Goal: Task Accomplishment & Management: Manage account settings

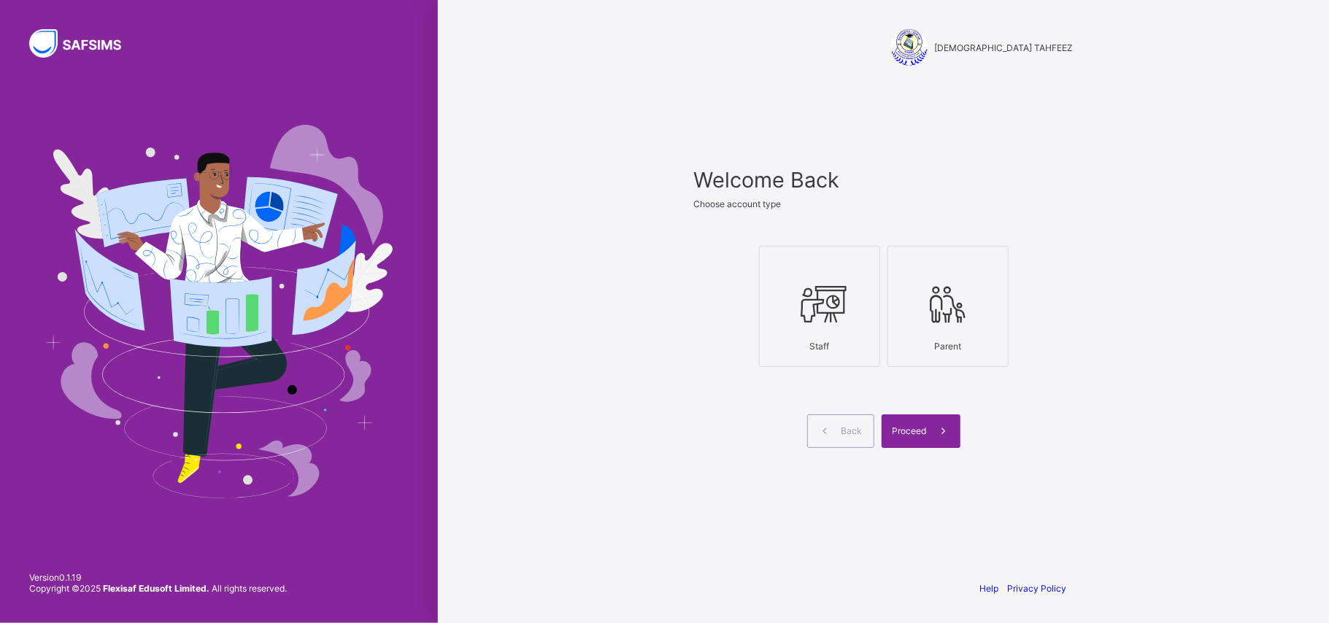
click at [823, 308] on icon at bounding box center [819, 304] width 51 height 44
click at [929, 426] on span at bounding box center [944, 431] width 34 height 34
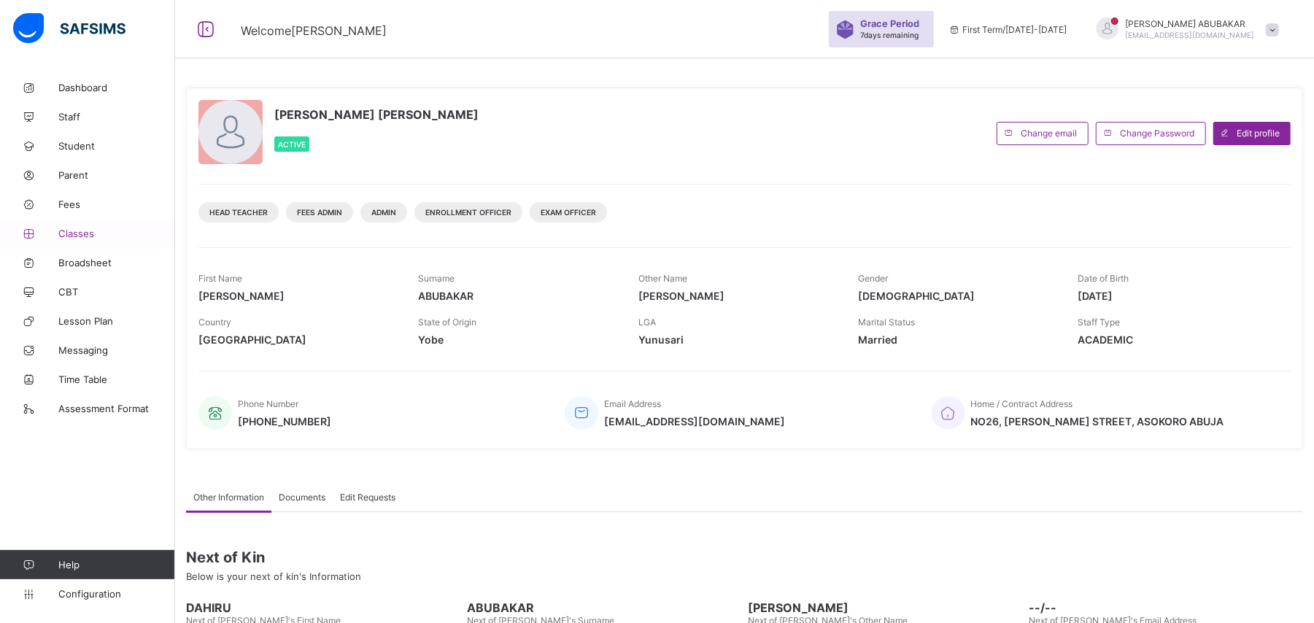
click at [99, 234] on span "Classes" at bounding box center [116, 234] width 117 height 12
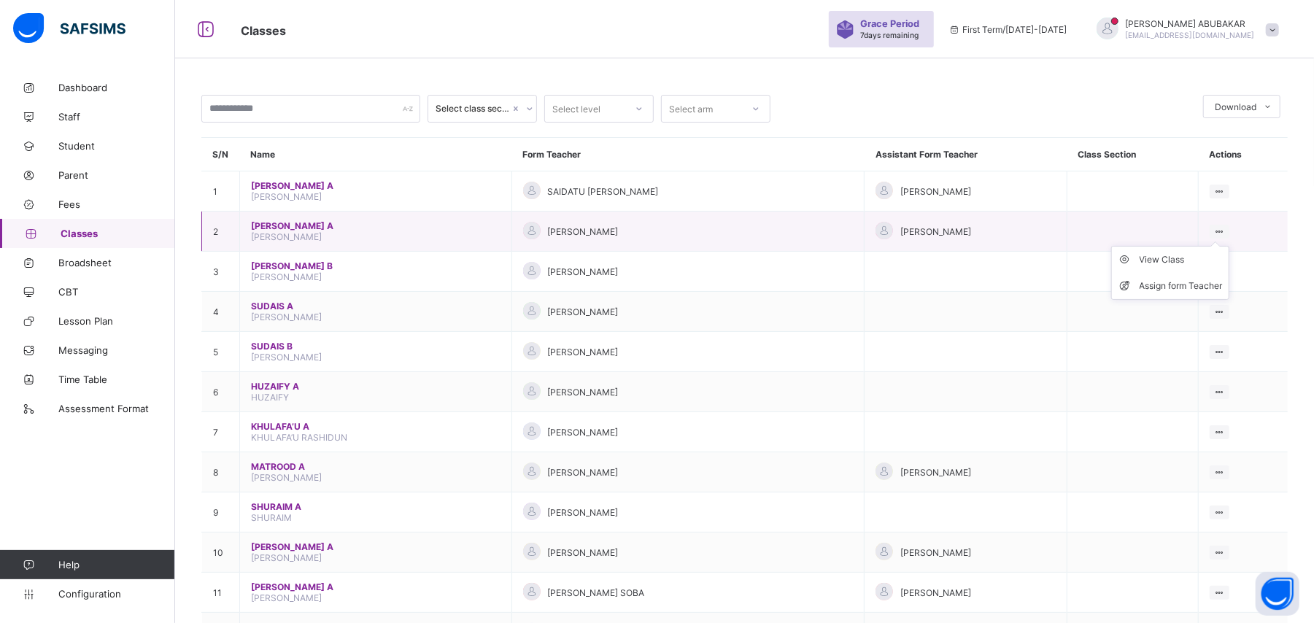
click at [1226, 231] on icon at bounding box center [1220, 231] width 12 height 11
click at [1177, 263] on div "View Class" at bounding box center [1181, 259] width 83 height 15
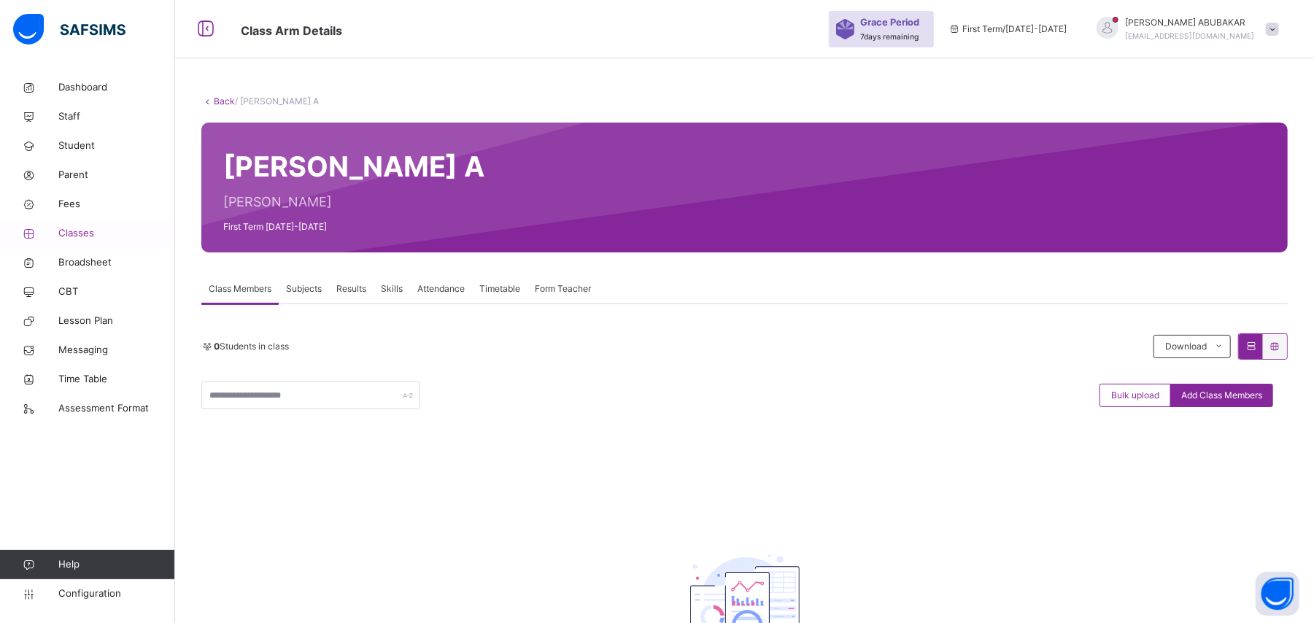
click at [102, 235] on span "Classes" at bounding box center [116, 233] width 117 height 15
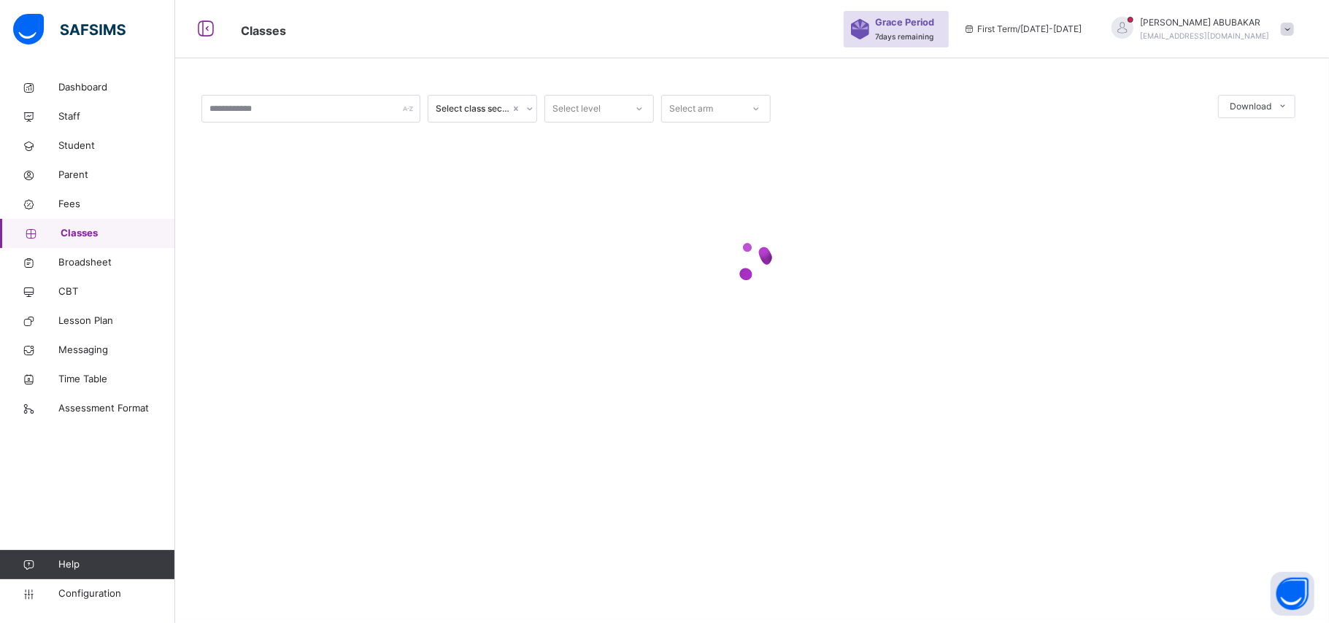
click at [1297, 27] on div "[PERSON_NAME] [EMAIL_ADDRESS][DOMAIN_NAME]" at bounding box center [1199, 29] width 204 height 26
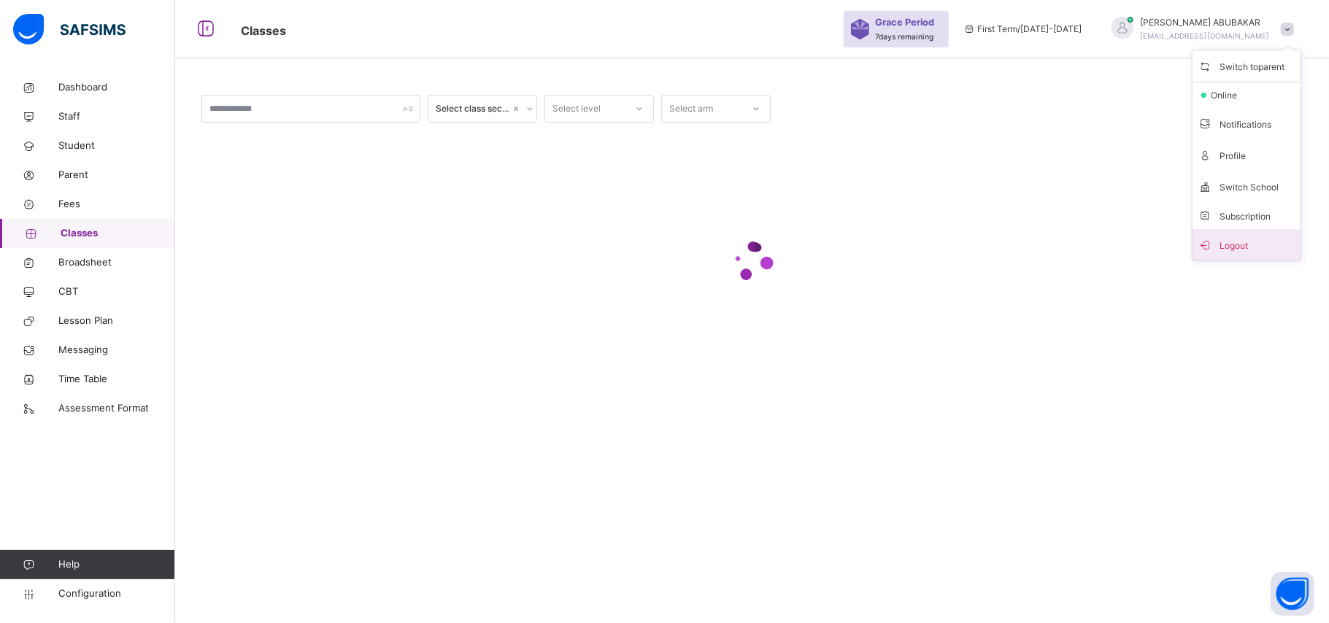
click at [1239, 249] on span "Logout" at bounding box center [1246, 245] width 96 height 20
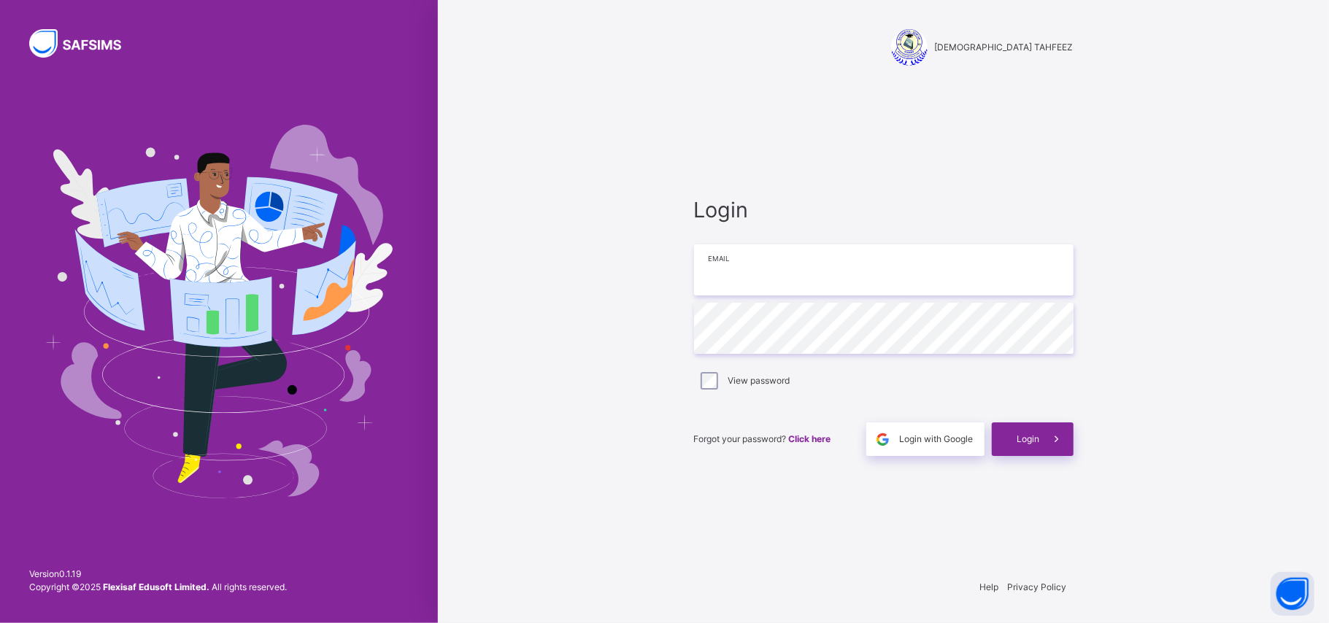
type input "**********"
click at [1038, 447] on div "Login" at bounding box center [1033, 440] width 82 height 34
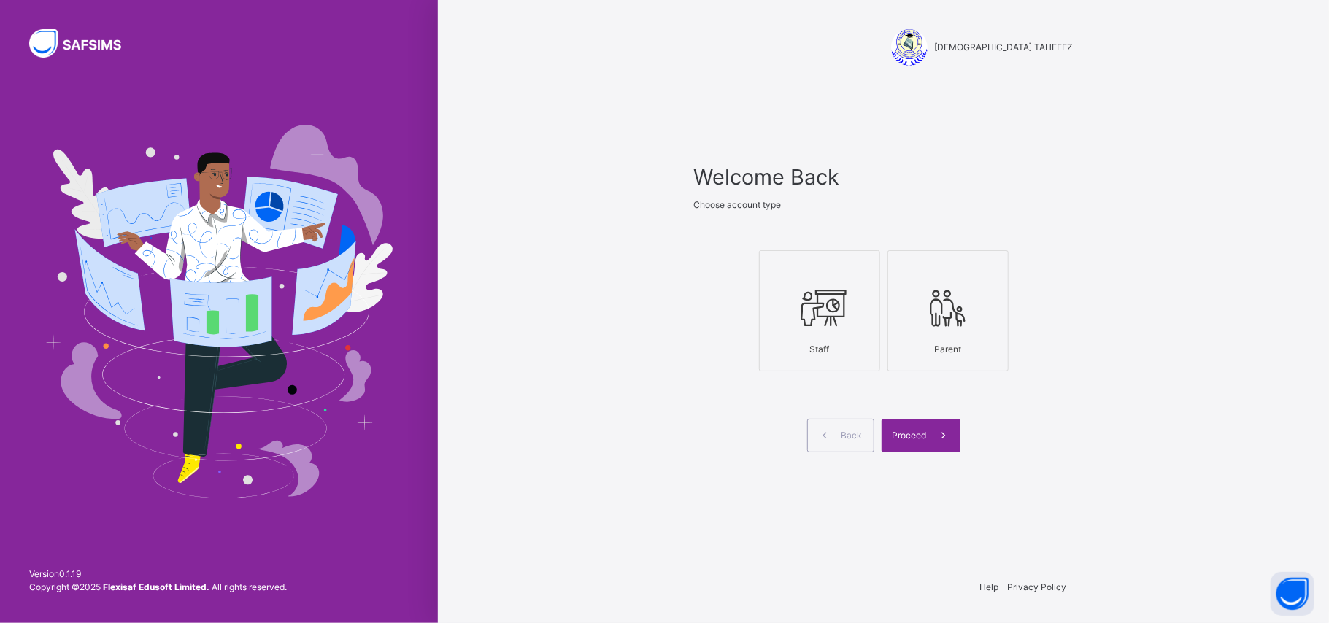
click at [838, 328] on icon at bounding box center [819, 308] width 51 height 55
click at [928, 438] on span at bounding box center [944, 436] width 34 height 34
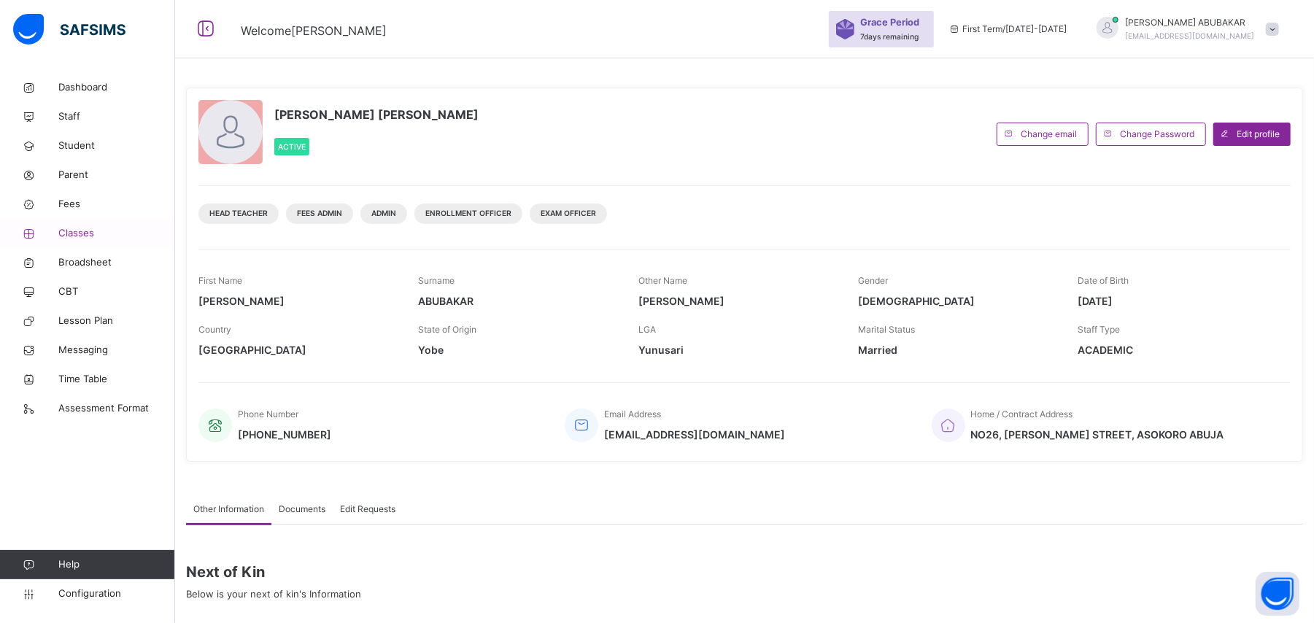
click at [98, 239] on span "Classes" at bounding box center [116, 233] width 117 height 15
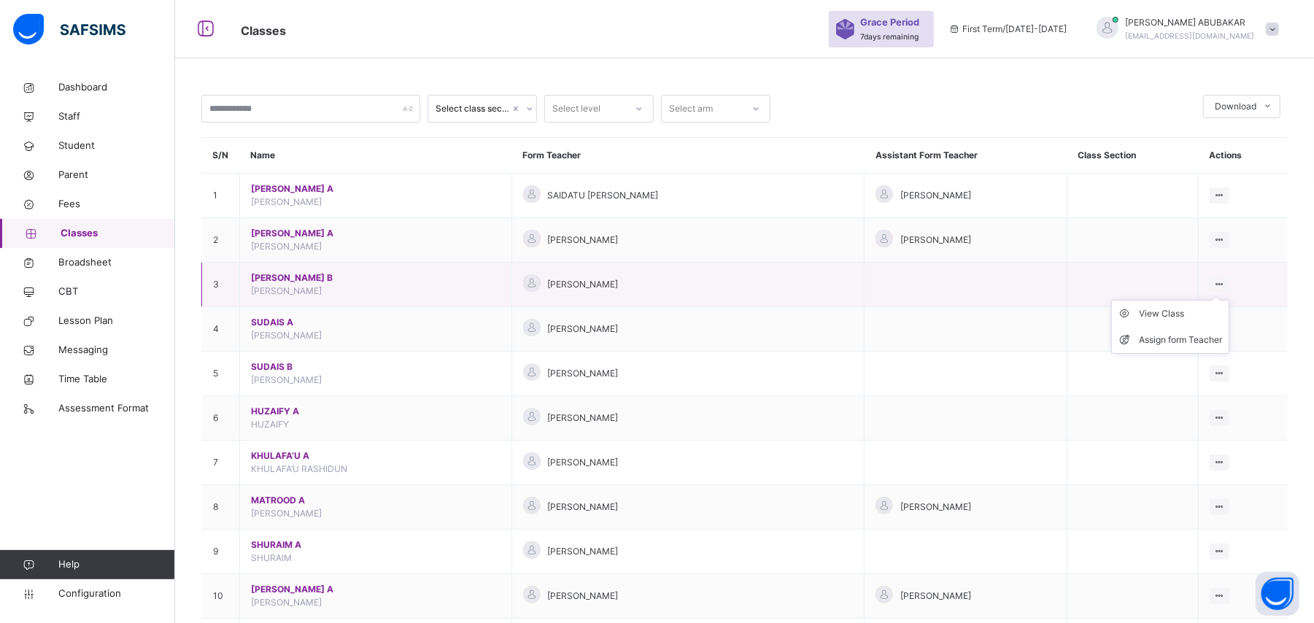
click at [1226, 285] on icon at bounding box center [1220, 284] width 12 height 11
click at [1191, 314] on div "View Class" at bounding box center [1181, 313] width 83 height 15
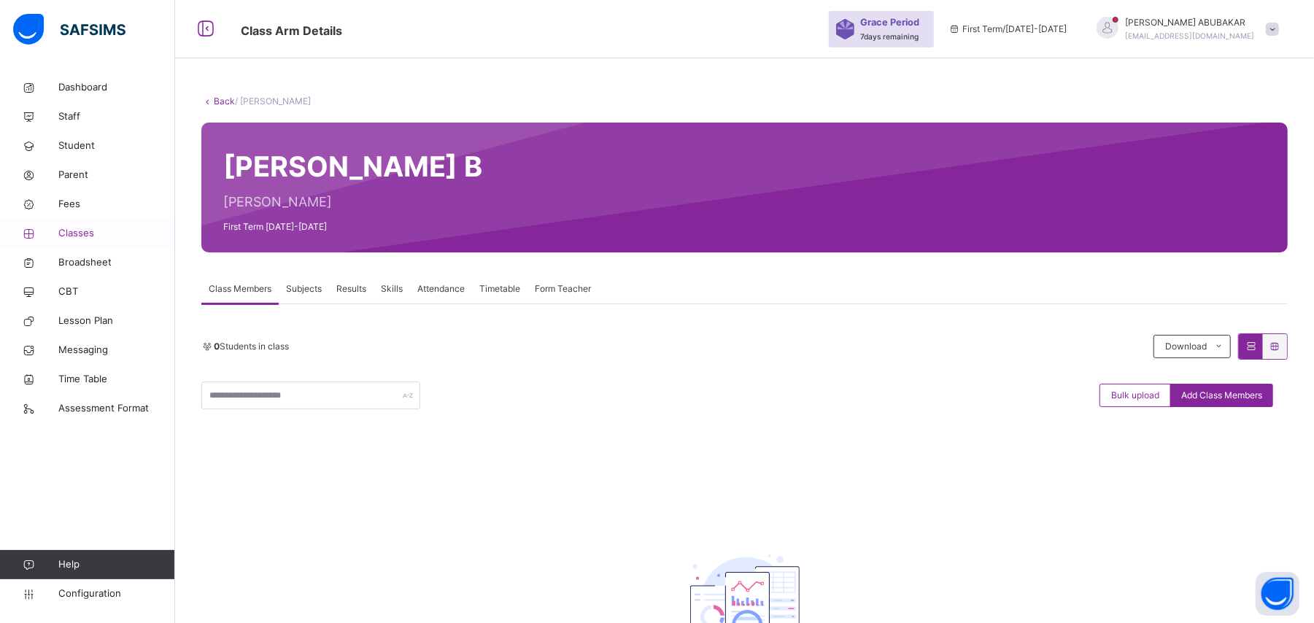
click at [104, 228] on span "Classes" at bounding box center [116, 233] width 117 height 15
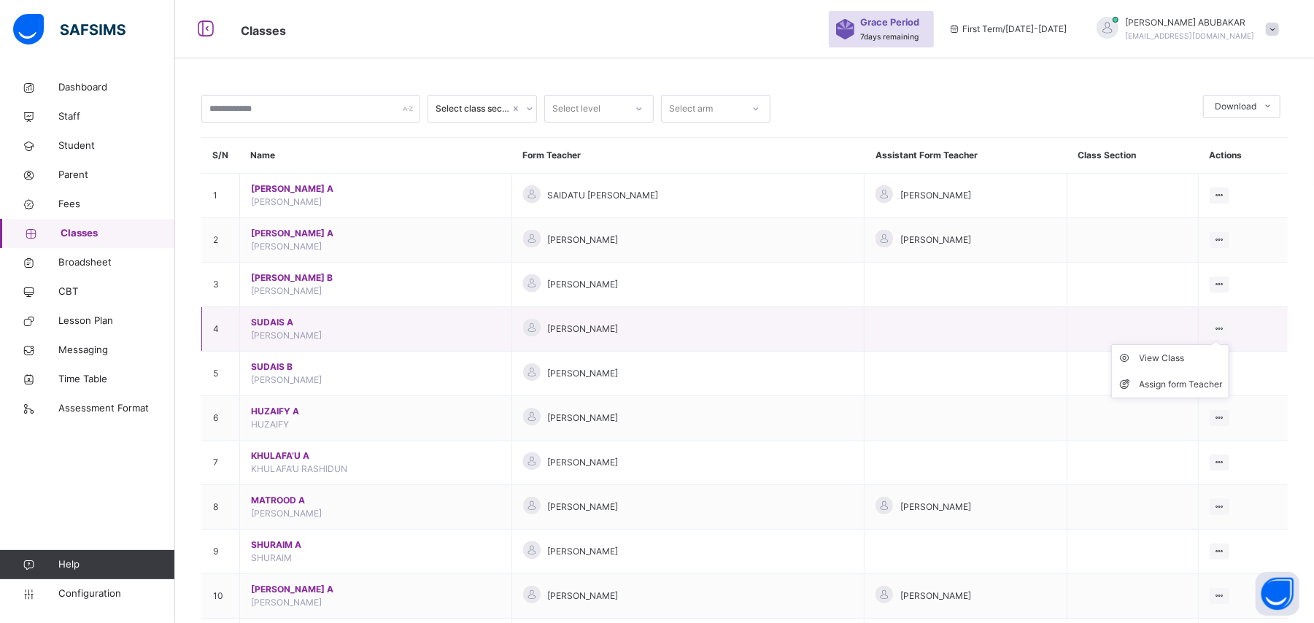
click at [1226, 330] on icon at bounding box center [1220, 328] width 12 height 11
click at [1195, 354] on div "View Class" at bounding box center [1181, 358] width 83 height 15
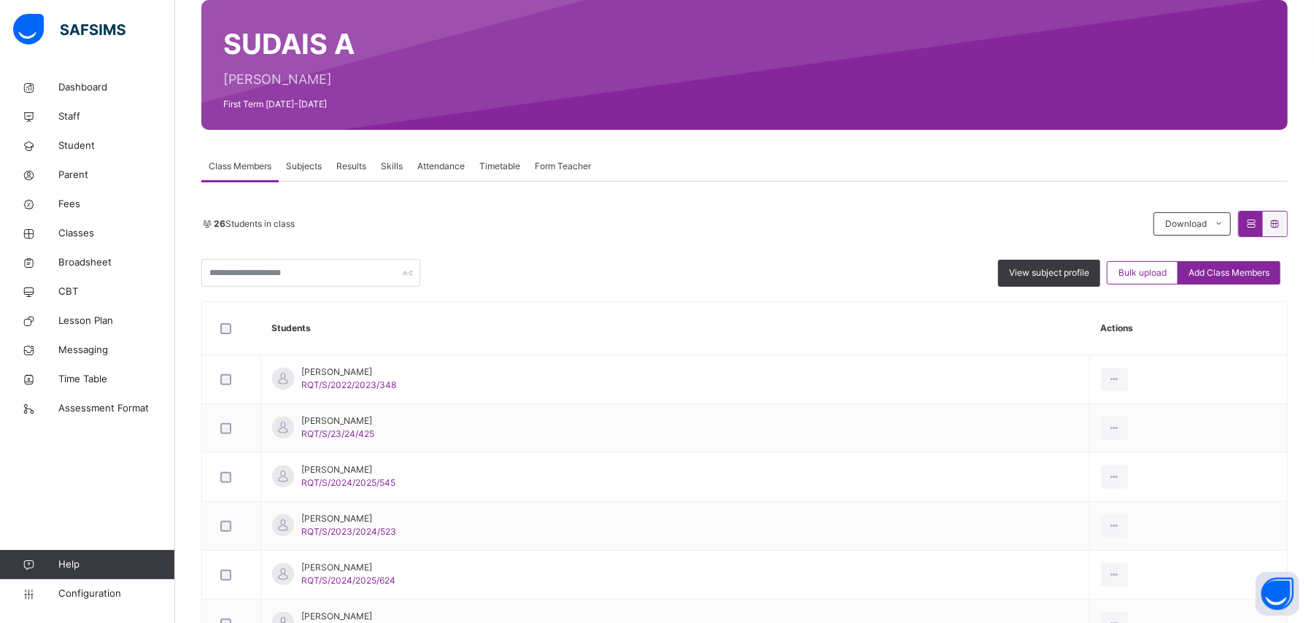
scroll to position [126, 0]
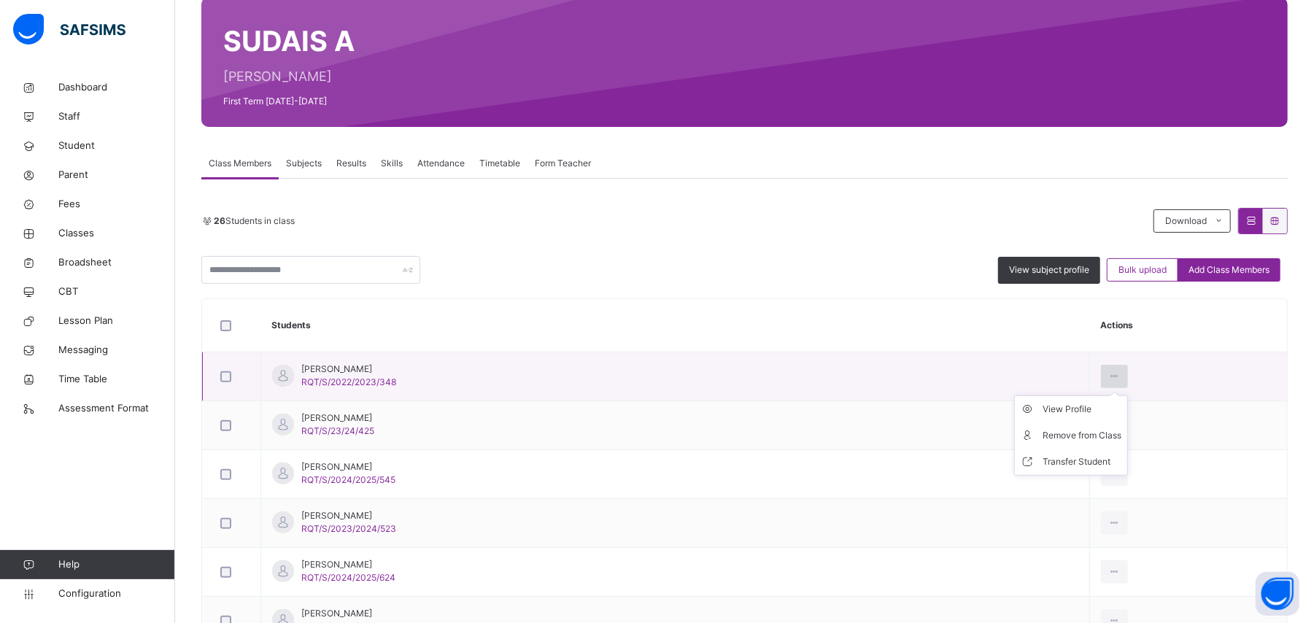
click at [1108, 374] on icon at bounding box center [1114, 376] width 12 height 13
click at [1090, 432] on div "Remove from Class" at bounding box center [1082, 435] width 79 height 15
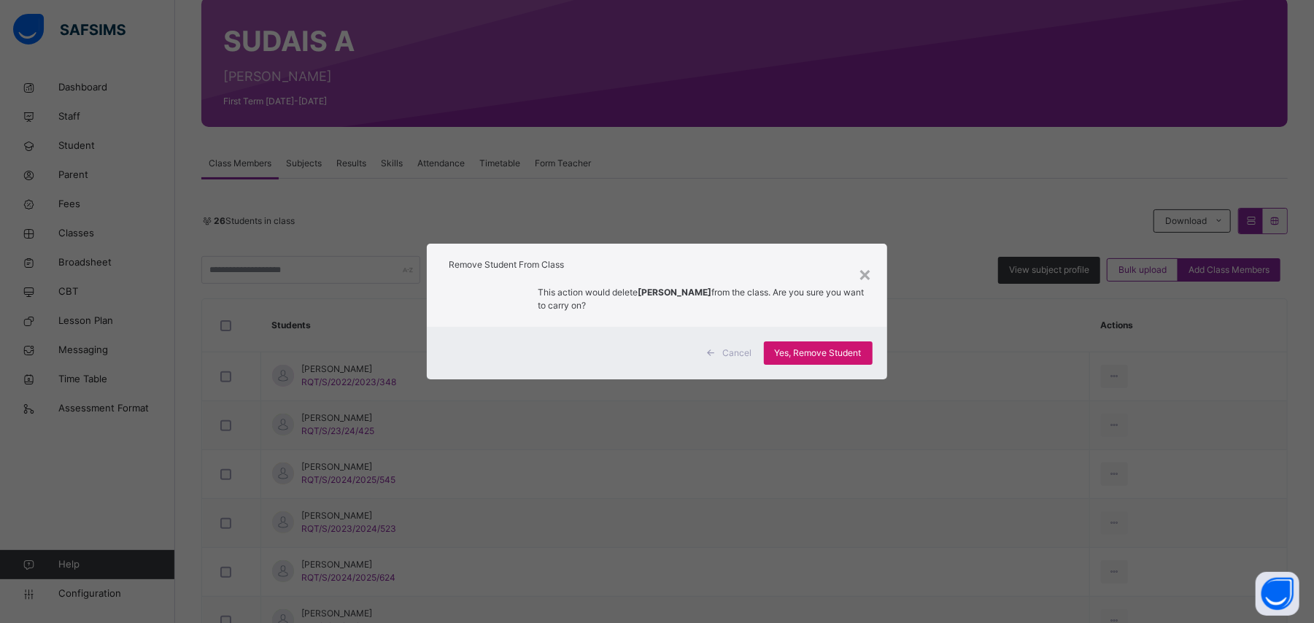
click at [825, 354] on span "Yes, Remove Student" at bounding box center [818, 353] width 87 height 13
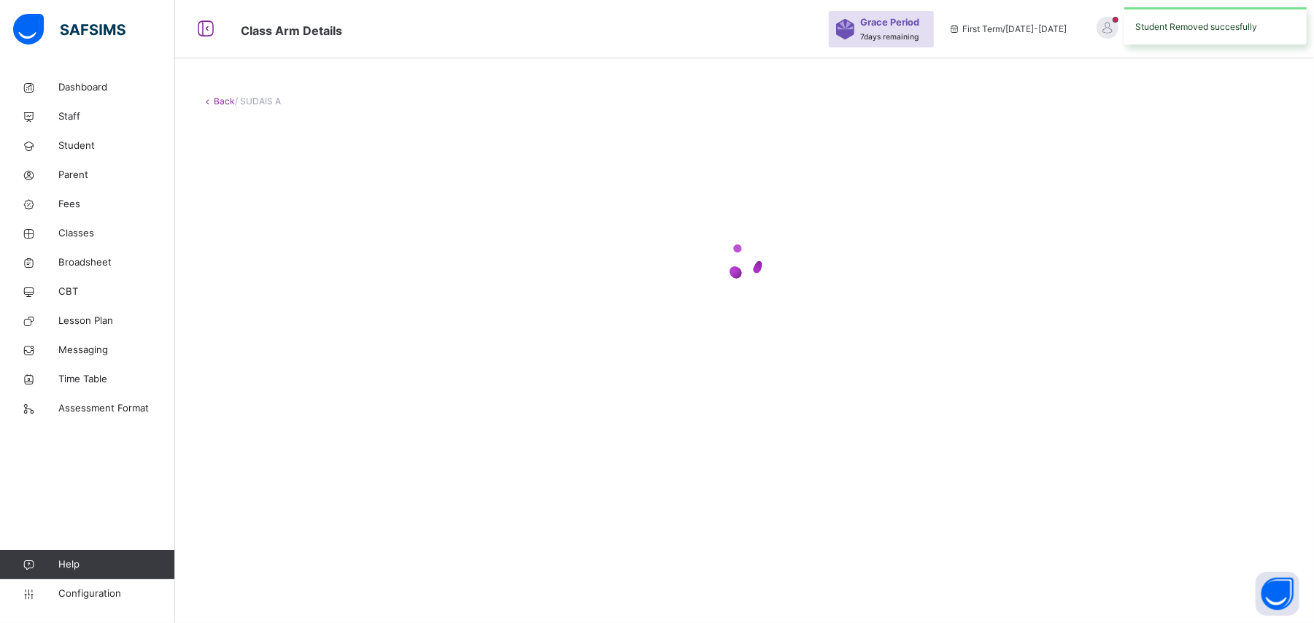
scroll to position [0, 0]
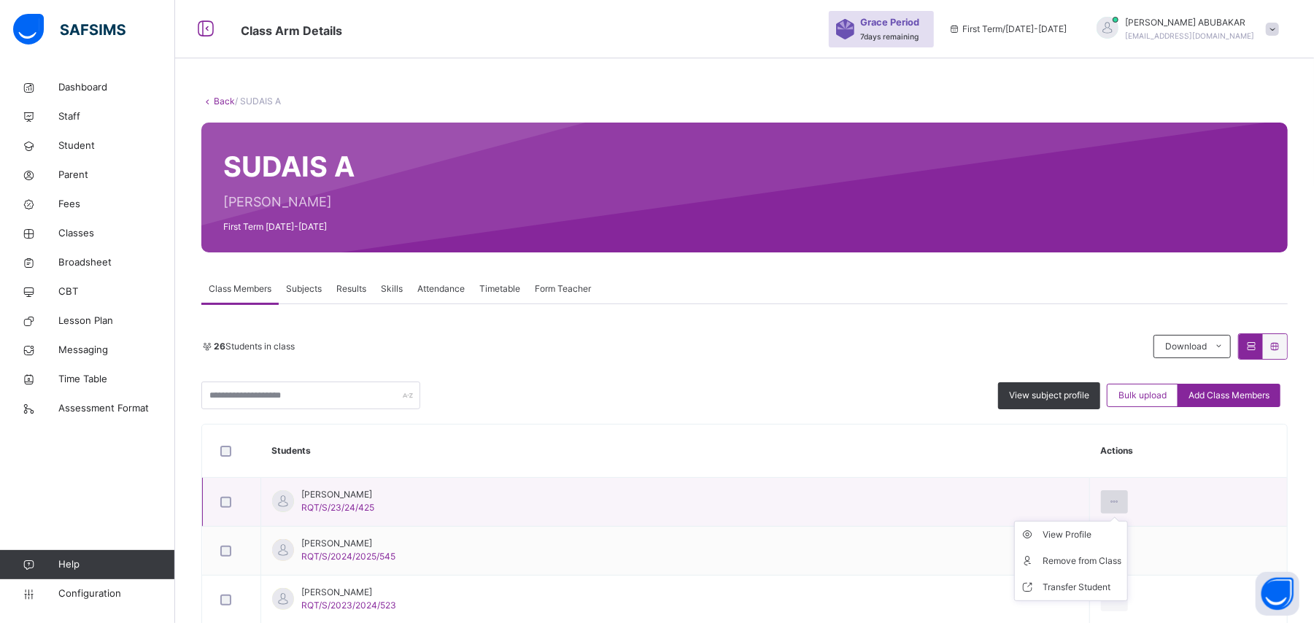
click at [1108, 500] on icon at bounding box center [1114, 501] width 12 height 13
click at [1043, 562] on div "Remove from Class" at bounding box center [1082, 561] width 79 height 15
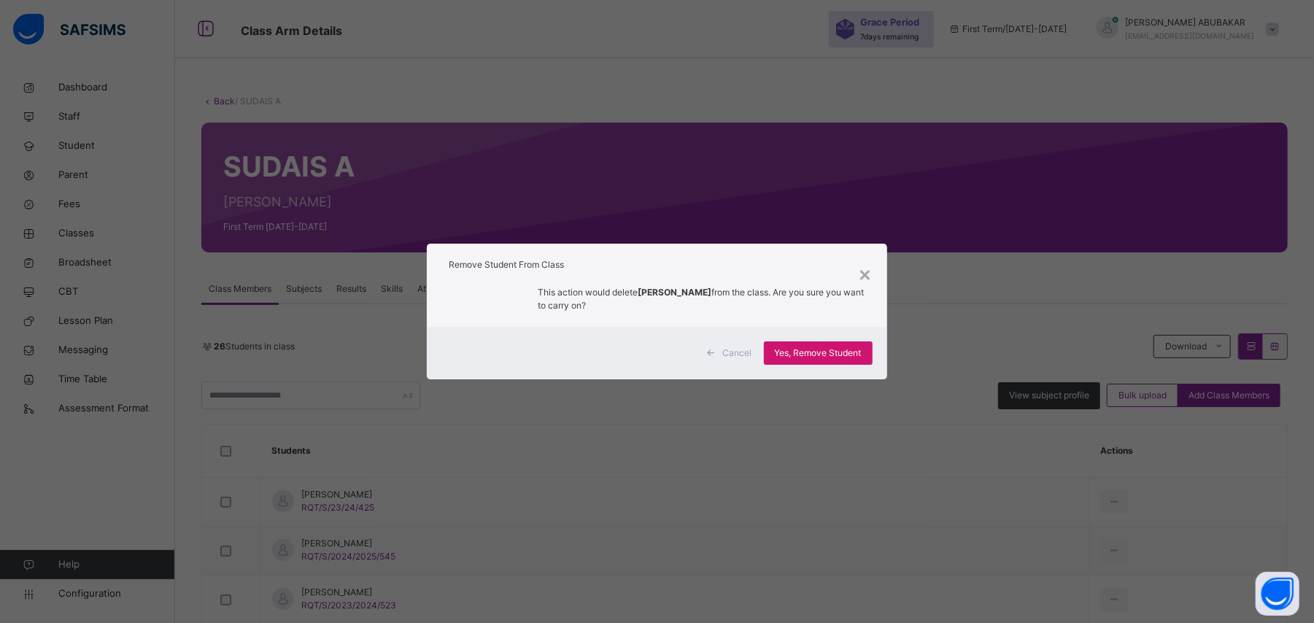
click at [822, 365] on div "Yes, Remove Student" at bounding box center [818, 353] width 109 height 23
click at [838, 347] on span "Yes, Remove Student" at bounding box center [818, 353] width 87 height 13
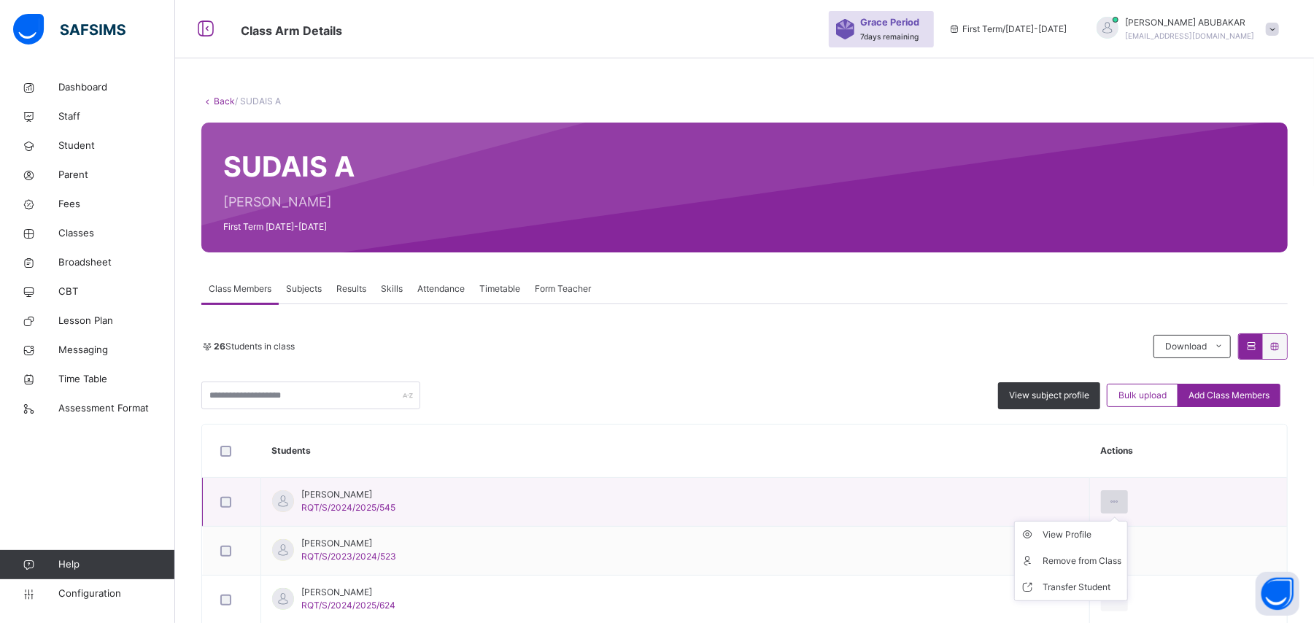
click at [1108, 500] on icon at bounding box center [1114, 501] width 12 height 13
click at [1045, 561] on div "Remove from Class" at bounding box center [1082, 561] width 79 height 15
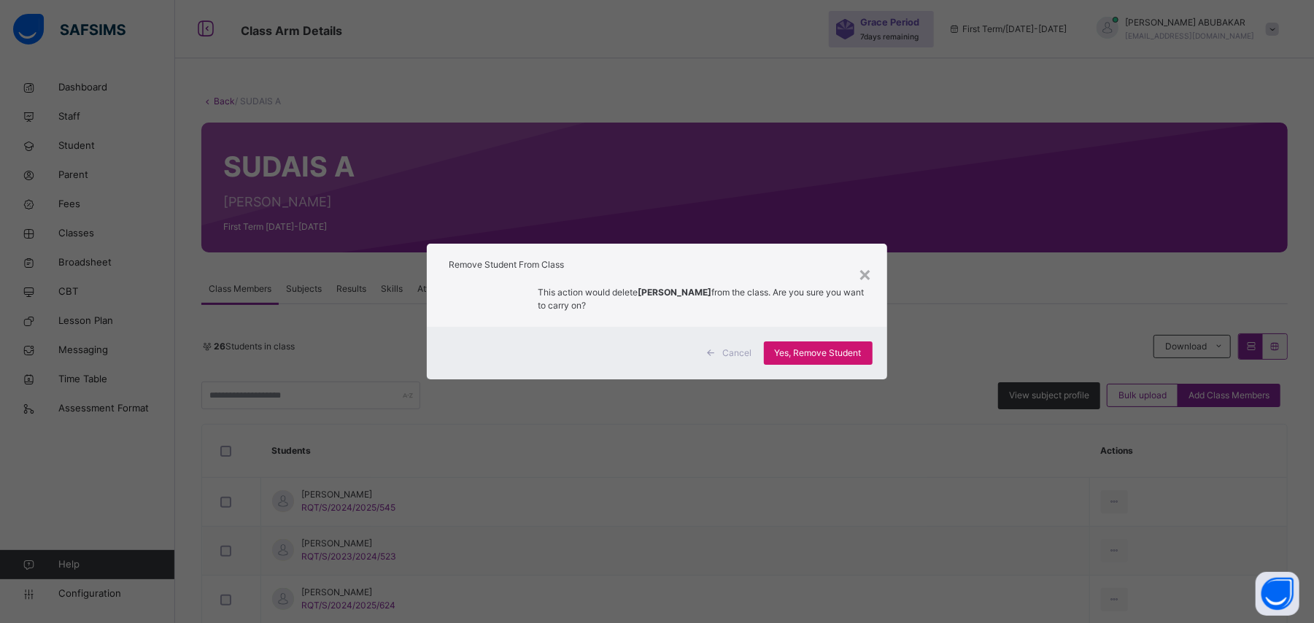
click at [829, 351] on span "Yes, Remove Student" at bounding box center [818, 353] width 87 height 13
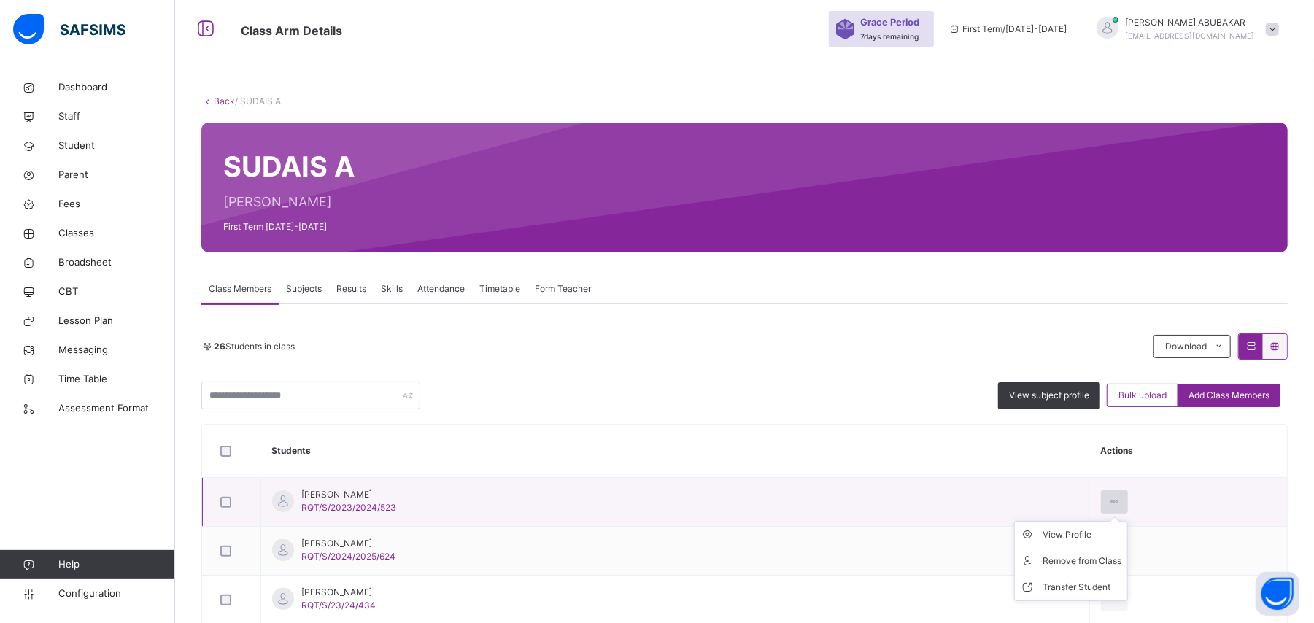
click at [1108, 497] on icon at bounding box center [1114, 501] width 12 height 13
click at [1043, 564] on div "Remove from Class" at bounding box center [1082, 561] width 79 height 15
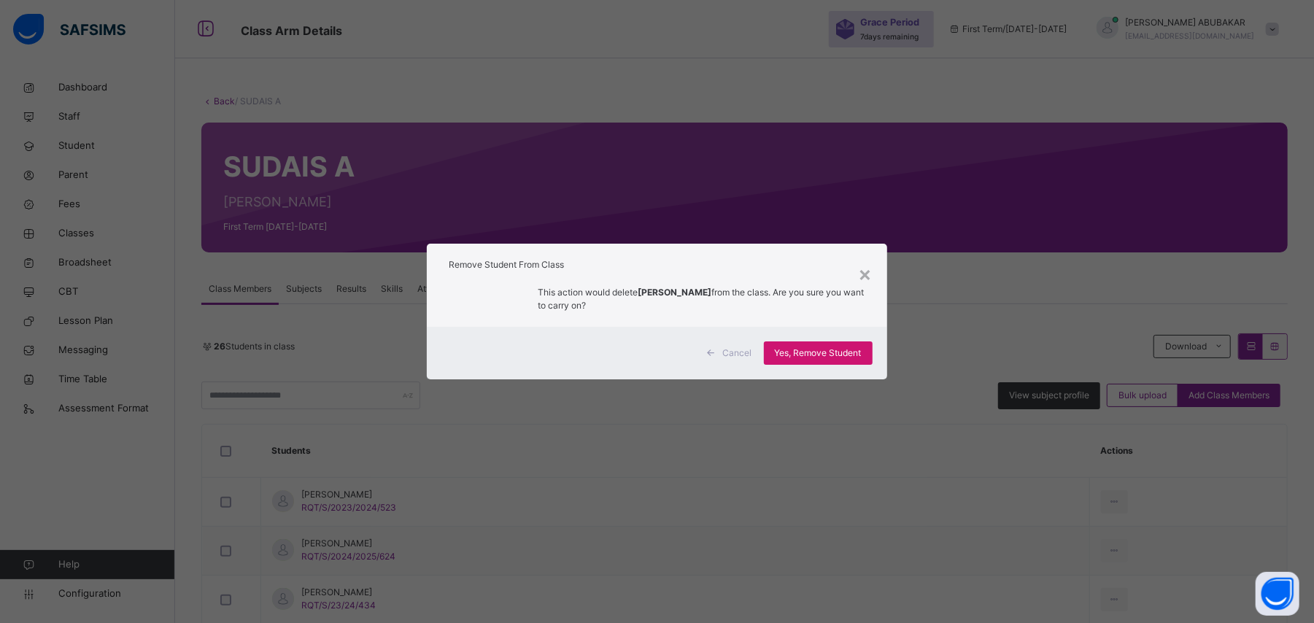
click at [827, 356] on span "Yes, Remove Student" at bounding box center [818, 353] width 87 height 13
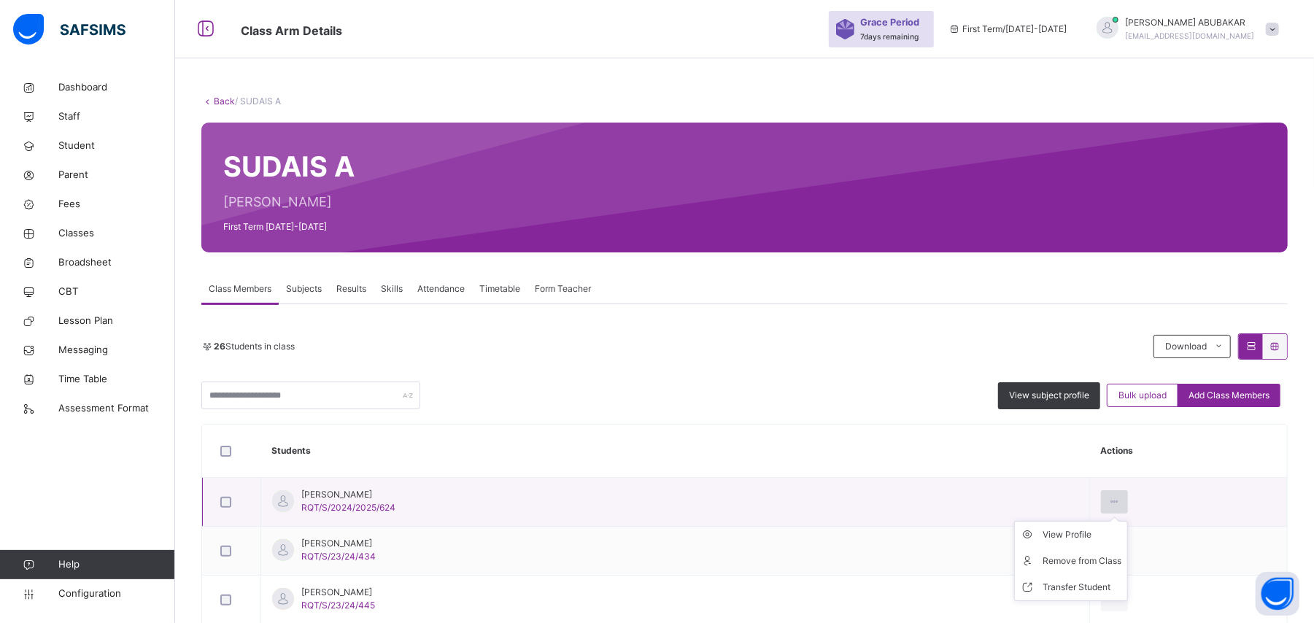
click at [1108, 503] on icon at bounding box center [1114, 501] width 12 height 13
click at [1043, 564] on div "Remove from Class" at bounding box center [1082, 561] width 79 height 15
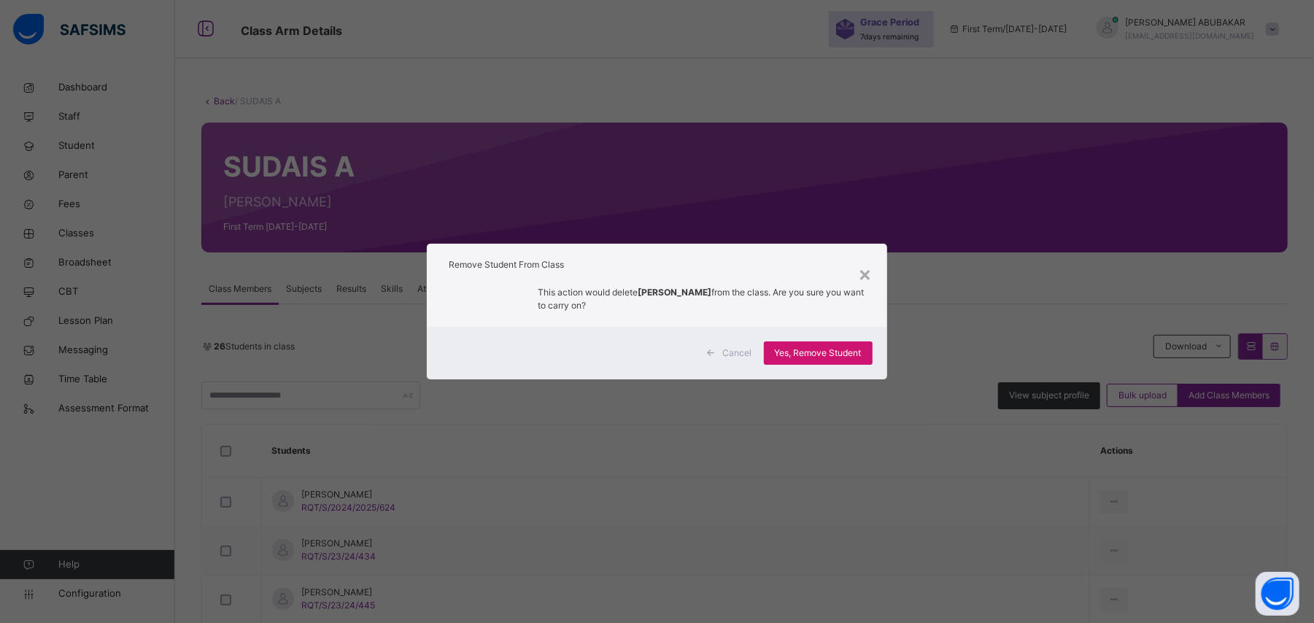
click at [825, 357] on span "Yes, Remove Student" at bounding box center [818, 353] width 87 height 13
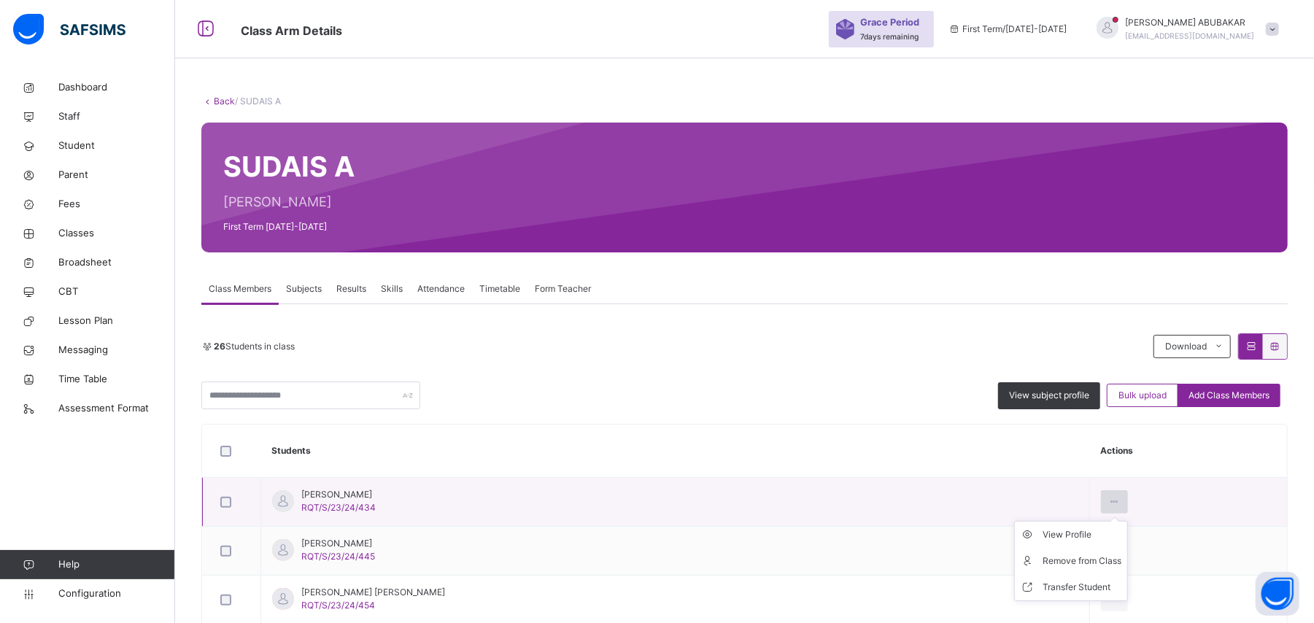
click at [1108, 503] on icon at bounding box center [1114, 501] width 12 height 13
click at [1043, 562] on div "Remove from Class" at bounding box center [1082, 561] width 79 height 15
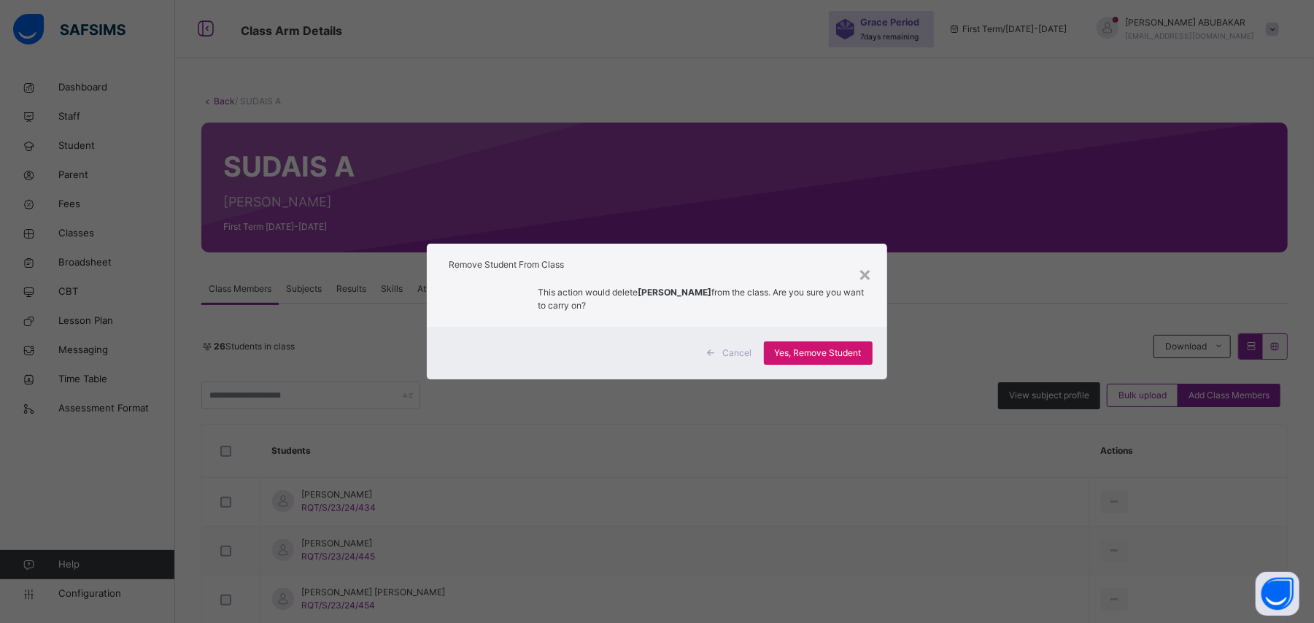
click at [842, 352] on span "Yes, Remove Student" at bounding box center [818, 353] width 87 height 13
click at [836, 351] on span "Yes, Remove Student" at bounding box center [818, 353] width 87 height 13
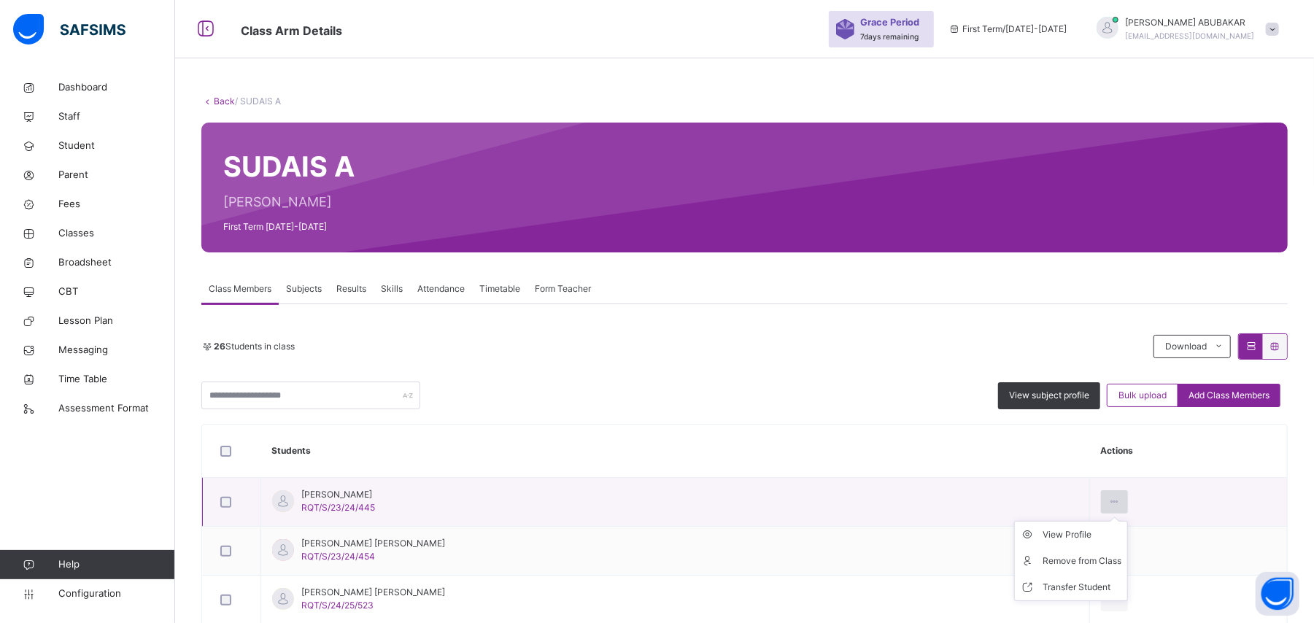
click at [1108, 503] on icon at bounding box center [1114, 501] width 12 height 13
click at [1043, 565] on div "Remove from Class" at bounding box center [1082, 561] width 79 height 15
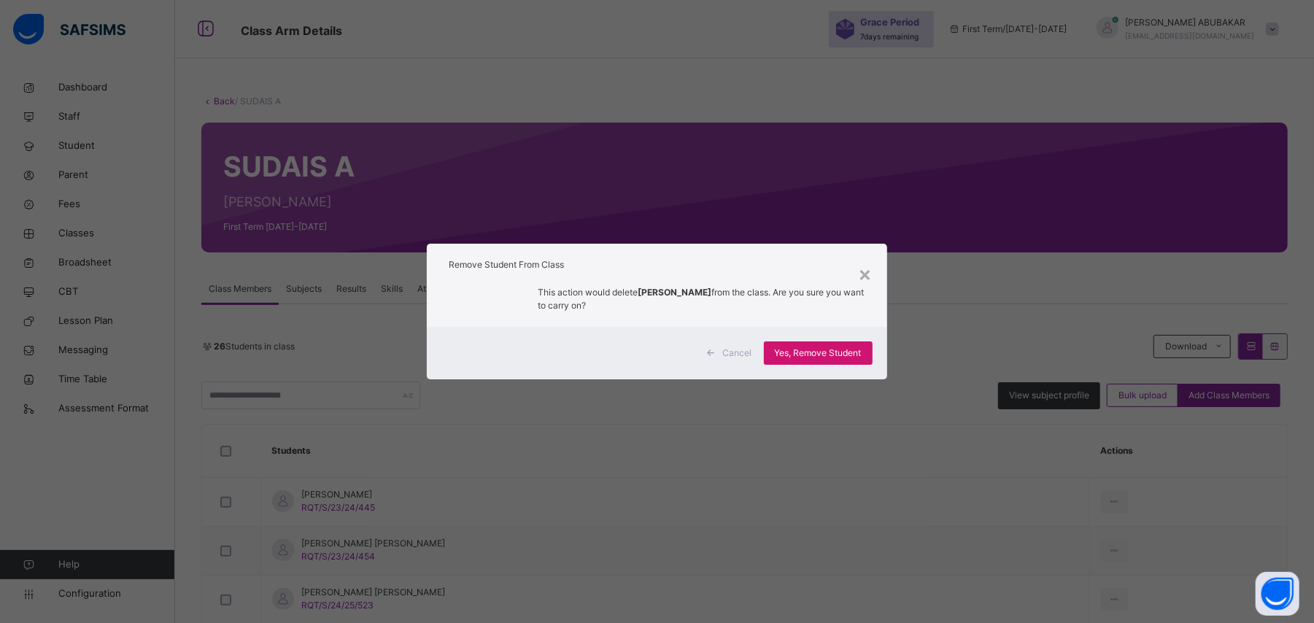
click at [841, 347] on span "Yes, Remove Student" at bounding box center [818, 353] width 87 height 13
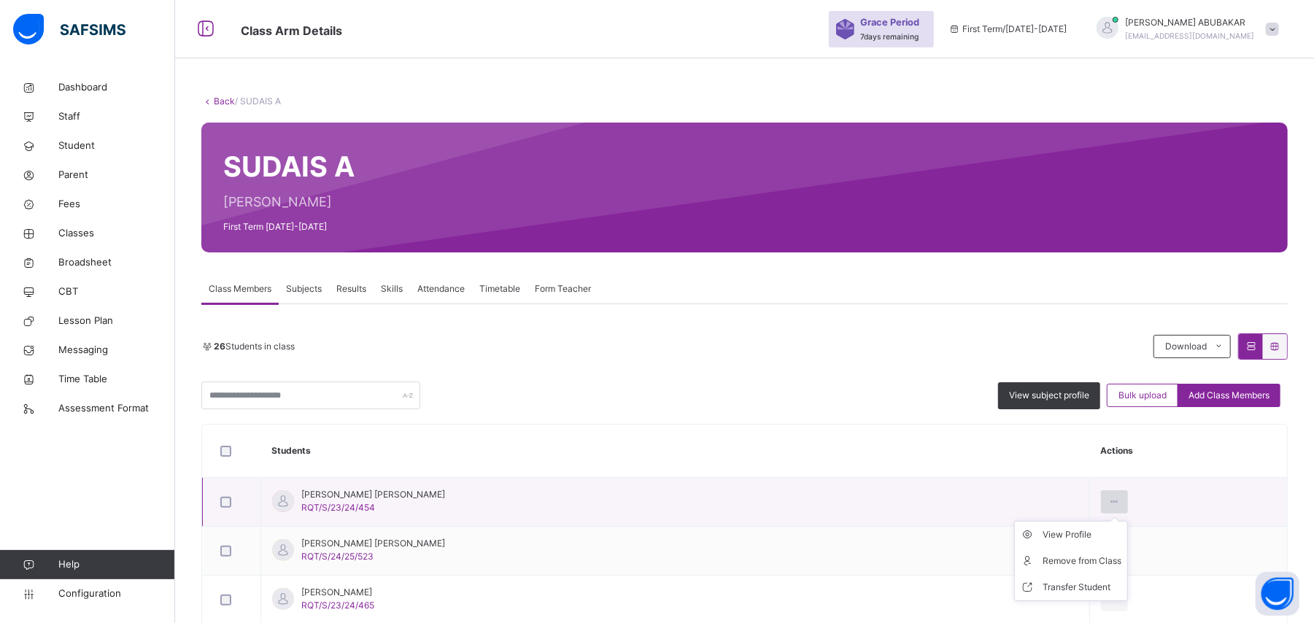
click at [1108, 503] on icon at bounding box center [1114, 501] width 12 height 13
click at [1052, 561] on div "Remove from Class" at bounding box center [1082, 561] width 79 height 15
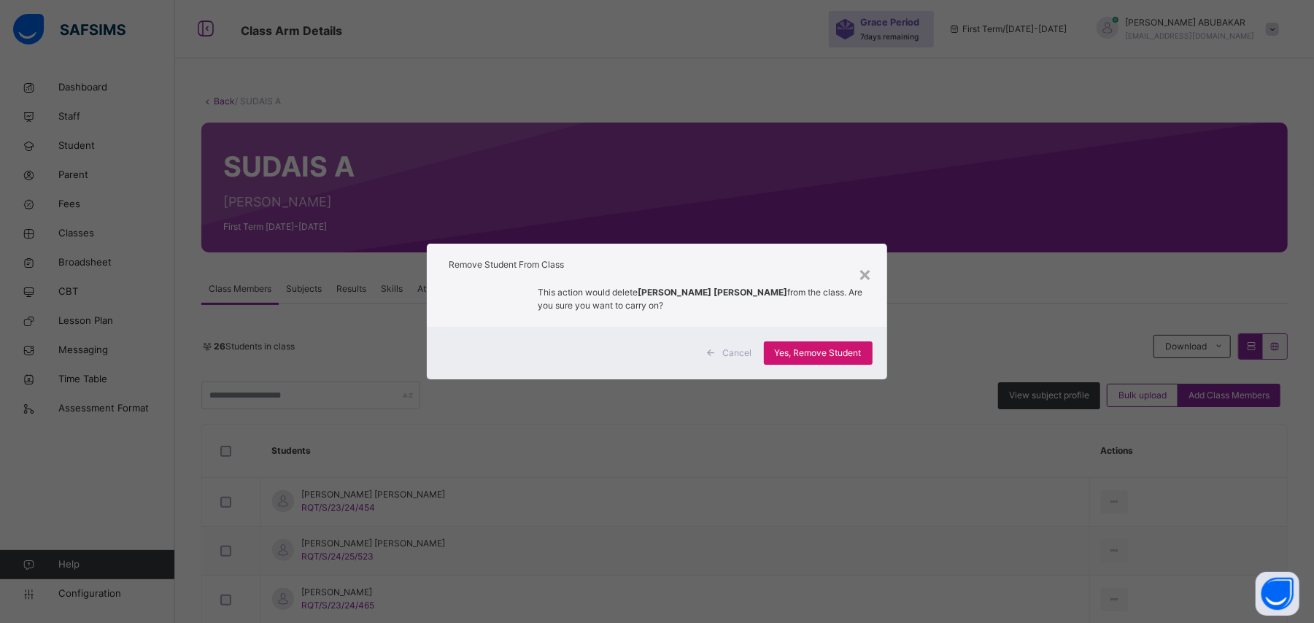
click at [838, 353] on span "Yes, Remove Student" at bounding box center [818, 353] width 87 height 13
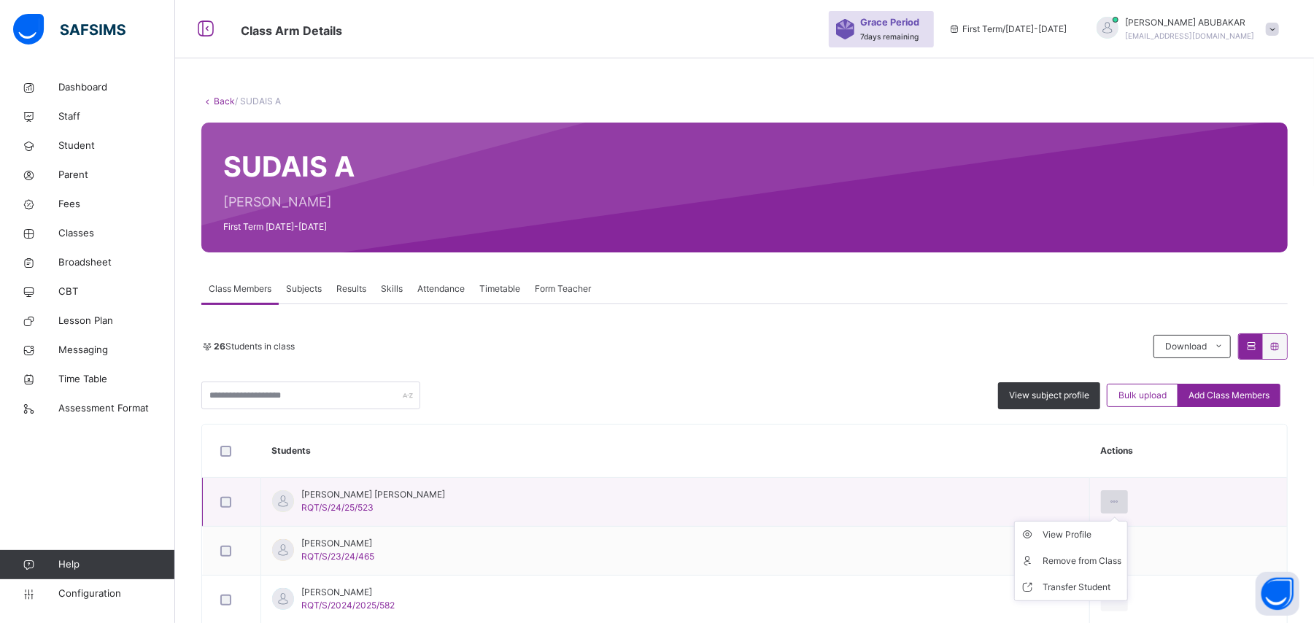
click at [1108, 503] on icon at bounding box center [1114, 501] width 12 height 13
click at [1052, 562] on div "Remove from Class" at bounding box center [1082, 561] width 79 height 15
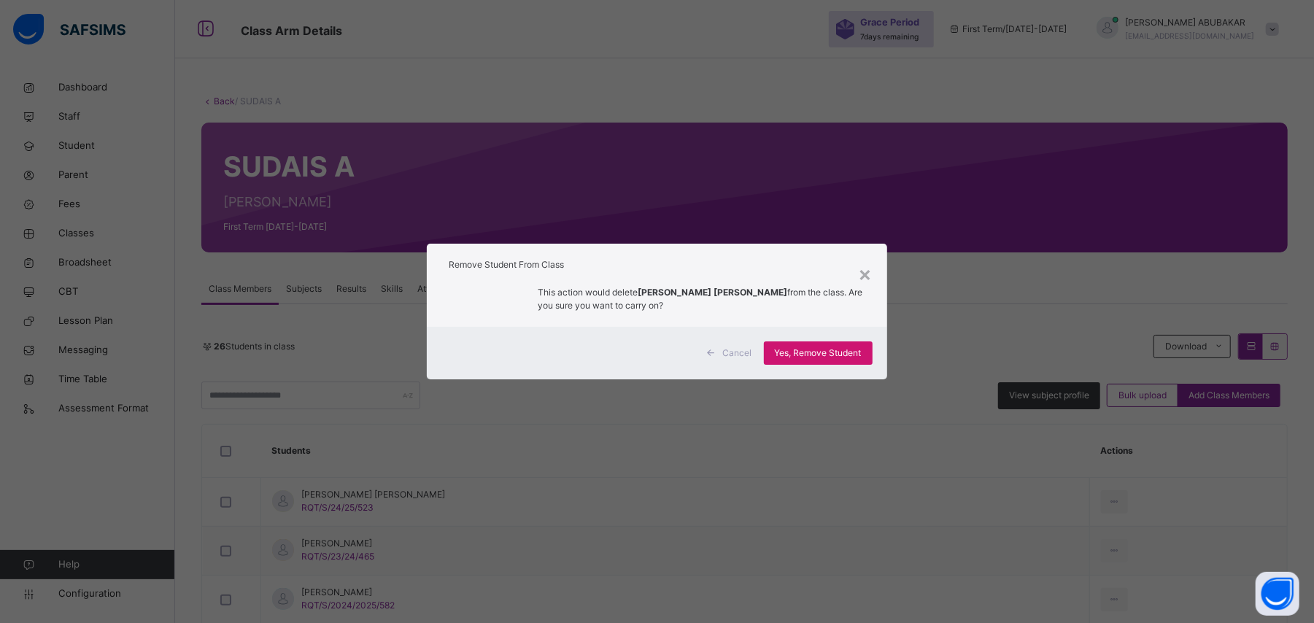
click at [838, 354] on span "Yes, Remove Student" at bounding box center [818, 353] width 87 height 13
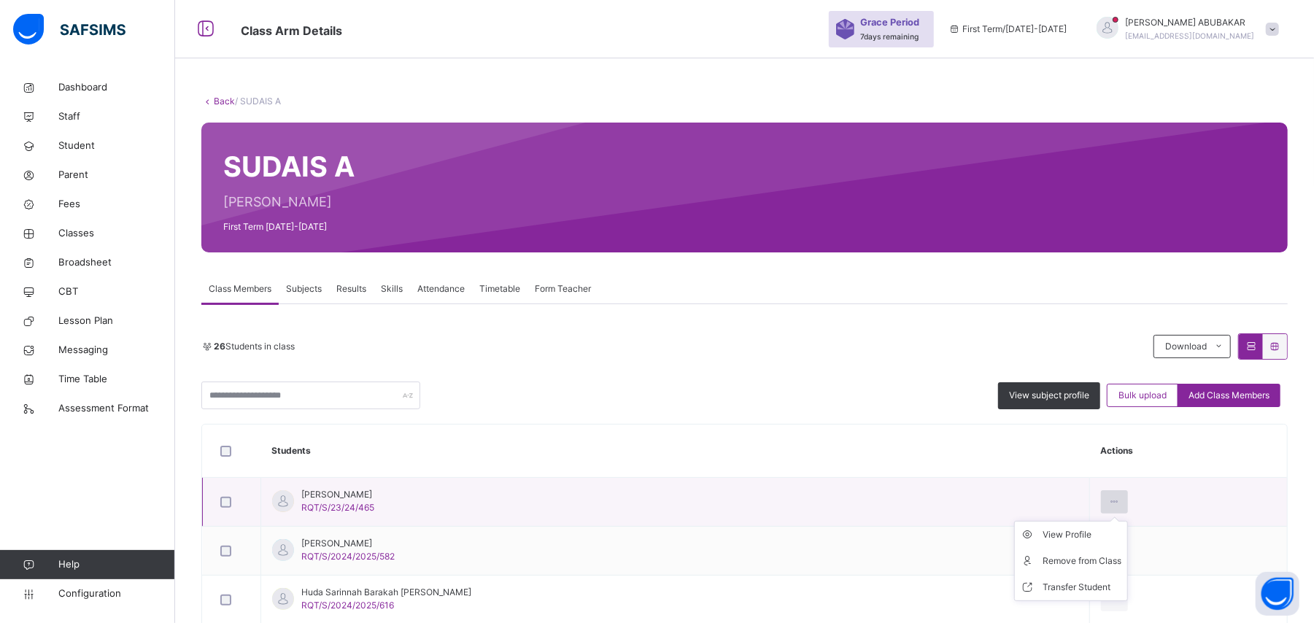
click at [1108, 503] on icon at bounding box center [1114, 501] width 12 height 13
click at [1052, 562] on div "Remove from Class" at bounding box center [1082, 561] width 79 height 15
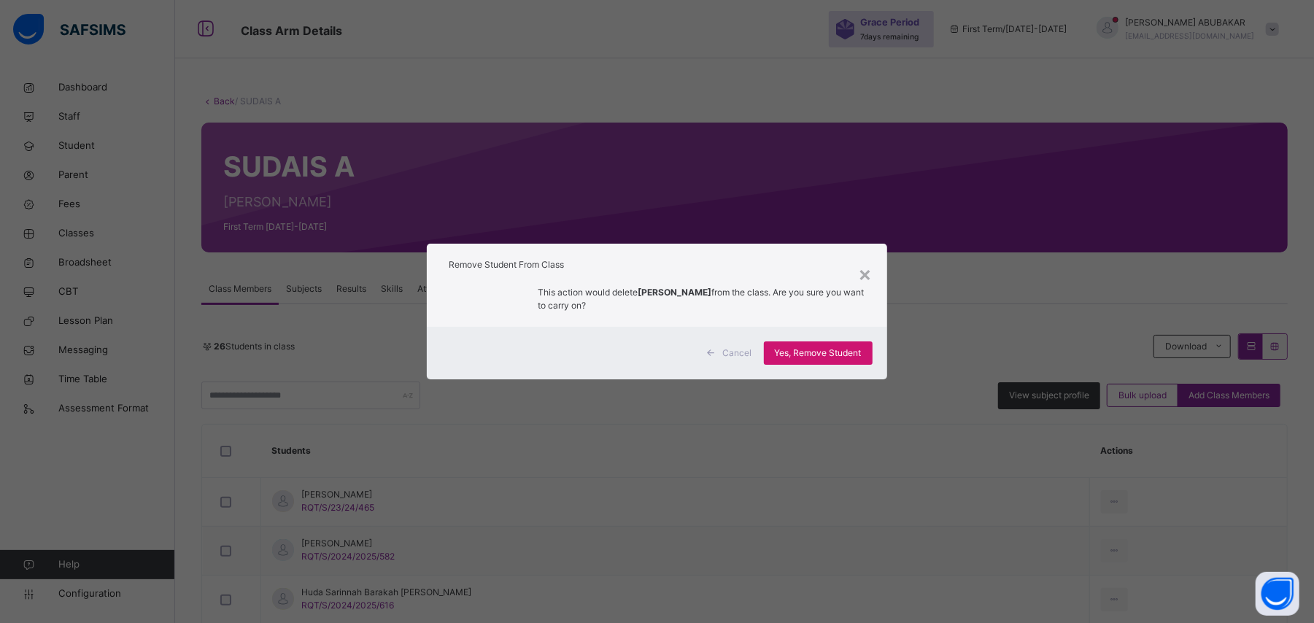
click at [833, 352] on span "Yes, Remove Student" at bounding box center [818, 353] width 87 height 13
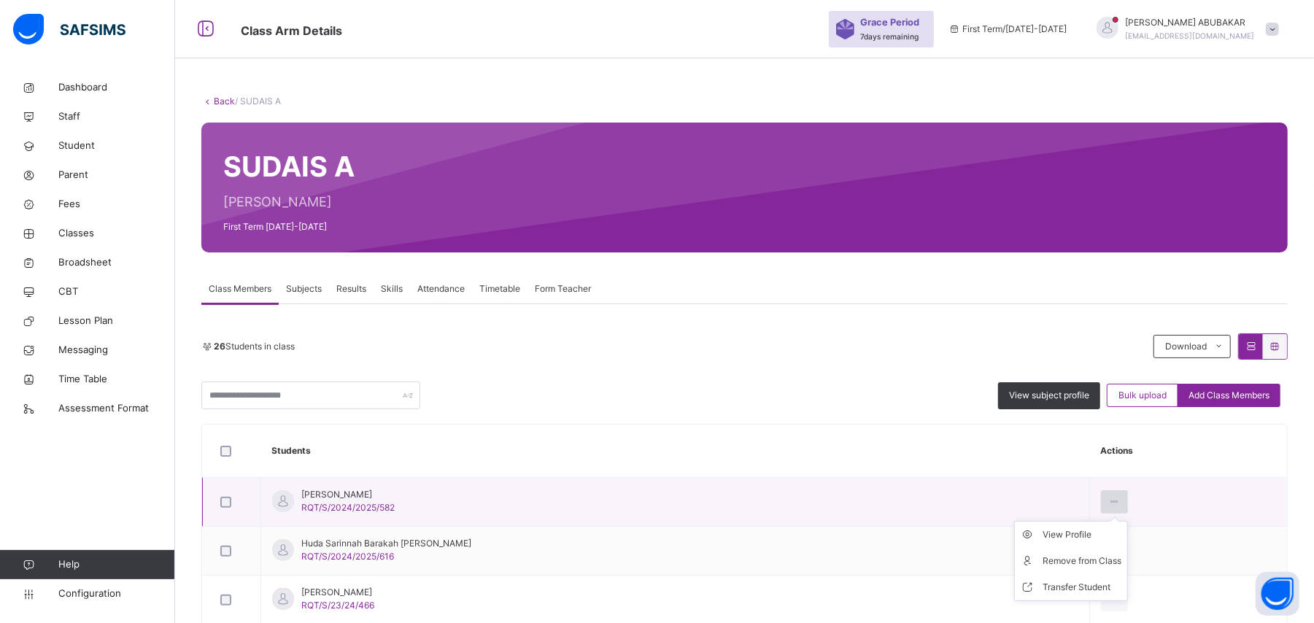
click at [1108, 502] on icon at bounding box center [1114, 501] width 12 height 13
click at [1058, 561] on div "Remove from Class" at bounding box center [1082, 561] width 79 height 15
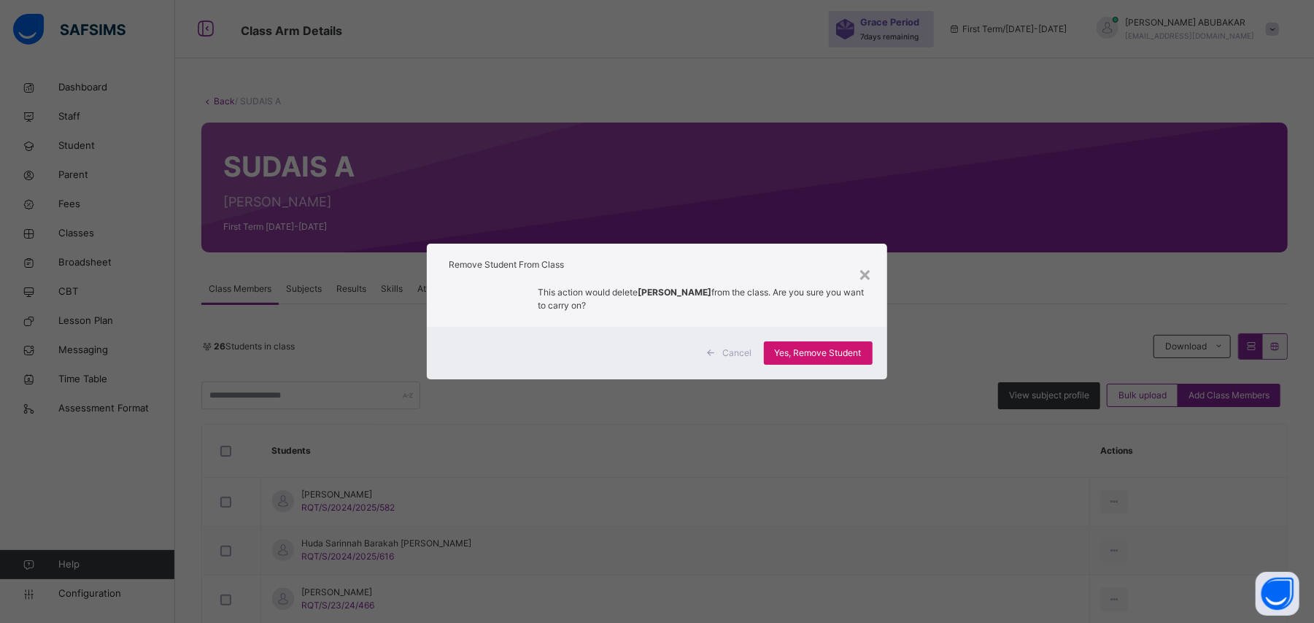
click at [830, 358] on span "Yes, Remove Student" at bounding box center [818, 353] width 87 height 13
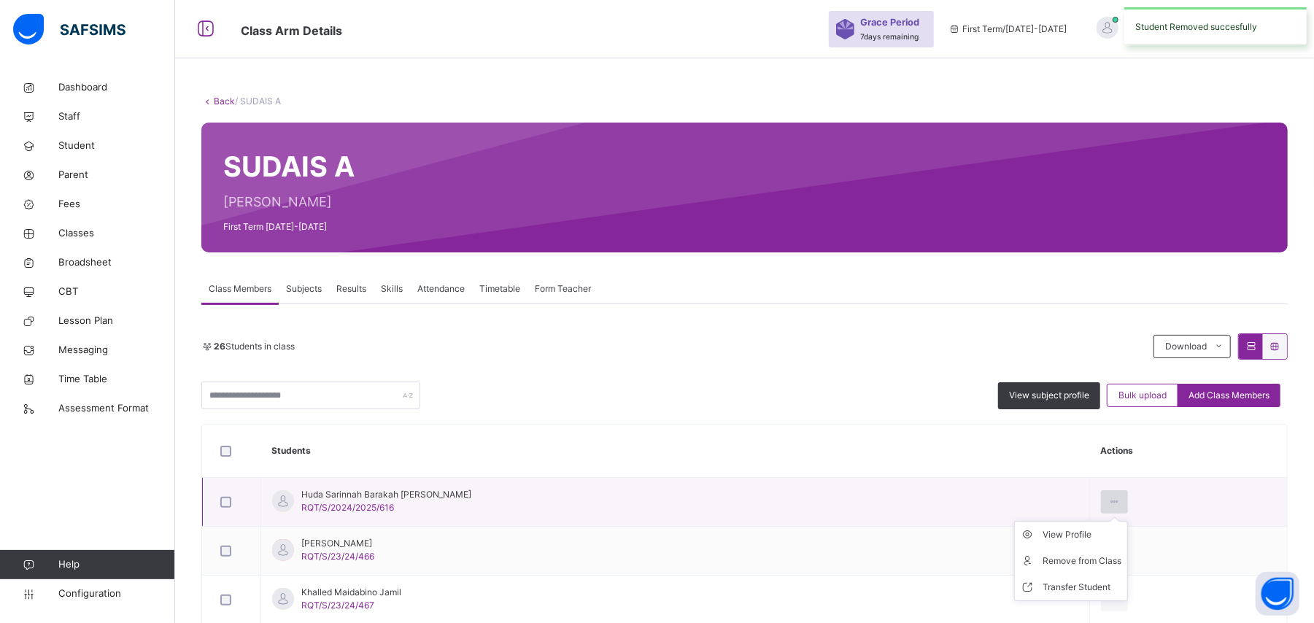
click at [1108, 497] on icon at bounding box center [1114, 501] width 12 height 13
click at [1048, 565] on div "Remove from Class" at bounding box center [1082, 561] width 79 height 15
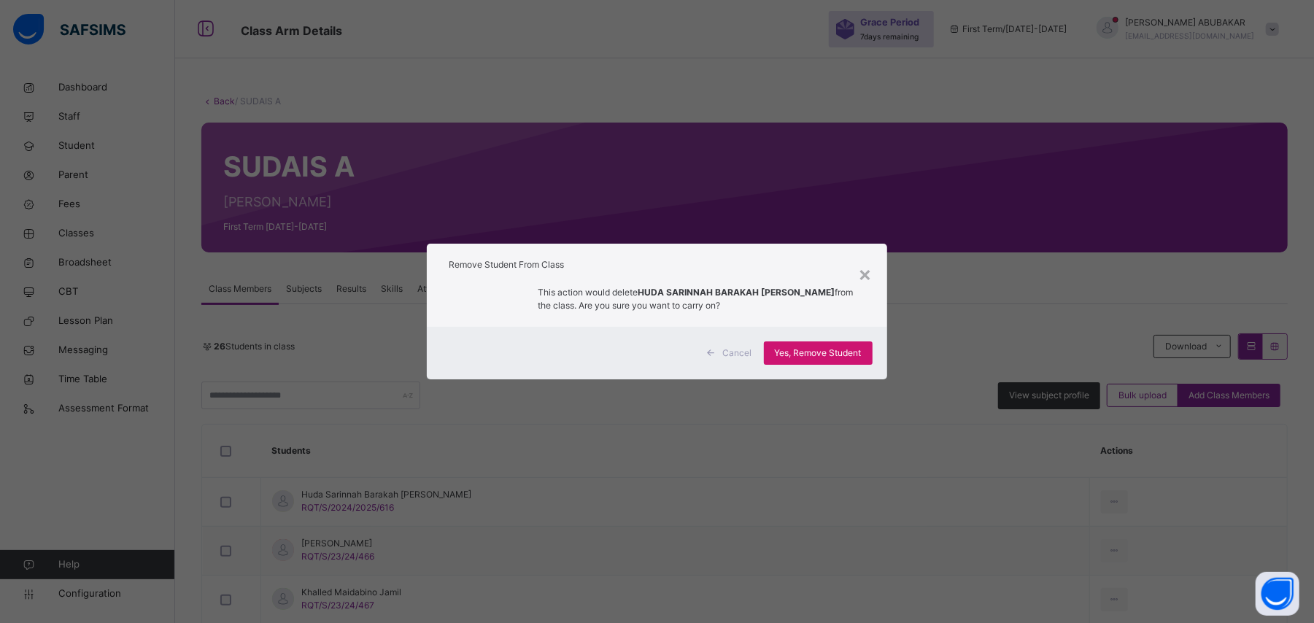
click at [835, 354] on span "Yes, Remove Student" at bounding box center [818, 353] width 87 height 13
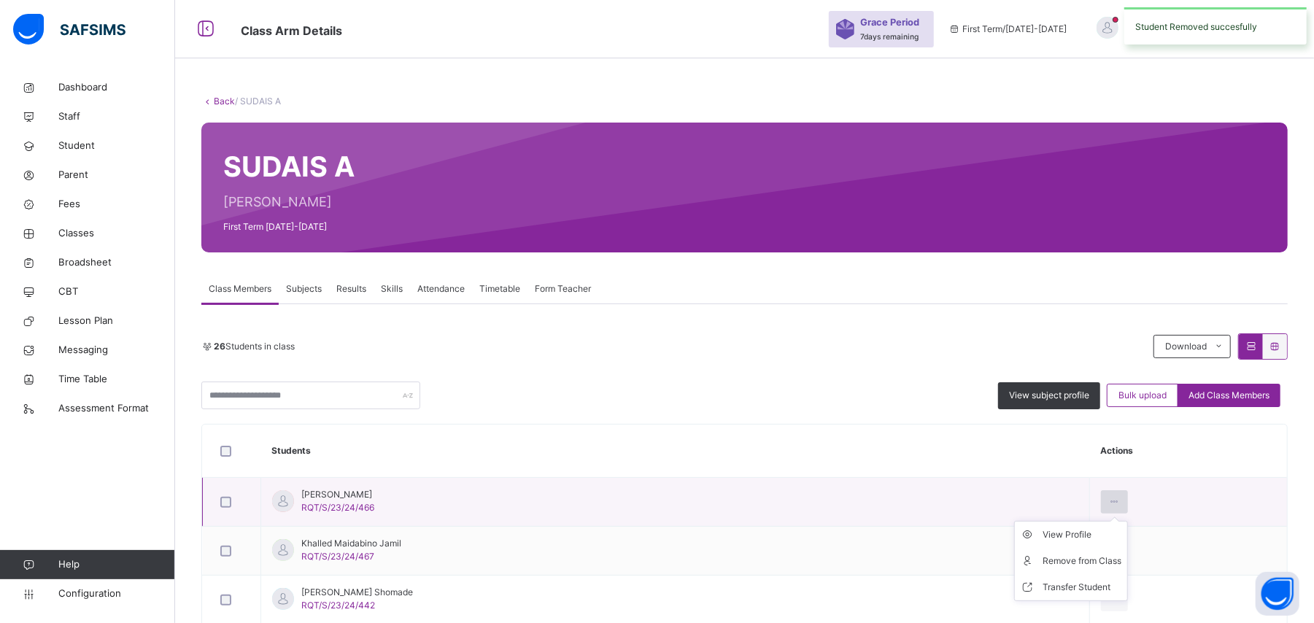
click at [1108, 503] on icon at bounding box center [1114, 501] width 12 height 13
click at [1043, 567] on div "Remove from Class" at bounding box center [1082, 561] width 79 height 15
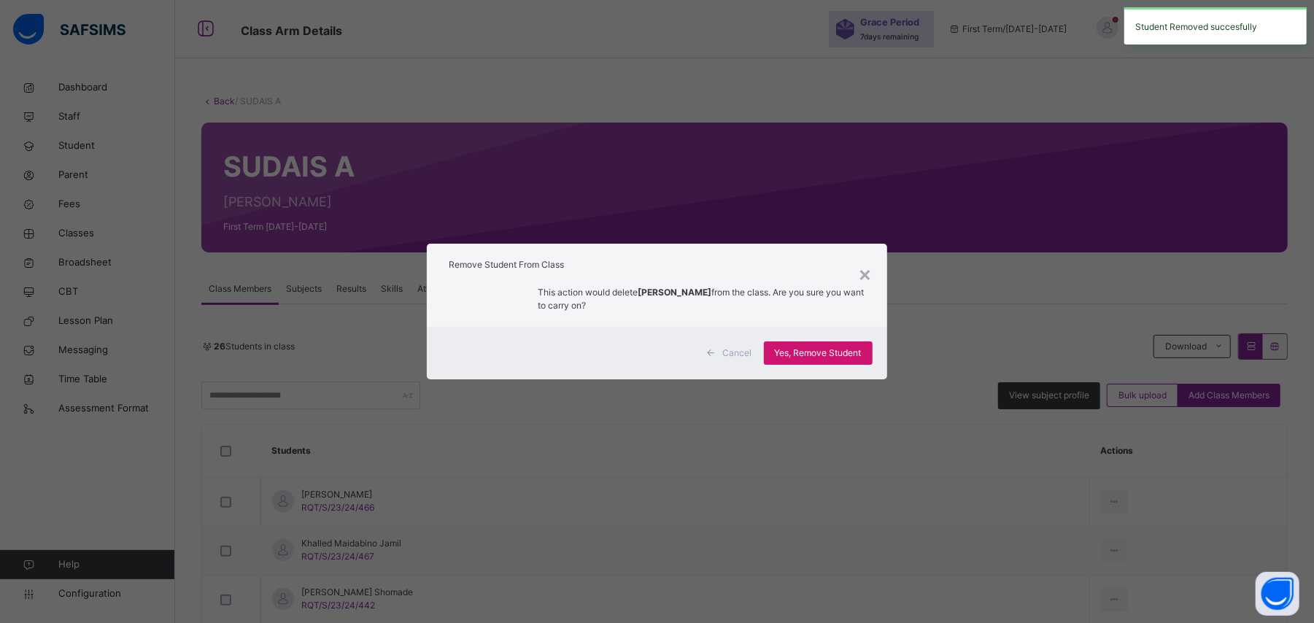
click at [823, 355] on span "Yes, Remove Student" at bounding box center [818, 353] width 87 height 13
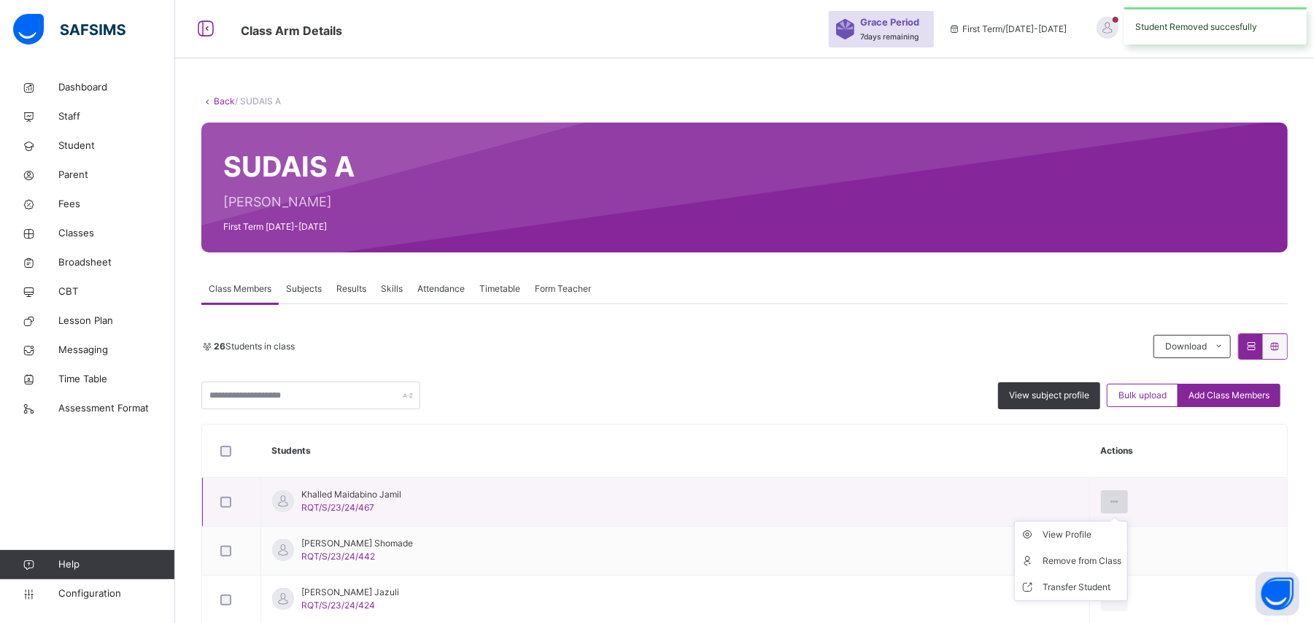
click at [1108, 503] on icon at bounding box center [1114, 501] width 12 height 13
click at [1043, 563] on div "Remove from Class" at bounding box center [1082, 561] width 79 height 15
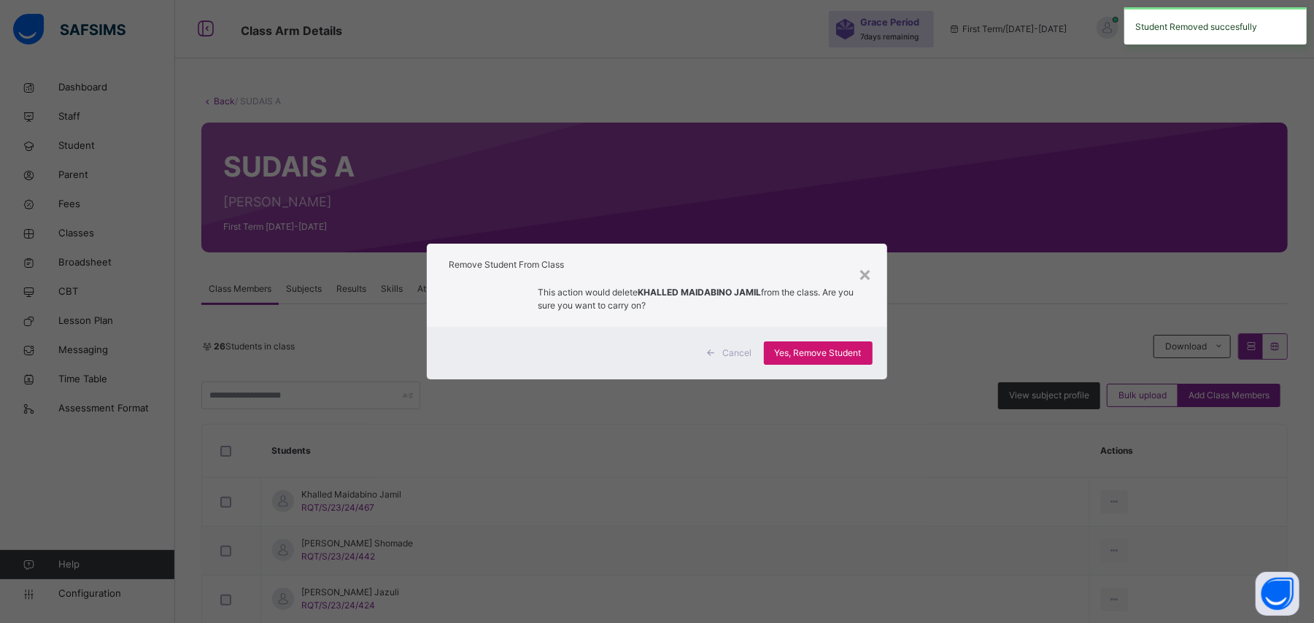
click at [828, 353] on span "Yes, Remove Student" at bounding box center [818, 353] width 87 height 13
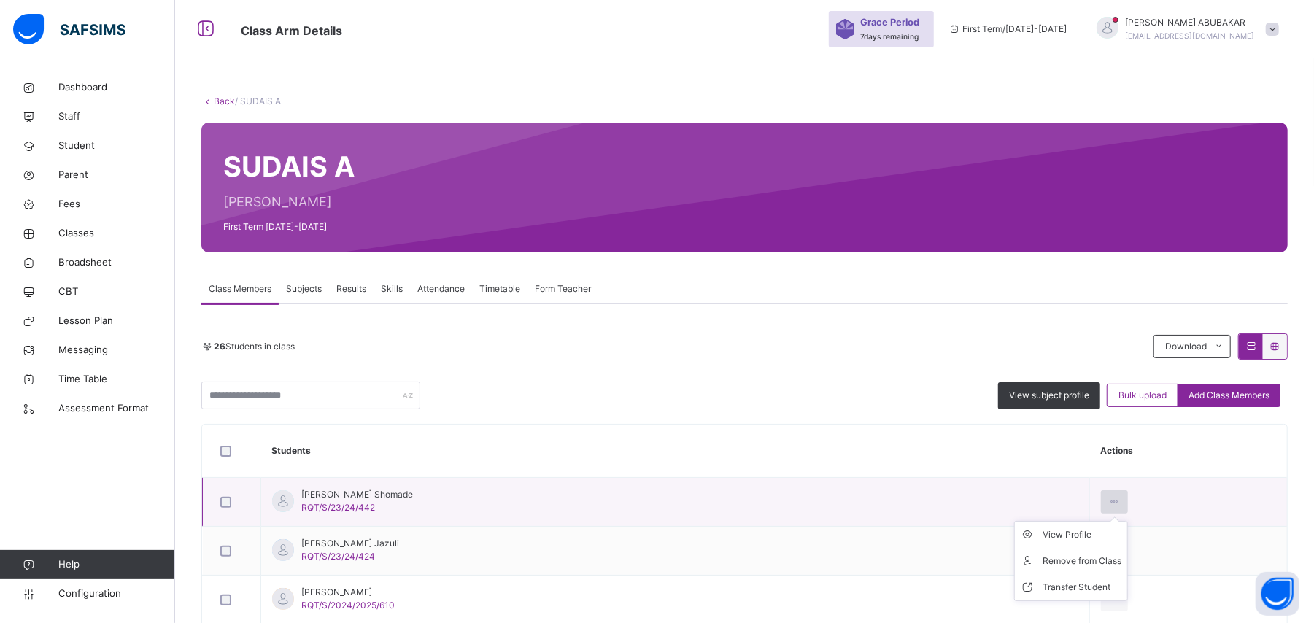
click at [1108, 503] on icon at bounding box center [1114, 501] width 12 height 13
click at [1052, 558] on div "Remove from Class" at bounding box center [1082, 561] width 79 height 15
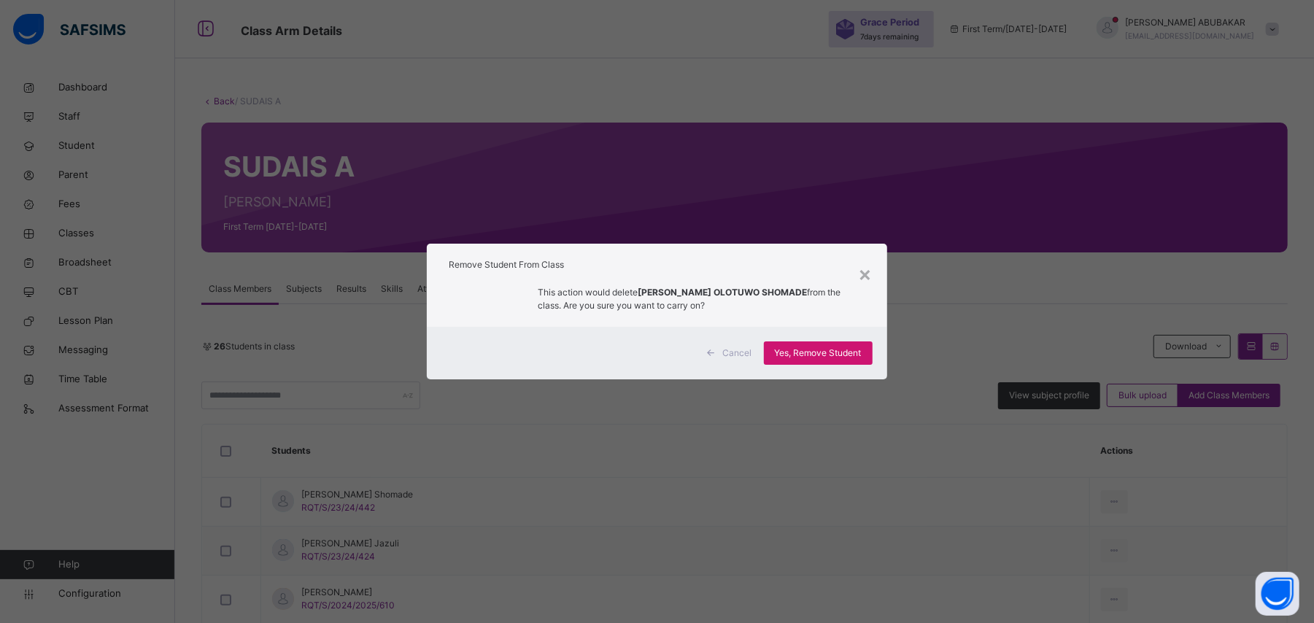
click at [836, 352] on span "Yes, Remove Student" at bounding box center [818, 353] width 87 height 13
click at [818, 347] on div "Yes, Remove Student" at bounding box center [818, 353] width 109 height 23
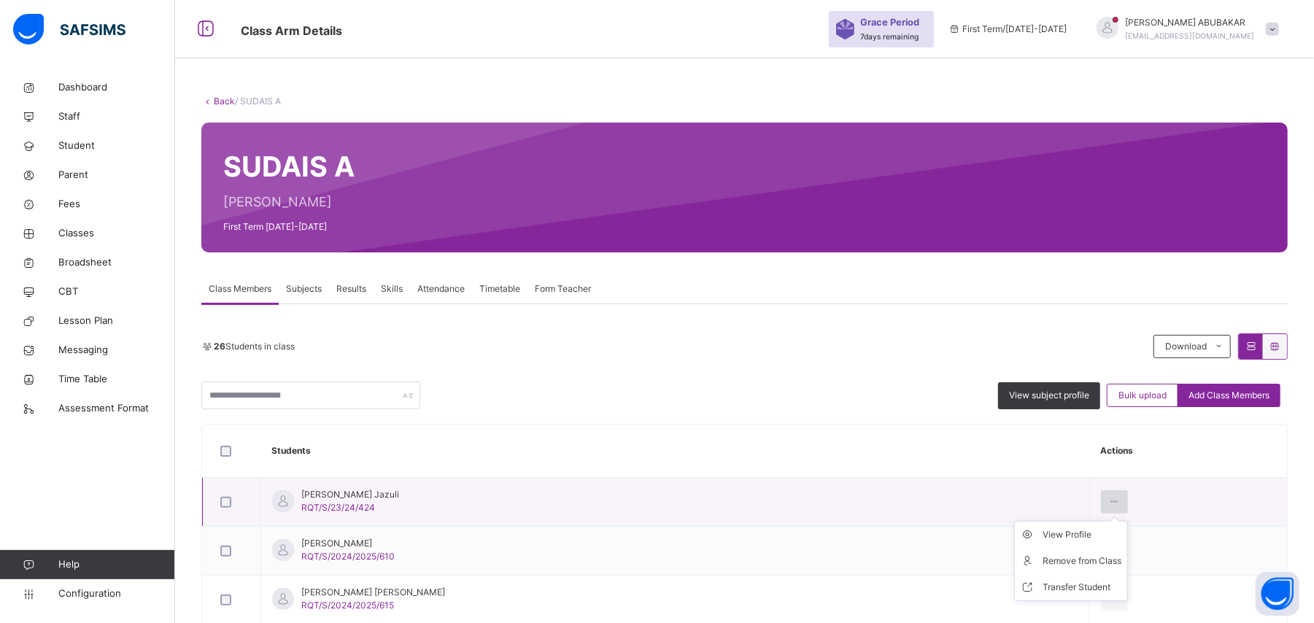
click at [1108, 503] on icon at bounding box center [1114, 501] width 12 height 13
click at [1051, 558] on div "Remove from Class" at bounding box center [1082, 561] width 79 height 15
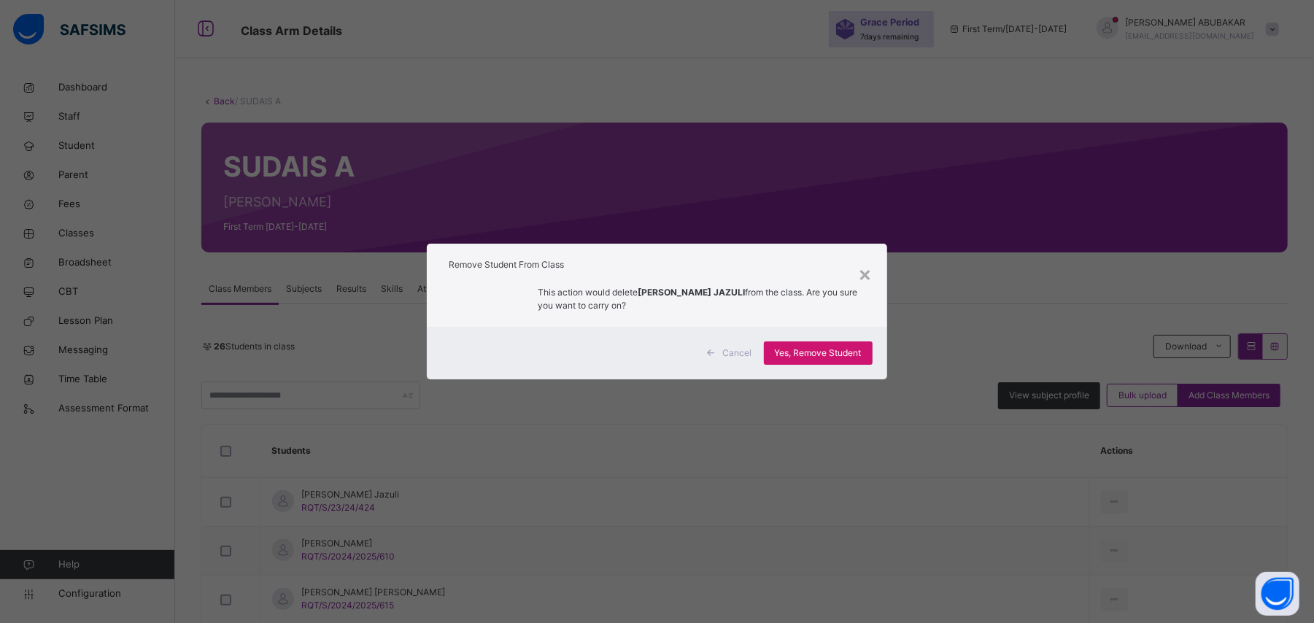
click at [826, 353] on span "Yes, Remove Student" at bounding box center [818, 353] width 87 height 13
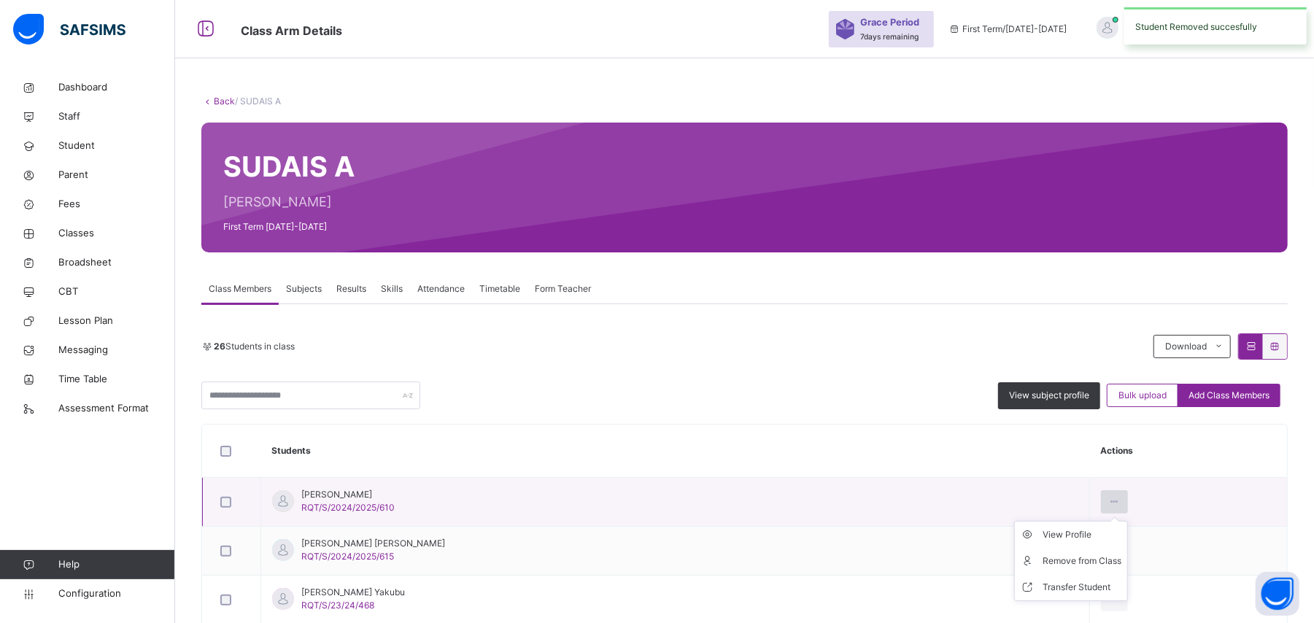
click at [1108, 497] on icon at bounding box center [1114, 501] width 12 height 13
click at [1043, 562] on div "Remove from Class" at bounding box center [1082, 561] width 79 height 15
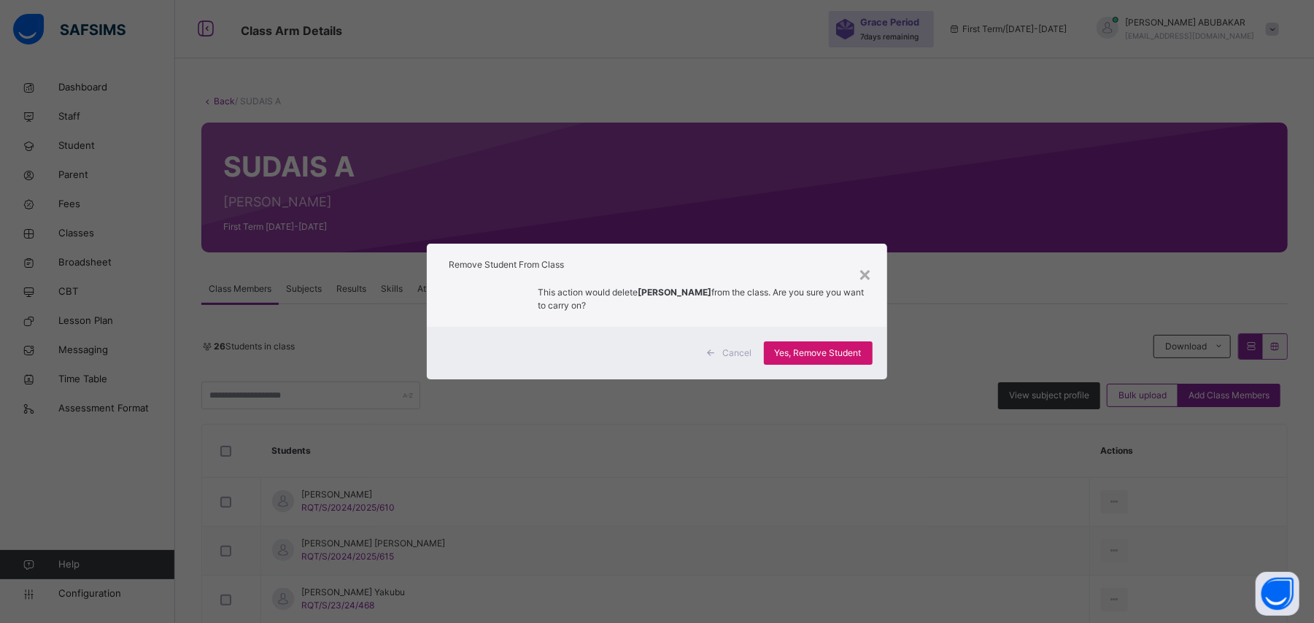
click at [833, 357] on span "Yes, Remove Student" at bounding box center [818, 353] width 87 height 13
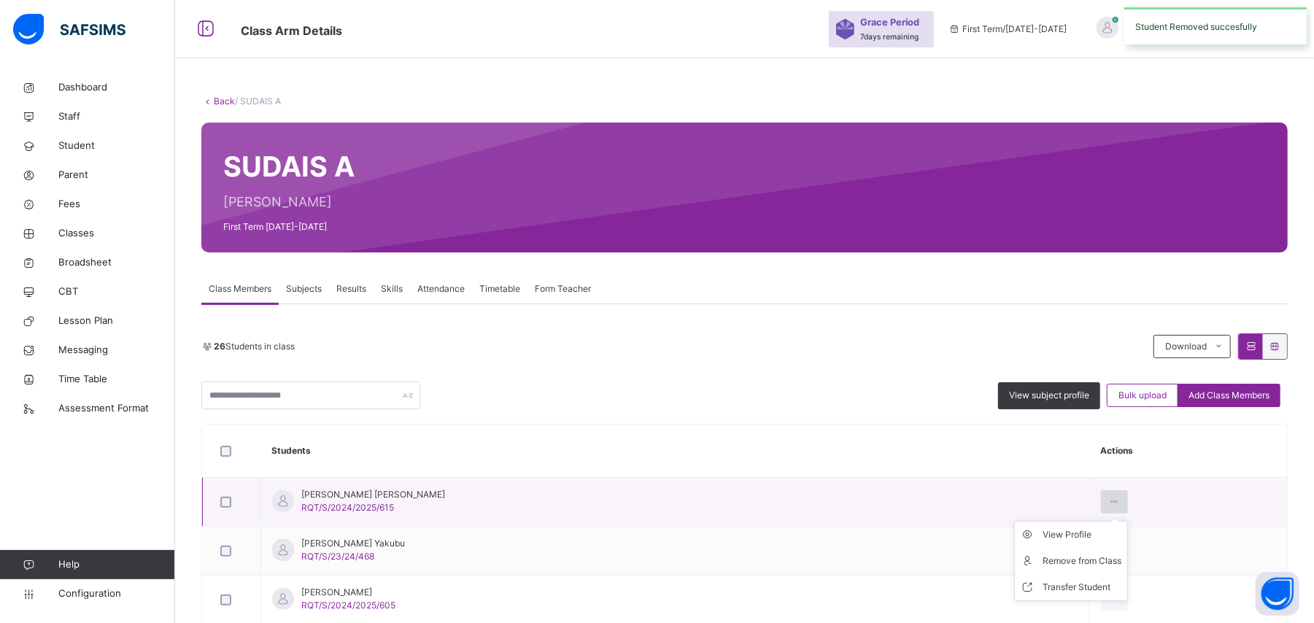
click at [1108, 503] on icon at bounding box center [1114, 501] width 12 height 13
click at [1043, 564] on div "Remove from Class" at bounding box center [1082, 561] width 79 height 15
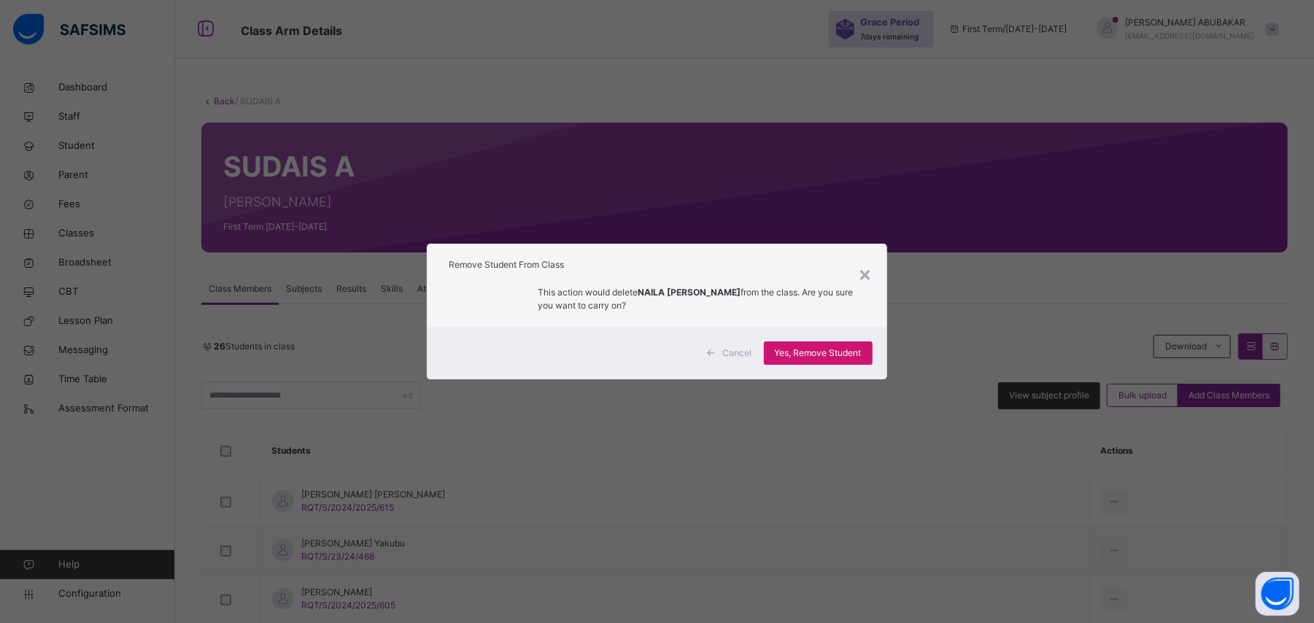
click at [833, 353] on span "Yes, Remove Student" at bounding box center [818, 353] width 87 height 13
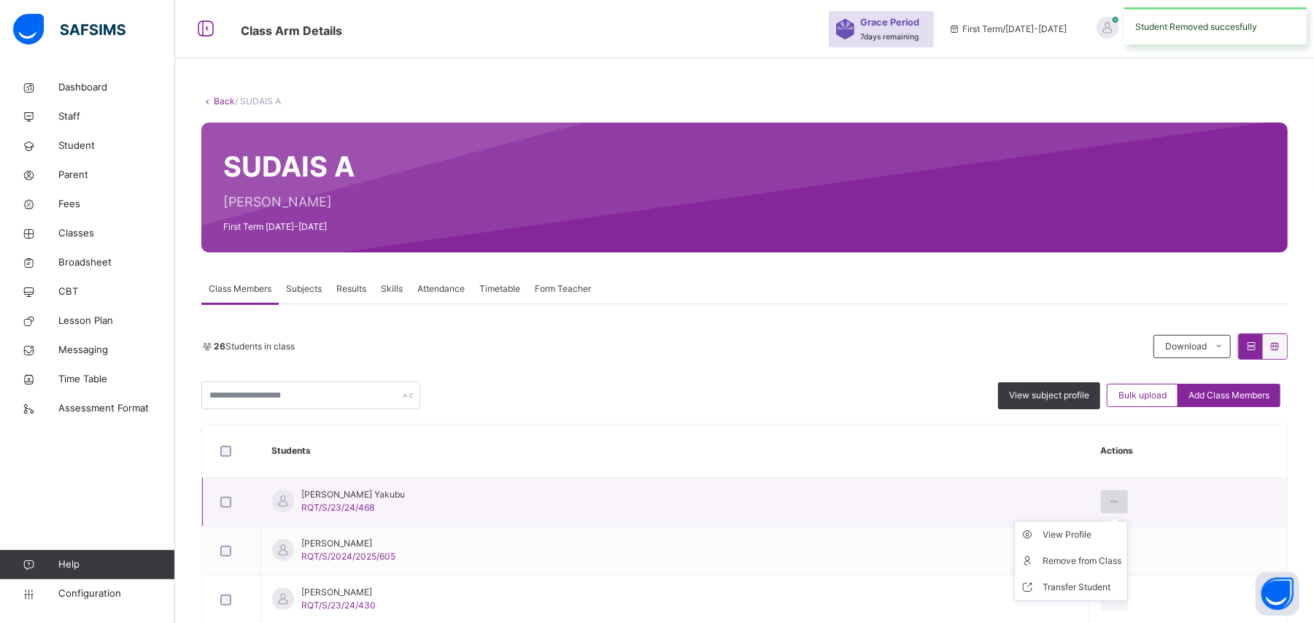
click at [1108, 503] on icon at bounding box center [1114, 501] width 12 height 13
click at [1043, 561] on div "Remove from Class" at bounding box center [1082, 561] width 79 height 15
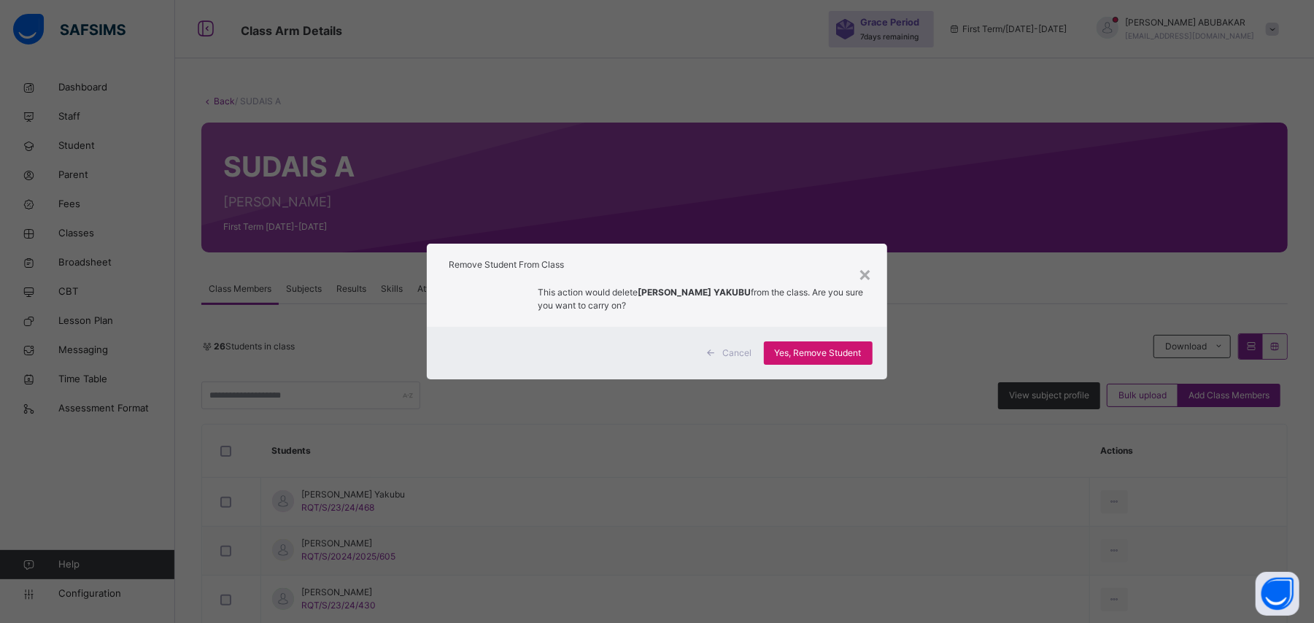
click at [811, 348] on span "Yes, Remove Student" at bounding box center [818, 353] width 87 height 13
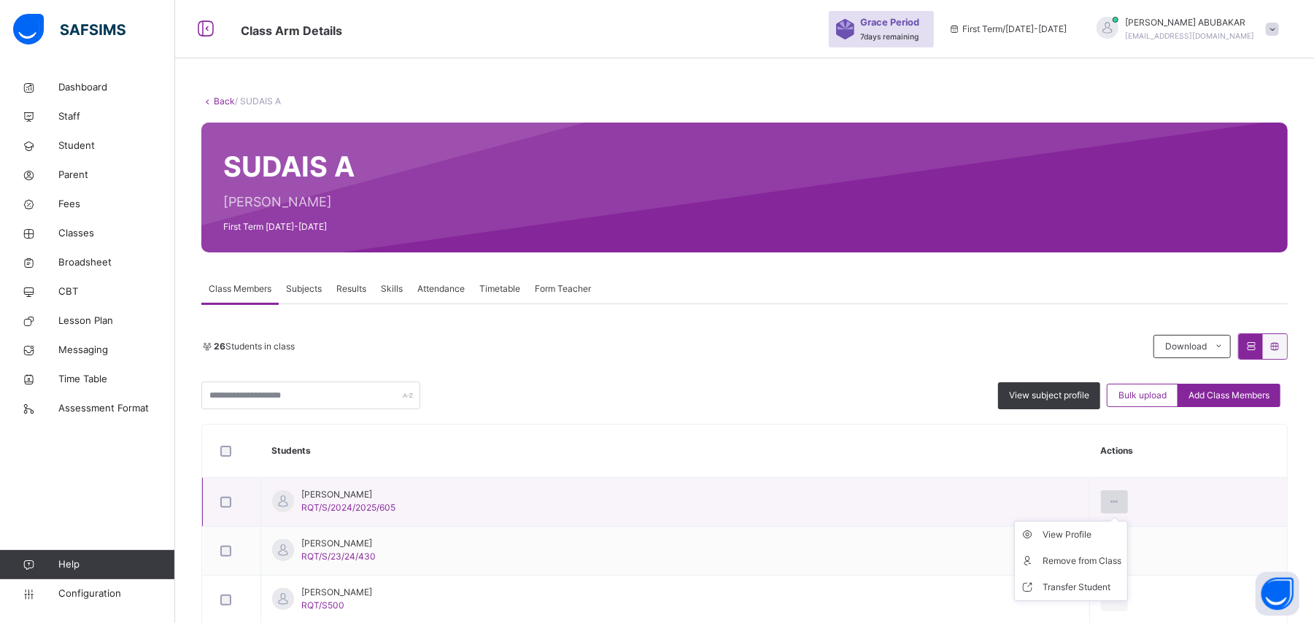
click at [1108, 503] on icon at bounding box center [1114, 501] width 12 height 13
click at [1045, 563] on div "Remove from Class" at bounding box center [1082, 561] width 79 height 15
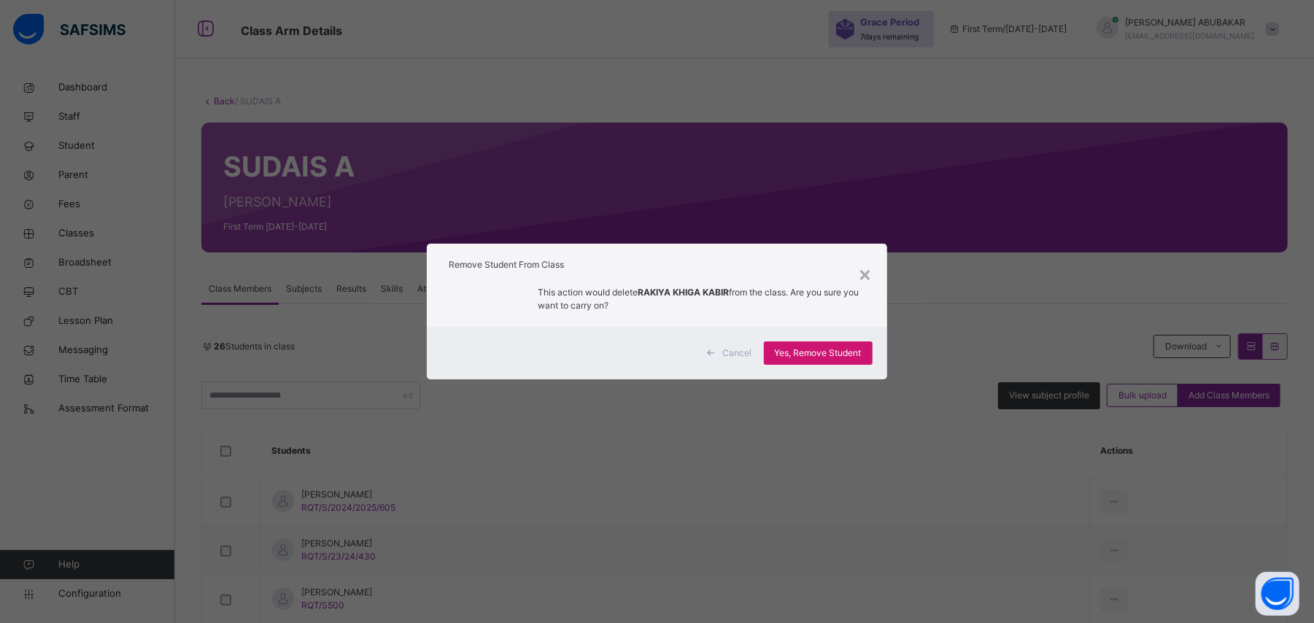
click at [827, 352] on span "Yes, Remove Student" at bounding box center [818, 353] width 87 height 13
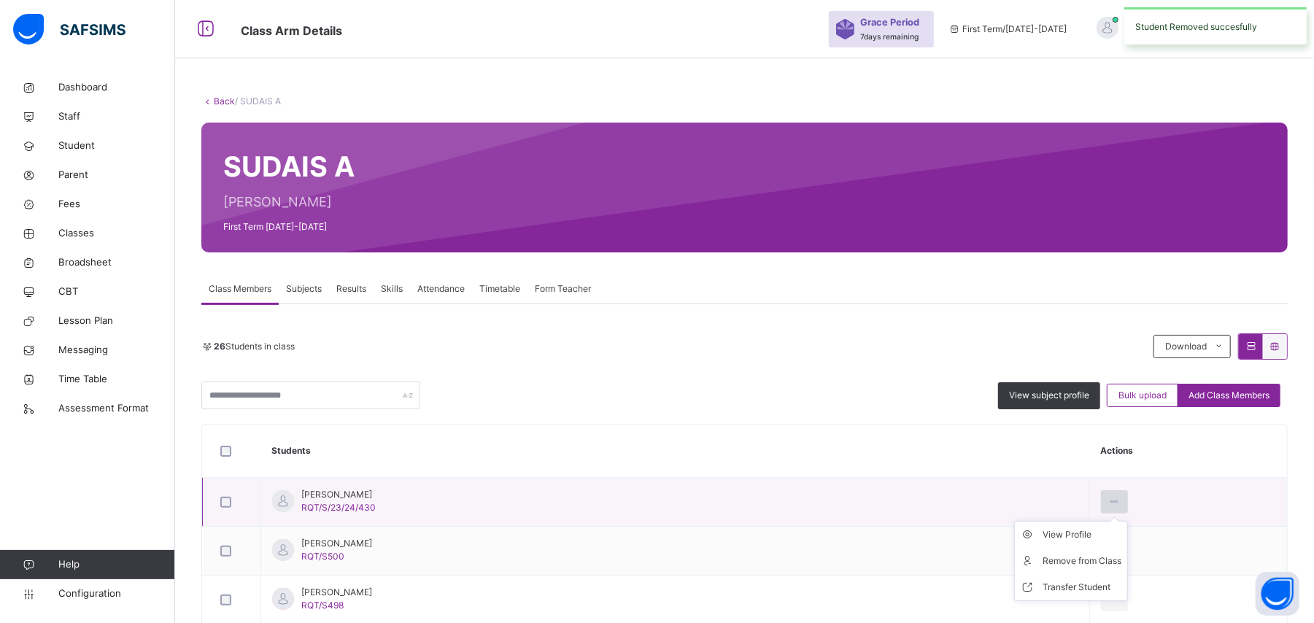
click at [1108, 496] on icon at bounding box center [1114, 501] width 12 height 13
click at [1043, 565] on div "Remove from Class" at bounding box center [1082, 561] width 79 height 15
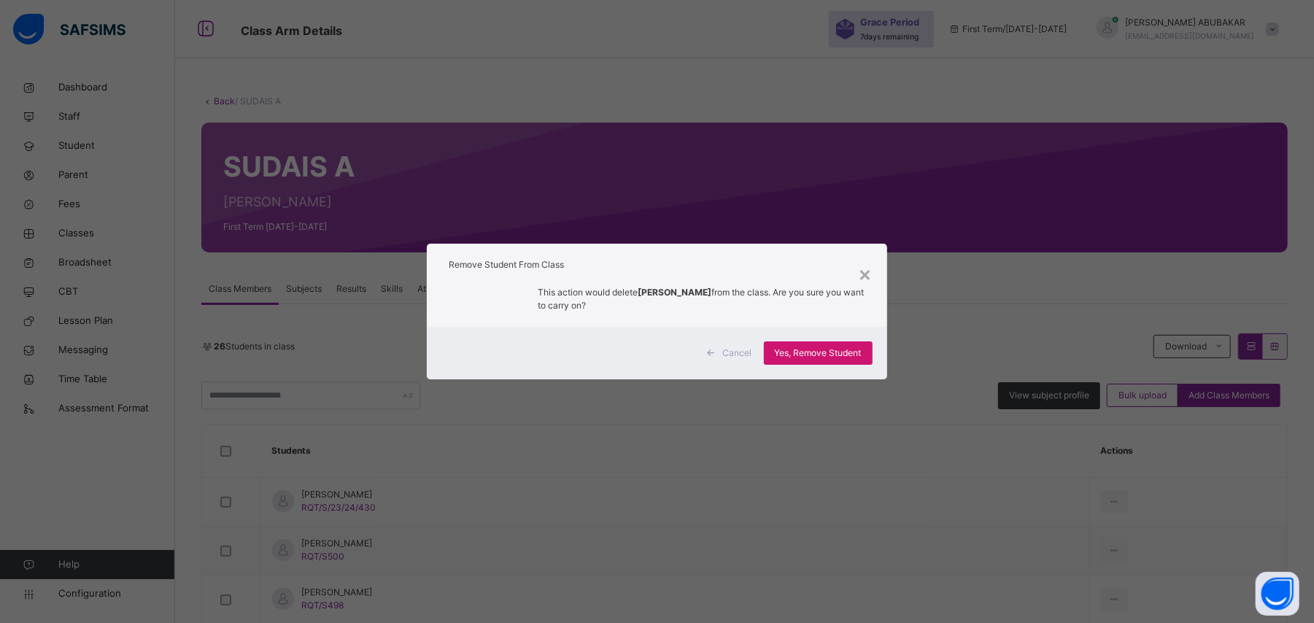
click at [830, 353] on span "Yes, Remove Student" at bounding box center [818, 353] width 87 height 13
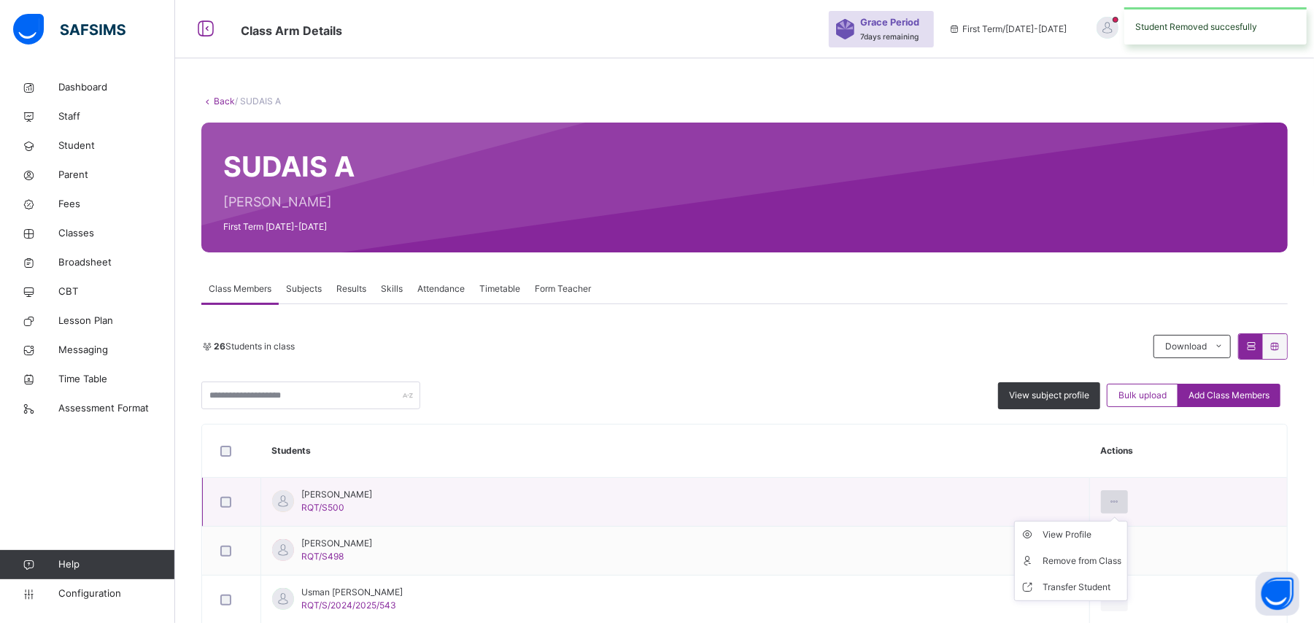
click at [1108, 505] on icon at bounding box center [1114, 501] width 12 height 13
click at [1043, 565] on div "Remove from Class" at bounding box center [1082, 561] width 79 height 15
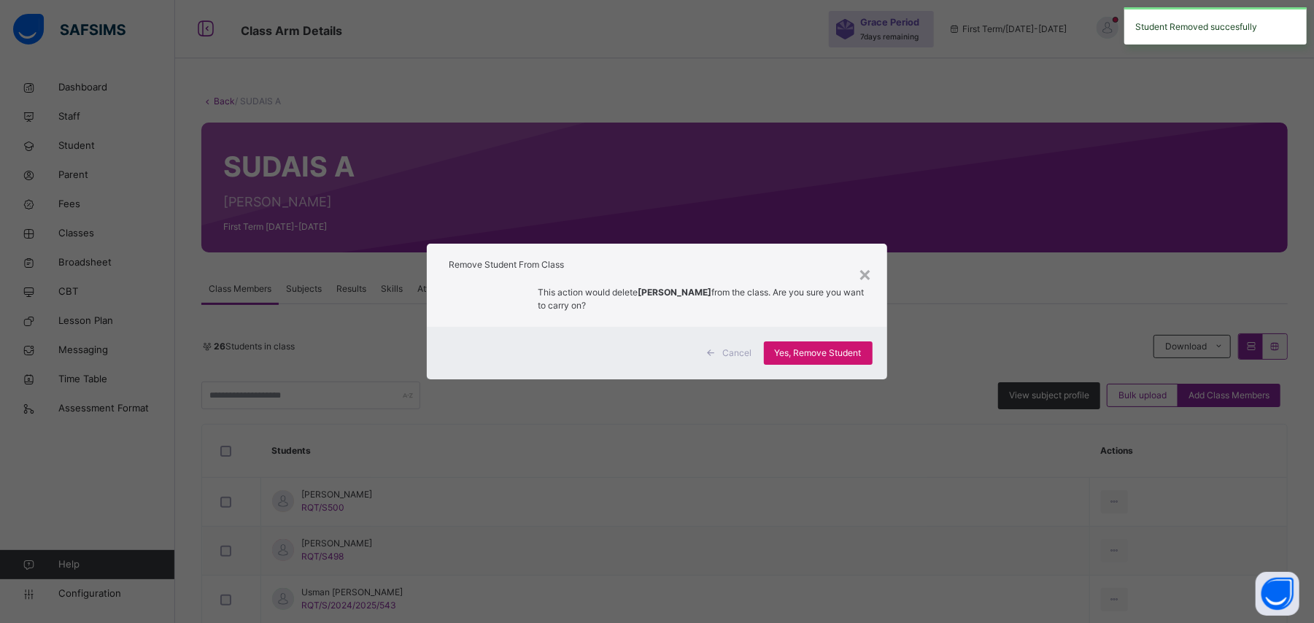
click at [839, 358] on span "Yes, Remove Student" at bounding box center [818, 353] width 87 height 13
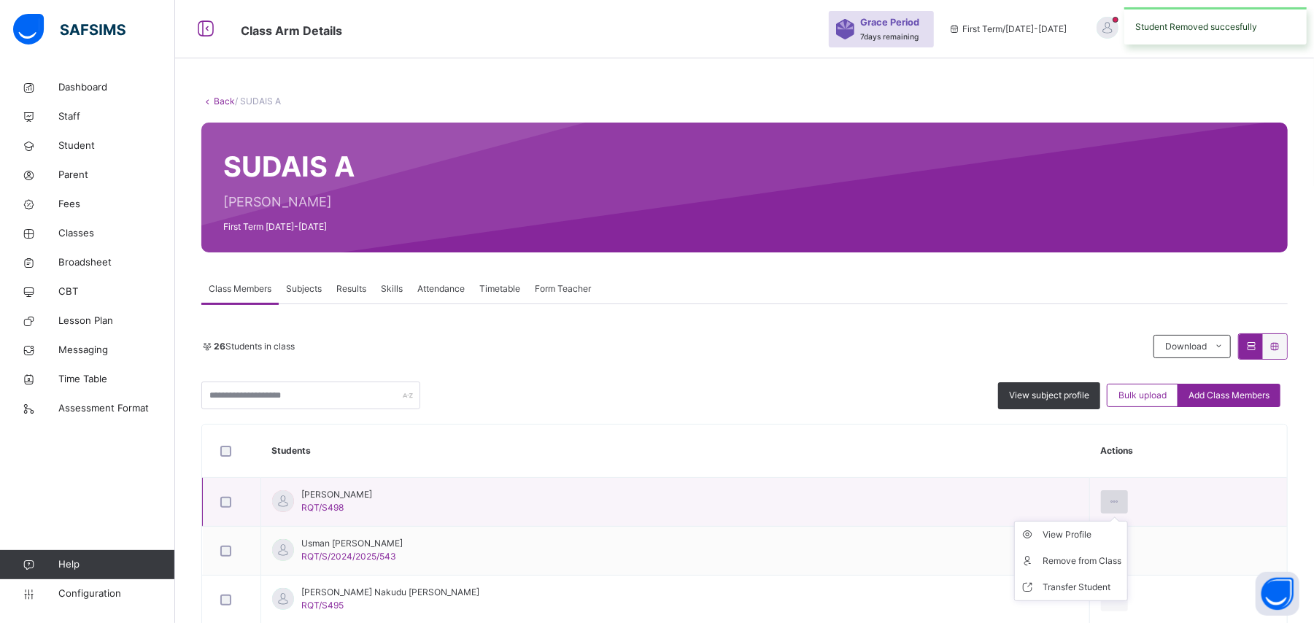
click at [1108, 503] on icon at bounding box center [1114, 501] width 12 height 13
click at [1043, 565] on div "Remove from Class" at bounding box center [1082, 561] width 79 height 15
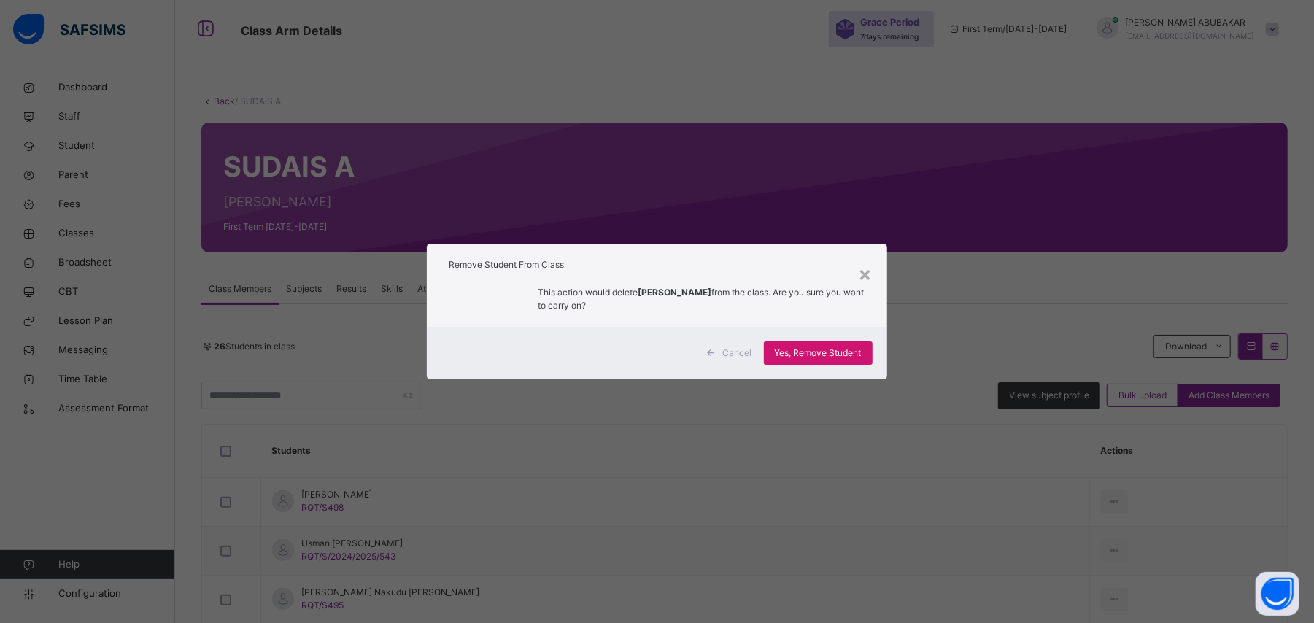
click at [839, 353] on span "Yes, Remove Student" at bounding box center [818, 353] width 87 height 13
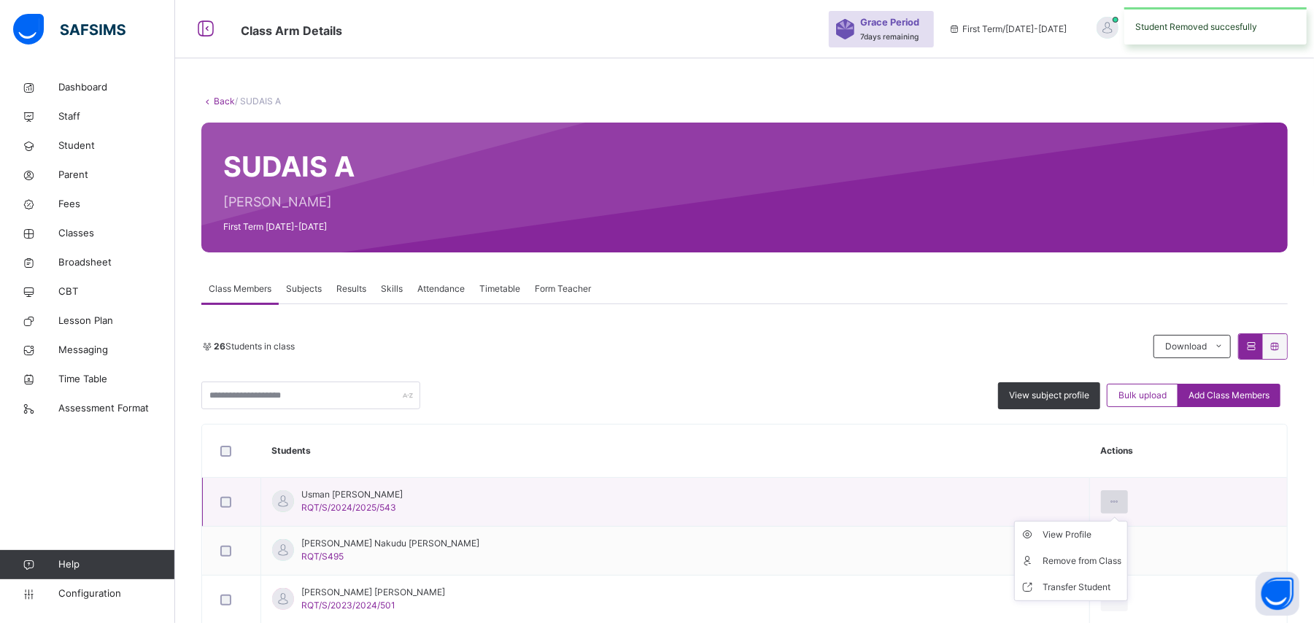
click at [1108, 503] on icon at bounding box center [1114, 501] width 12 height 13
click at [1043, 559] on div "Remove from Class" at bounding box center [1082, 561] width 79 height 15
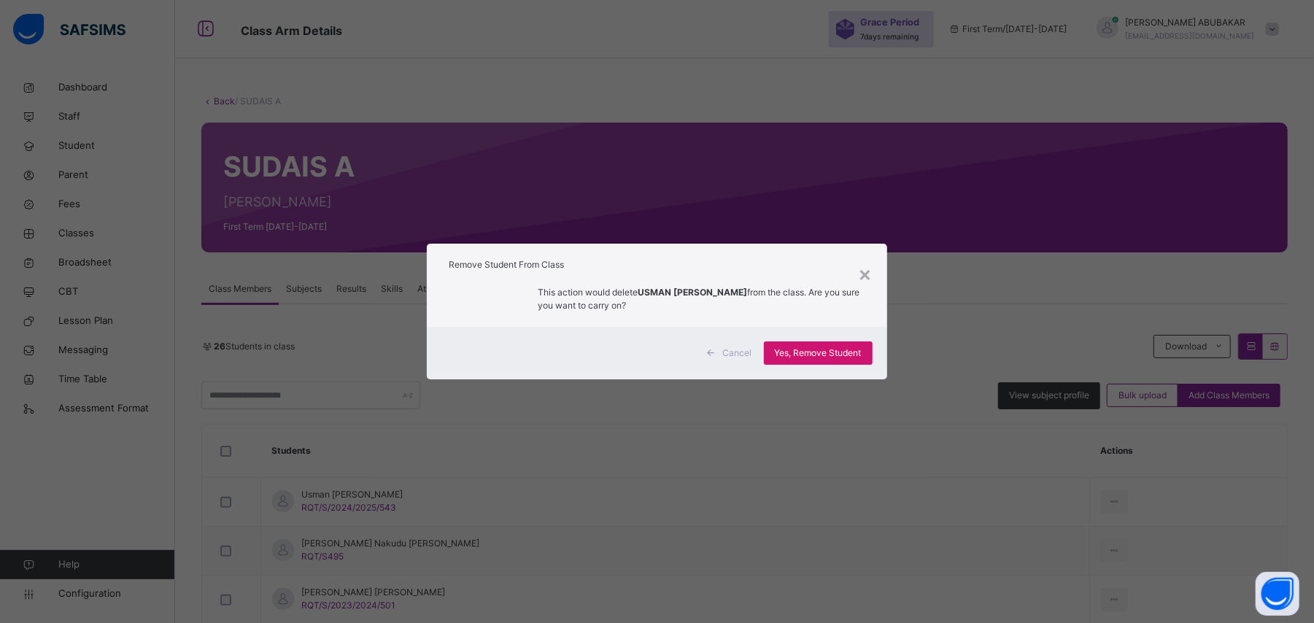
click at [838, 357] on span "Yes, Remove Student" at bounding box center [818, 353] width 87 height 13
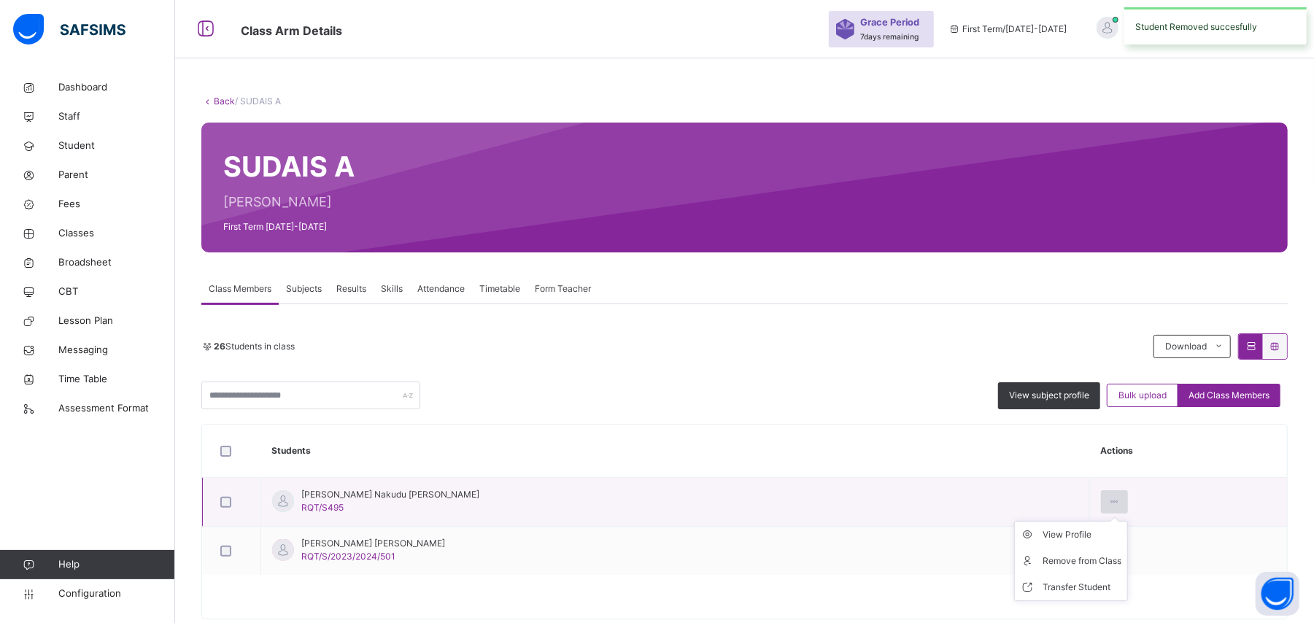
click at [1108, 503] on icon at bounding box center [1114, 501] width 12 height 13
click at [1061, 558] on div "Remove from Class" at bounding box center [1082, 561] width 79 height 15
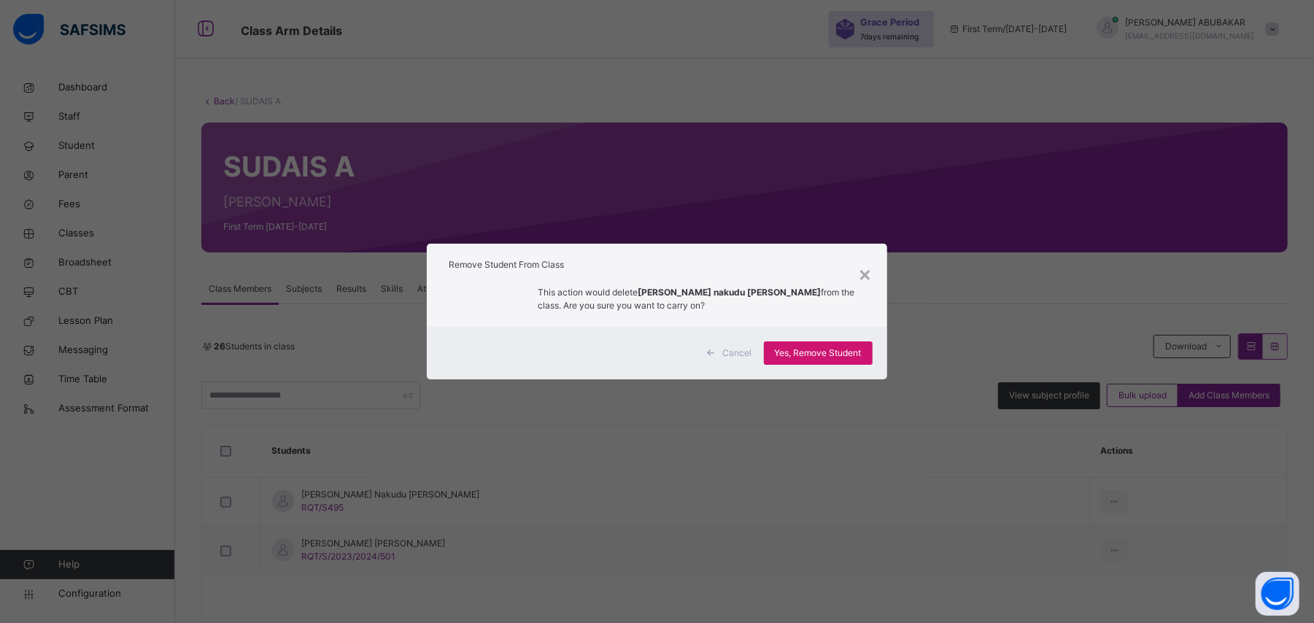
click at [852, 351] on span "Yes, Remove Student" at bounding box center [818, 353] width 87 height 13
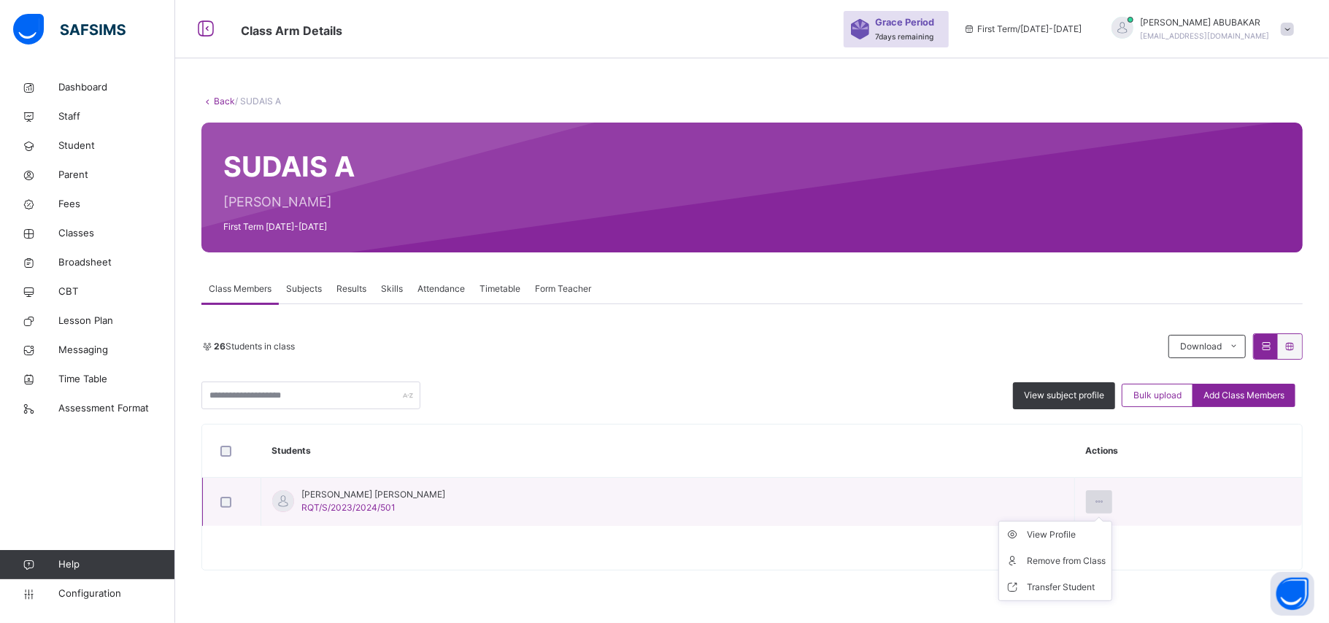
click at [1093, 503] on icon at bounding box center [1099, 501] width 12 height 13
click at [1028, 561] on div "Remove from Class" at bounding box center [1066, 561] width 79 height 15
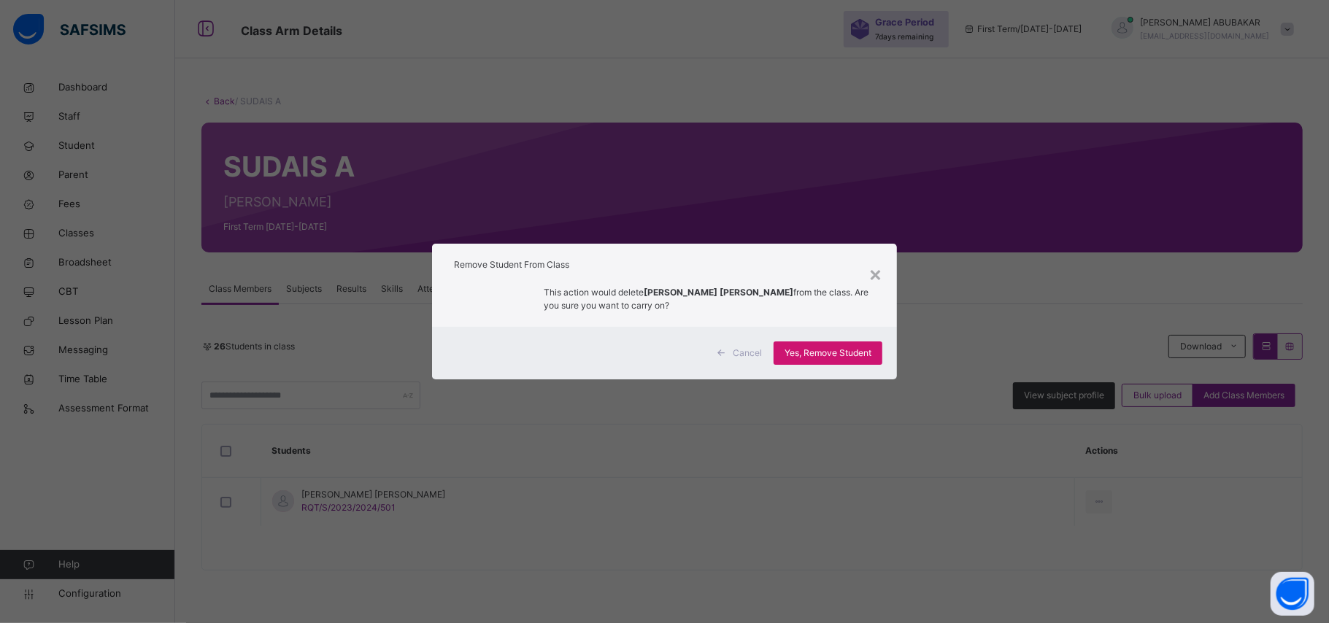
click at [847, 351] on span "Yes, Remove Student" at bounding box center [827, 353] width 87 height 13
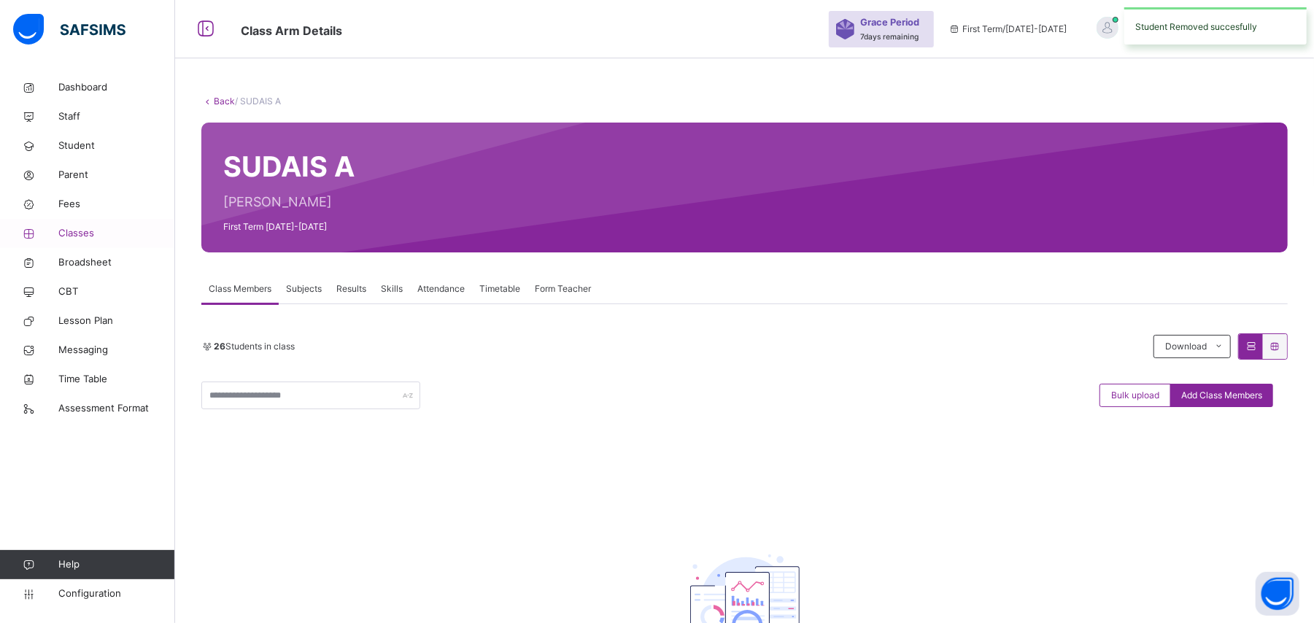
click at [89, 236] on span "Classes" at bounding box center [116, 233] width 117 height 15
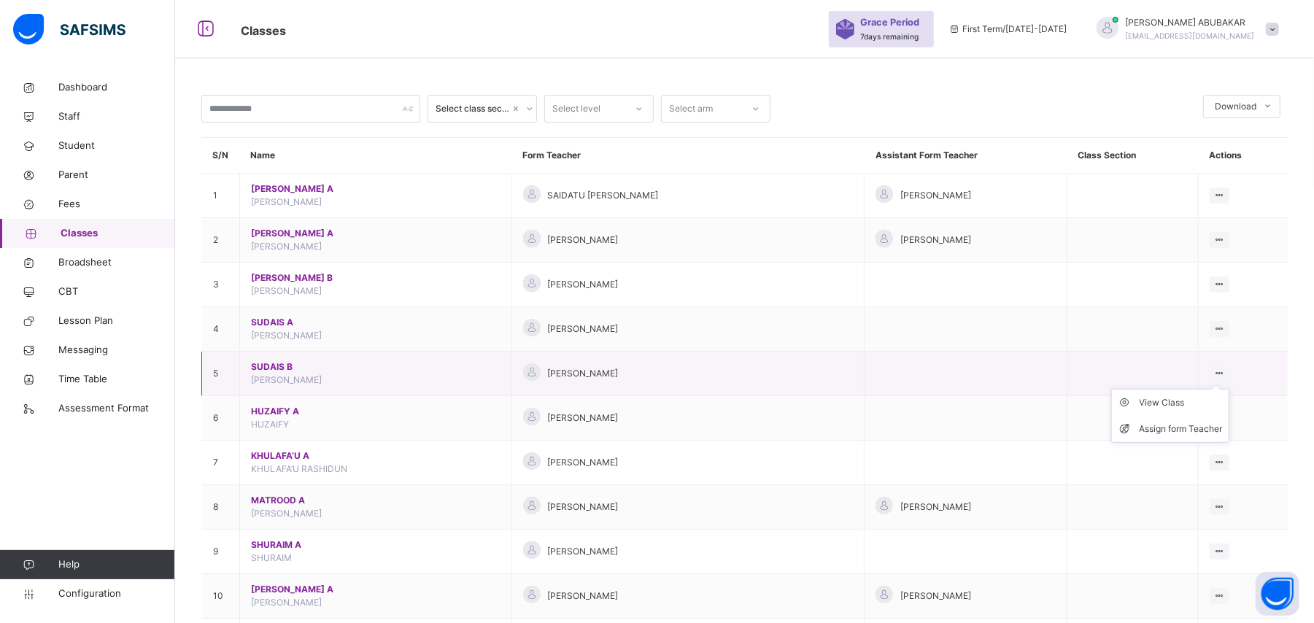
click at [1229, 389] on ul "View Class Assign form Teacher" at bounding box center [1170, 416] width 118 height 54
click at [1192, 409] on div "View Class" at bounding box center [1181, 403] width 83 height 15
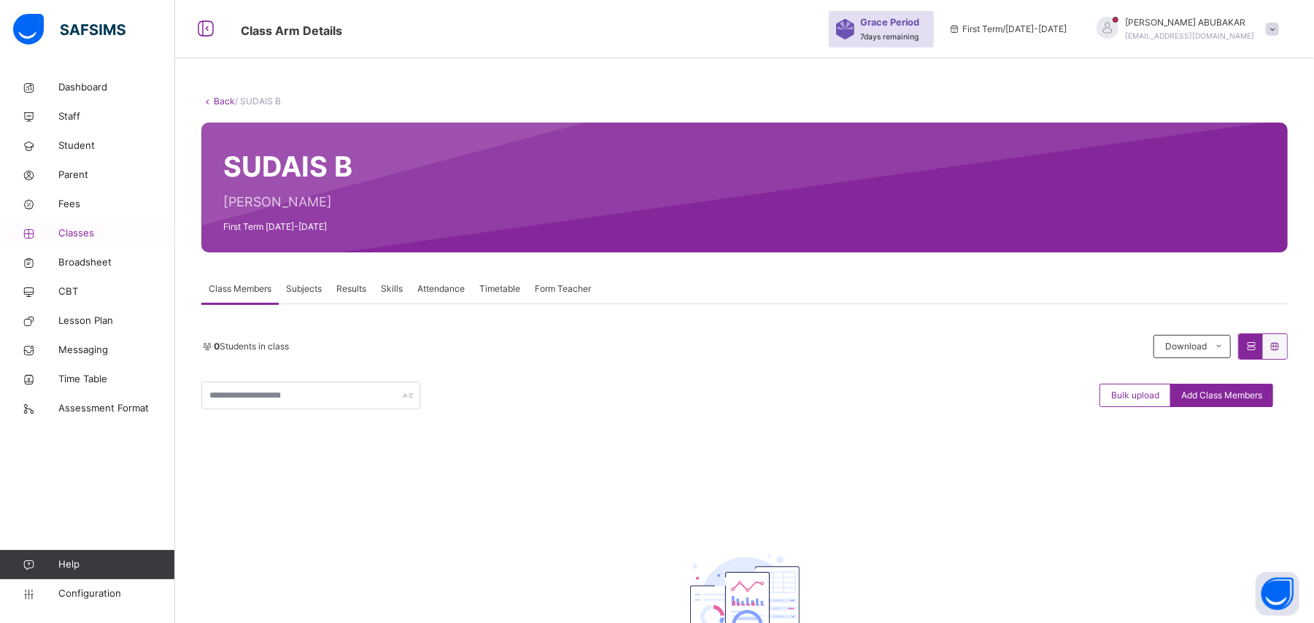
click at [80, 235] on span "Classes" at bounding box center [116, 233] width 117 height 15
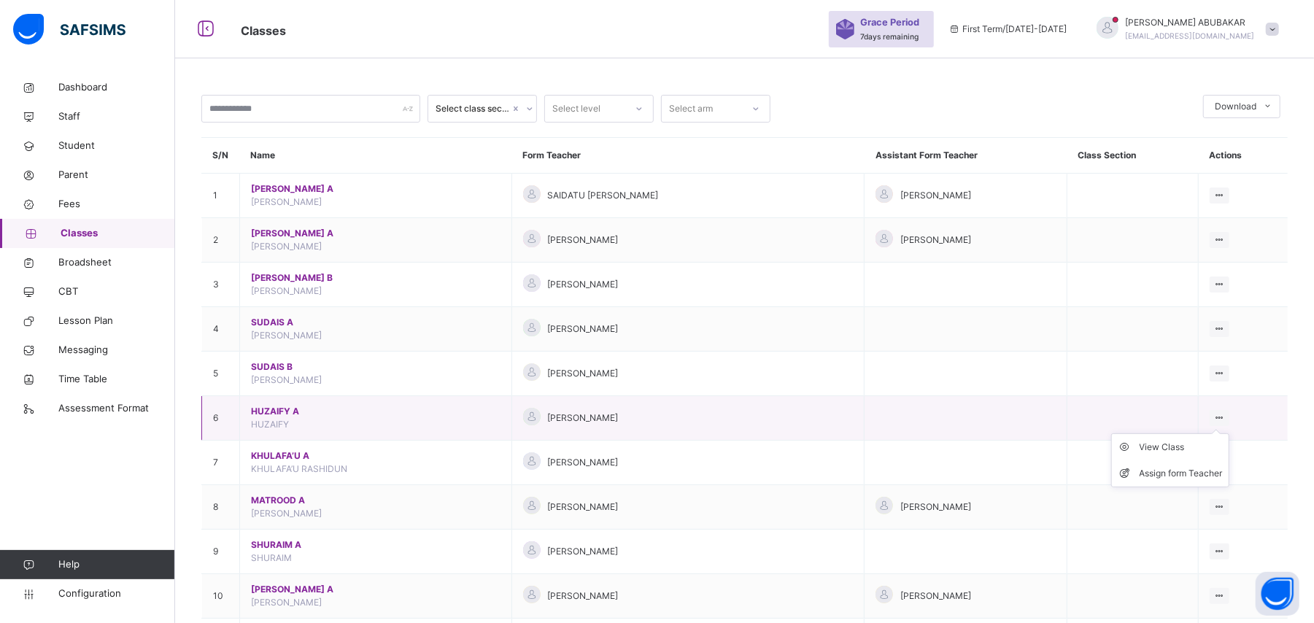
click at [1226, 419] on icon at bounding box center [1220, 417] width 12 height 11
click at [1187, 448] on div "View Class" at bounding box center [1181, 447] width 83 height 15
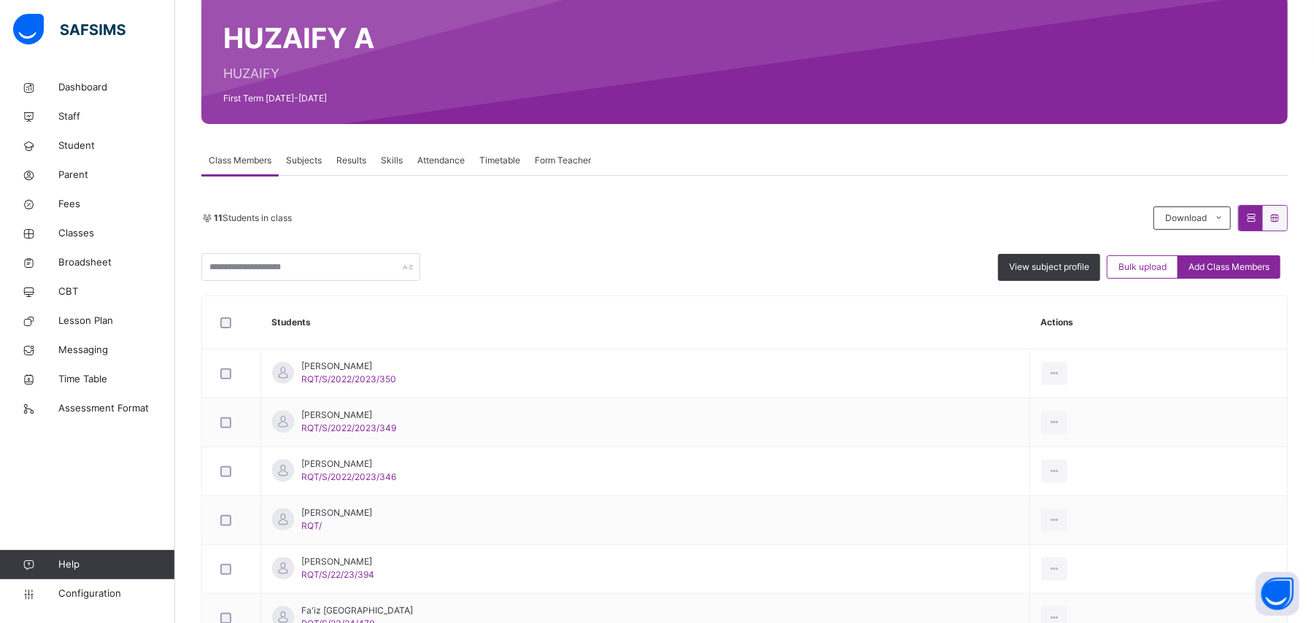
scroll to position [129, 0]
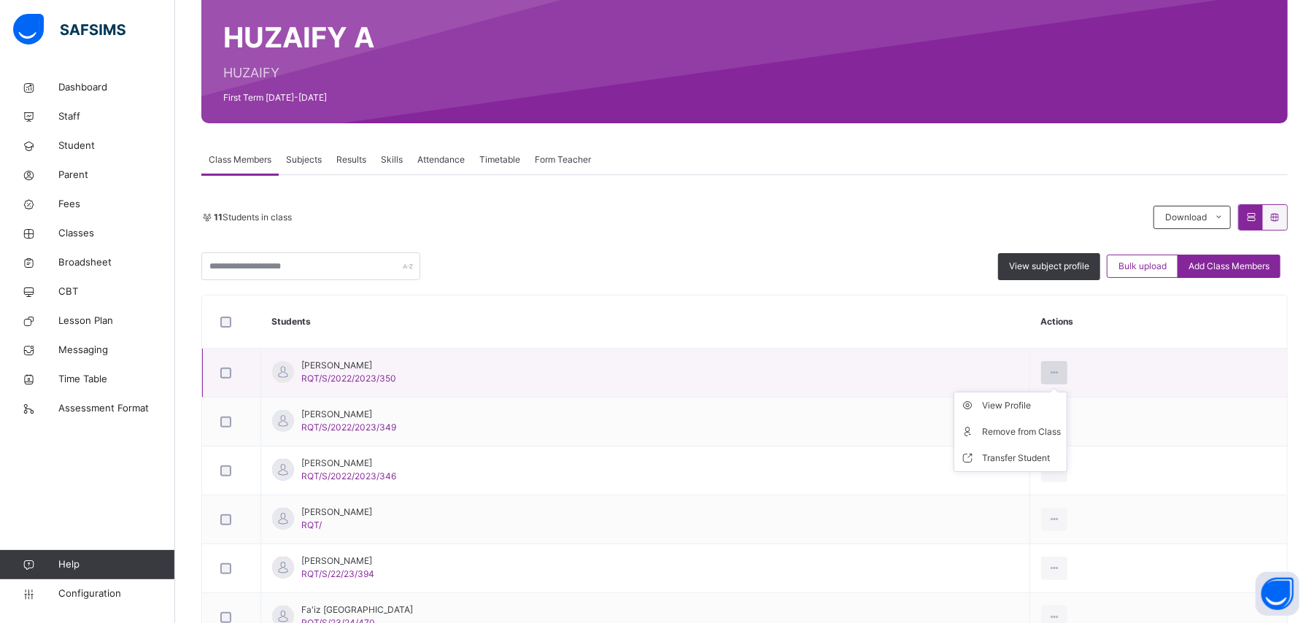
click at [1061, 371] on icon at bounding box center [1055, 372] width 12 height 13
click at [1061, 431] on div "Remove from Class" at bounding box center [1021, 432] width 79 height 15
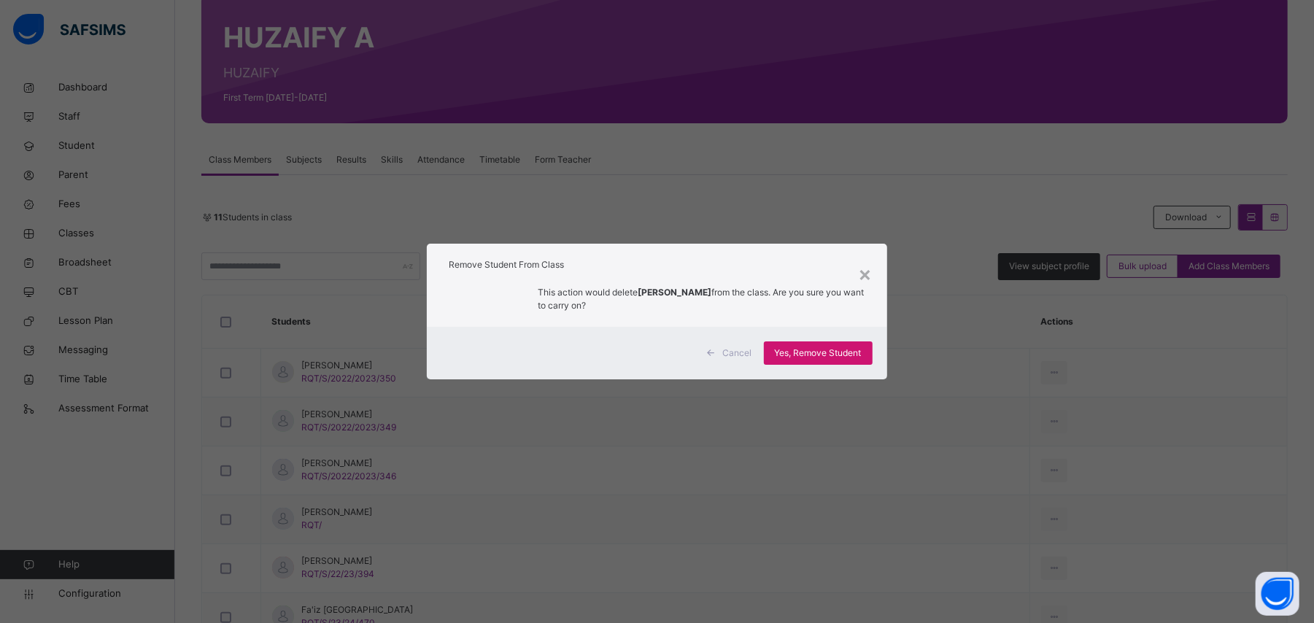
click at [844, 357] on span "Yes, Remove Student" at bounding box center [818, 353] width 87 height 13
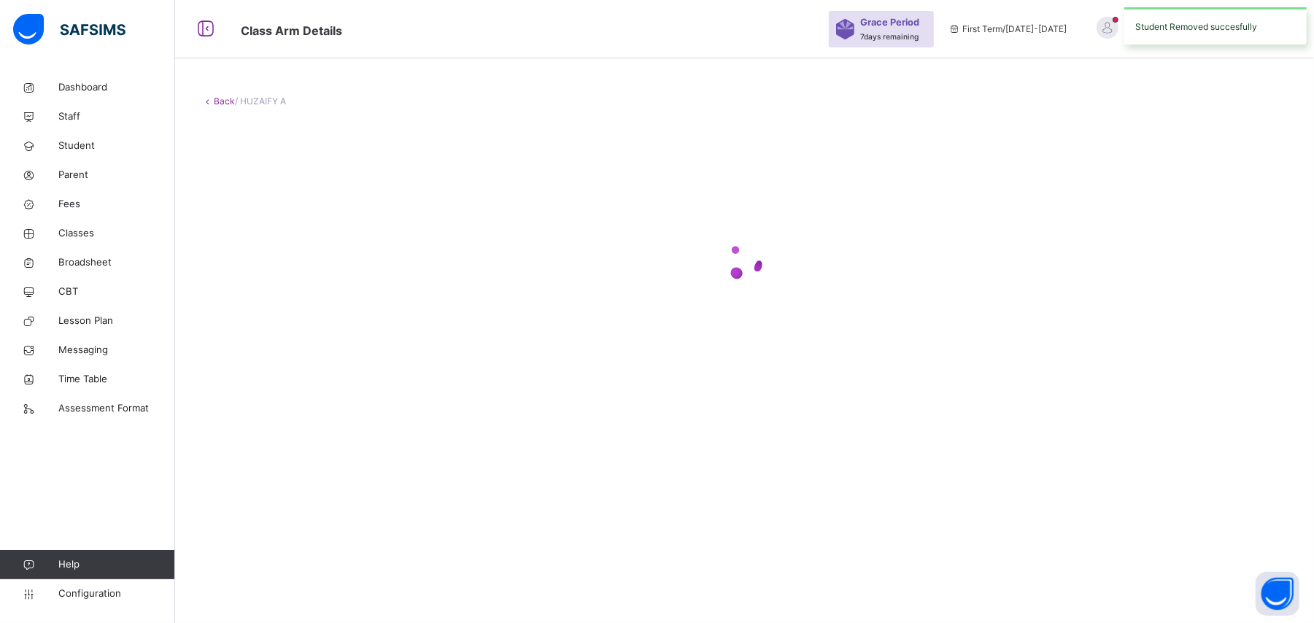
scroll to position [0, 0]
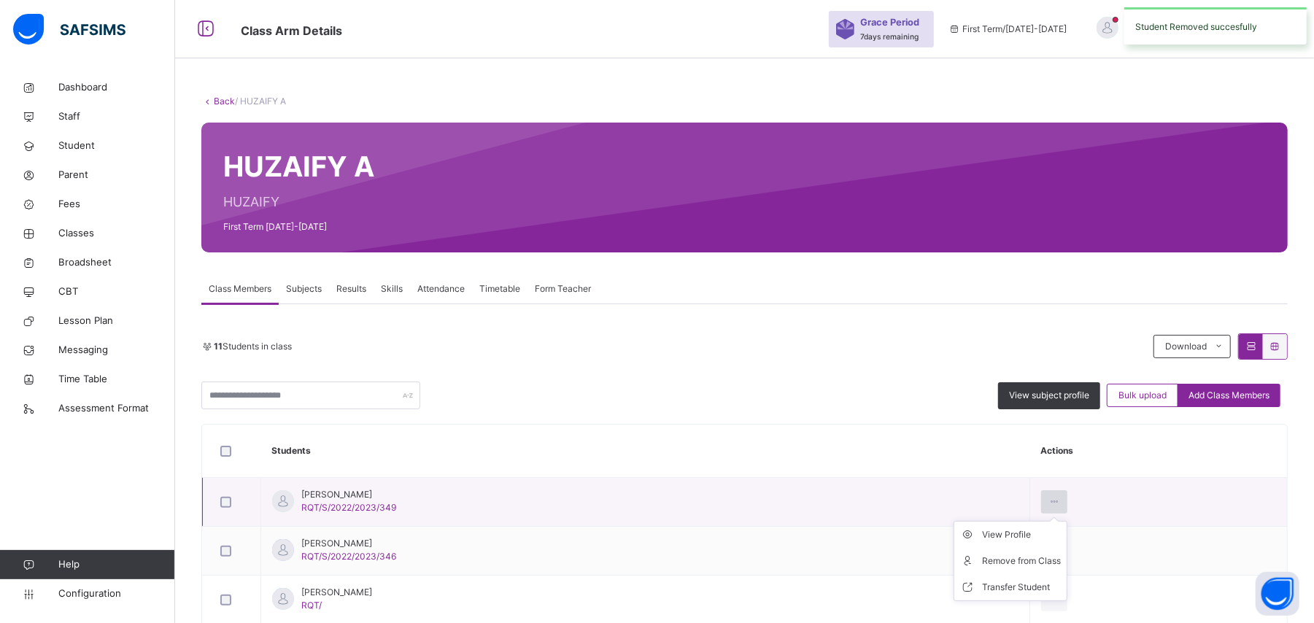
click at [1061, 503] on icon at bounding box center [1055, 501] width 12 height 13
click at [1052, 560] on div "Remove from Class" at bounding box center [1021, 561] width 79 height 15
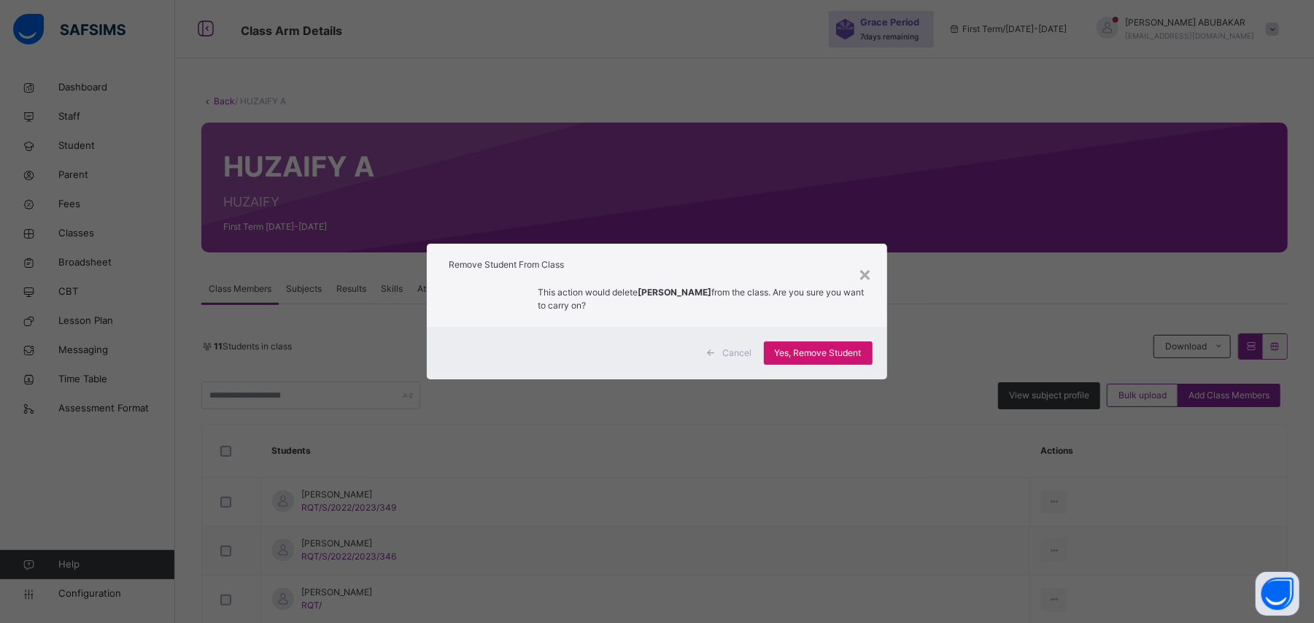
click at [816, 353] on span "Yes, Remove Student" at bounding box center [818, 353] width 87 height 13
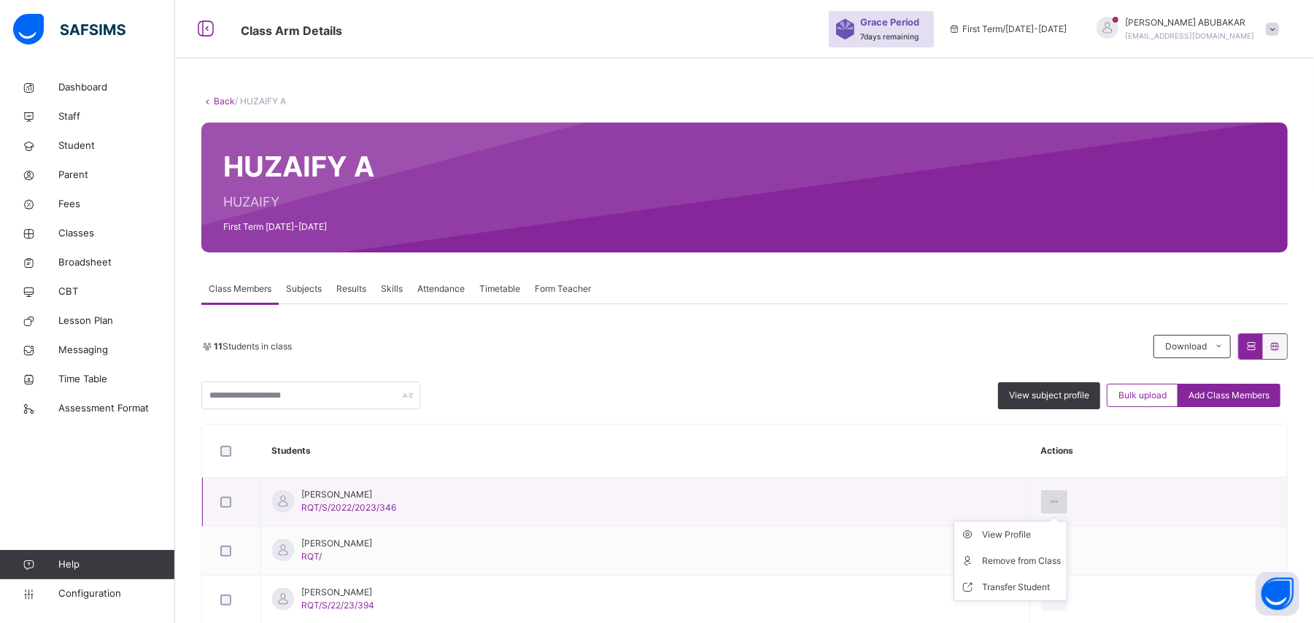
click at [1061, 503] on icon at bounding box center [1055, 501] width 12 height 13
click at [1058, 560] on div "Remove from Class" at bounding box center [1021, 561] width 79 height 15
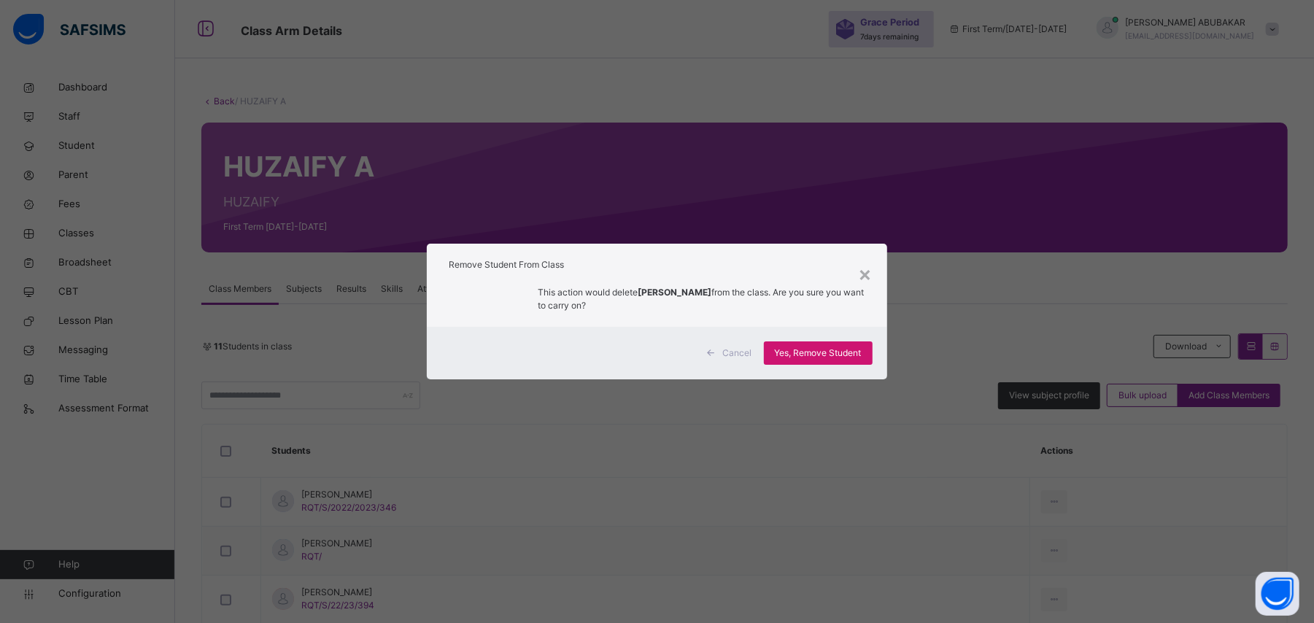
click at [836, 353] on span "Yes, Remove Student" at bounding box center [818, 353] width 87 height 13
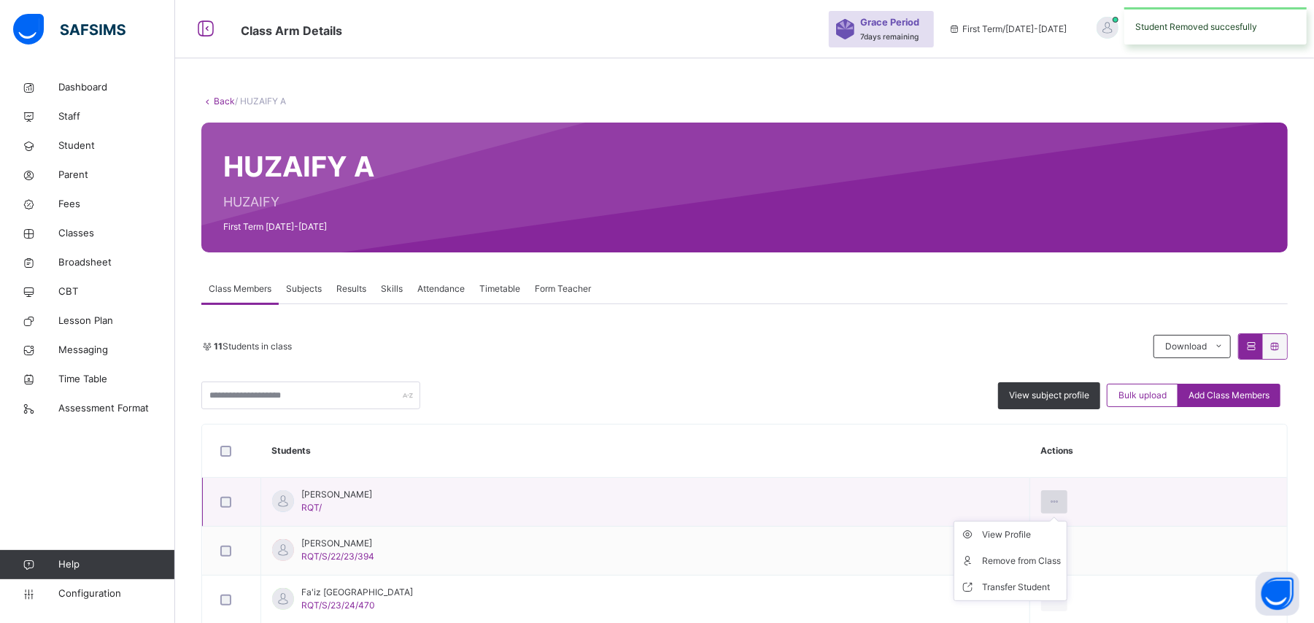
click at [1061, 497] on icon at bounding box center [1055, 501] width 12 height 13
click at [1044, 563] on div "Remove from Class" at bounding box center [1021, 561] width 79 height 15
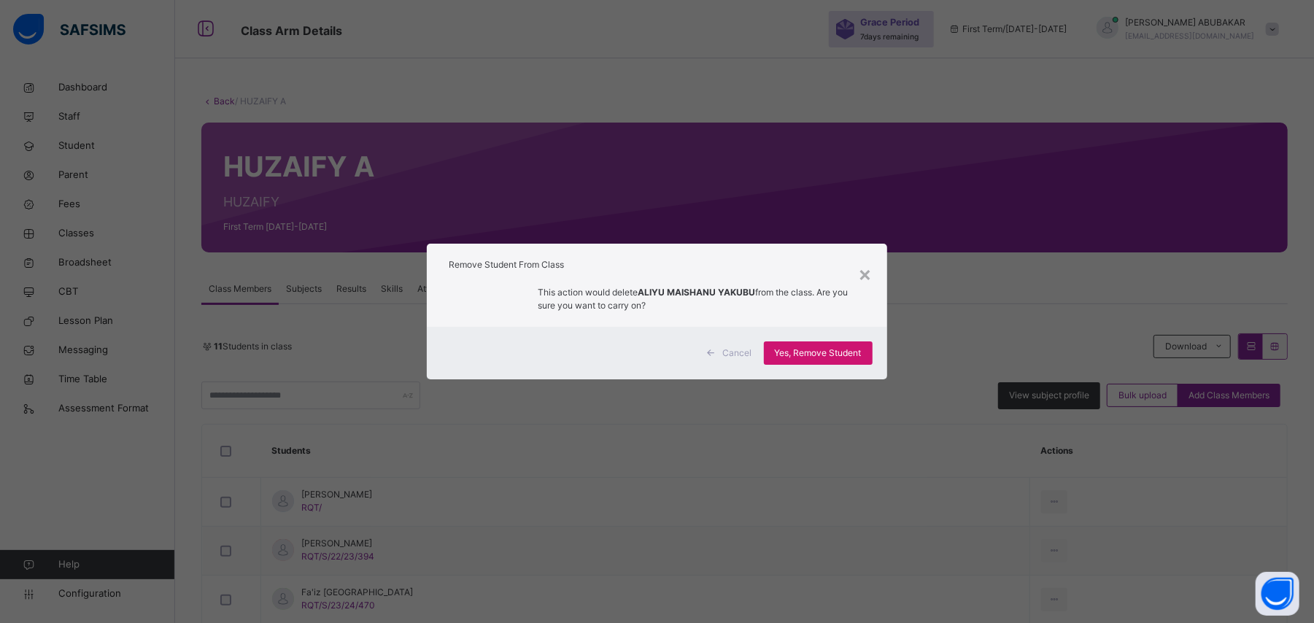
click at [841, 353] on span "Yes, Remove Student" at bounding box center [818, 353] width 87 height 13
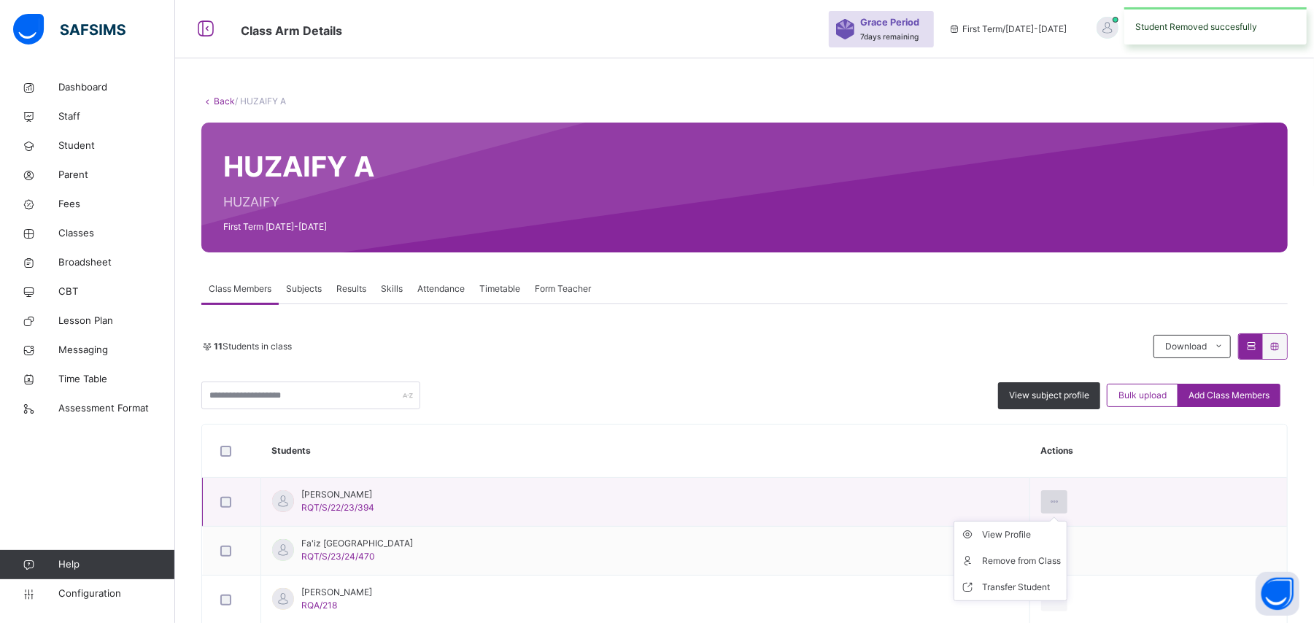
click at [1061, 501] on icon at bounding box center [1055, 501] width 12 height 13
click at [1049, 562] on div "Remove from Class" at bounding box center [1021, 561] width 79 height 15
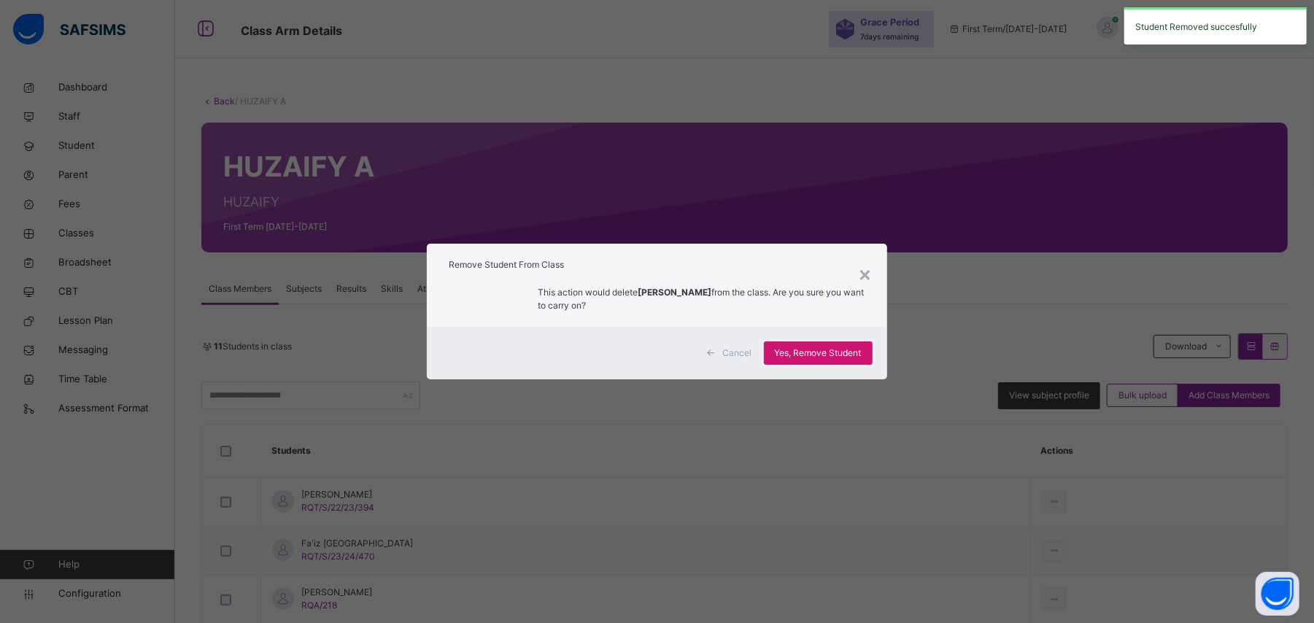
click at [846, 348] on span "Yes, Remove Student" at bounding box center [818, 353] width 87 height 13
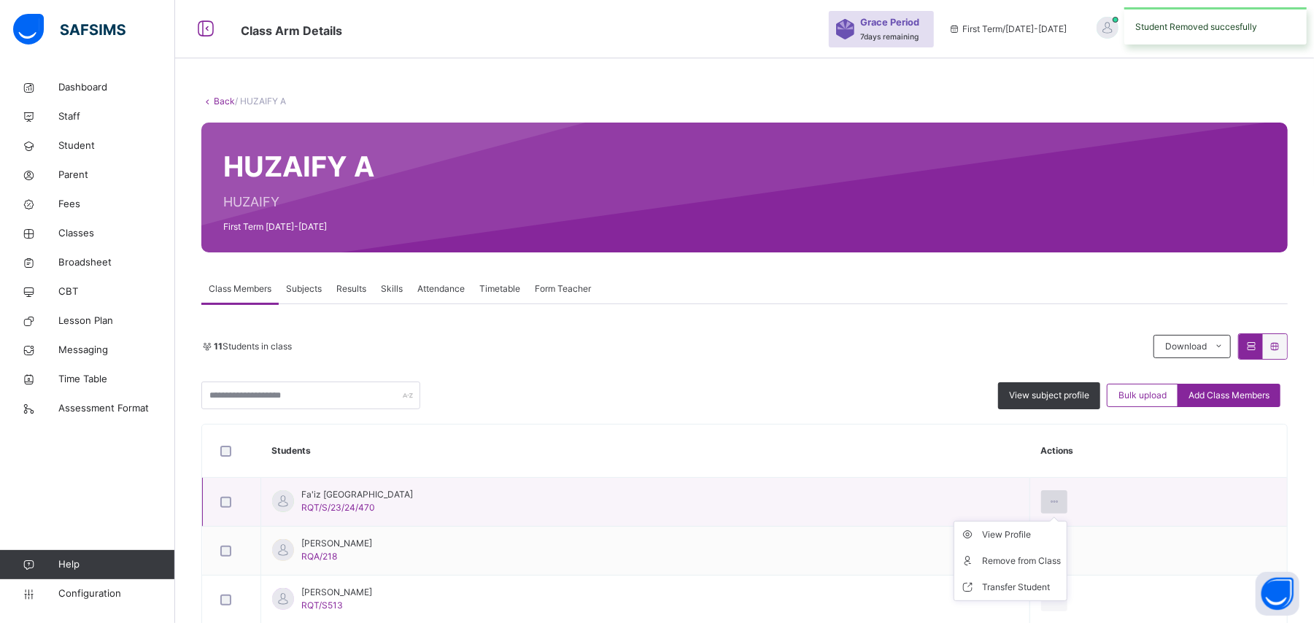
click at [1061, 498] on icon at bounding box center [1055, 501] width 12 height 13
click at [1048, 561] on div "Remove from Class" at bounding box center [1021, 561] width 79 height 15
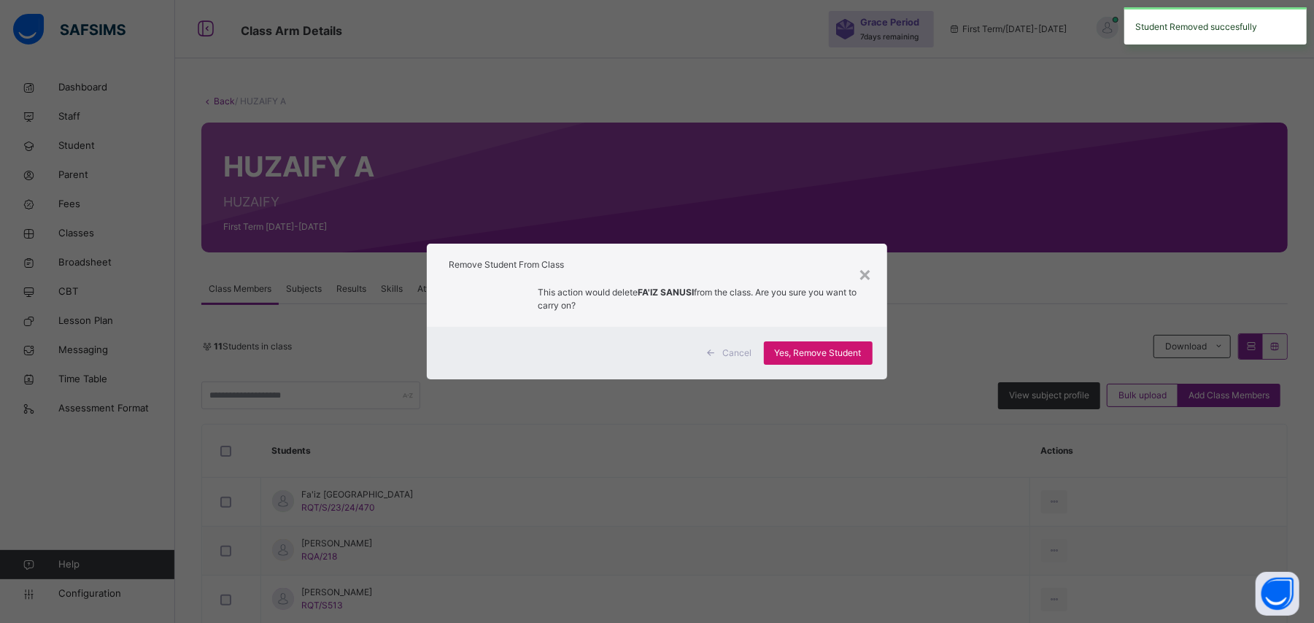
click at [826, 360] on div "Yes, Remove Student" at bounding box center [818, 353] width 109 height 23
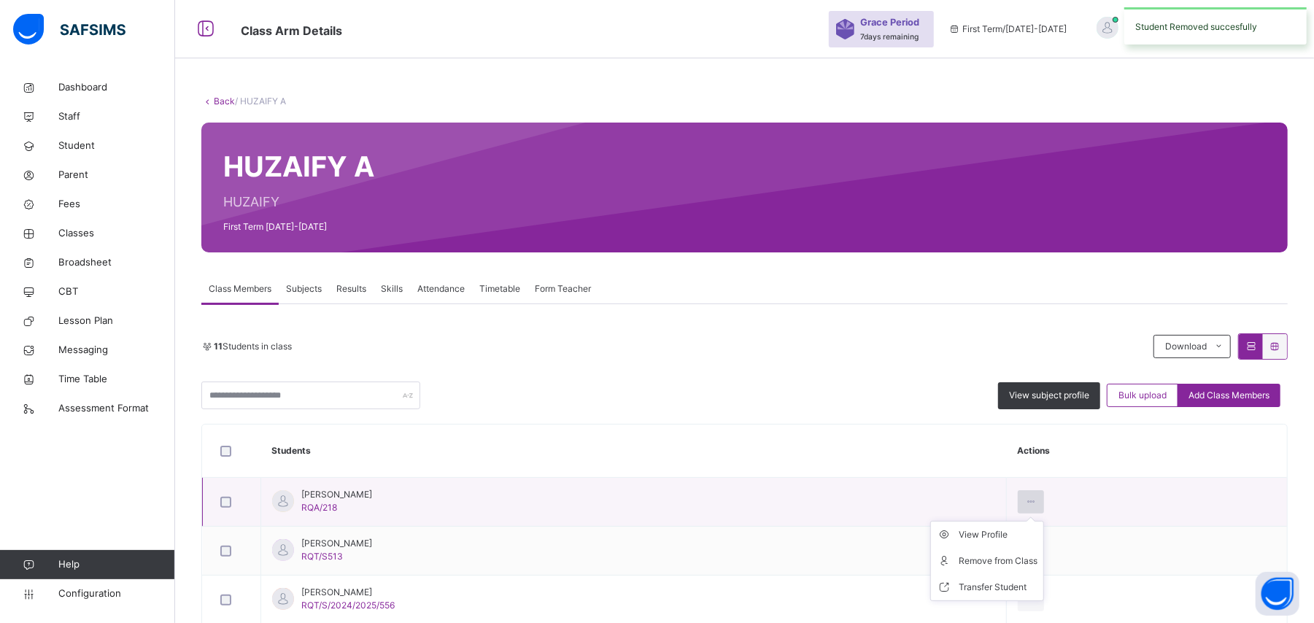
click at [1038, 503] on icon at bounding box center [1031, 501] width 12 height 13
click at [1038, 558] on div "Remove from Class" at bounding box center [998, 561] width 79 height 15
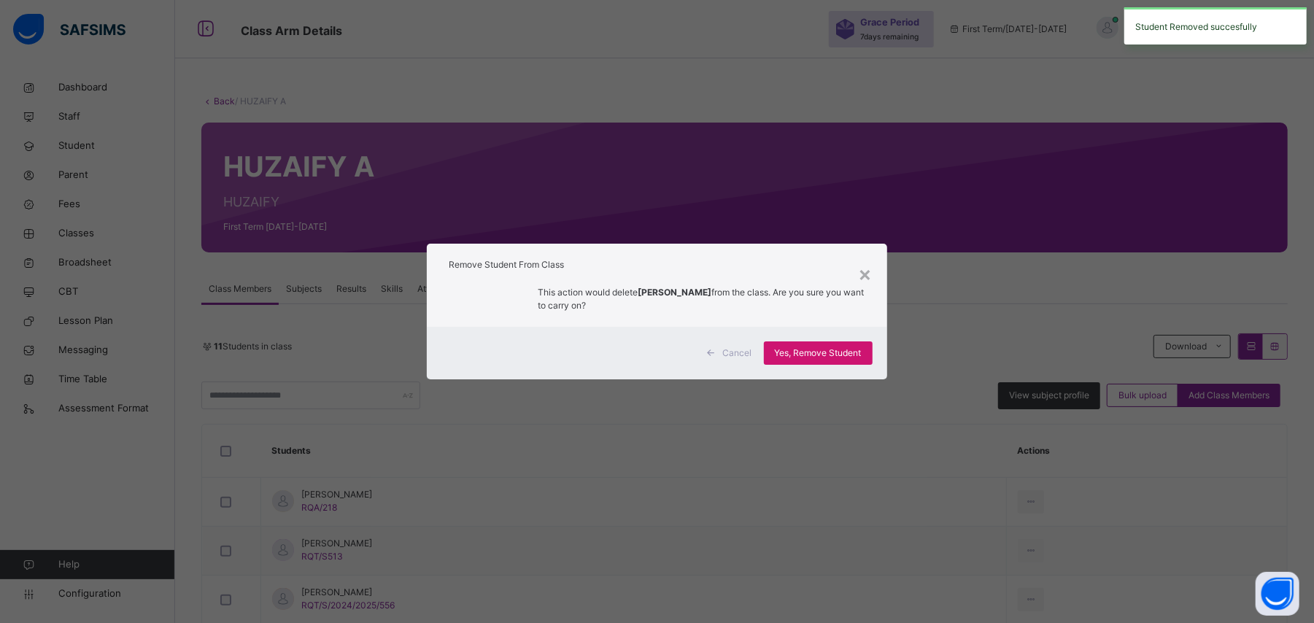
click at [847, 353] on span "Yes, Remove Student" at bounding box center [818, 353] width 87 height 13
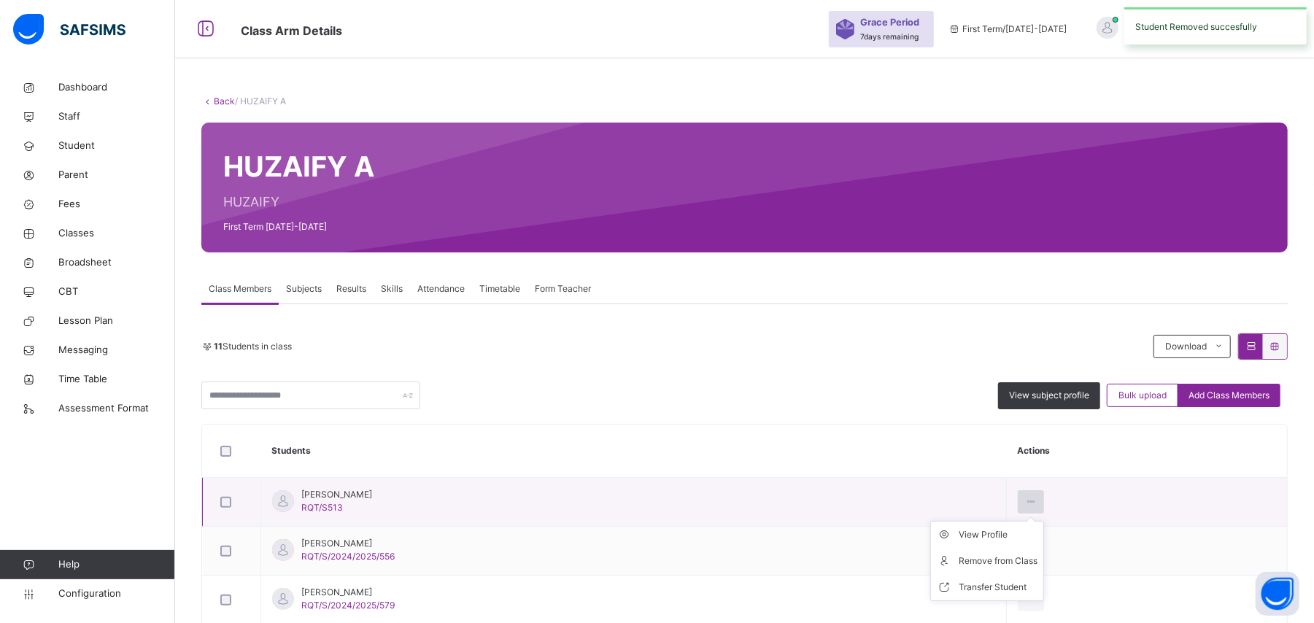
click at [1038, 503] on icon at bounding box center [1031, 501] width 12 height 13
click at [1038, 562] on div "Remove from Class" at bounding box center [998, 561] width 79 height 15
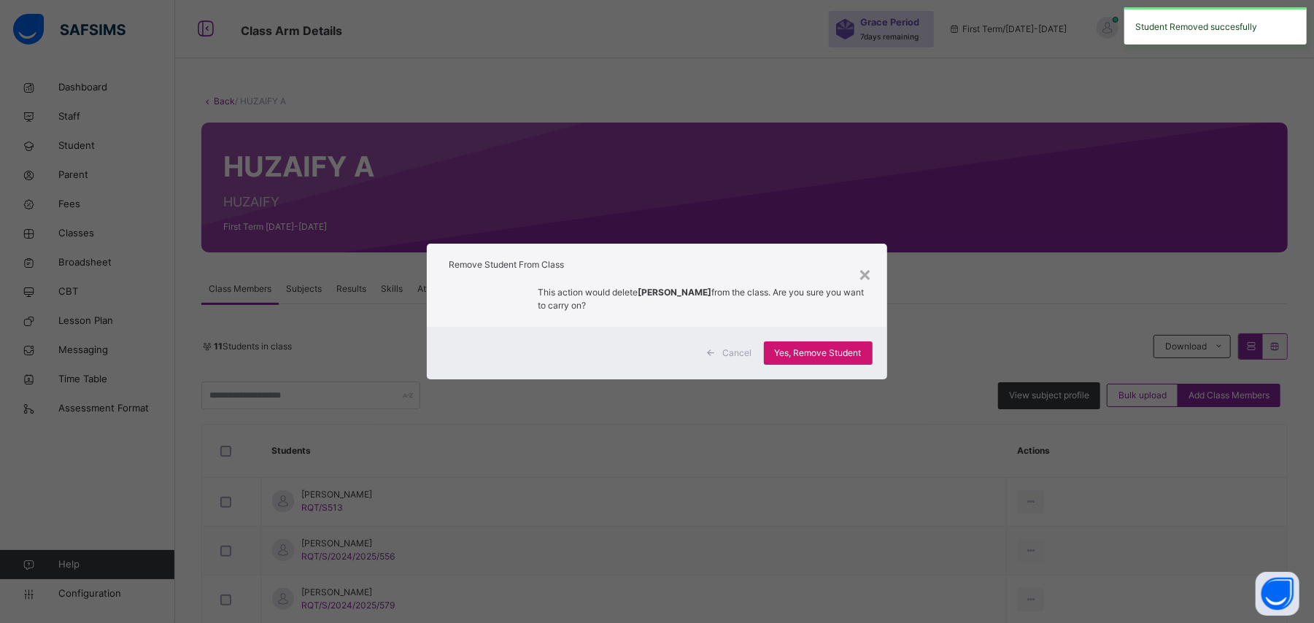
click at [845, 357] on span "Yes, Remove Student" at bounding box center [818, 353] width 87 height 13
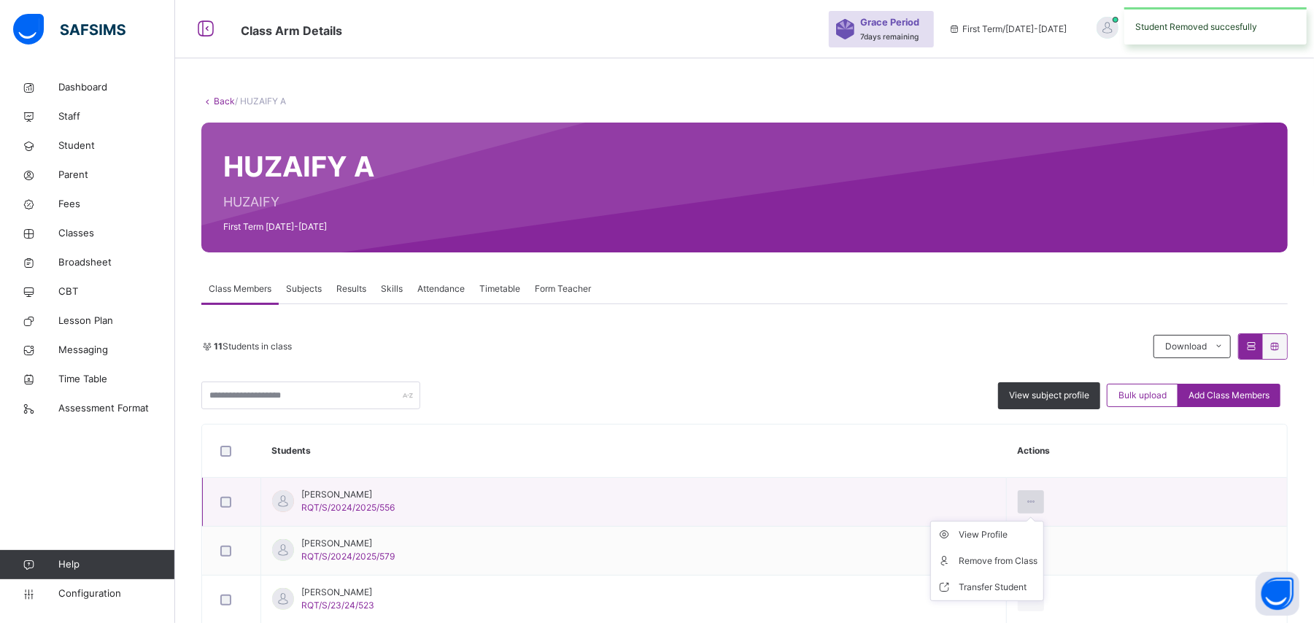
click at [1038, 506] on icon at bounding box center [1031, 501] width 12 height 13
click at [1037, 555] on div "Remove from Class" at bounding box center [998, 561] width 79 height 15
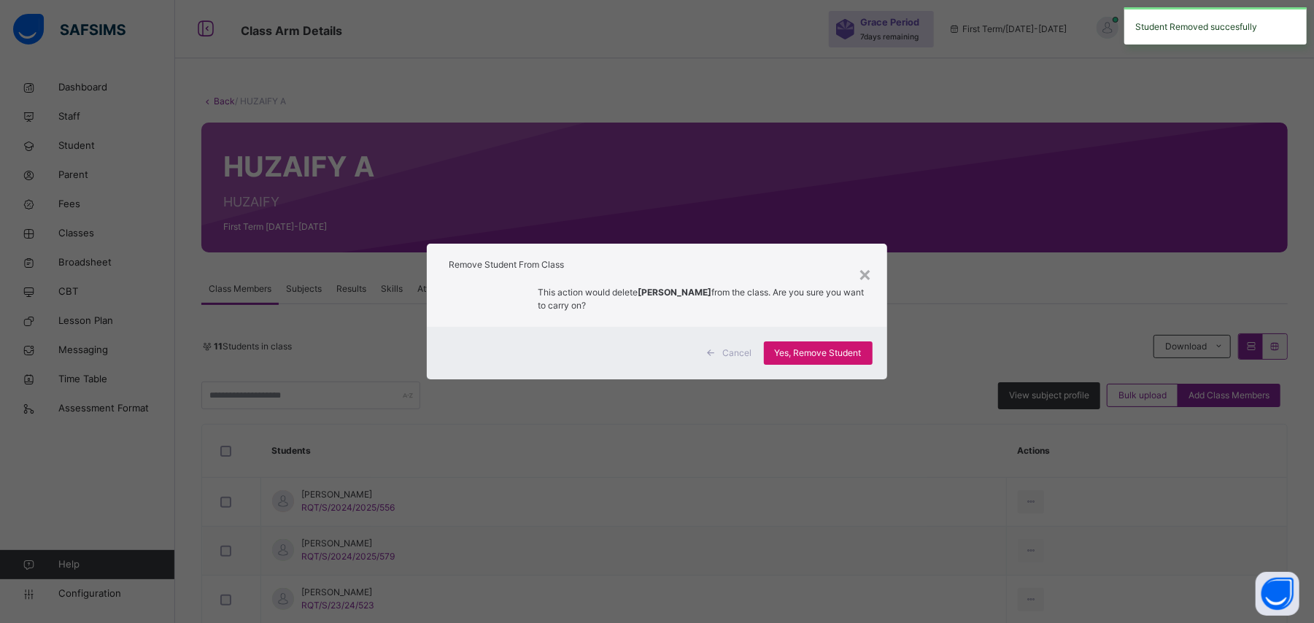
click at [845, 355] on span "Yes, Remove Student" at bounding box center [818, 353] width 87 height 13
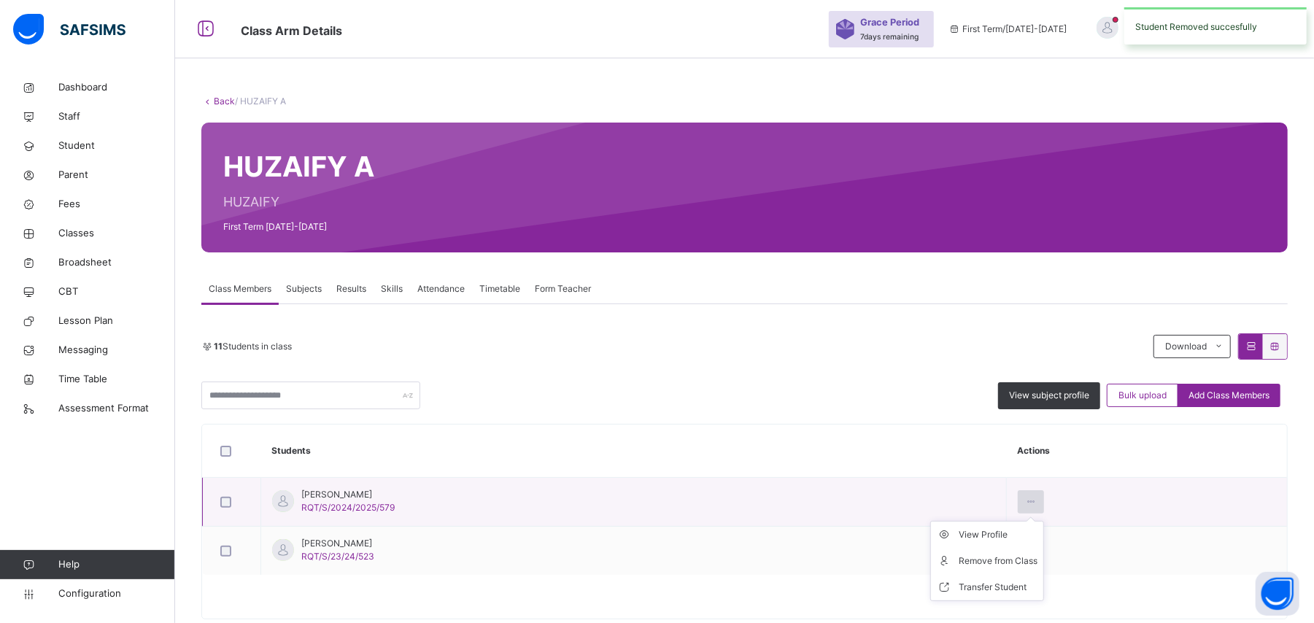
click at [1038, 503] on icon at bounding box center [1031, 501] width 12 height 13
click at [1038, 559] on div "Remove from Class" at bounding box center [998, 561] width 79 height 15
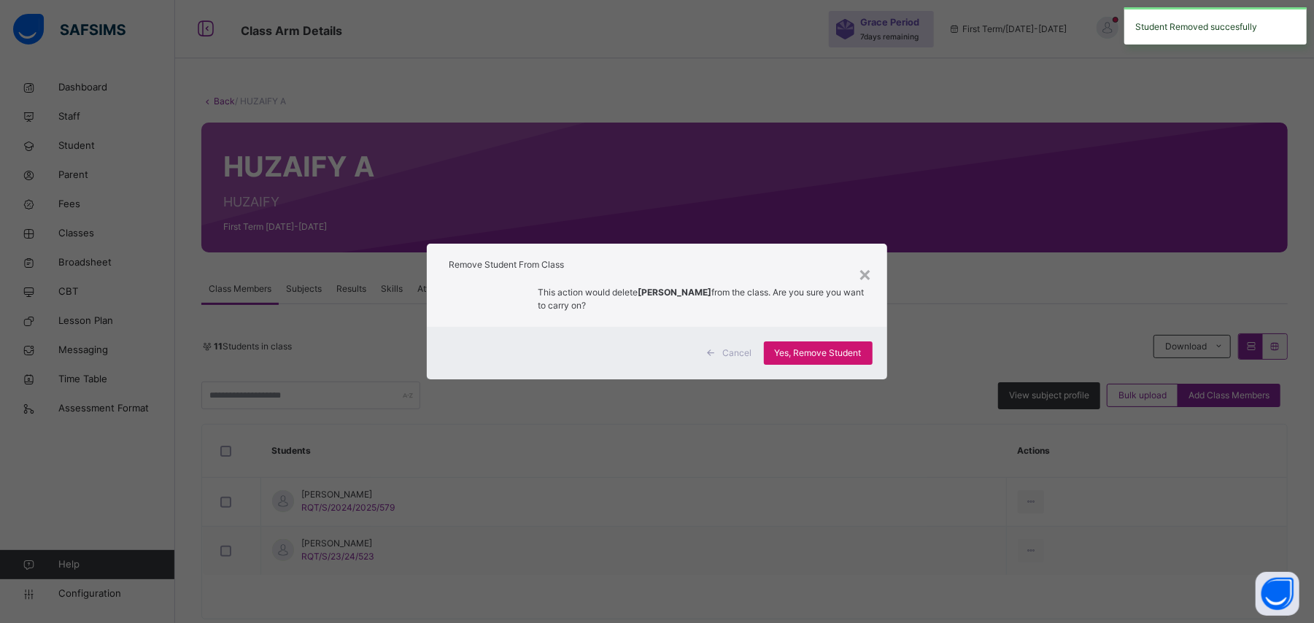
click at [849, 347] on span "Yes, Remove Student" at bounding box center [818, 353] width 87 height 13
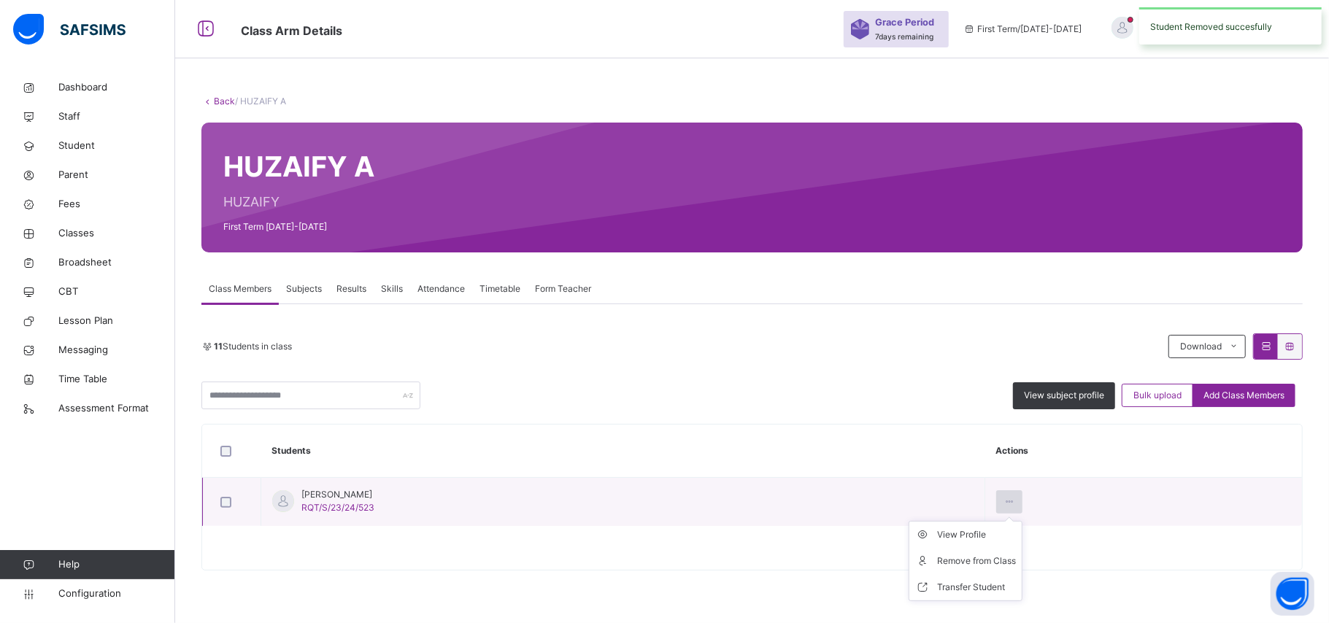
click at [1017, 506] on div at bounding box center [1009, 501] width 27 height 23
click at [1013, 565] on div "Remove from Class" at bounding box center [976, 561] width 79 height 15
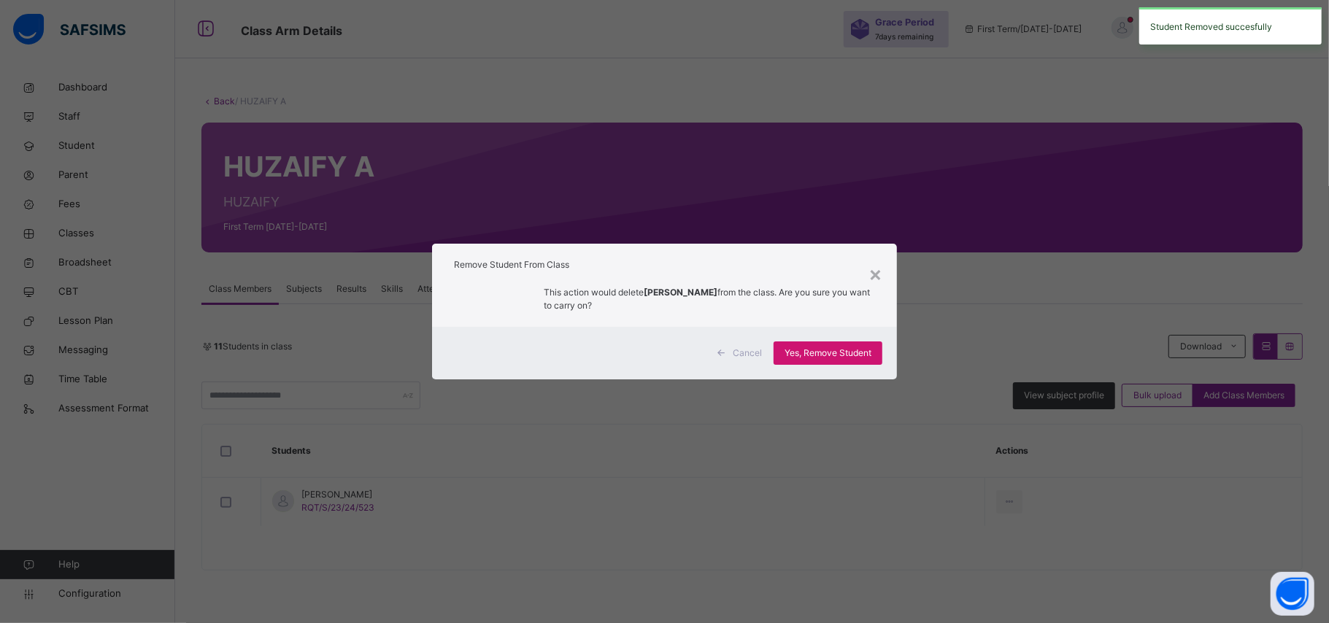
click at [859, 355] on span "Yes, Remove Student" at bounding box center [827, 353] width 87 height 13
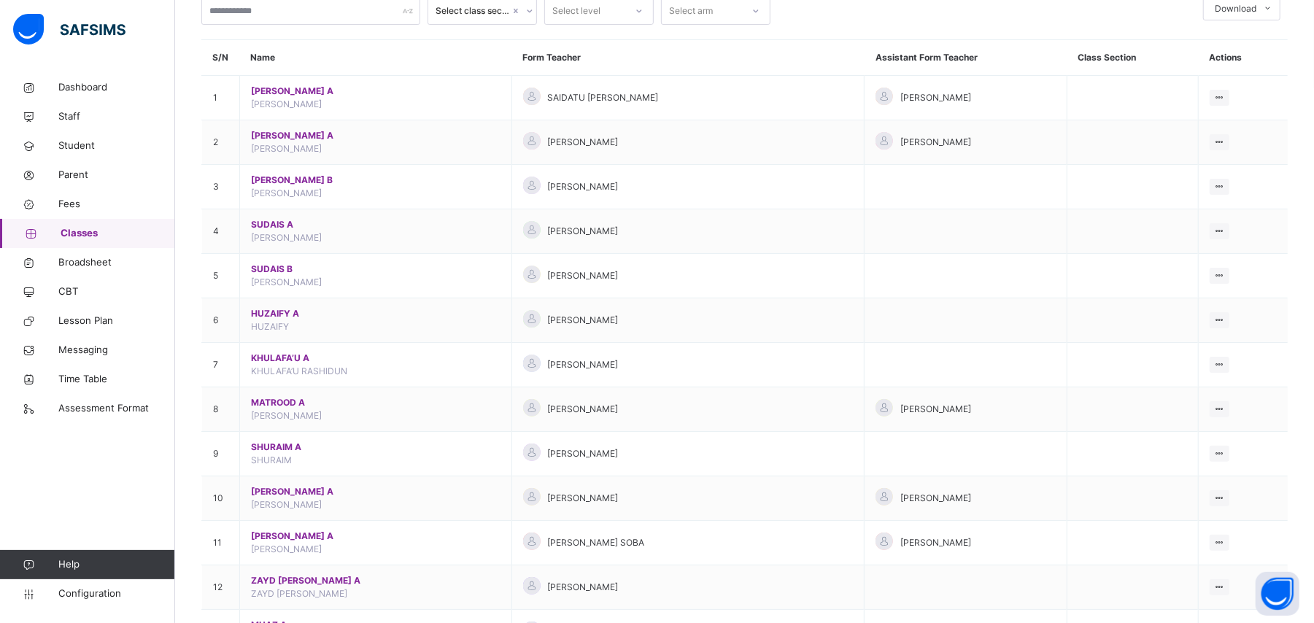
scroll to position [102, 0]
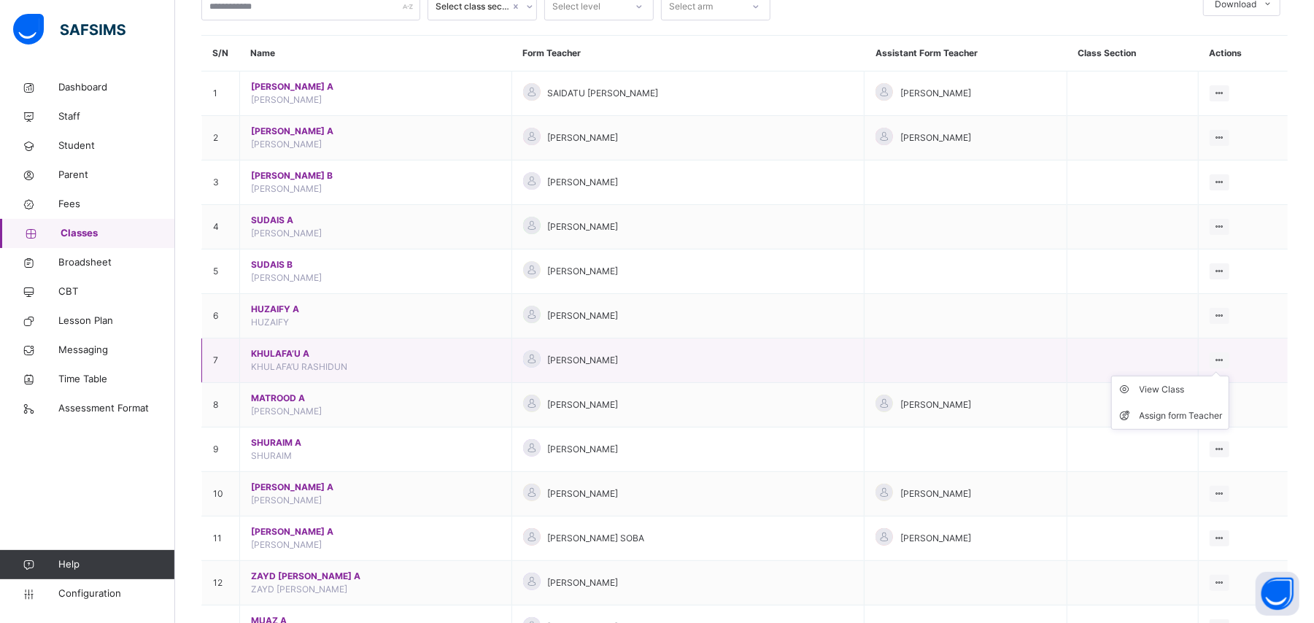
click at [1226, 362] on icon at bounding box center [1220, 360] width 12 height 11
click at [1197, 397] on div "View Class" at bounding box center [1181, 389] width 83 height 15
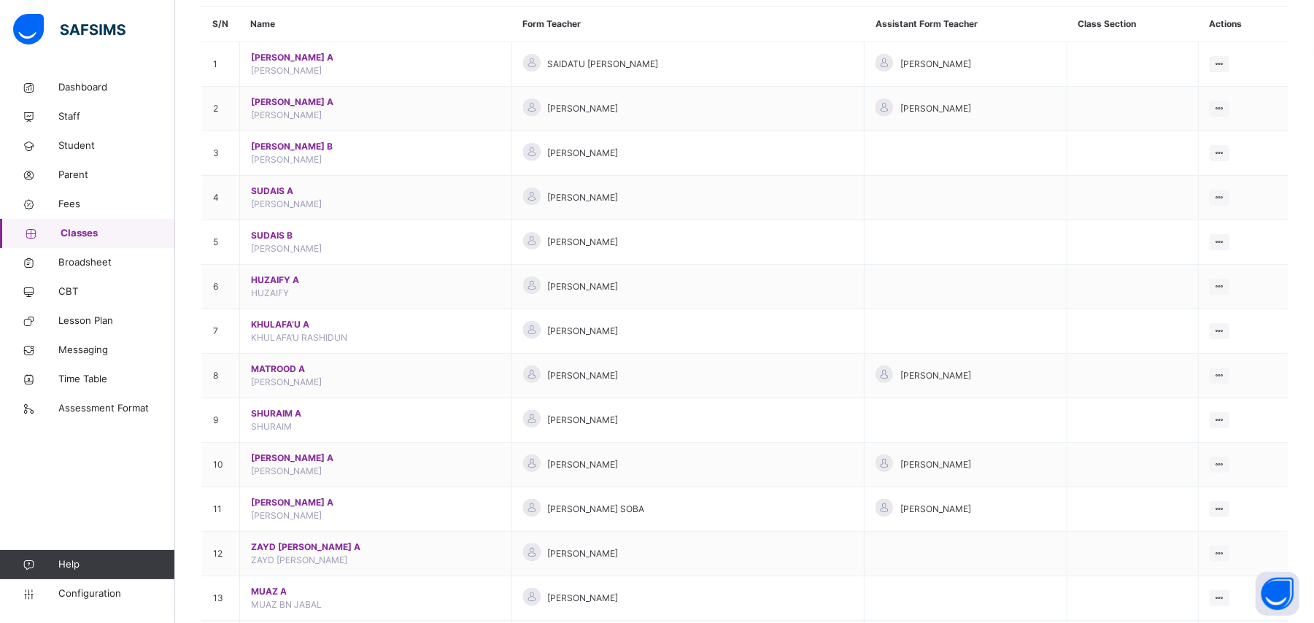
scroll to position [136, 0]
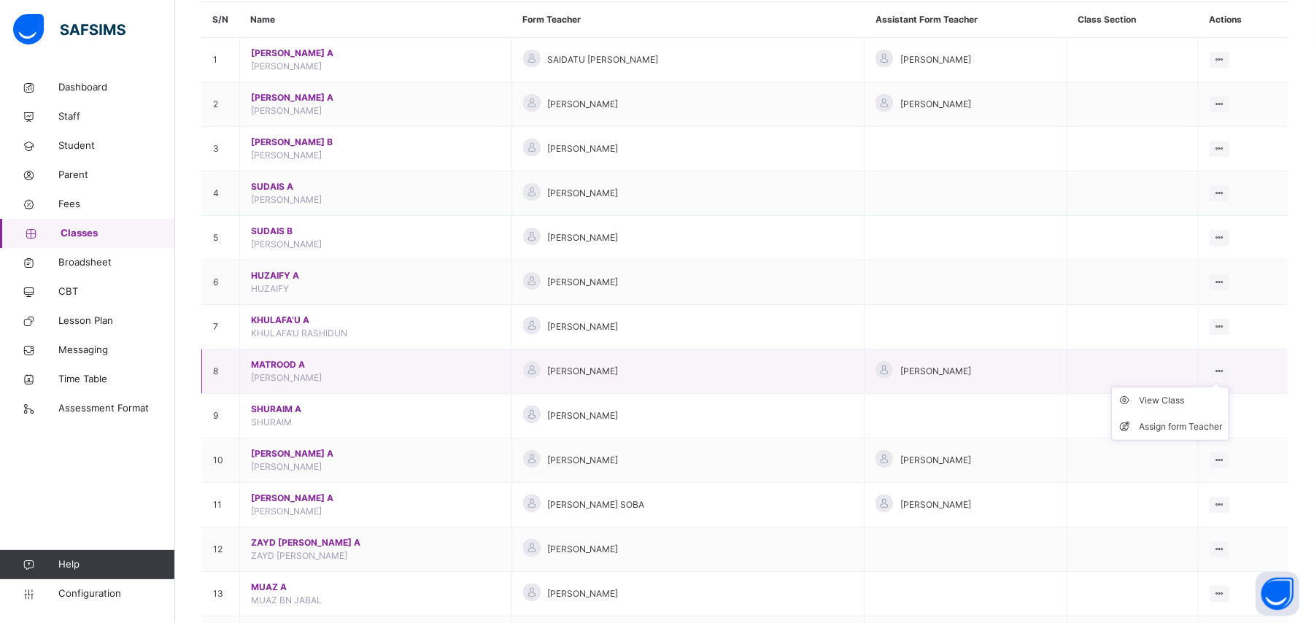
click at [1230, 387] on ul "View Class Assign form Teacher" at bounding box center [1170, 414] width 118 height 54
click at [1200, 398] on div "View Class" at bounding box center [1181, 400] width 83 height 15
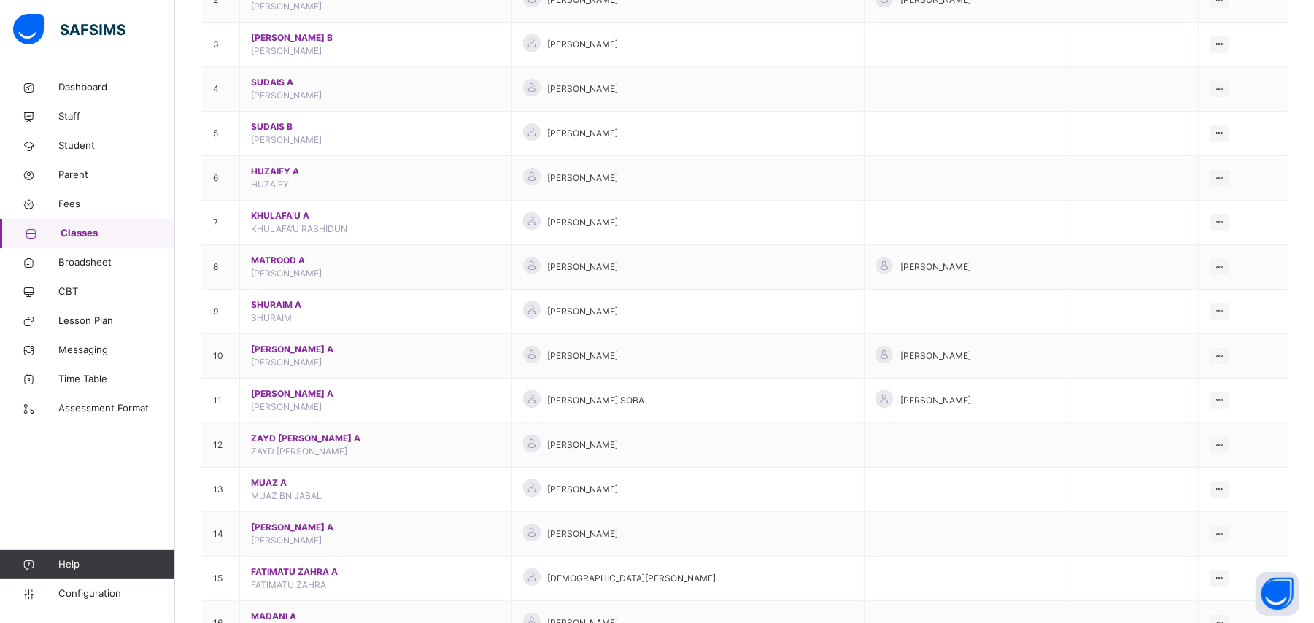
scroll to position [241, 0]
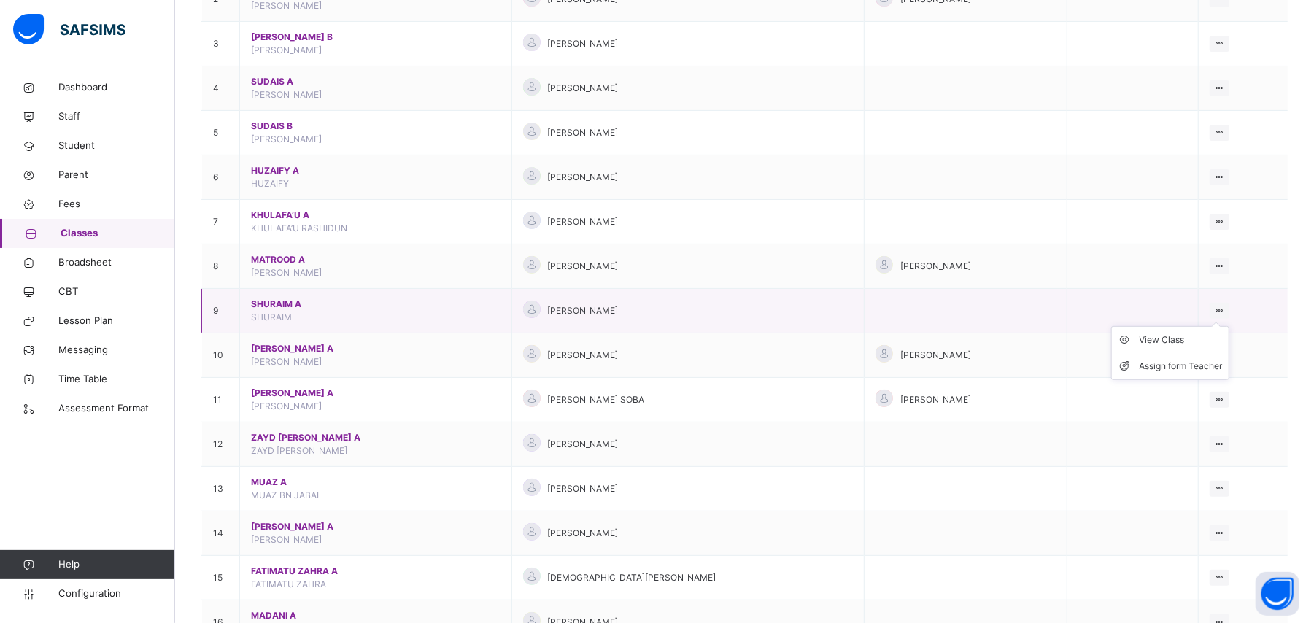
click at [1226, 312] on icon at bounding box center [1220, 310] width 12 height 11
click at [1195, 340] on div "View Class" at bounding box center [1181, 340] width 83 height 15
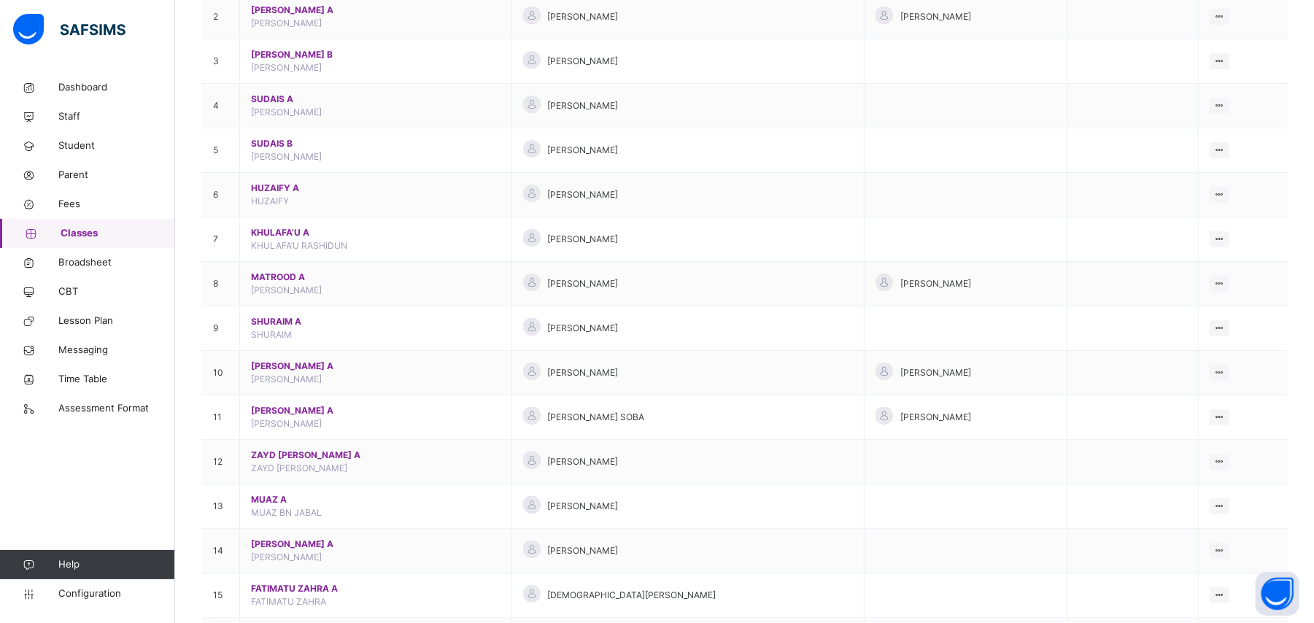
scroll to position [228, 0]
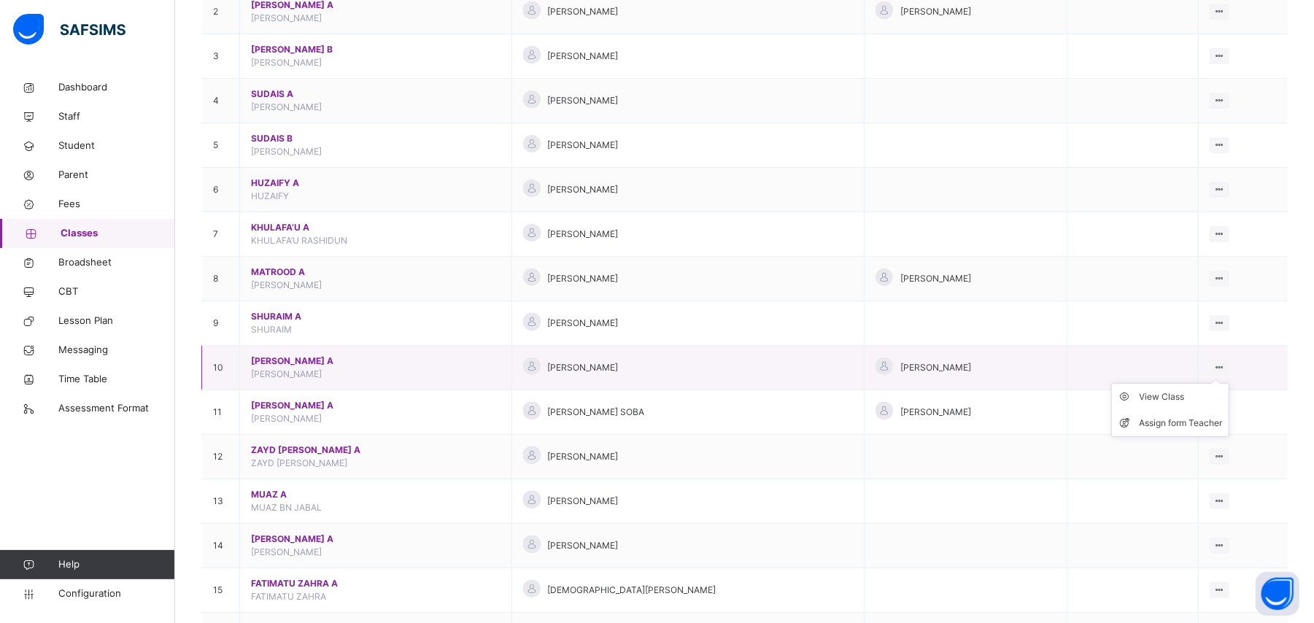
click at [1226, 366] on icon at bounding box center [1220, 367] width 12 height 11
click at [1181, 401] on div "View Class" at bounding box center [1181, 397] width 83 height 15
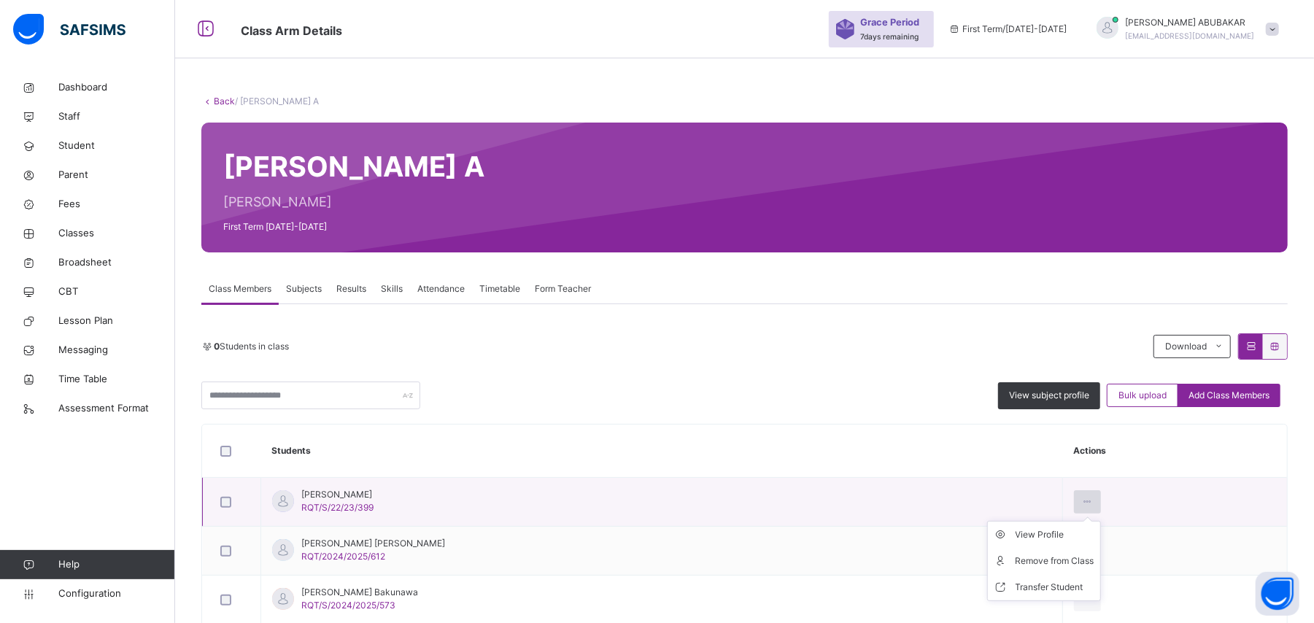
click at [1081, 503] on icon at bounding box center [1087, 501] width 12 height 13
click at [1058, 559] on div "Remove from Class" at bounding box center [1055, 561] width 79 height 15
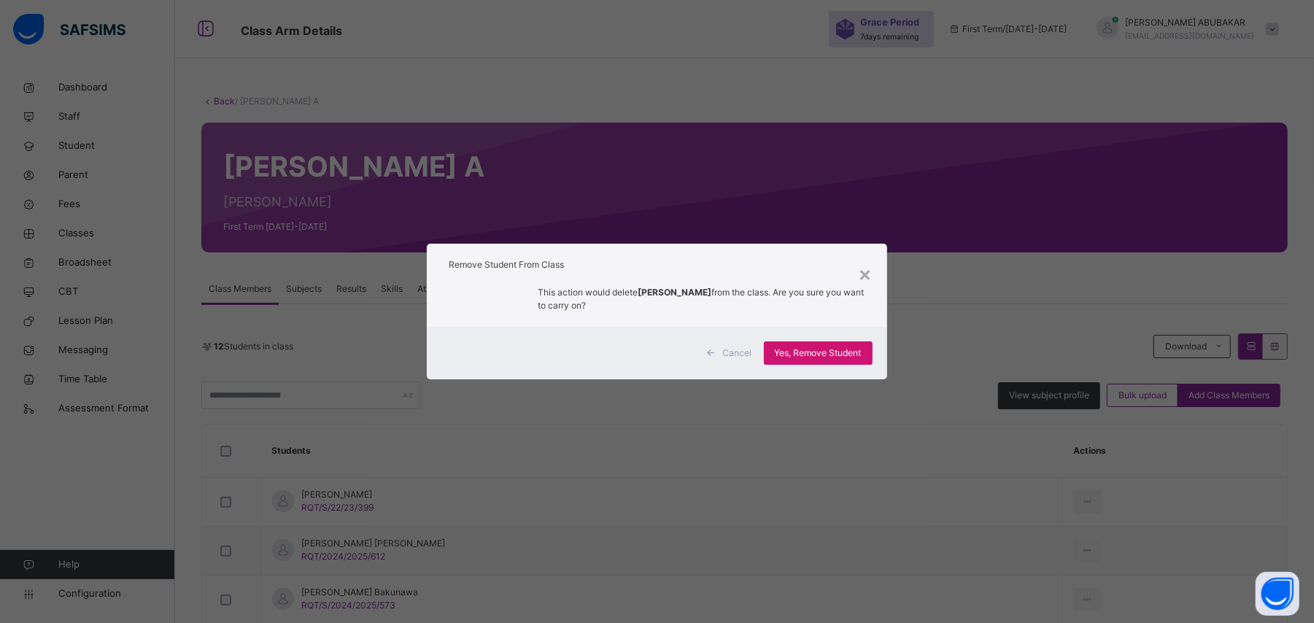
click at [846, 353] on span "Yes, Remove Student" at bounding box center [818, 353] width 87 height 13
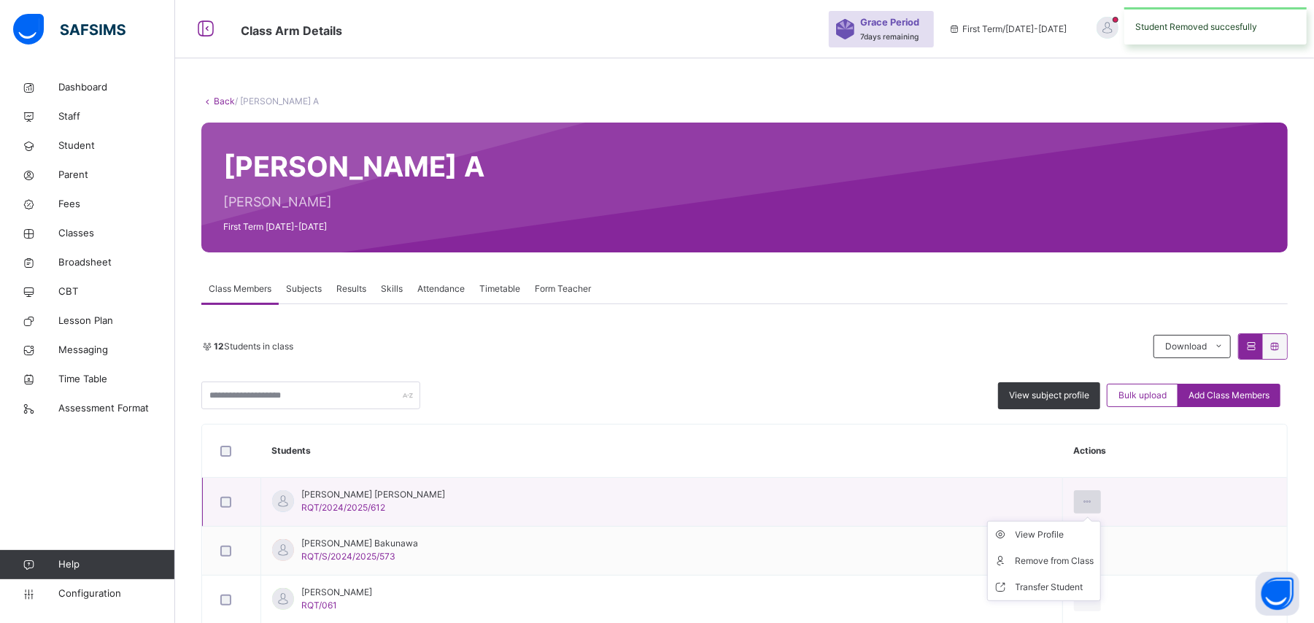
click at [1081, 498] on icon at bounding box center [1087, 501] width 12 height 13
click at [1051, 561] on div "Remove from Class" at bounding box center [1055, 561] width 79 height 15
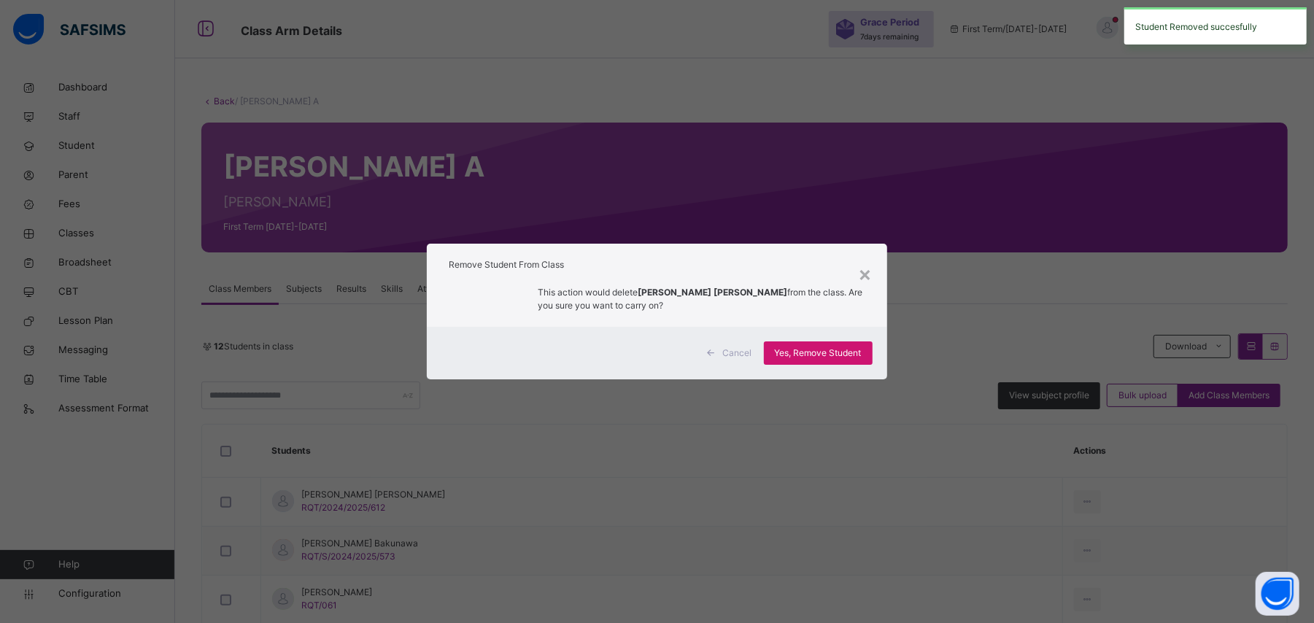
click at [846, 352] on span "Yes, Remove Student" at bounding box center [818, 353] width 87 height 13
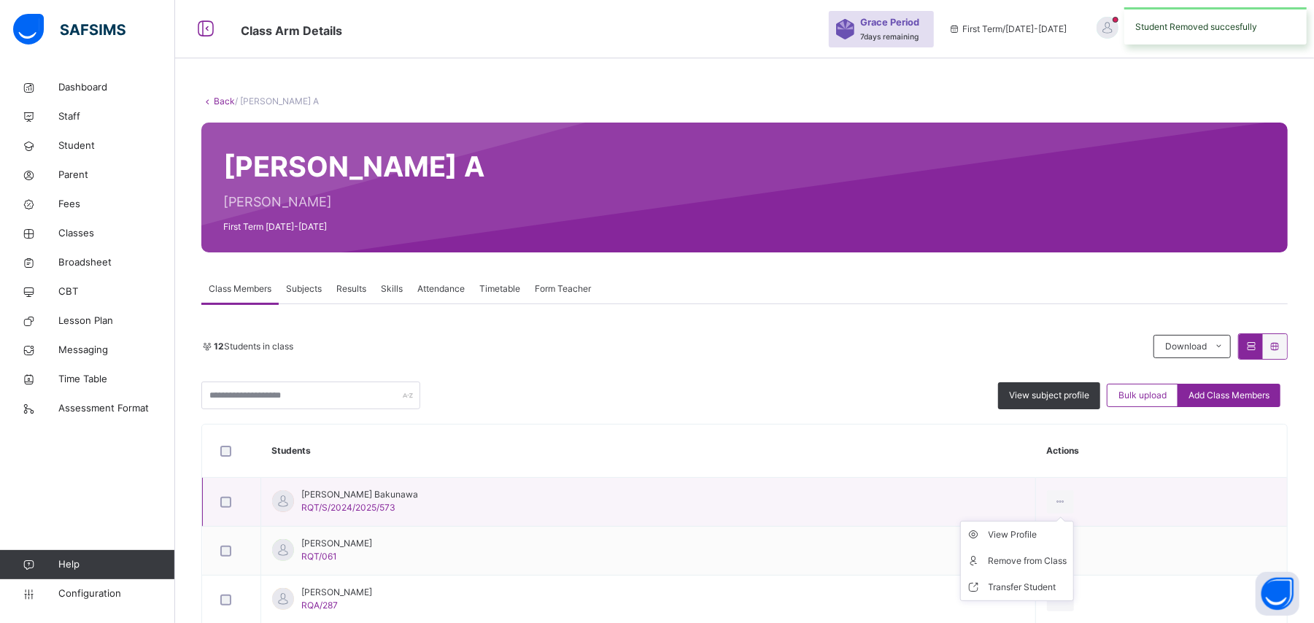
click at [1074, 521] on ul "View Profile Remove from Class Transfer Student" at bounding box center [1017, 561] width 114 height 80
click at [1067, 497] on icon at bounding box center [1060, 501] width 12 height 13
click at [1058, 561] on div "Remove from Class" at bounding box center [1028, 561] width 79 height 15
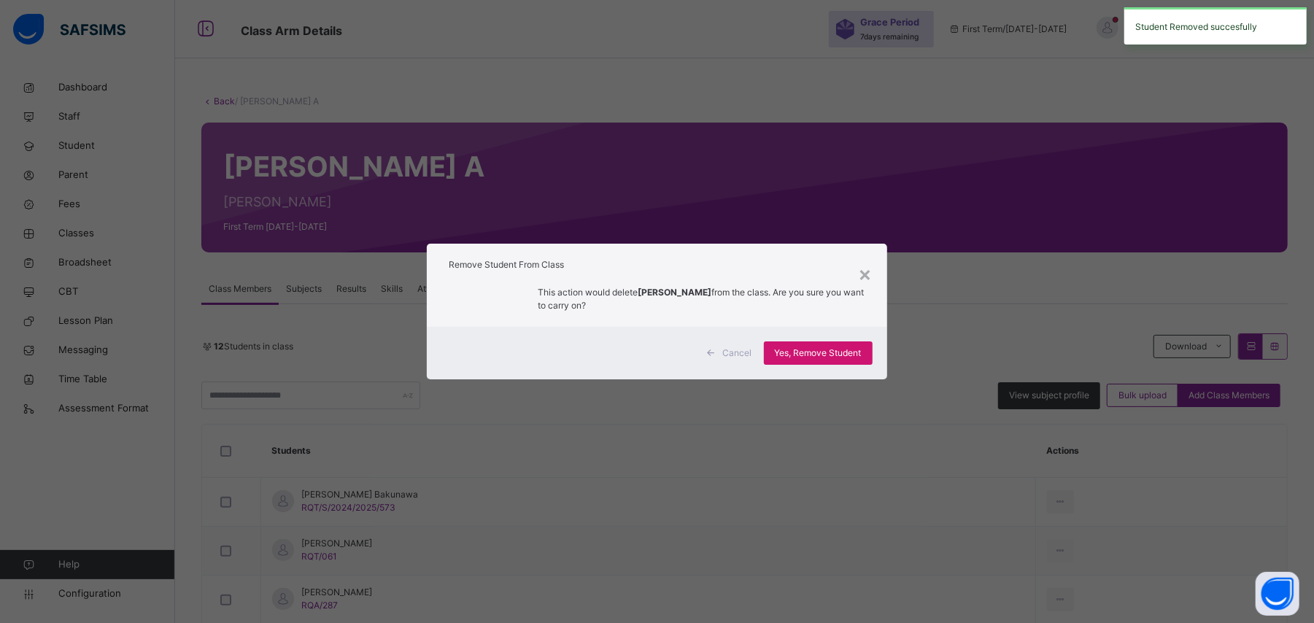
click at [841, 353] on span "Yes, Remove Student" at bounding box center [818, 353] width 87 height 13
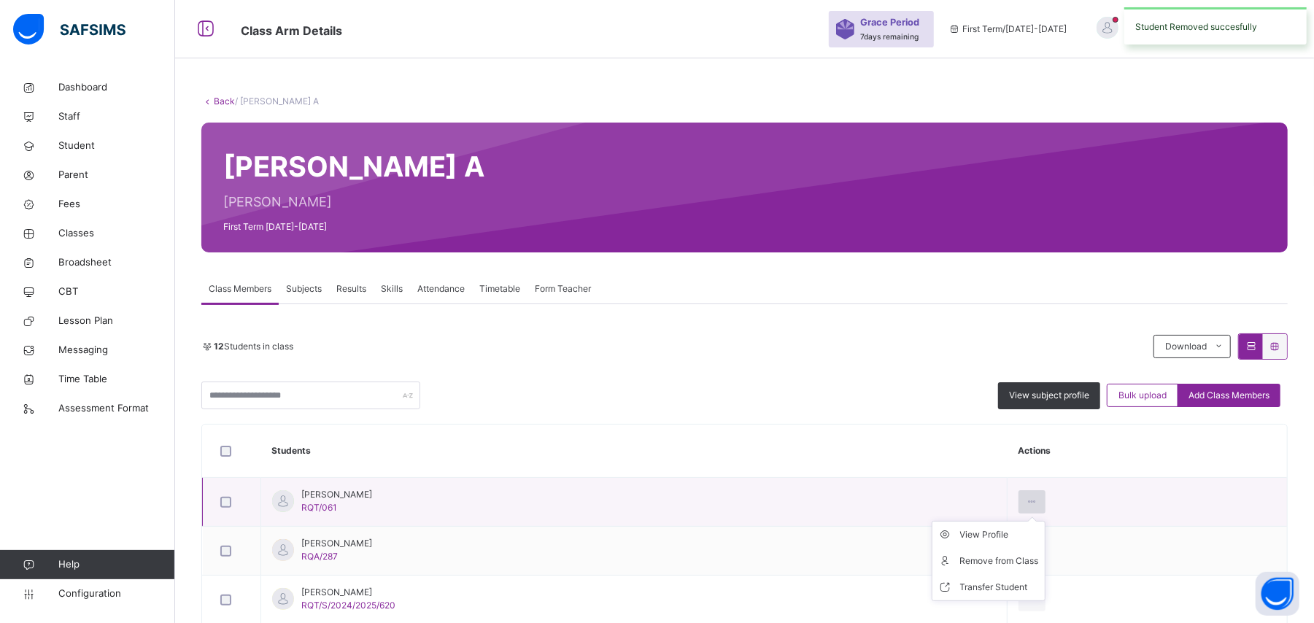
click at [1038, 499] on icon at bounding box center [1032, 501] width 12 height 13
click at [1039, 563] on div "Remove from Class" at bounding box center [999, 561] width 79 height 15
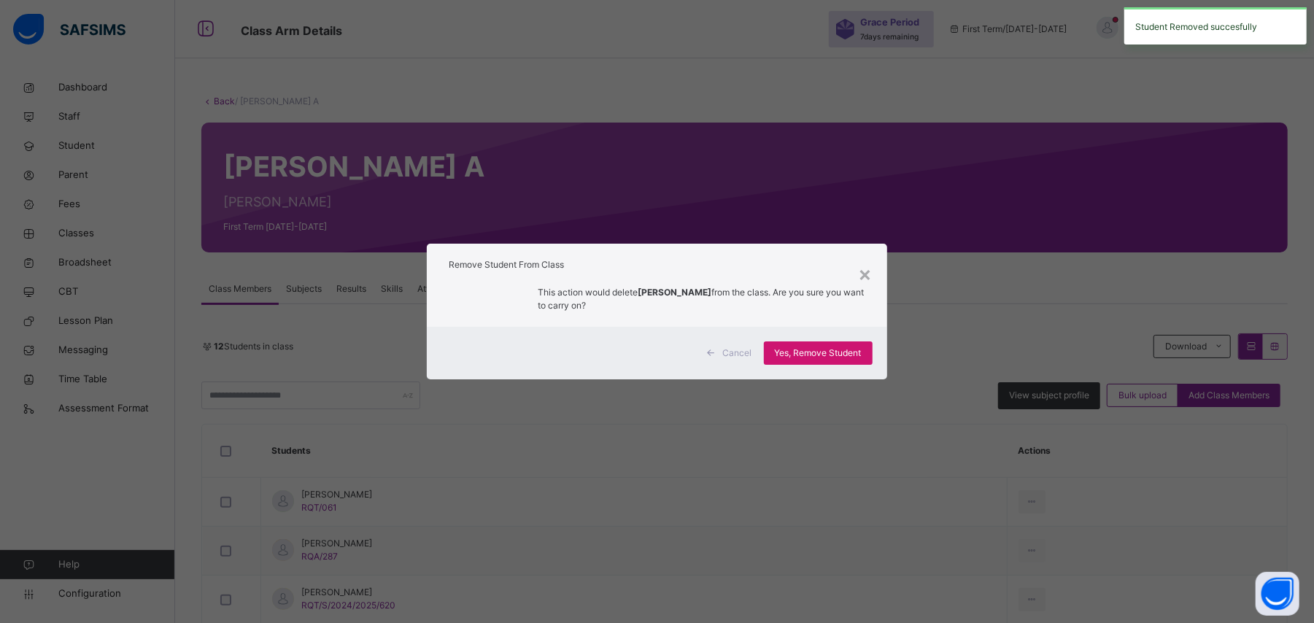
click at [844, 353] on span "Yes, Remove Student" at bounding box center [818, 353] width 87 height 13
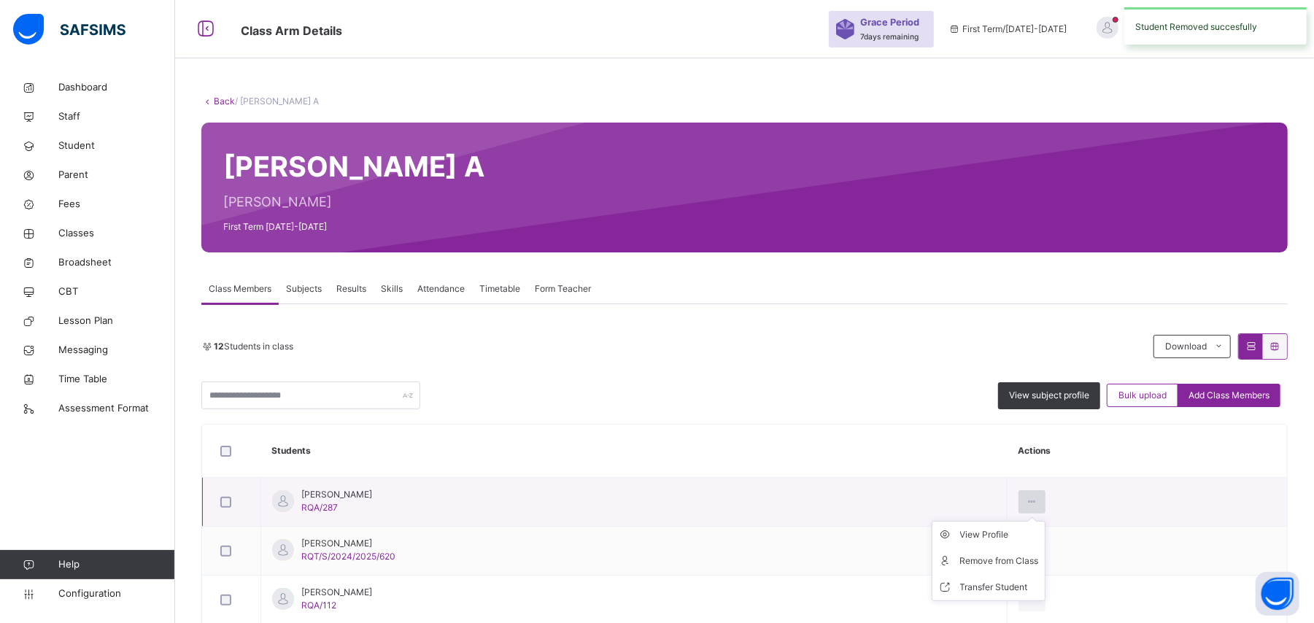
click at [1038, 504] on icon at bounding box center [1032, 501] width 12 height 13
click at [1039, 561] on div "Remove from Class" at bounding box center [999, 561] width 79 height 15
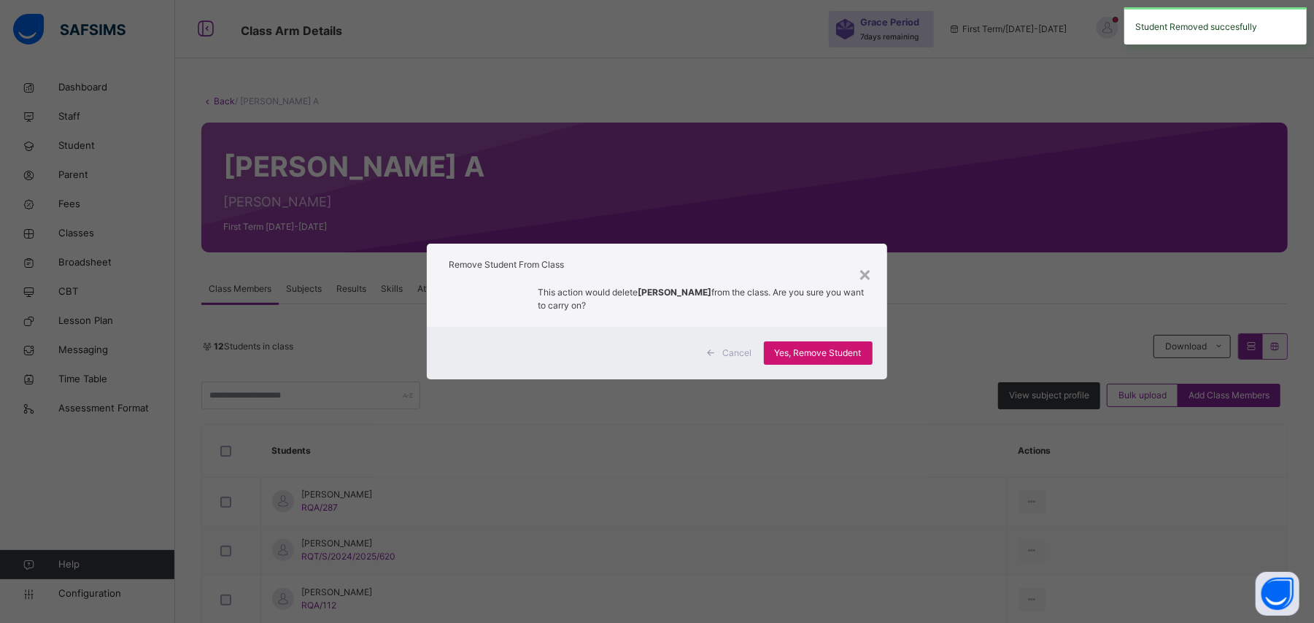
click at [832, 350] on span "Yes, Remove Student" at bounding box center [818, 353] width 87 height 13
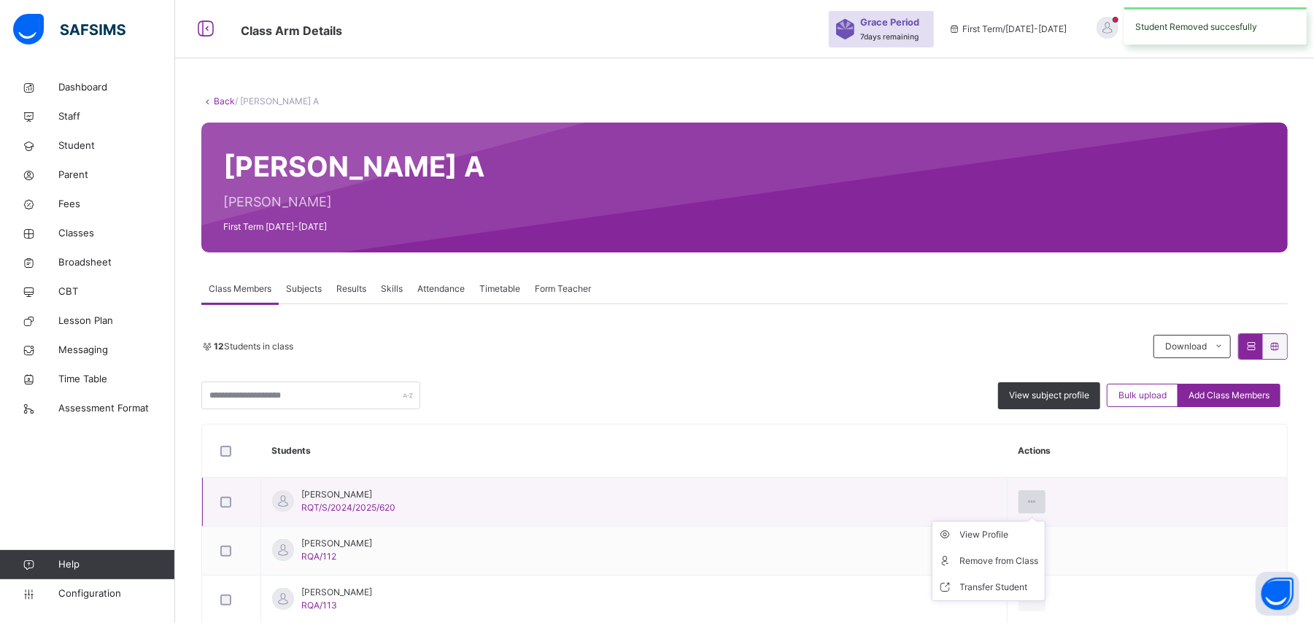
click at [1038, 505] on icon at bounding box center [1032, 501] width 12 height 13
click at [1039, 561] on div "Remove from Class" at bounding box center [999, 561] width 79 height 15
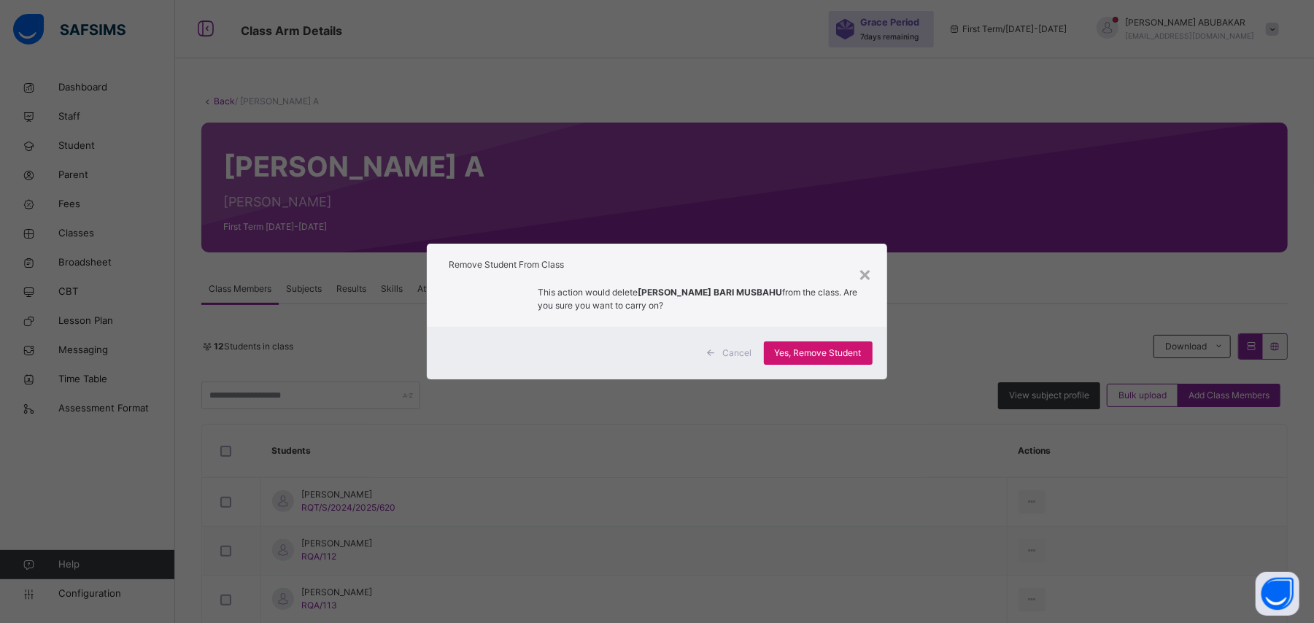
click at [825, 353] on span "Yes, Remove Student" at bounding box center [818, 353] width 87 height 13
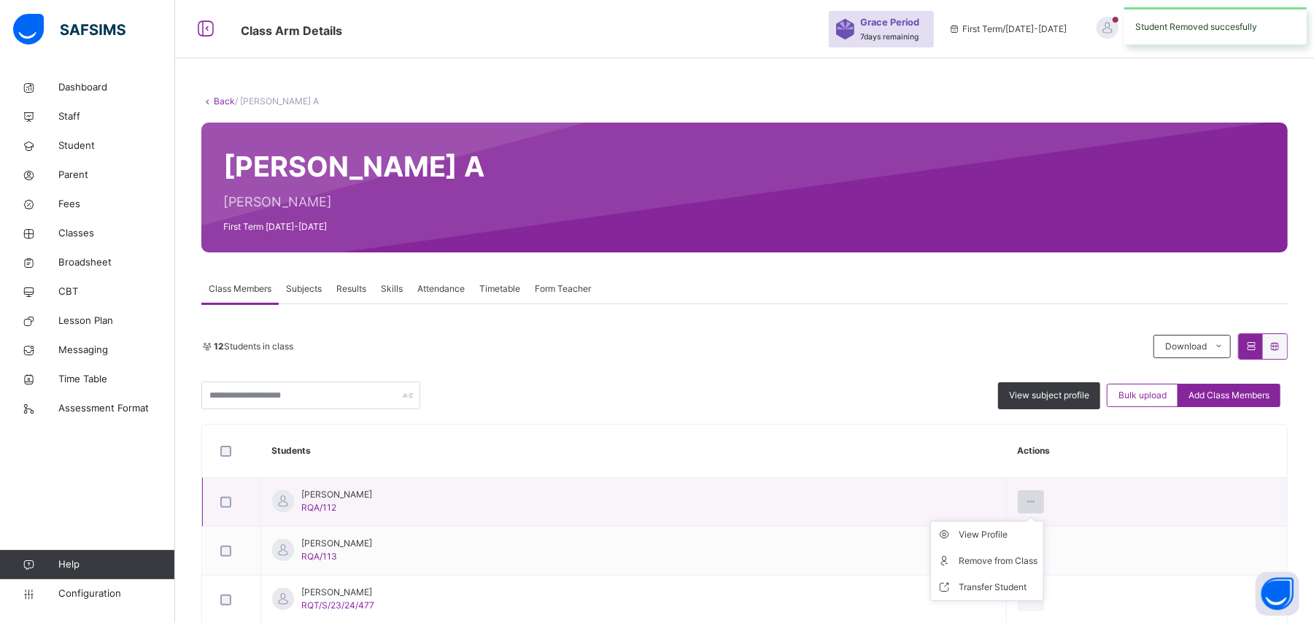
click at [1038, 503] on icon at bounding box center [1031, 501] width 12 height 13
click at [1038, 561] on div "Remove from Class" at bounding box center [998, 561] width 79 height 15
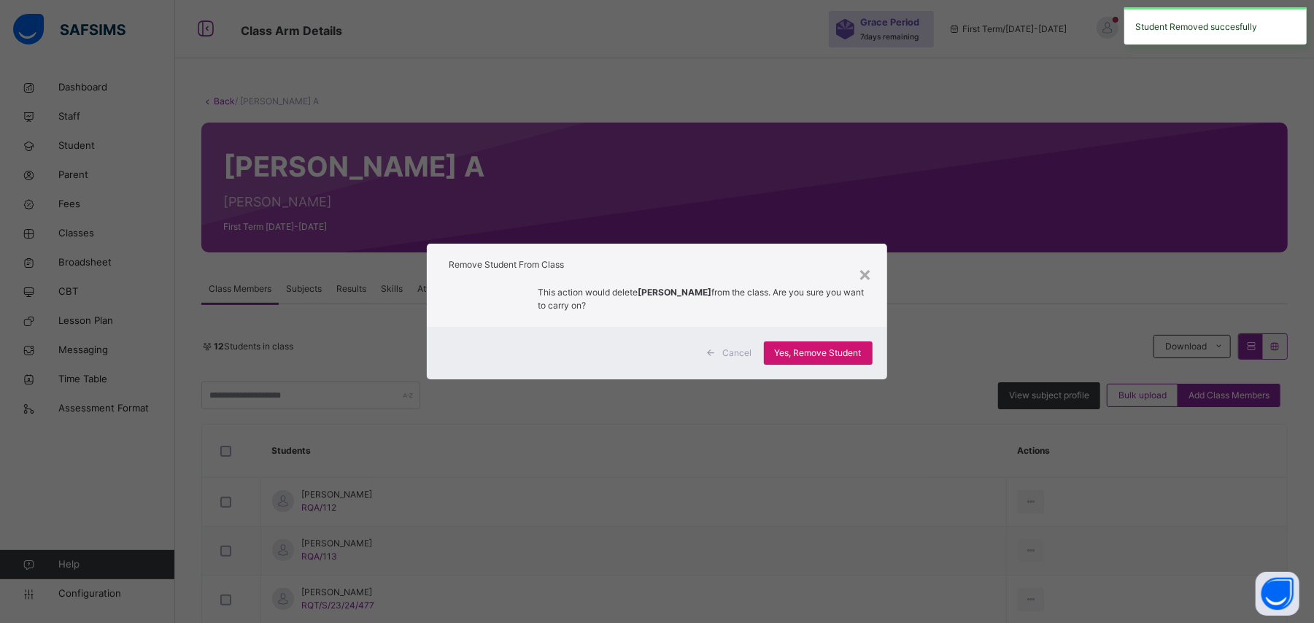
click at [838, 358] on span "Yes, Remove Student" at bounding box center [818, 353] width 87 height 13
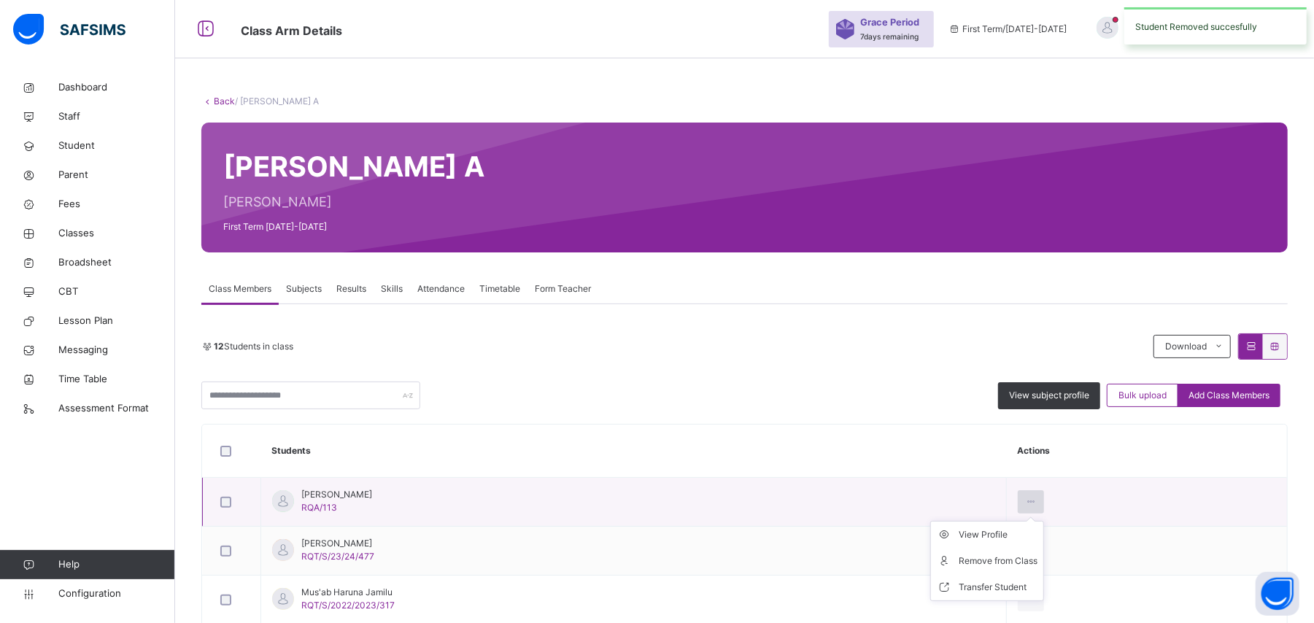
click at [1038, 501] on icon at bounding box center [1031, 501] width 12 height 13
click at [1038, 560] on div "Remove from Class" at bounding box center [998, 561] width 79 height 15
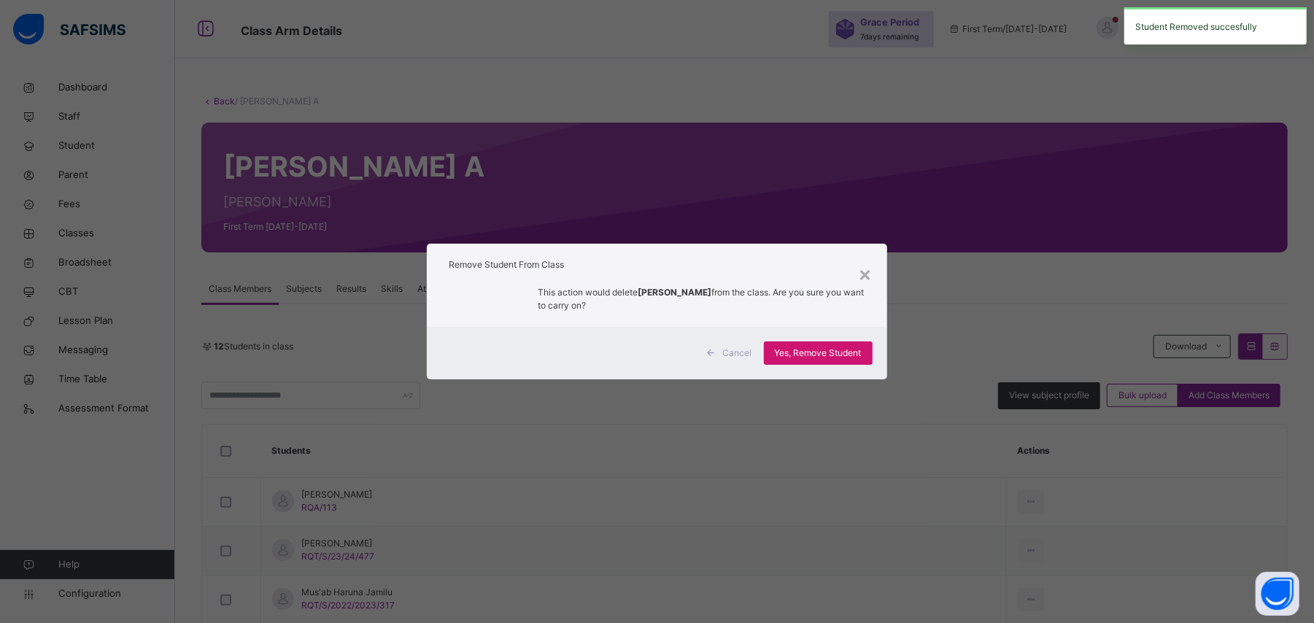
click at [844, 350] on span "Yes, Remove Student" at bounding box center [818, 353] width 87 height 13
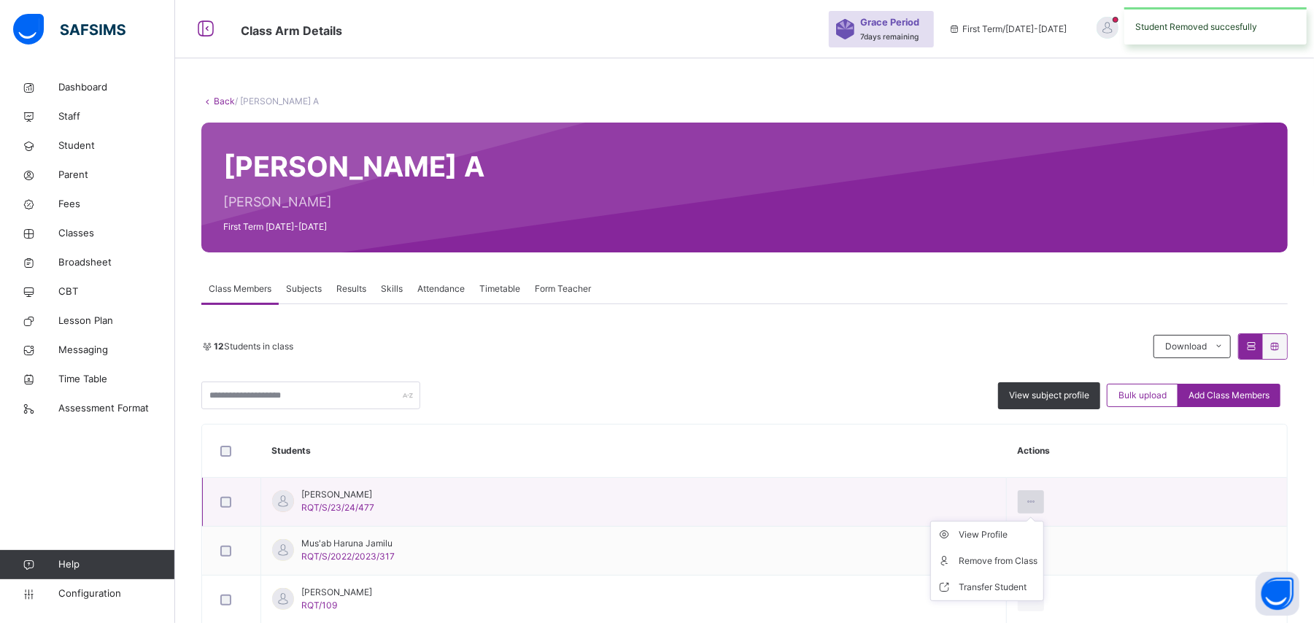
click at [1038, 497] on icon at bounding box center [1031, 501] width 12 height 13
click at [1036, 565] on div "Remove from Class" at bounding box center [998, 561] width 79 height 15
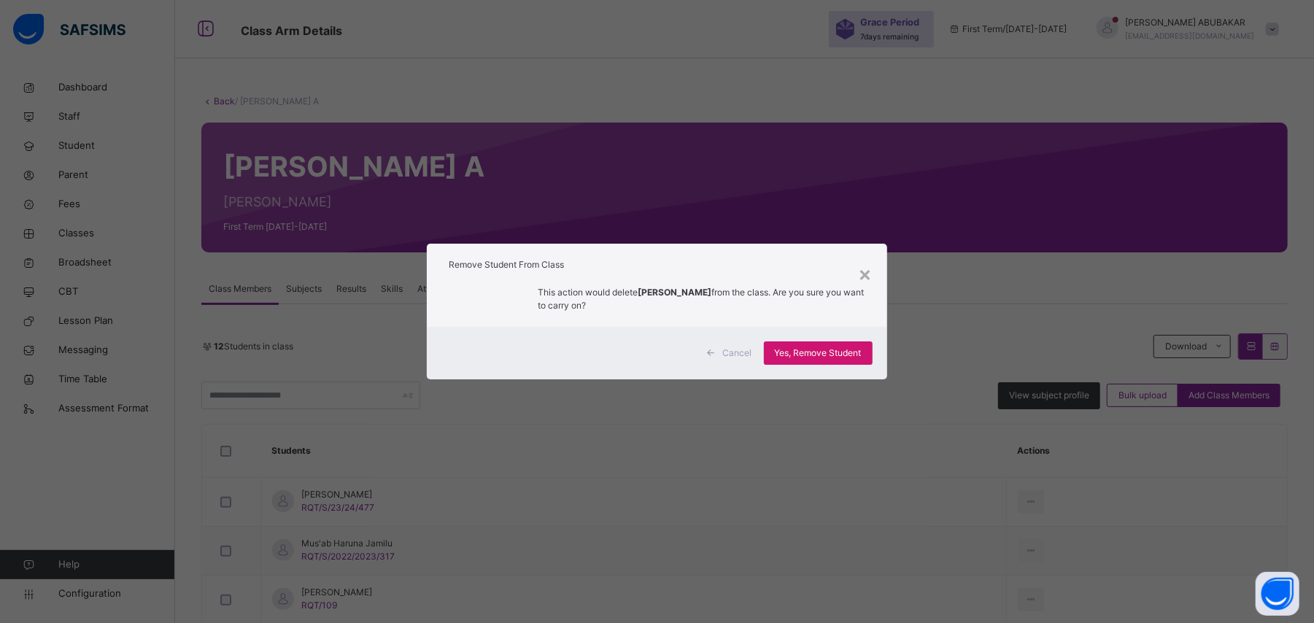
click at [820, 347] on span "Yes, Remove Student" at bounding box center [818, 353] width 87 height 13
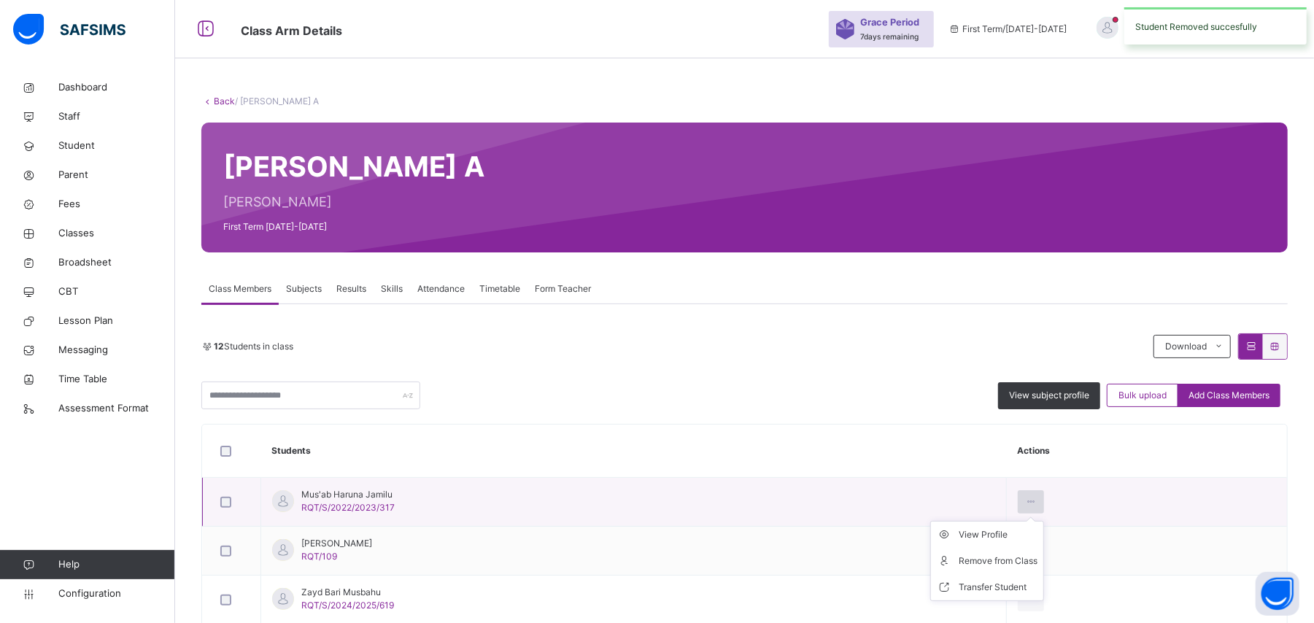
click at [1035, 498] on icon at bounding box center [1031, 501] width 12 height 13
click at [1004, 564] on div "Remove from Class" at bounding box center [998, 561] width 79 height 15
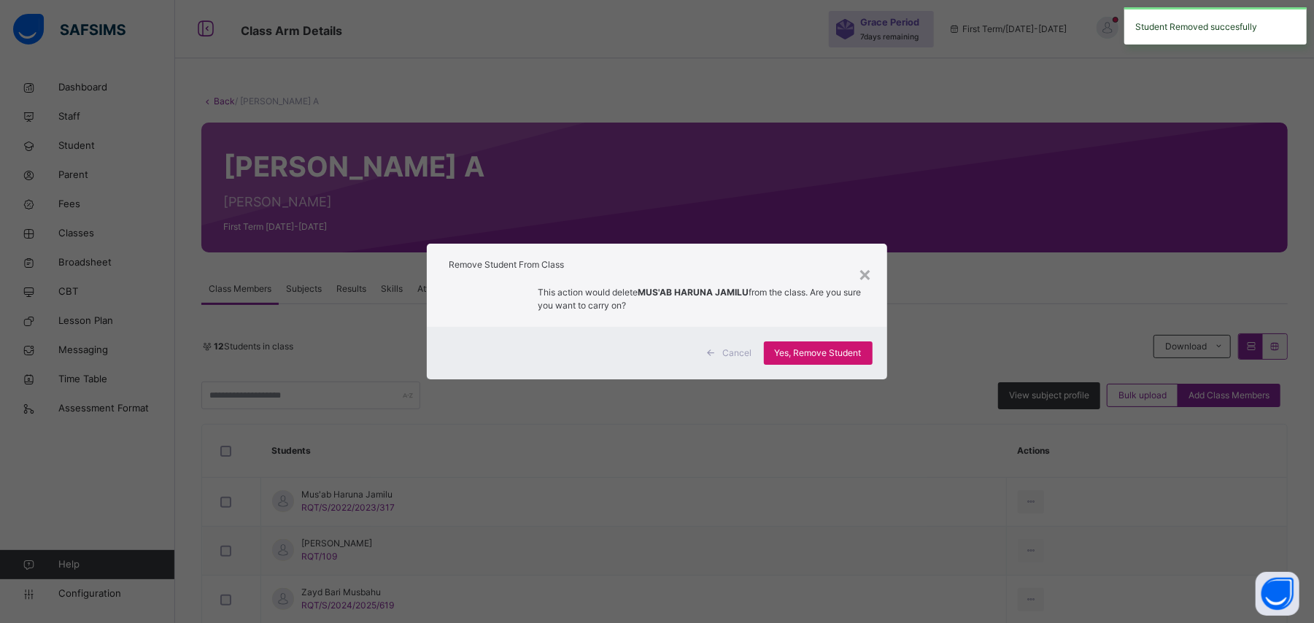
click at [818, 353] on span "Yes, Remove Student" at bounding box center [818, 353] width 87 height 13
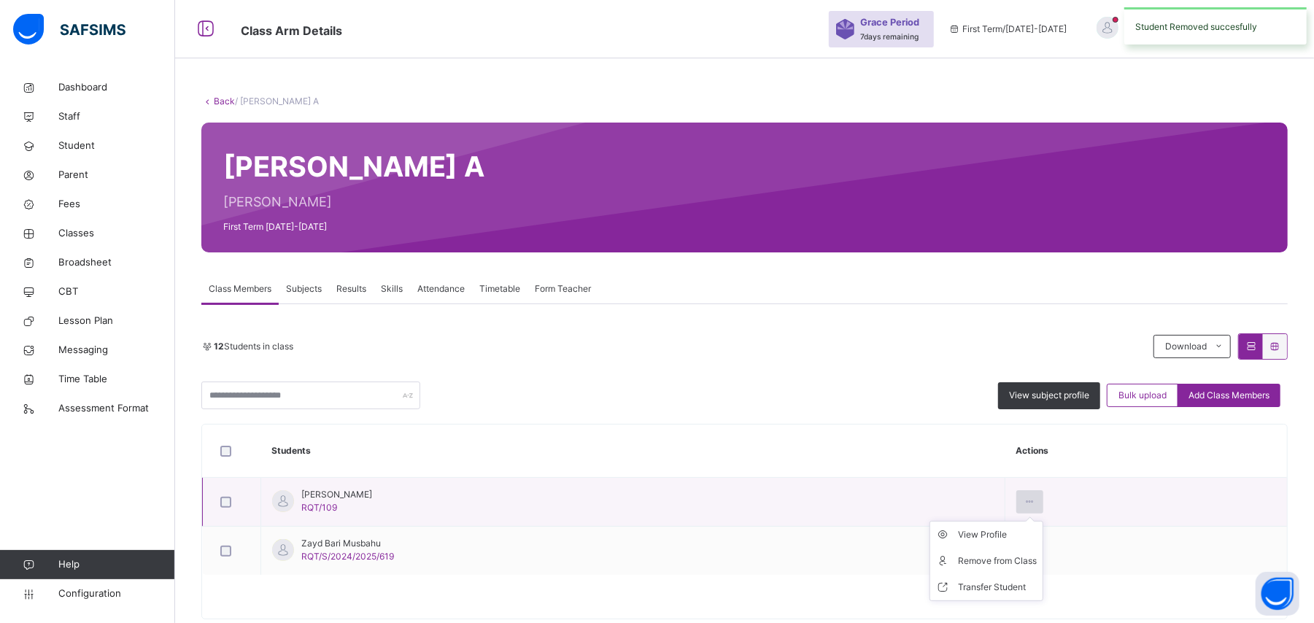
click at [1036, 503] on icon at bounding box center [1030, 501] width 12 height 13
click at [1016, 567] on div "Remove from Class" at bounding box center [997, 561] width 79 height 15
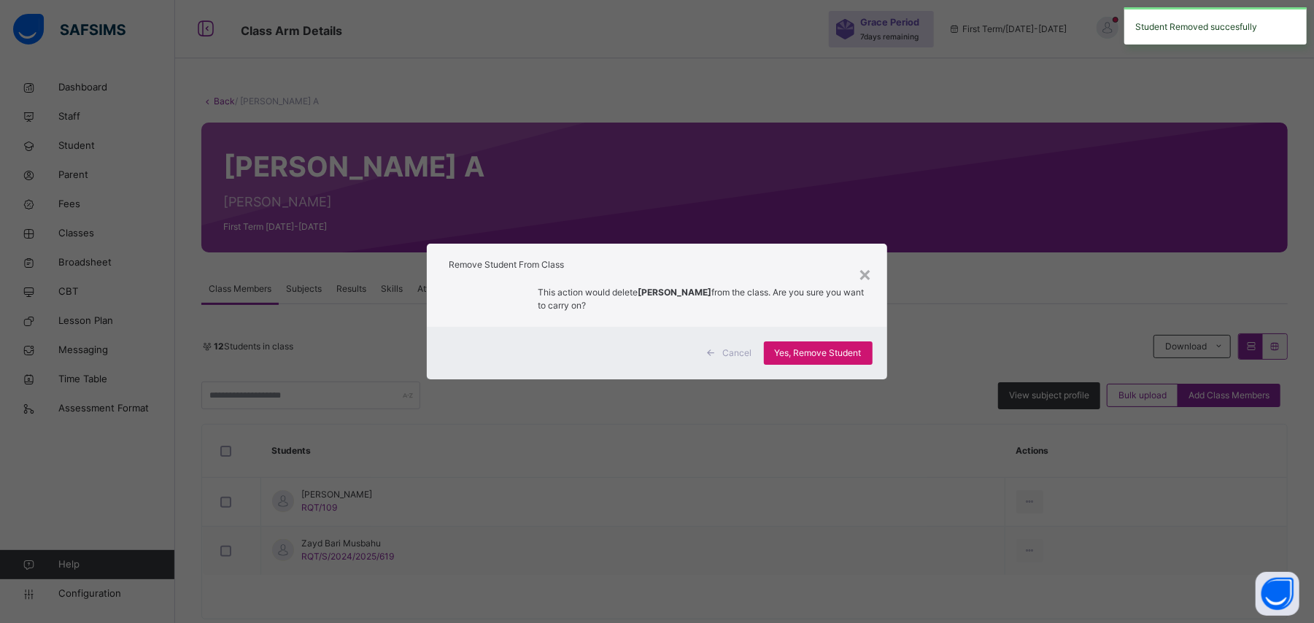
click at [836, 354] on span "Yes, Remove Student" at bounding box center [818, 353] width 87 height 13
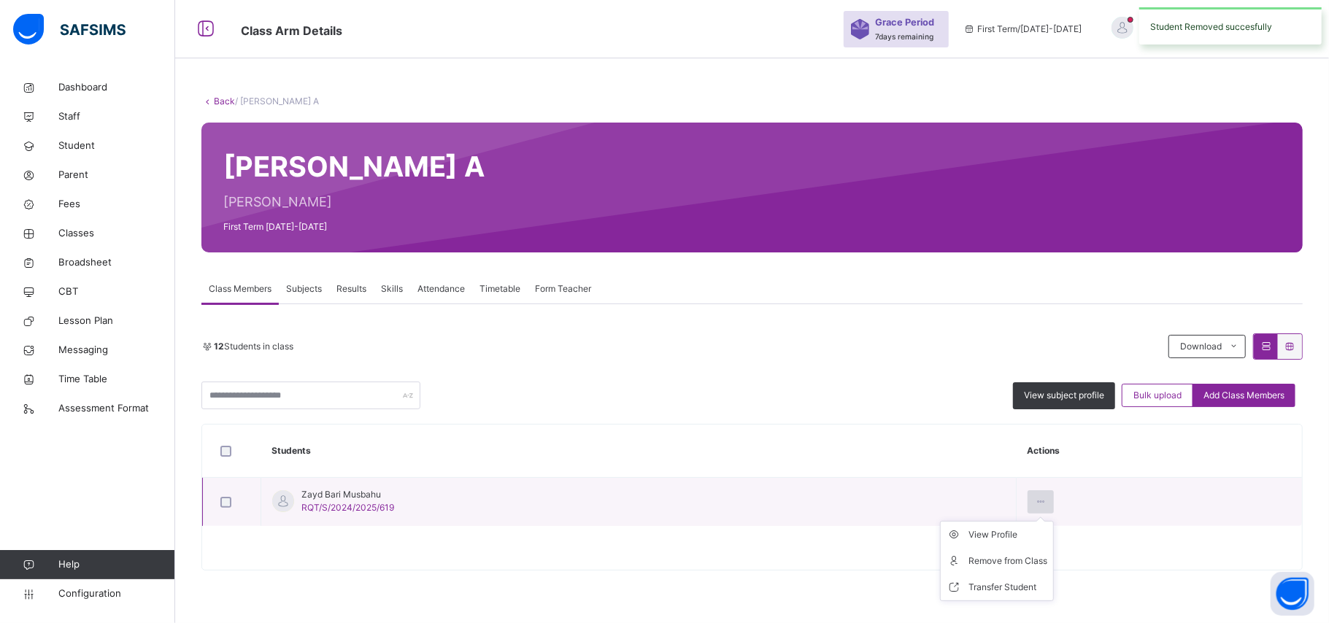
click at [1040, 506] on icon at bounding box center [1041, 501] width 12 height 13
click at [1011, 563] on div "Remove from Class" at bounding box center [1007, 561] width 79 height 15
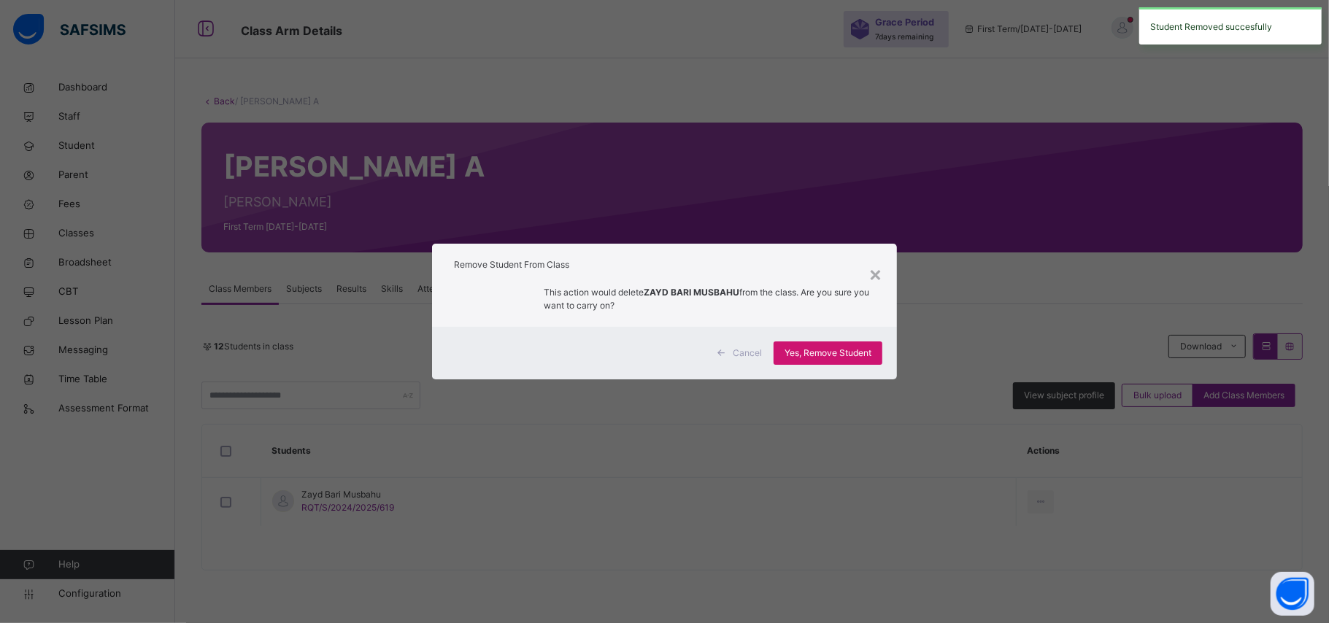
click at [819, 349] on span "Yes, Remove Student" at bounding box center [827, 353] width 87 height 13
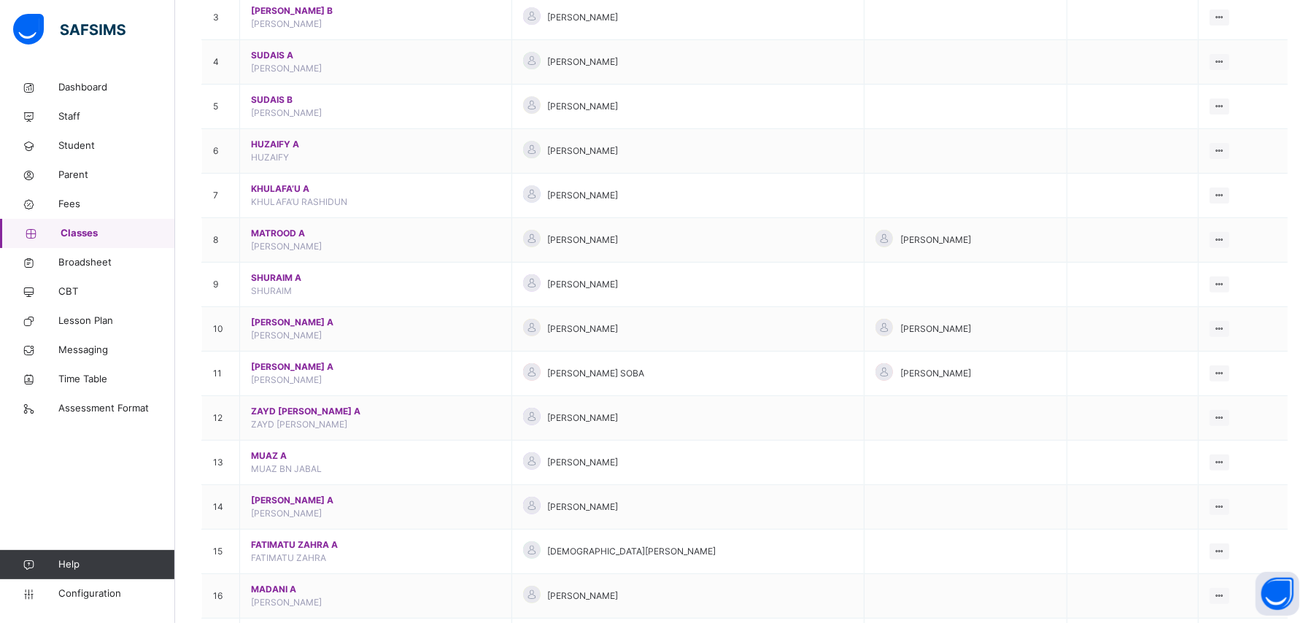
scroll to position [274, 0]
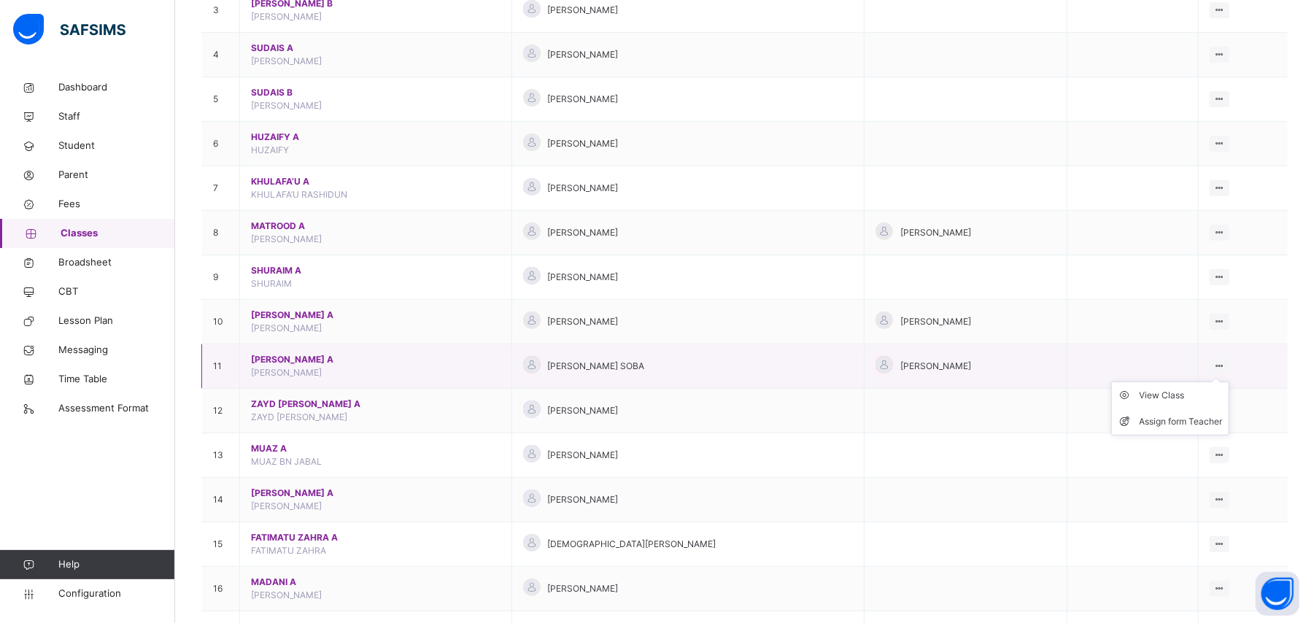
click at [1226, 369] on icon at bounding box center [1220, 365] width 12 height 11
click at [1195, 395] on div "View Class" at bounding box center [1181, 395] width 83 height 15
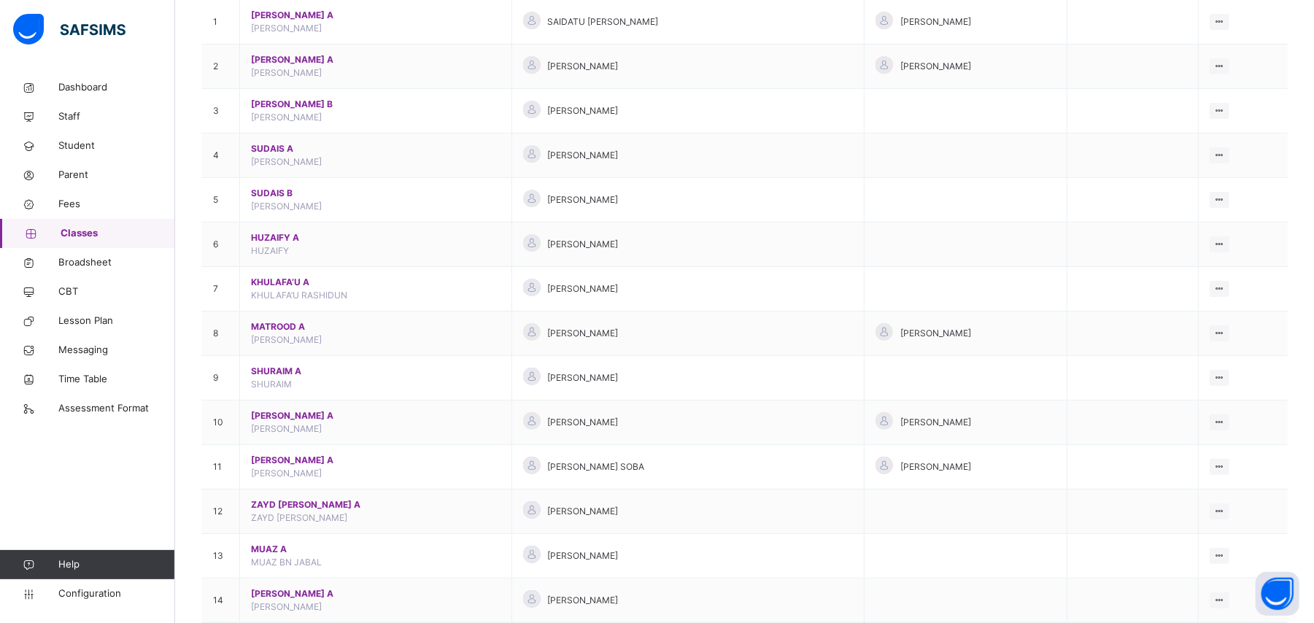
scroll to position [175, 0]
click at [1261, 504] on td "View Class Assign form Teacher" at bounding box center [1243, 510] width 90 height 45
click at [1226, 512] on icon at bounding box center [1220, 509] width 12 height 11
click at [1189, 537] on div "View Class" at bounding box center [1181, 539] width 83 height 15
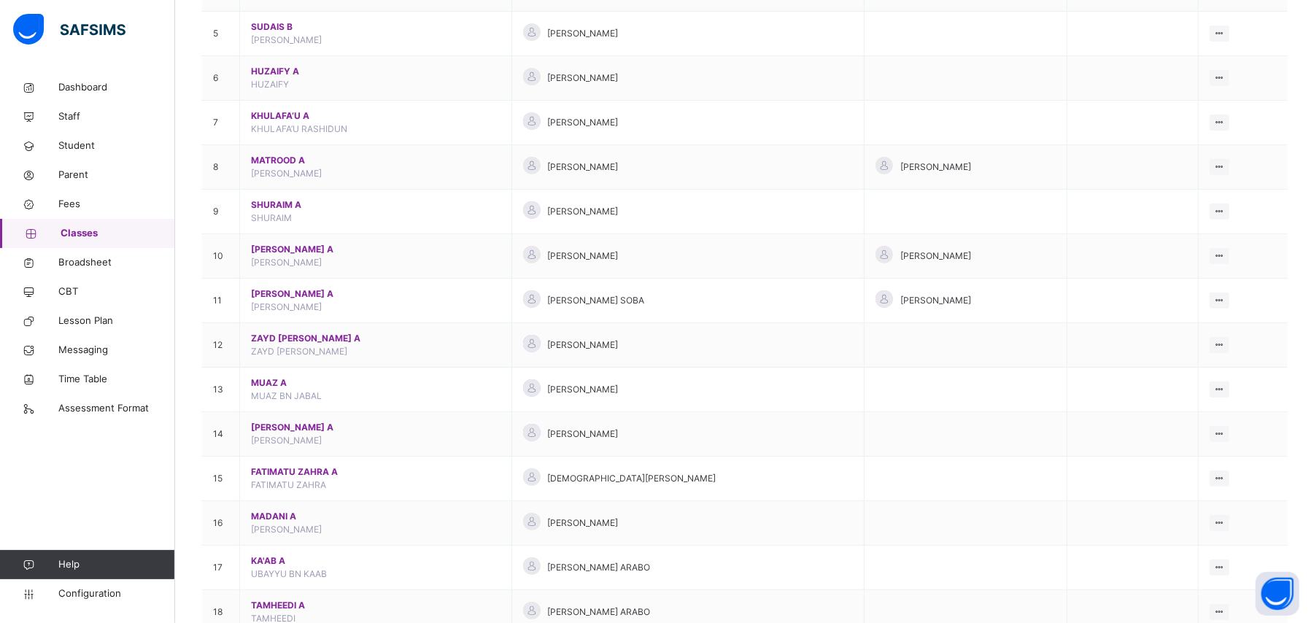
scroll to position [342, 0]
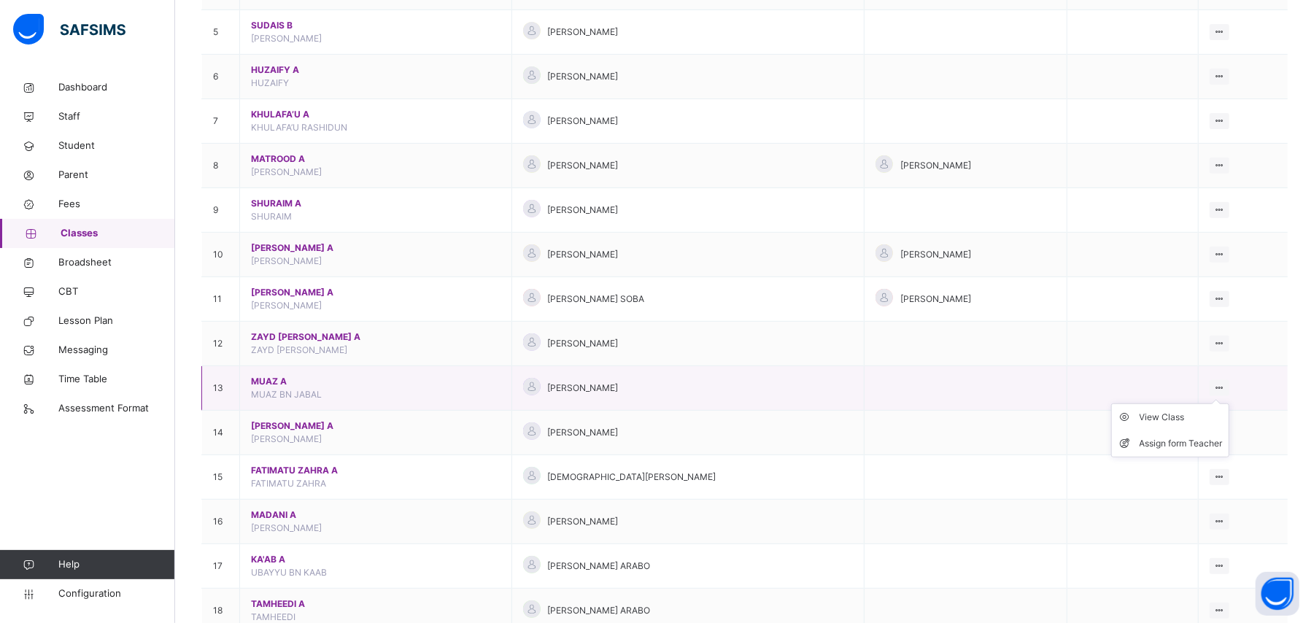
click at [1230, 389] on div at bounding box center [1220, 388] width 20 height 16
click at [1195, 419] on div "View Class" at bounding box center [1181, 417] width 83 height 15
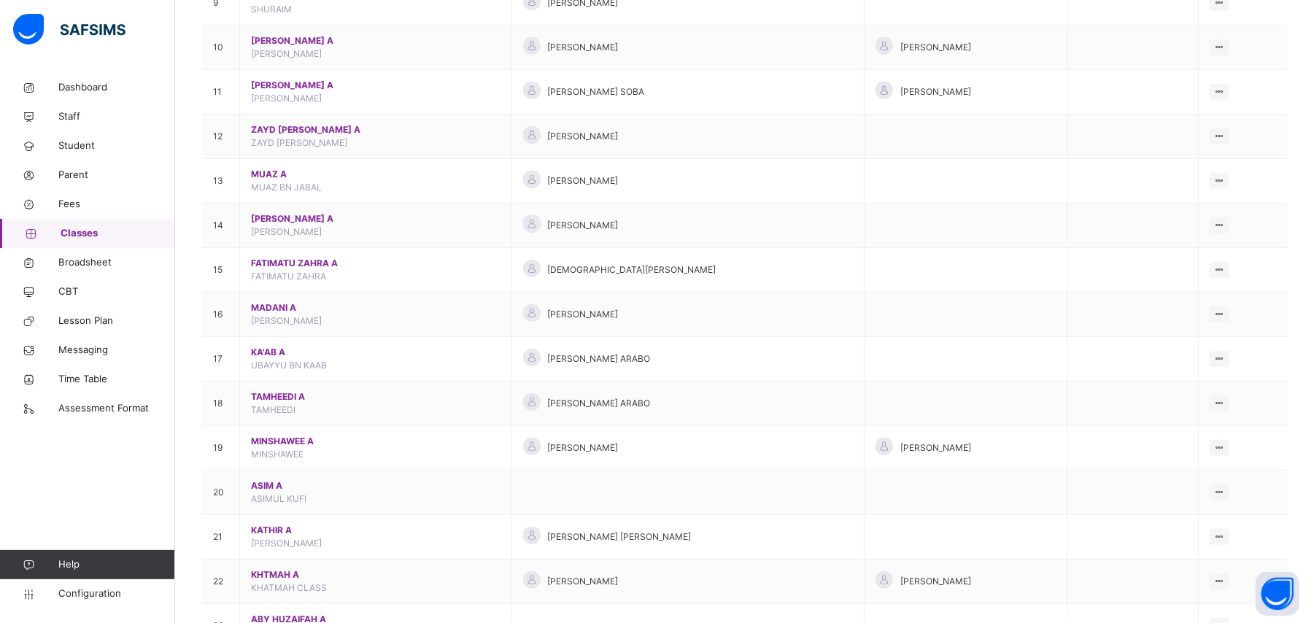
scroll to position [553, 0]
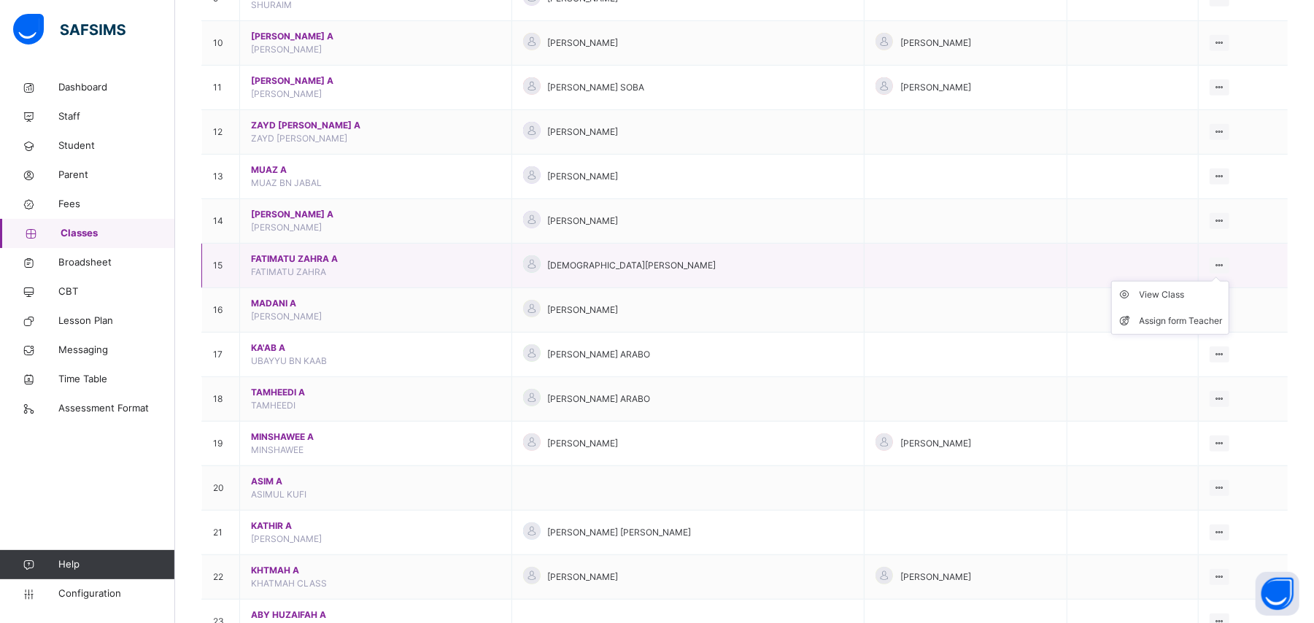
click at [1226, 267] on icon at bounding box center [1220, 265] width 12 height 11
click at [1189, 298] on div "View Class" at bounding box center [1181, 295] width 83 height 15
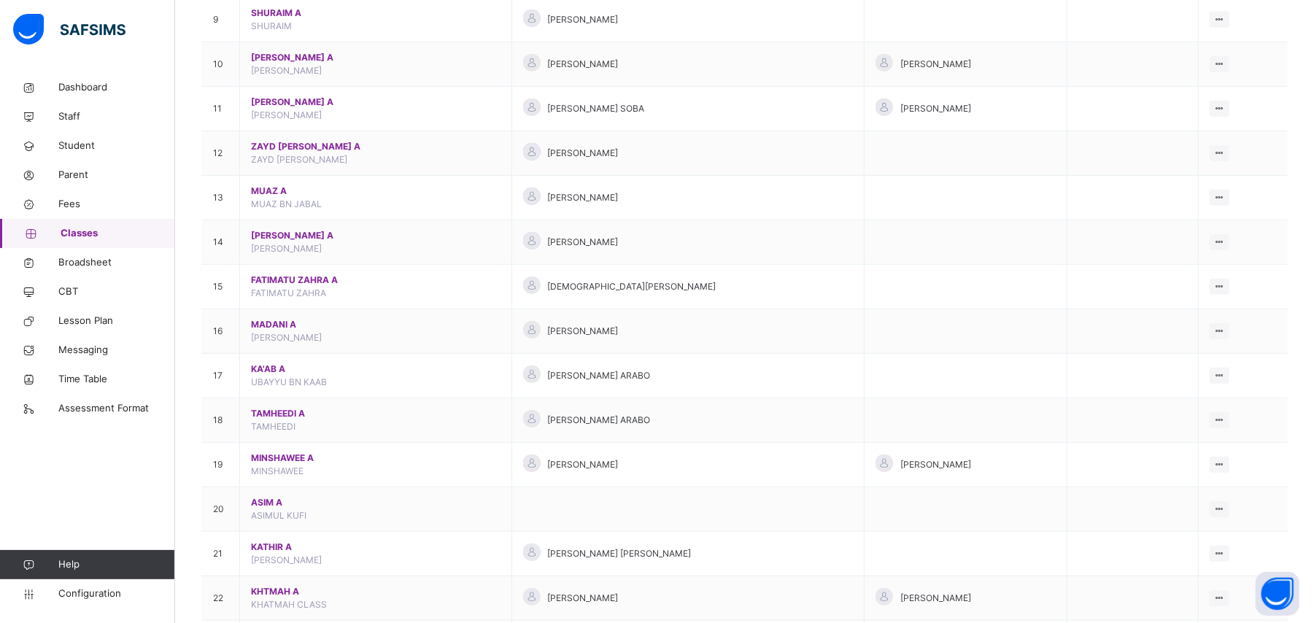
scroll to position [533, 0]
click at [1226, 333] on icon at bounding box center [1220, 330] width 12 height 11
click at [1192, 366] on div "View Class" at bounding box center [1181, 359] width 83 height 15
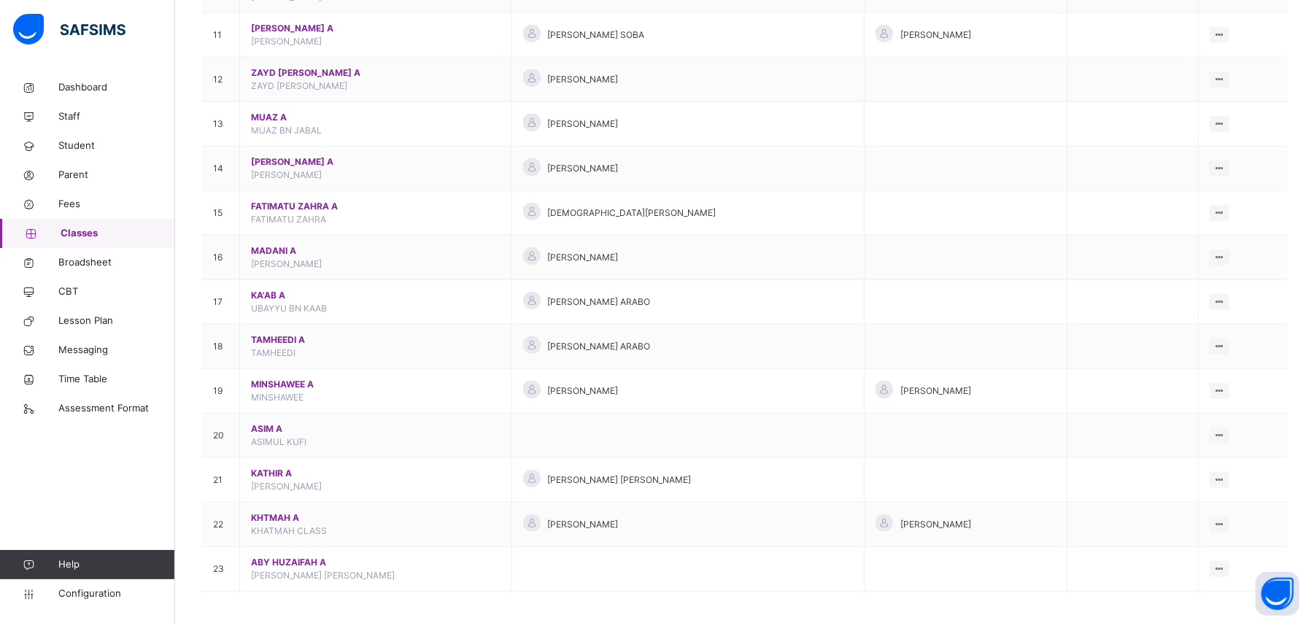
scroll to position [617, 0]
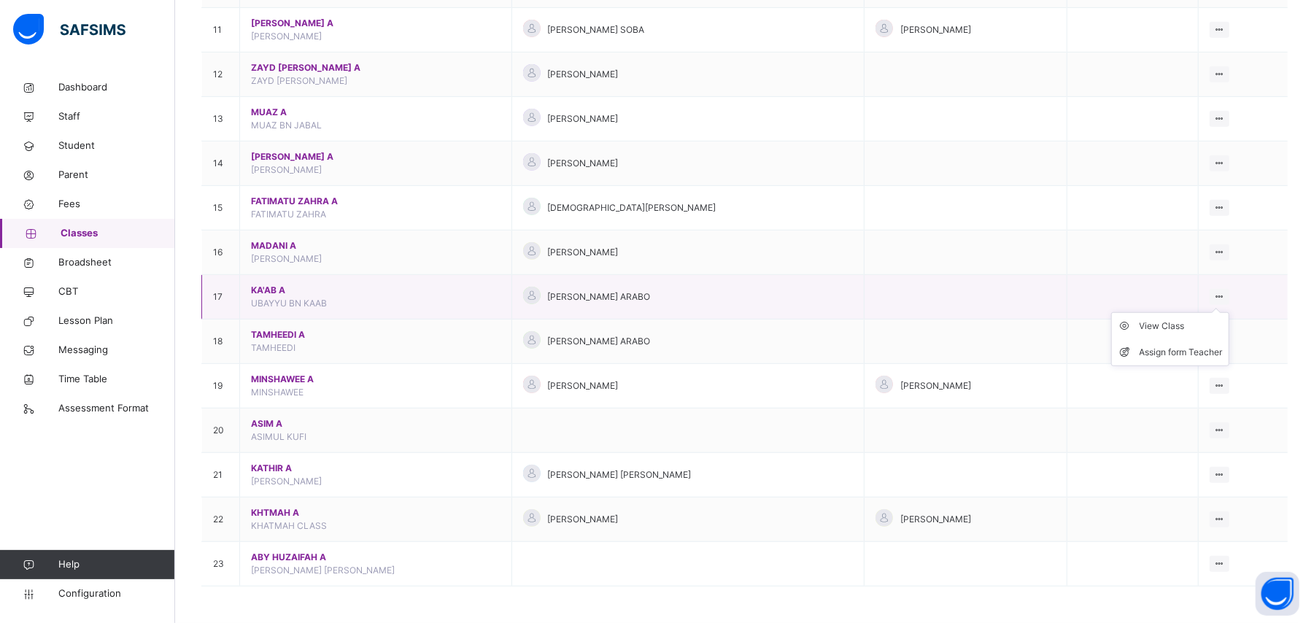
click at [1230, 312] on ul "View Class Assign form Teacher" at bounding box center [1170, 339] width 118 height 54
click at [1187, 328] on div "View Class" at bounding box center [1181, 326] width 83 height 15
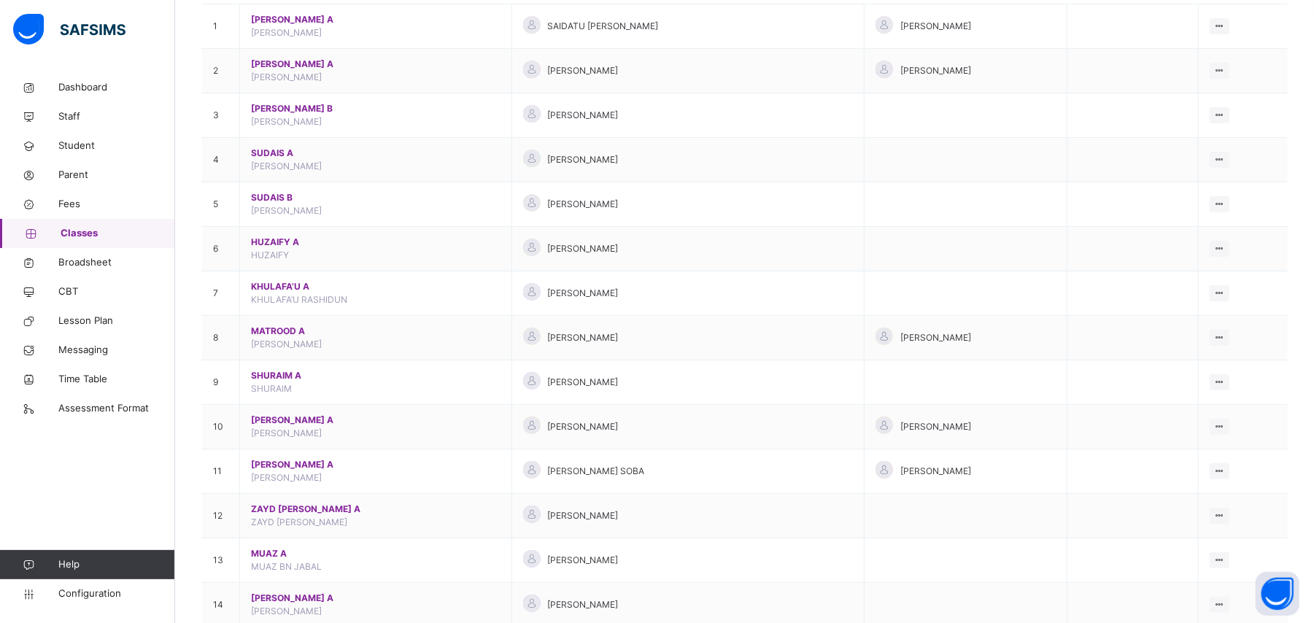
scroll to position [617, 0]
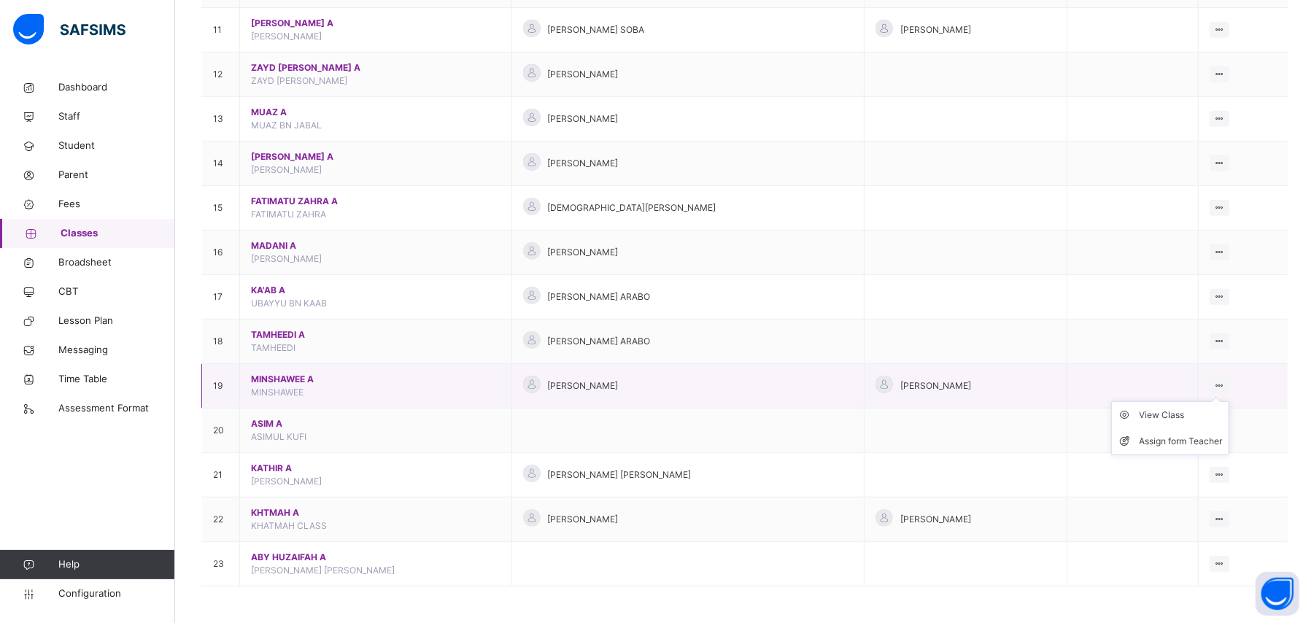
click at [1226, 384] on icon at bounding box center [1220, 385] width 12 height 11
click at [1187, 412] on div "View Class" at bounding box center [1181, 415] width 83 height 15
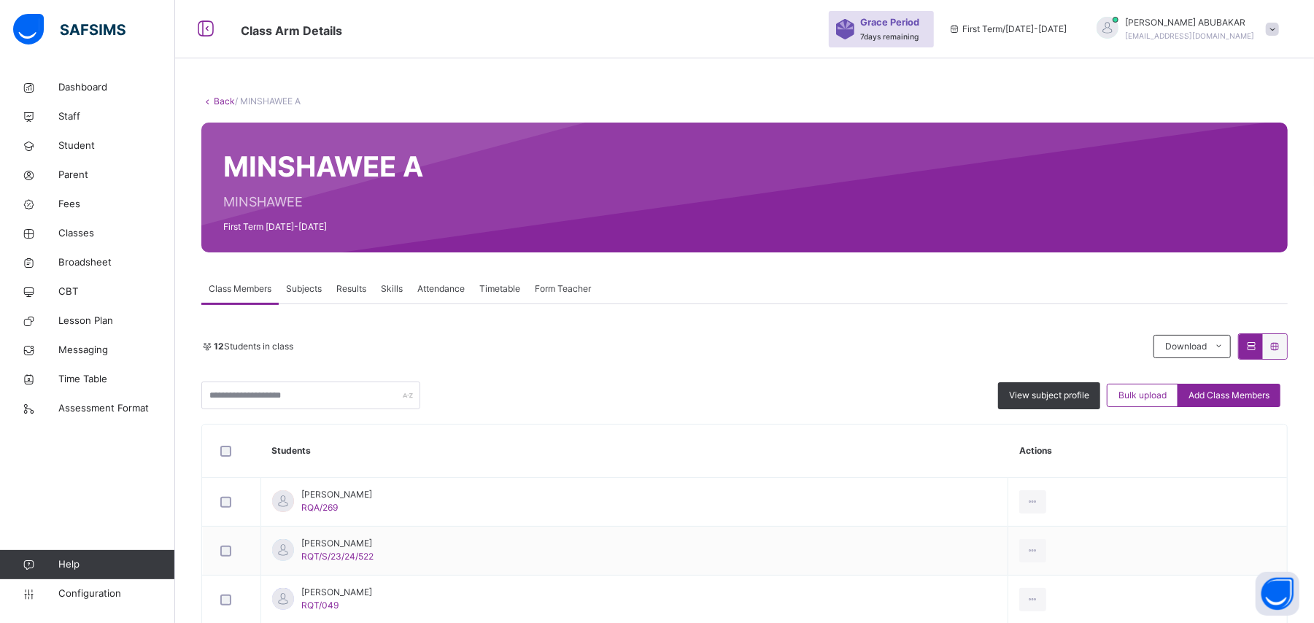
scroll to position [109, 0]
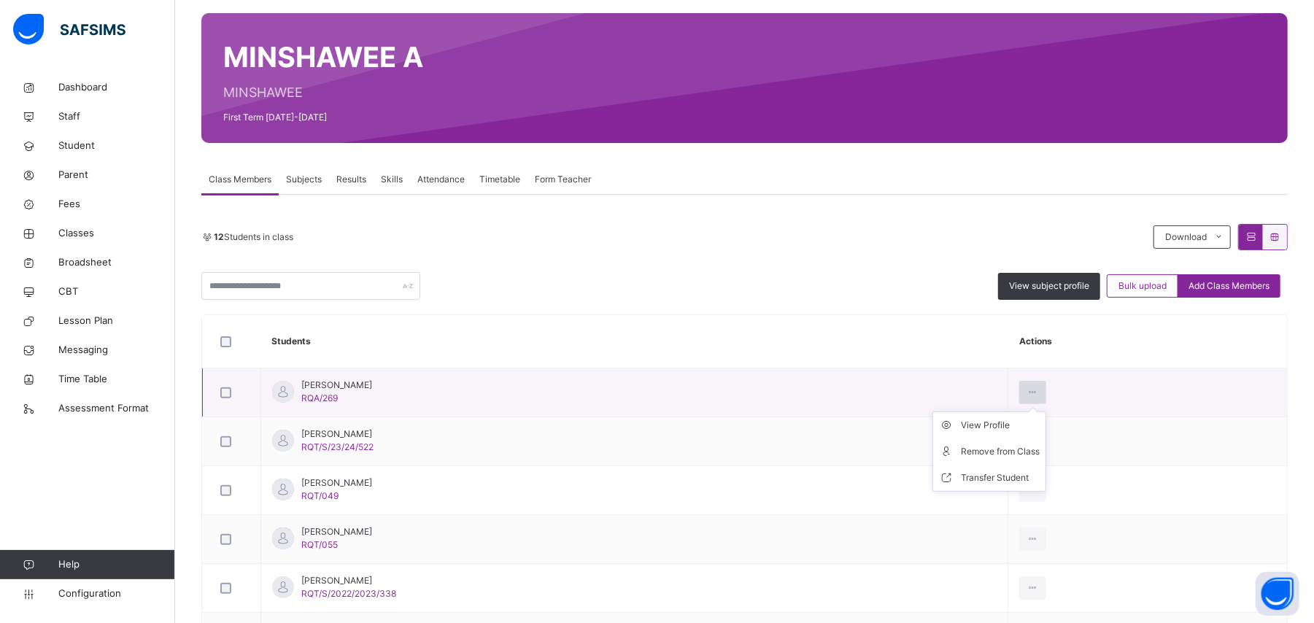
click at [1039, 391] on icon at bounding box center [1033, 392] width 12 height 13
click at [1040, 450] on div "Remove from Class" at bounding box center [1000, 451] width 79 height 15
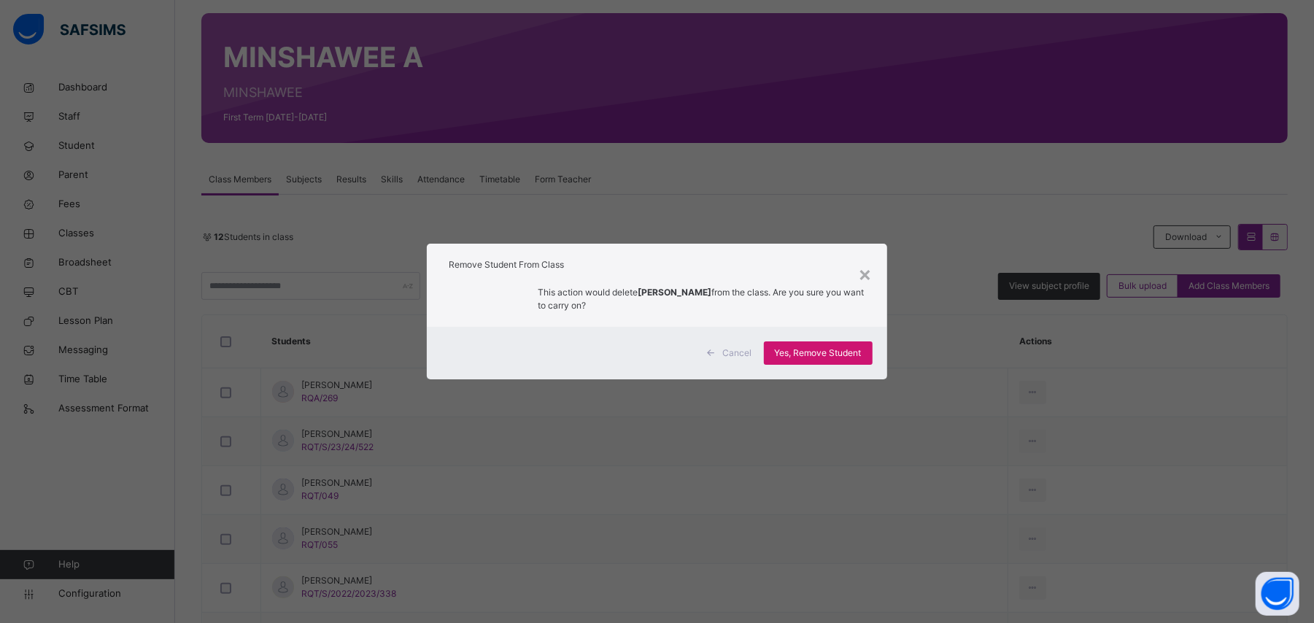
click at [836, 348] on span "Yes, Remove Student" at bounding box center [818, 353] width 87 height 13
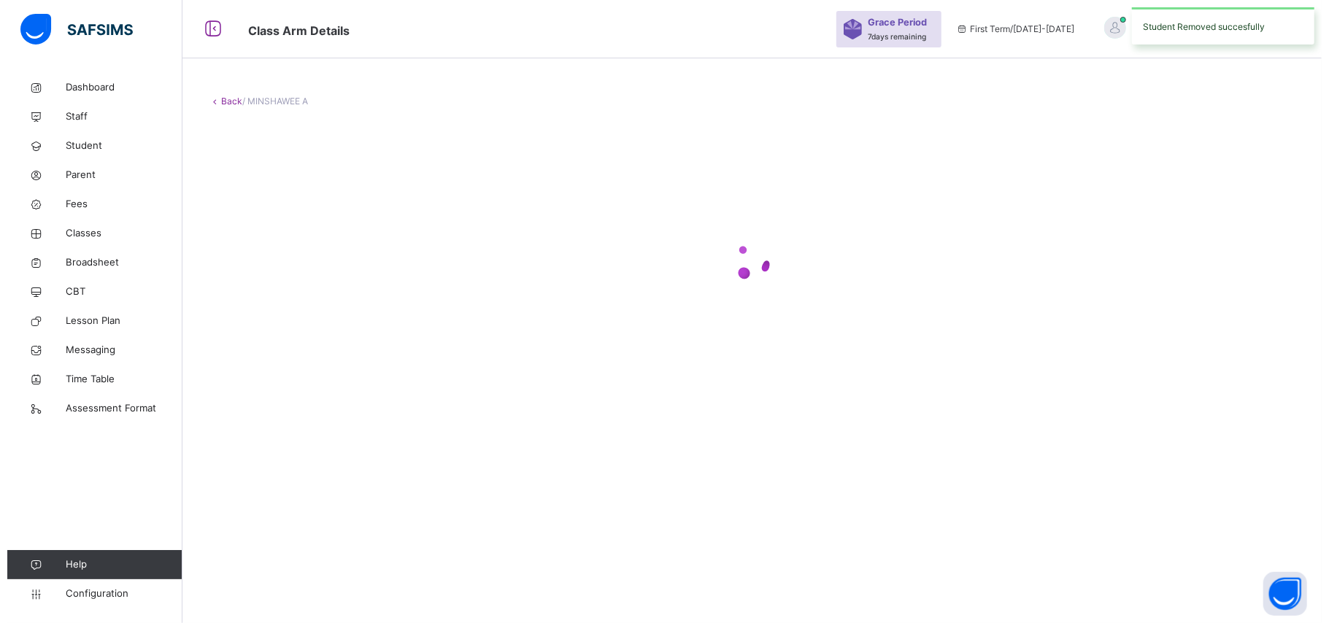
scroll to position [0, 0]
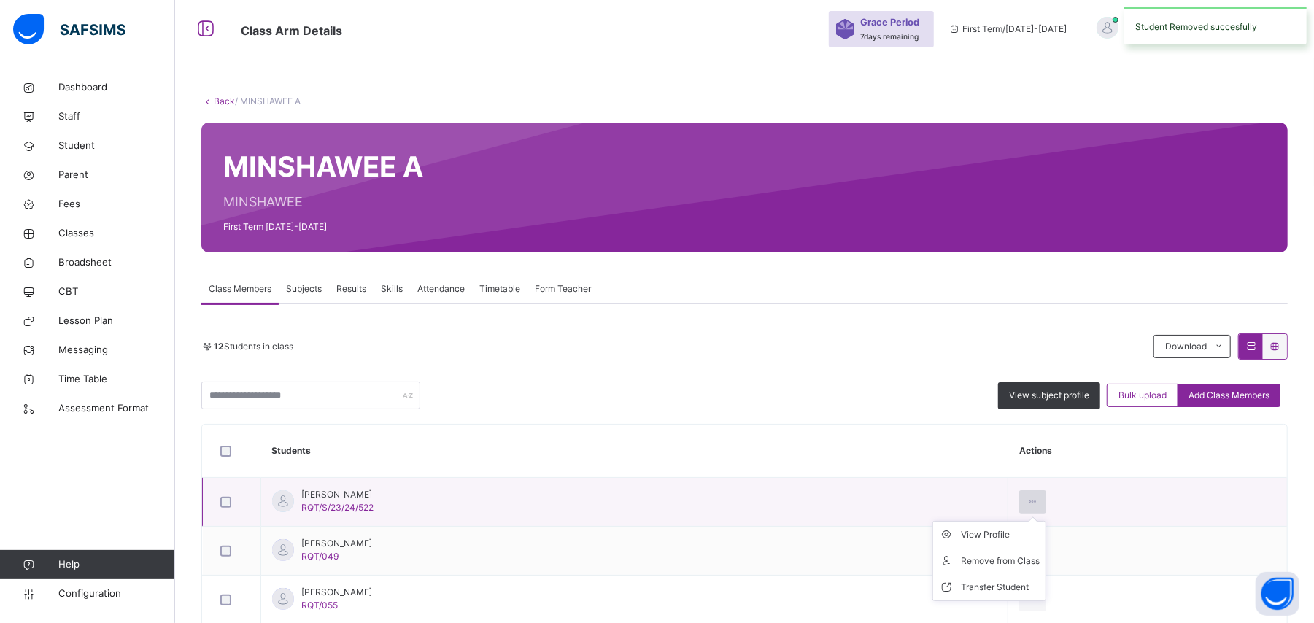
click at [1039, 503] on icon at bounding box center [1033, 501] width 12 height 13
click at [1040, 556] on div "Remove from Class" at bounding box center [1000, 561] width 79 height 15
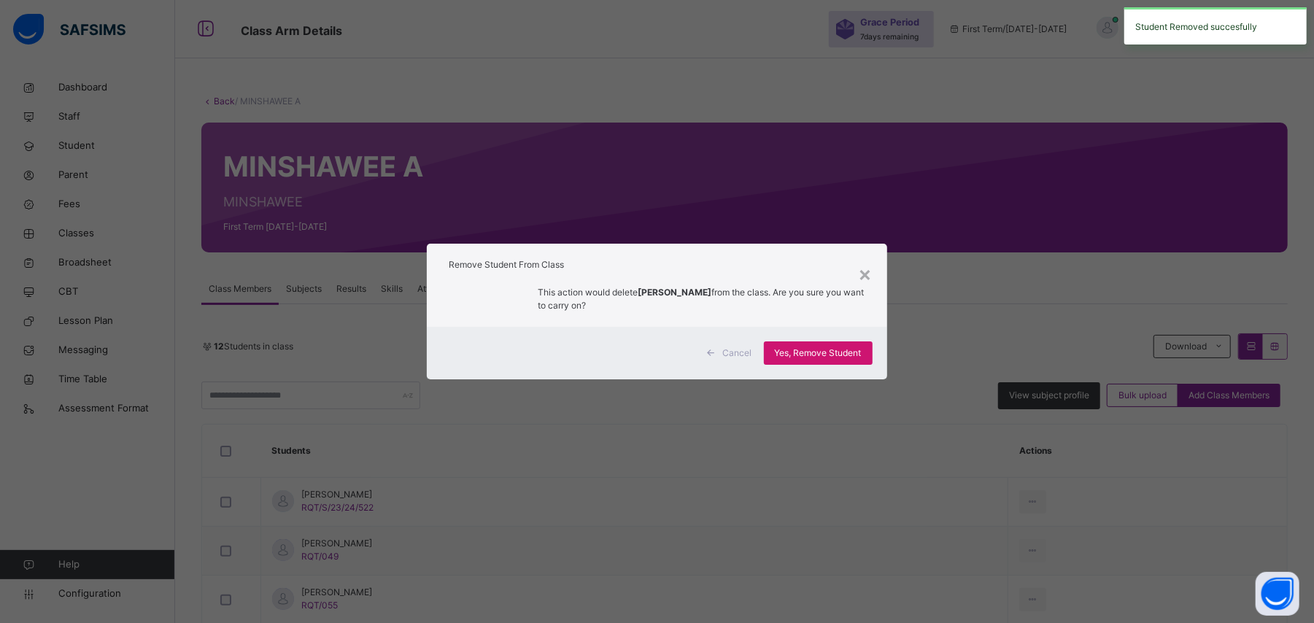
click at [823, 353] on span "Yes, Remove Student" at bounding box center [818, 353] width 87 height 13
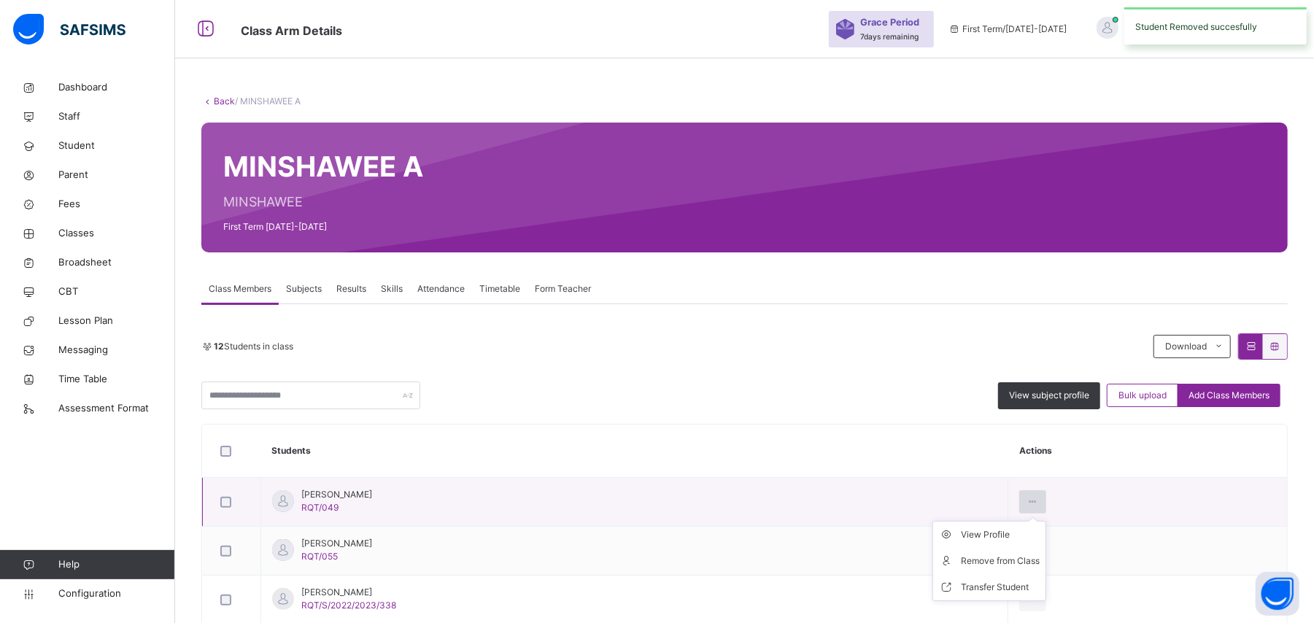
click at [1039, 503] on icon at bounding box center [1033, 501] width 12 height 13
click at [1040, 561] on div "Remove from Class" at bounding box center [1000, 561] width 79 height 15
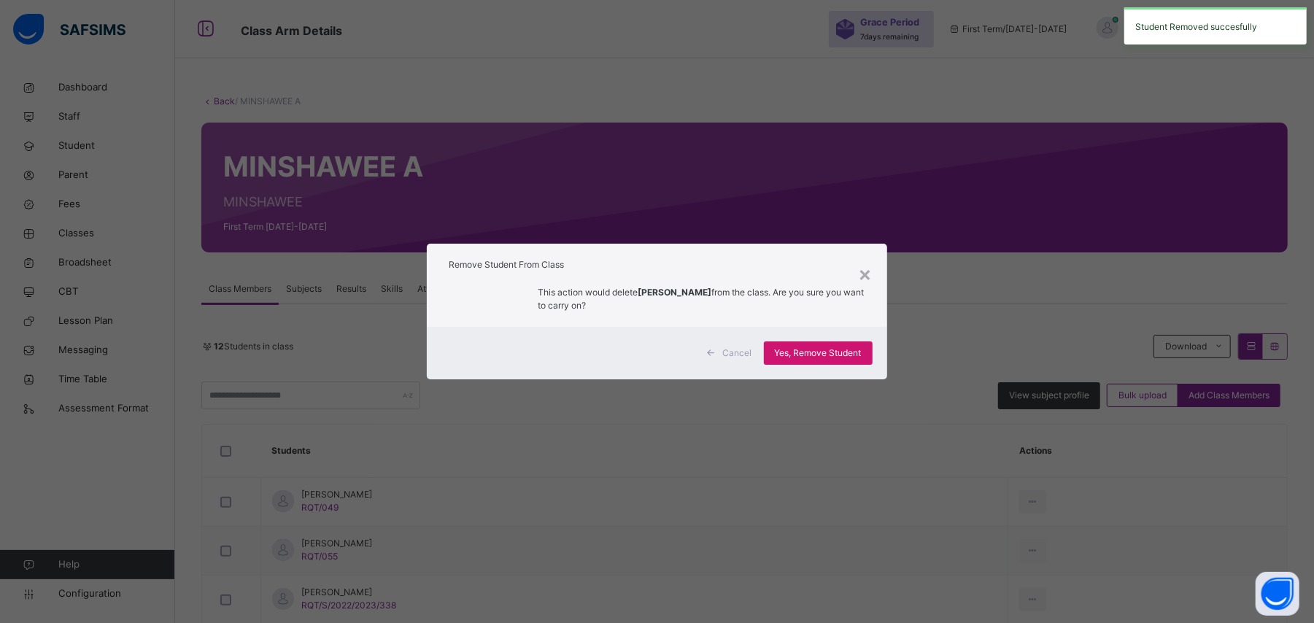
click at [841, 349] on span "Yes, Remove Student" at bounding box center [818, 353] width 87 height 13
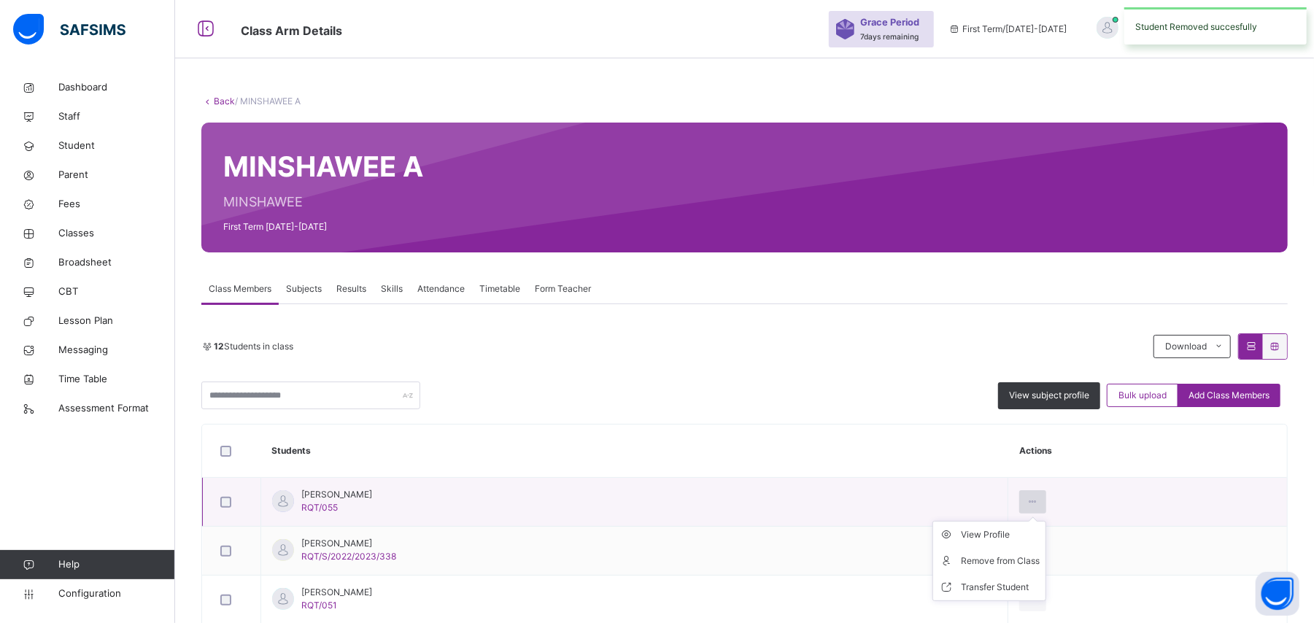
click at [1039, 503] on icon at bounding box center [1033, 501] width 12 height 13
click at [1040, 556] on div "Remove from Class" at bounding box center [1000, 561] width 79 height 15
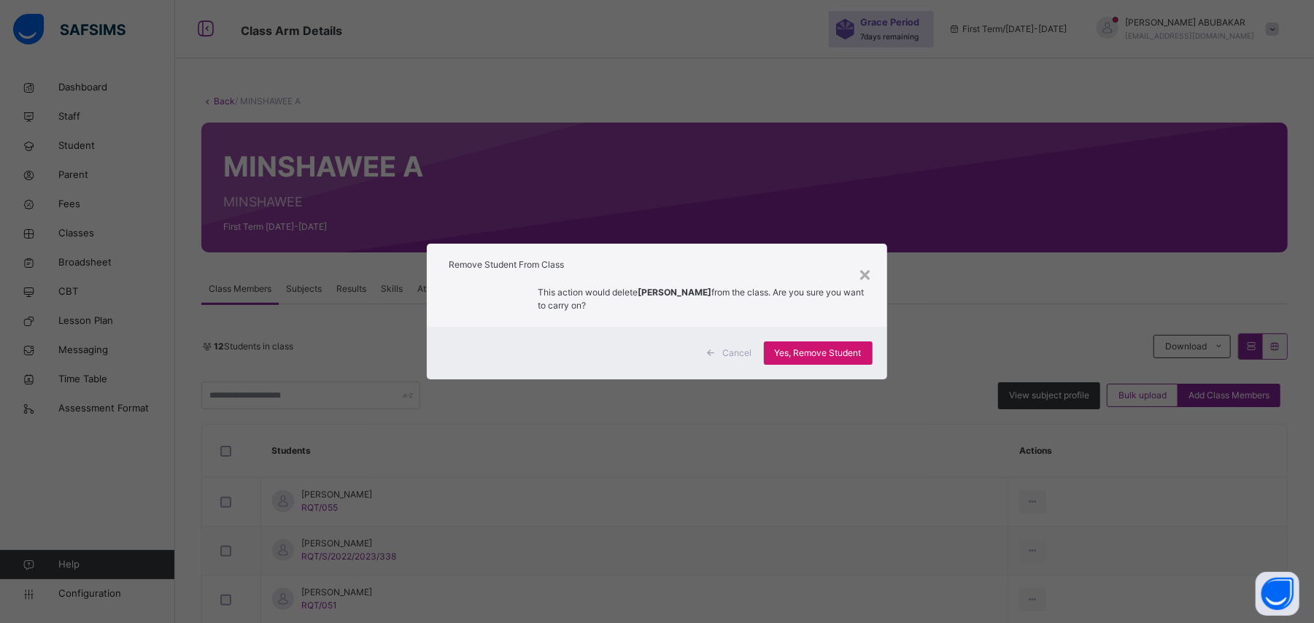
click at [836, 358] on span "Yes, Remove Student" at bounding box center [818, 353] width 87 height 13
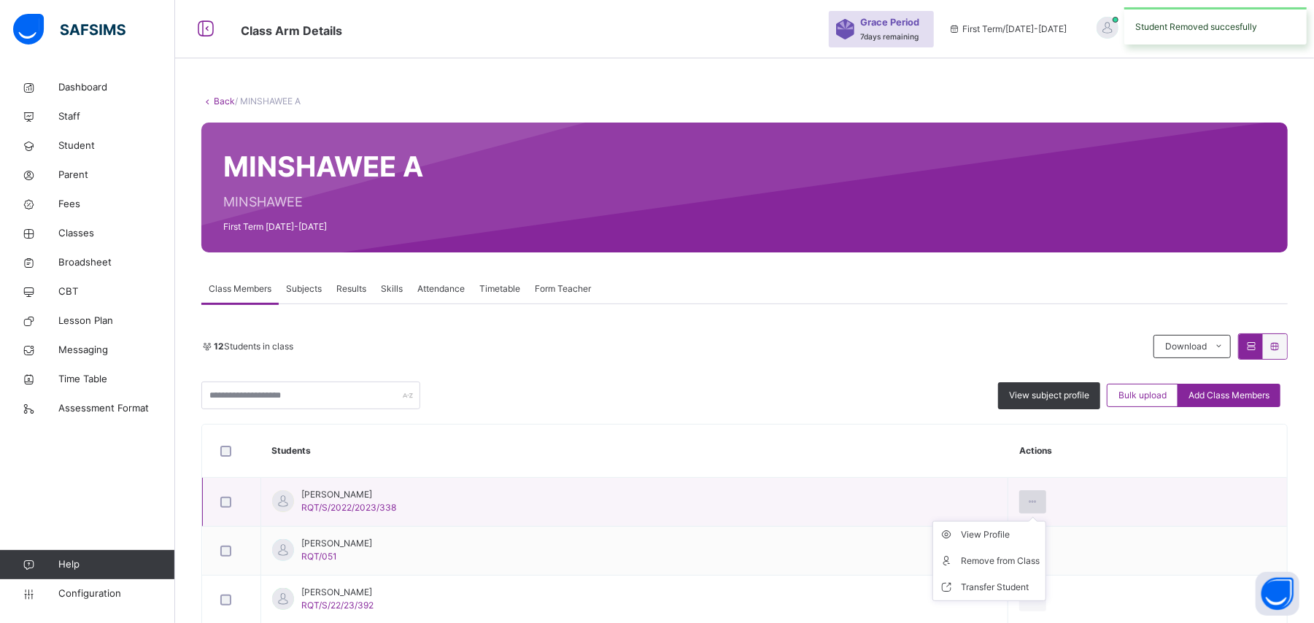
click at [1039, 503] on icon at bounding box center [1033, 501] width 12 height 13
click at [1040, 560] on div "Remove from Class" at bounding box center [1000, 561] width 79 height 15
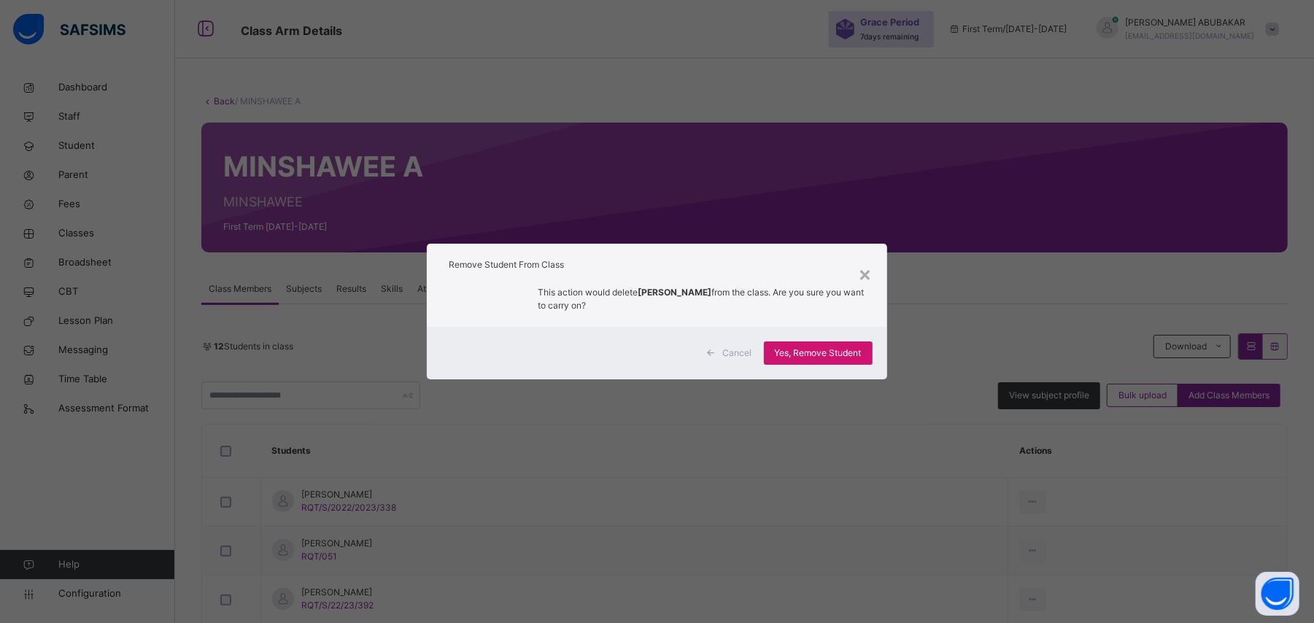
click at [836, 353] on span "Yes, Remove Student" at bounding box center [818, 353] width 87 height 13
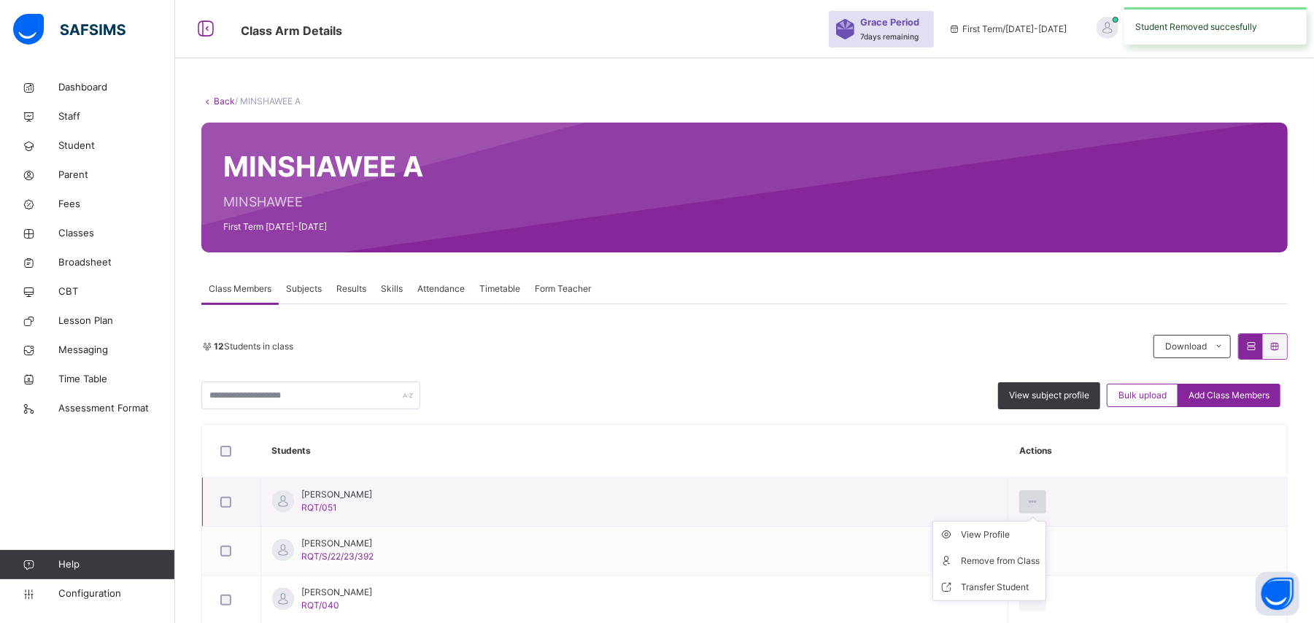
click at [1039, 503] on icon at bounding box center [1033, 501] width 12 height 13
click at [1040, 561] on div "Remove from Class" at bounding box center [1000, 561] width 79 height 15
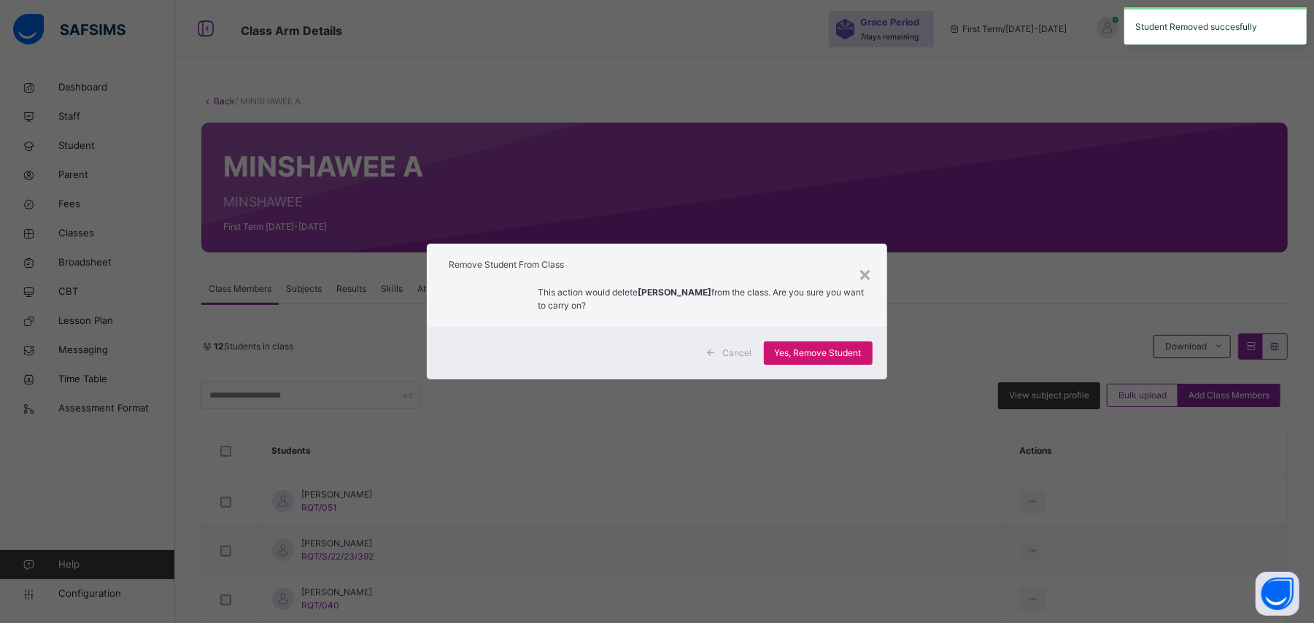
click at [833, 357] on span "Yes, Remove Student" at bounding box center [818, 353] width 87 height 13
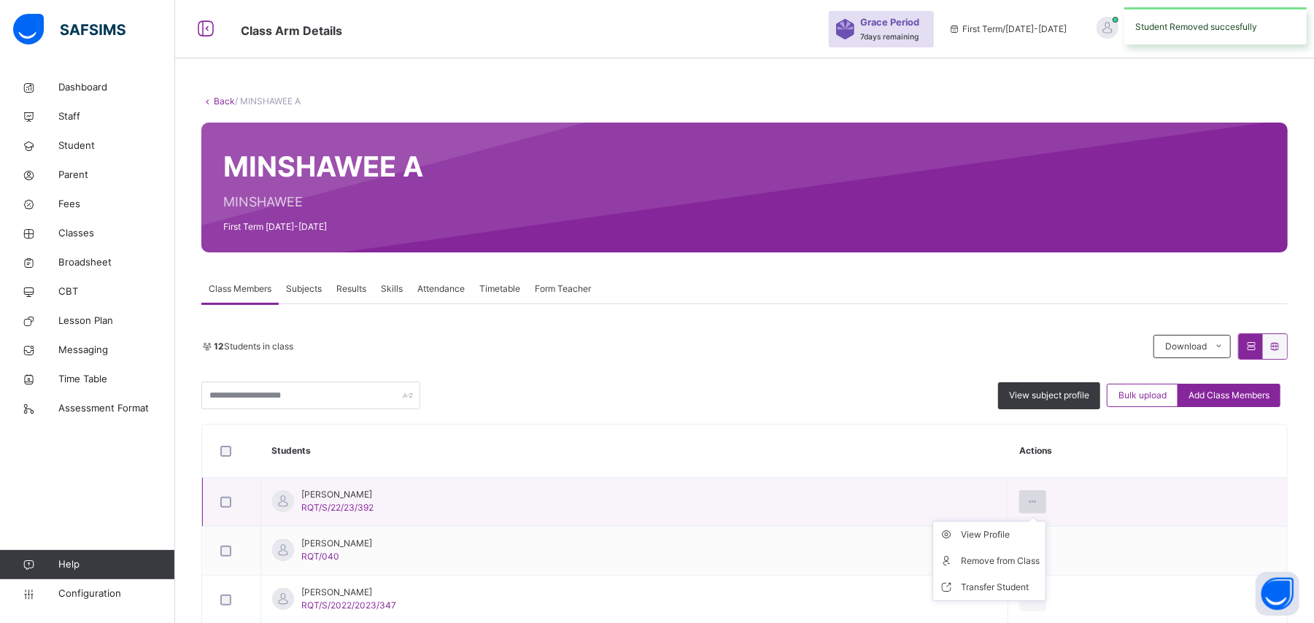
click at [1039, 503] on icon at bounding box center [1033, 501] width 12 height 13
click at [1040, 560] on div "Remove from Class" at bounding box center [1000, 561] width 79 height 15
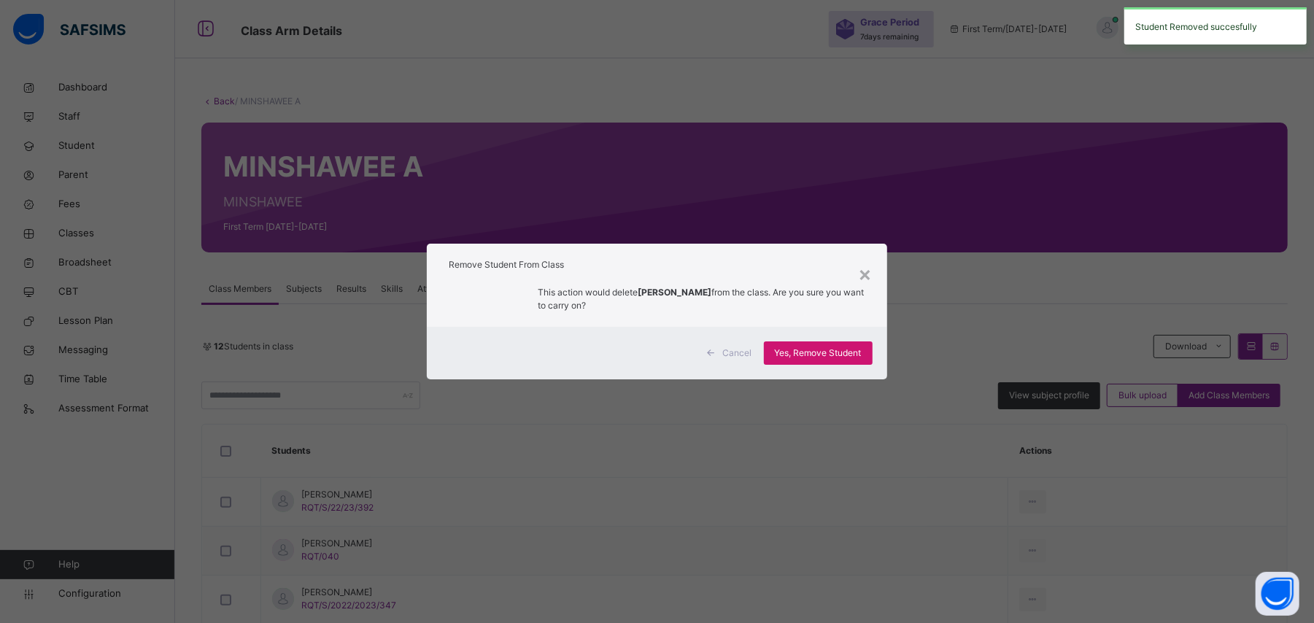
click at [826, 355] on span "Yes, Remove Student" at bounding box center [818, 353] width 87 height 13
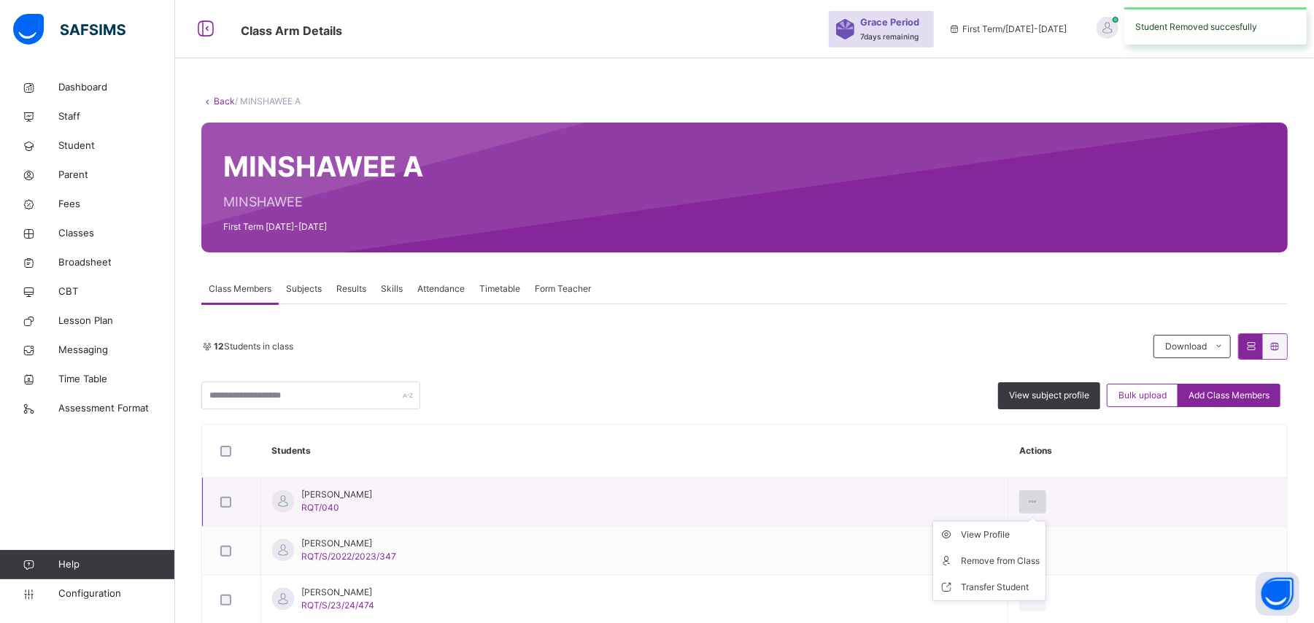
click at [1039, 503] on icon at bounding box center [1033, 501] width 12 height 13
click at [1040, 562] on div "Remove from Class" at bounding box center [1000, 561] width 79 height 15
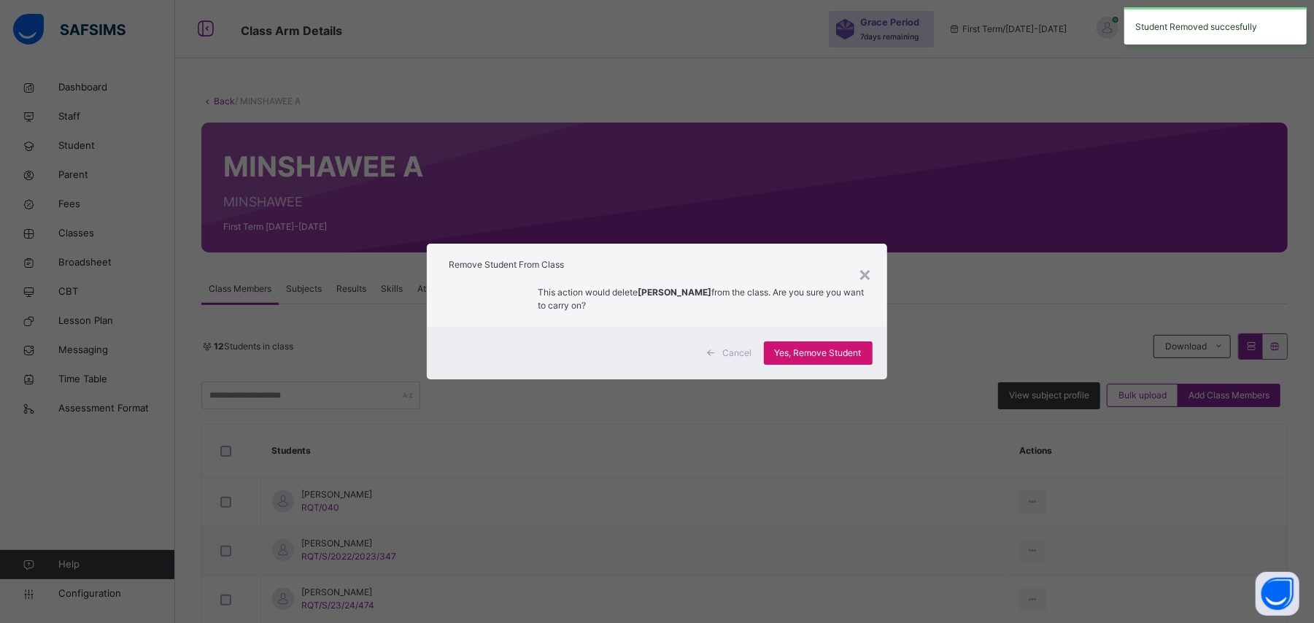
click at [842, 353] on span "Yes, Remove Student" at bounding box center [818, 353] width 87 height 13
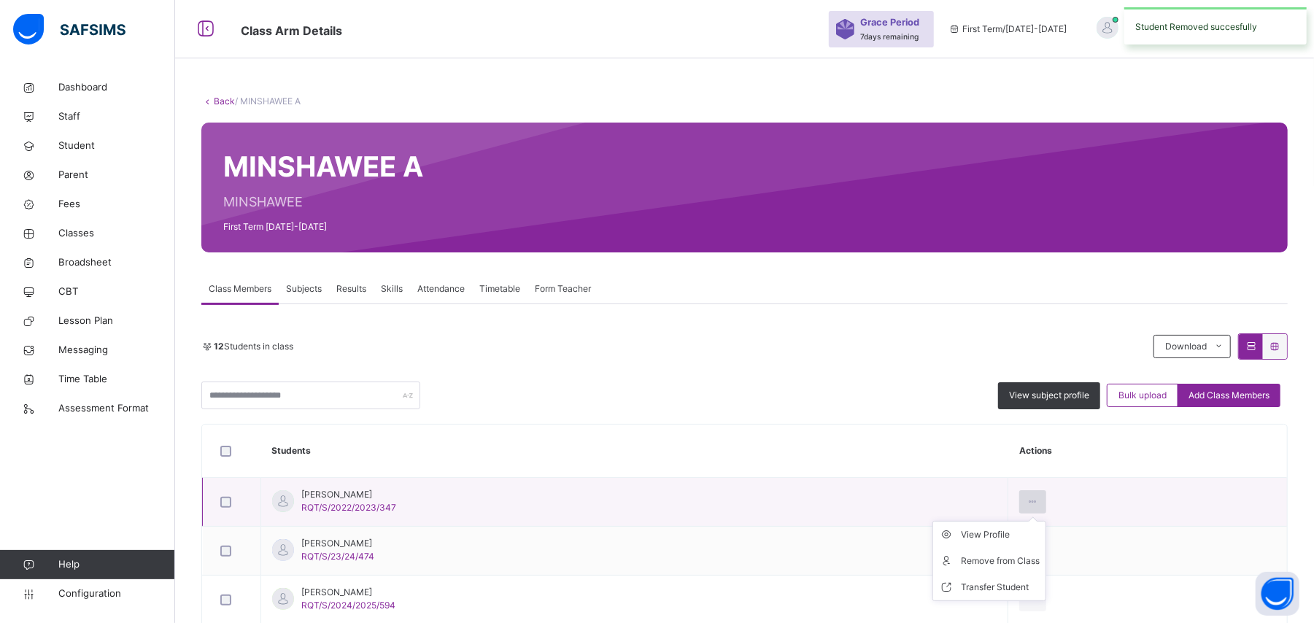
click at [1039, 503] on icon at bounding box center [1033, 501] width 12 height 13
click at [1040, 561] on div "Remove from Class" at bounding box center [1000, 561] width 79 height 15
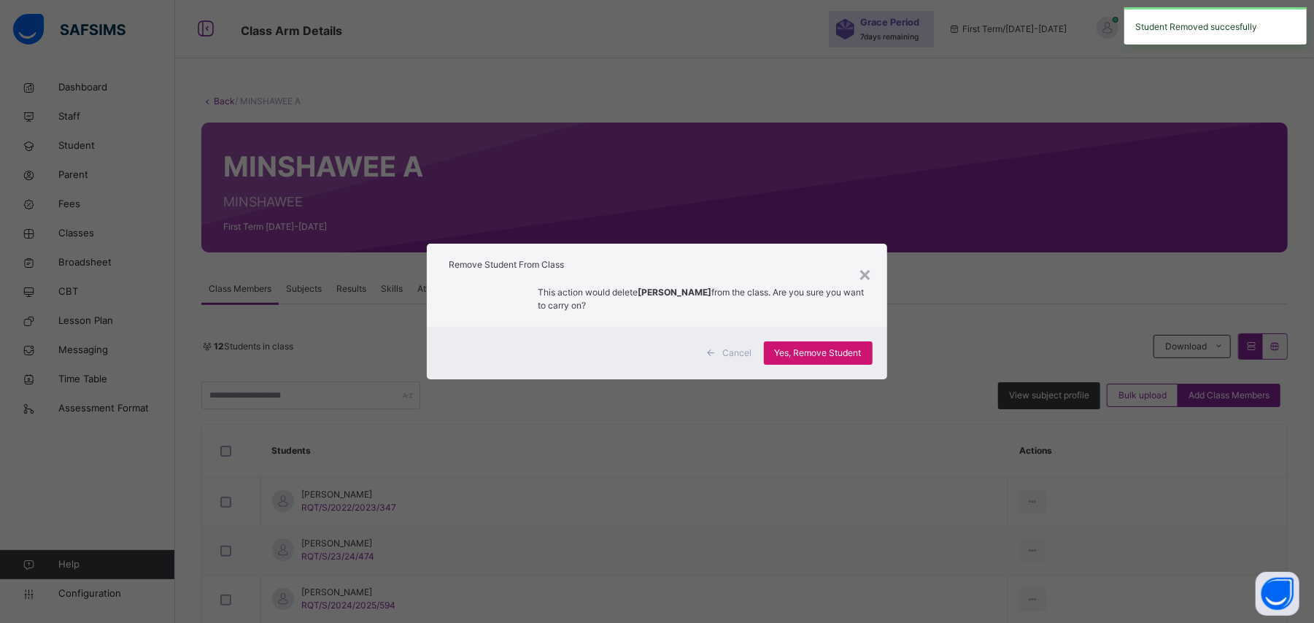
click at [849, 348] on span "Yes, Remove Student" at bounding box center [818, 353] width 87 height 13
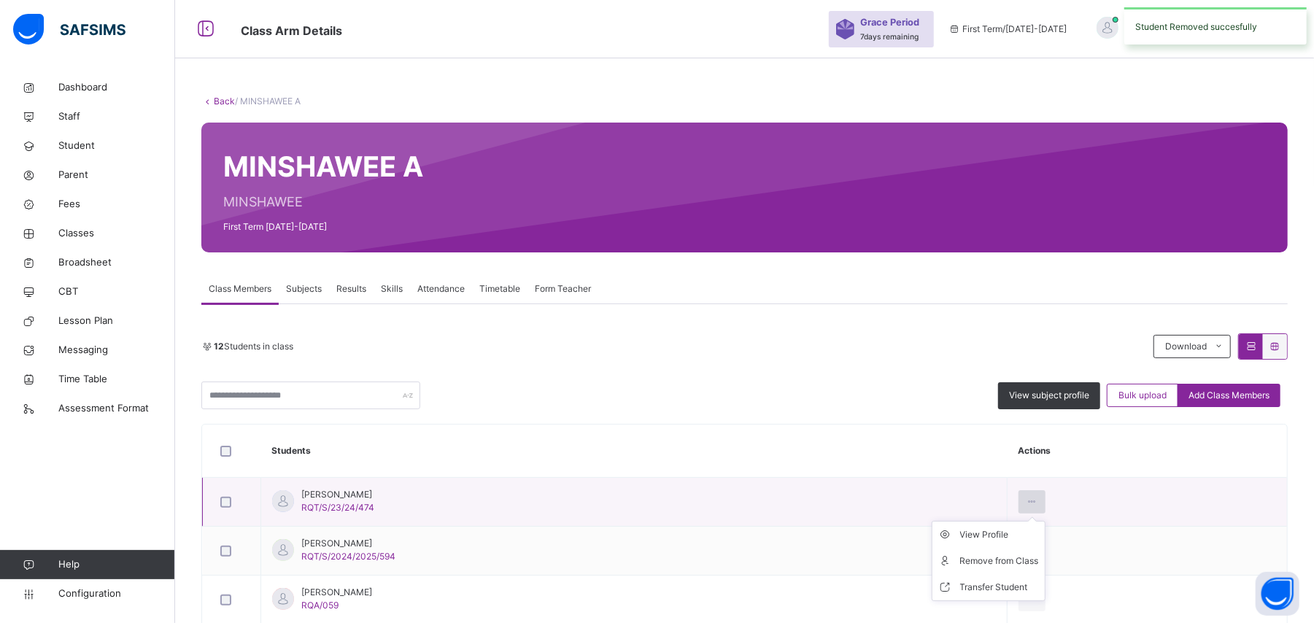
click at [1038, 503] on icon at bounding box center [1032, 501] width 12 height 13
click at [1045, 552] on li "Remove from Class" at bounding box center [989, 561] width 112 height 26
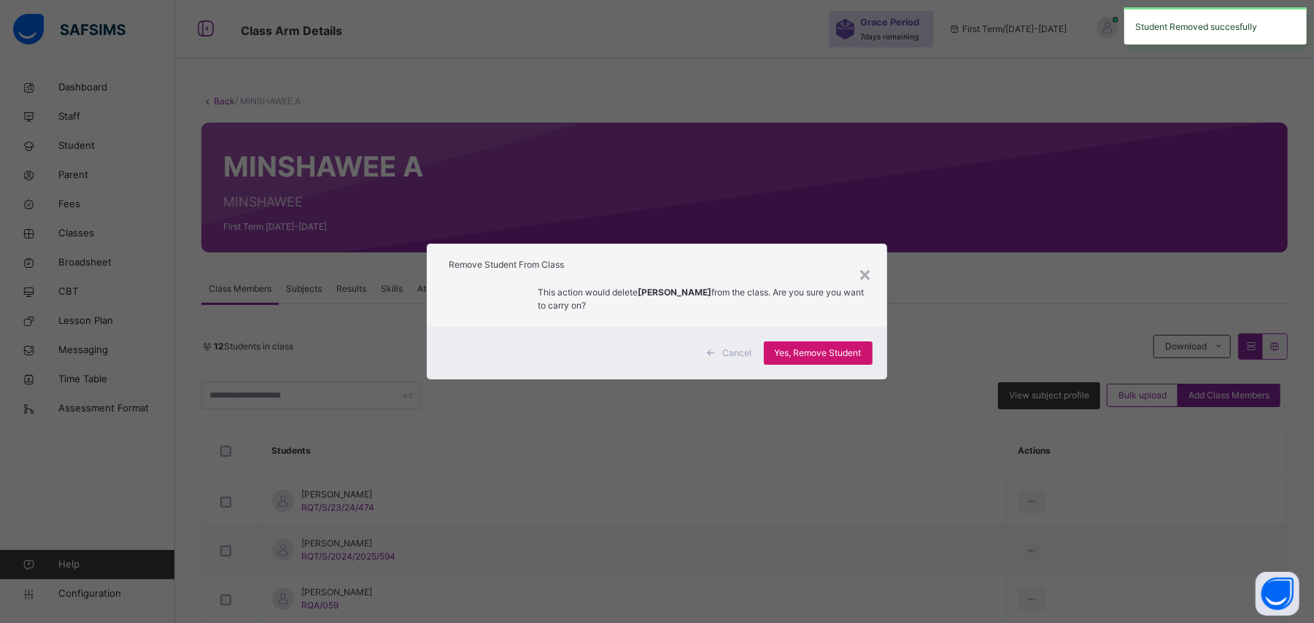
click at [841, 348] on span "Yes, Remove Student" at bounding box center [818, 353] width 87 height 13
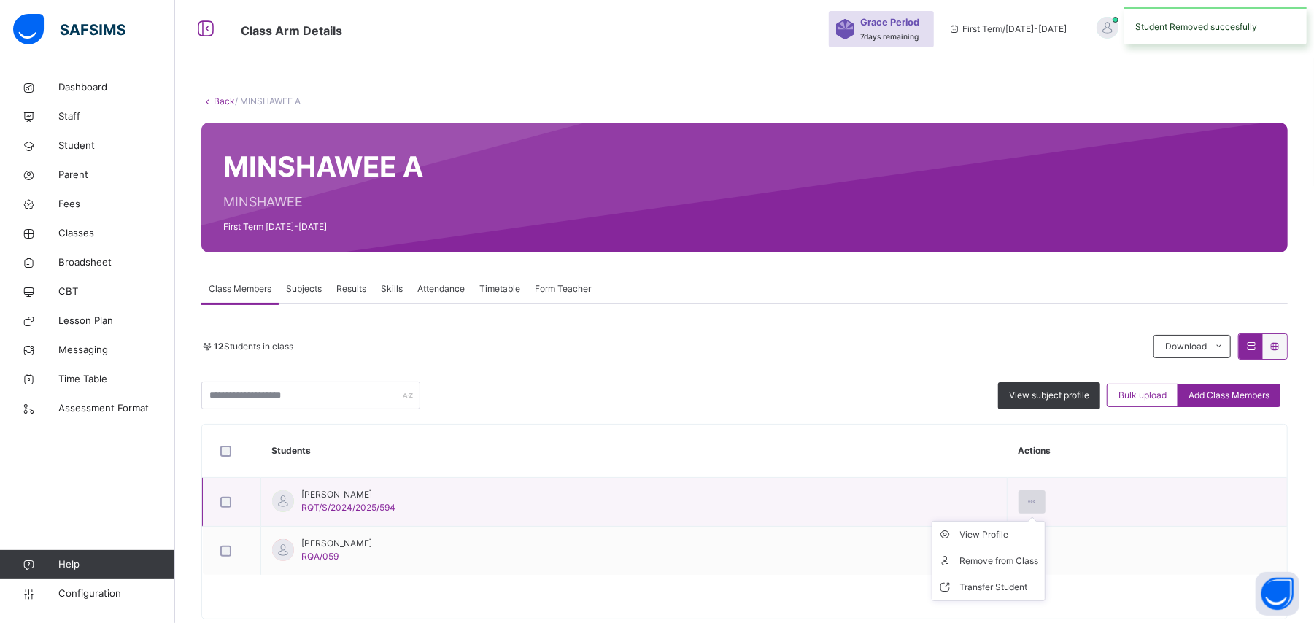
click at [1038, 503] on icon at bounding box center [1032, 501] width 12 height 13
click at [1036, 559] on div "Remove from Class" at bounding box center [999, 561] width 79 height 15
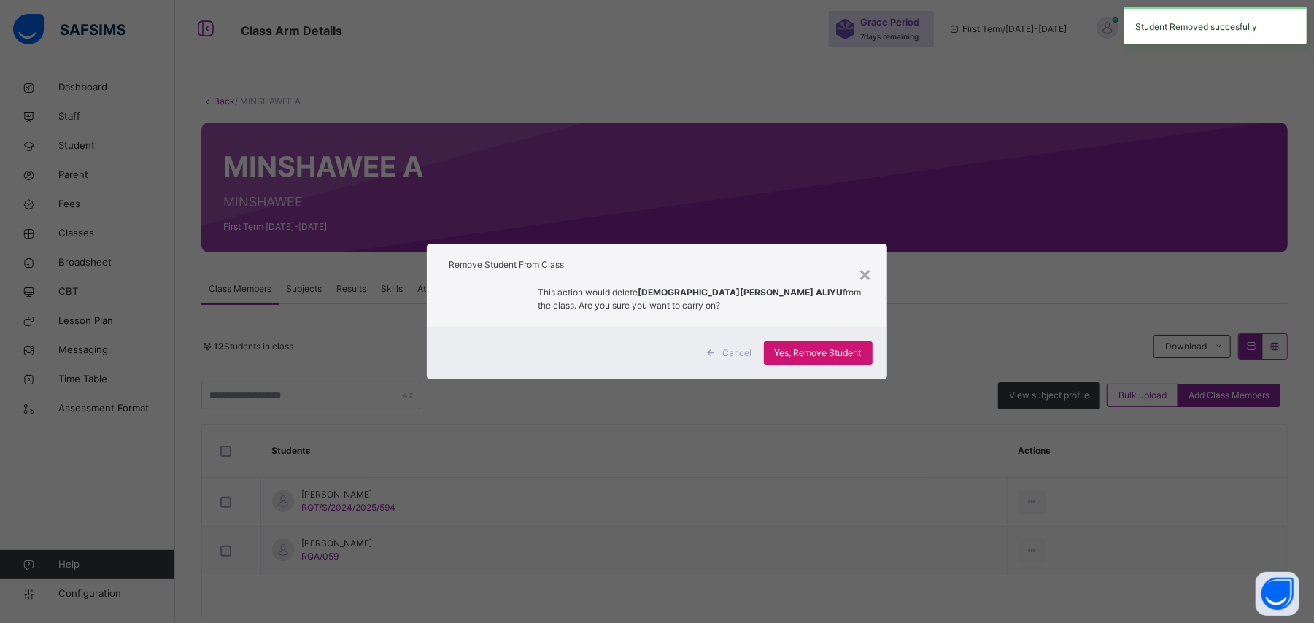
click at [830, 350] on span "Yes, Remove Student" at bounding box center [818, 353] width 87 height 13
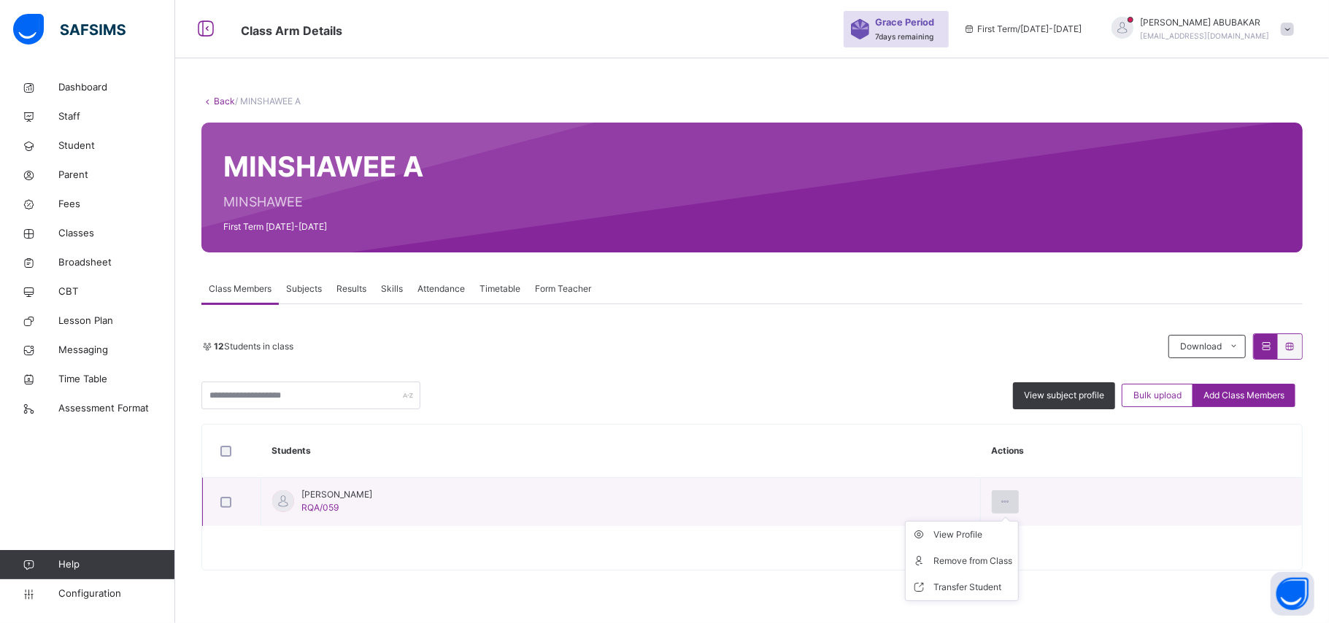
click at [1011, 503] on icon at bounding box center [1005, 501] width 12 height 13
click at [1012, 563] on div "Remove from Class" at bounding box center [972, 561] width 79 height 15
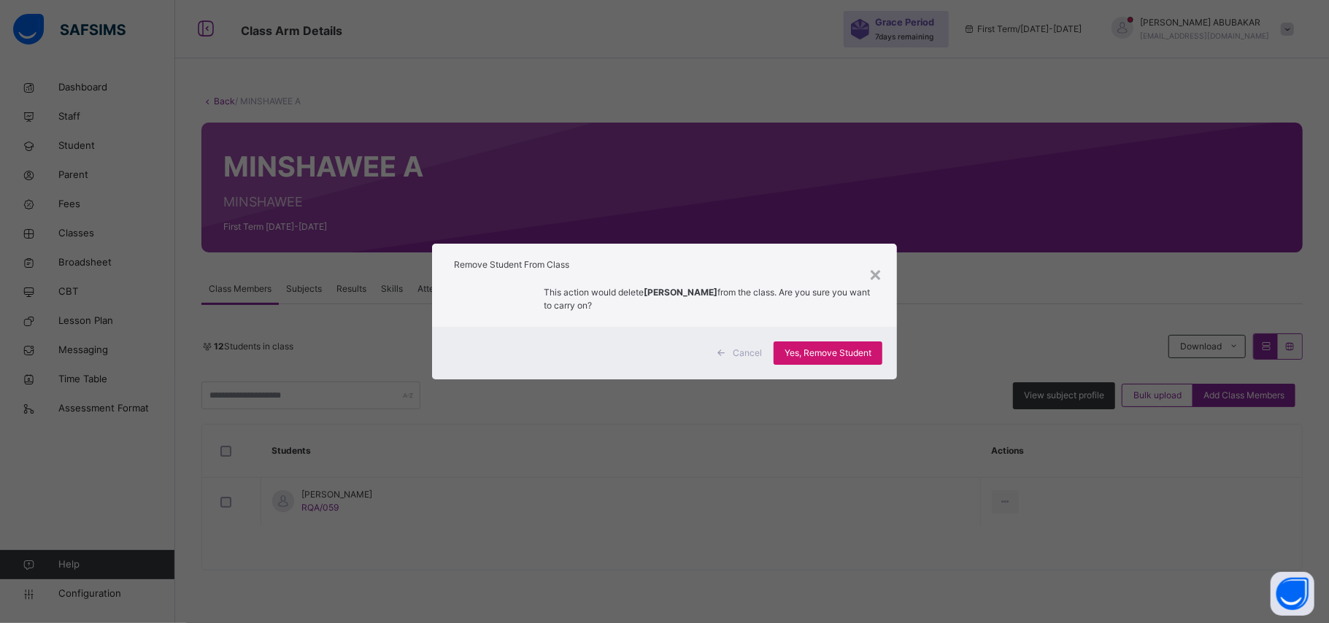
click at [850, 353] on span "Yes, Remove Student" at bounding box center [827, 353] width 87 height 13
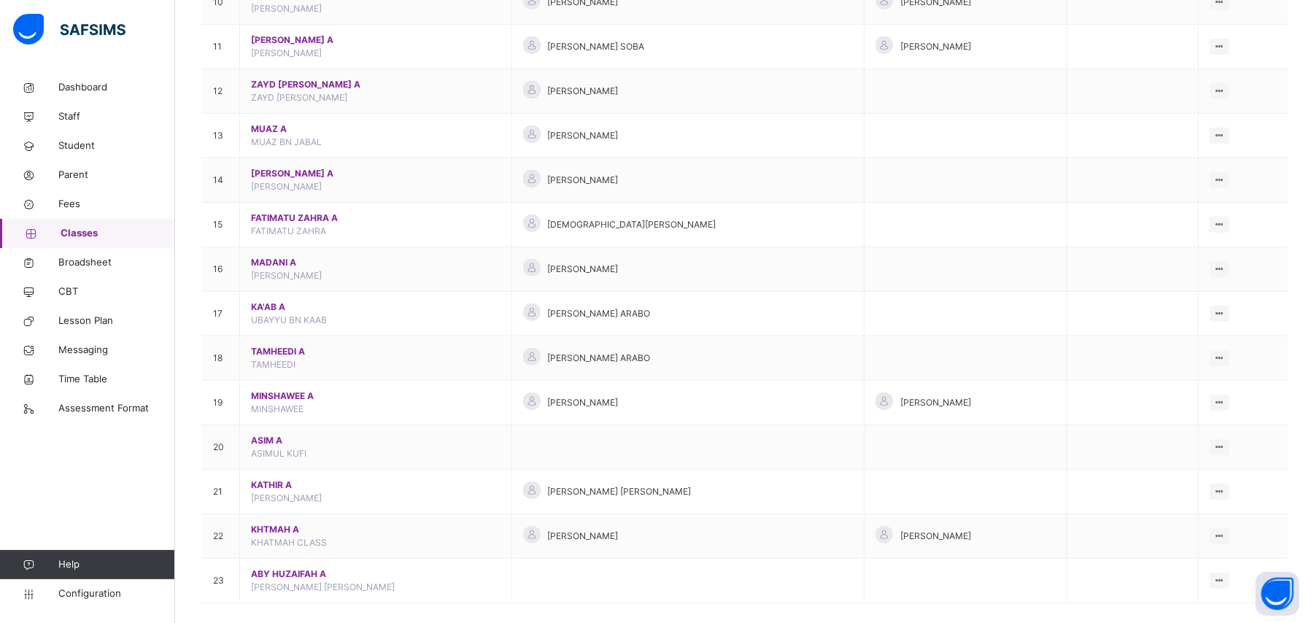
scroll to position [617, 0]
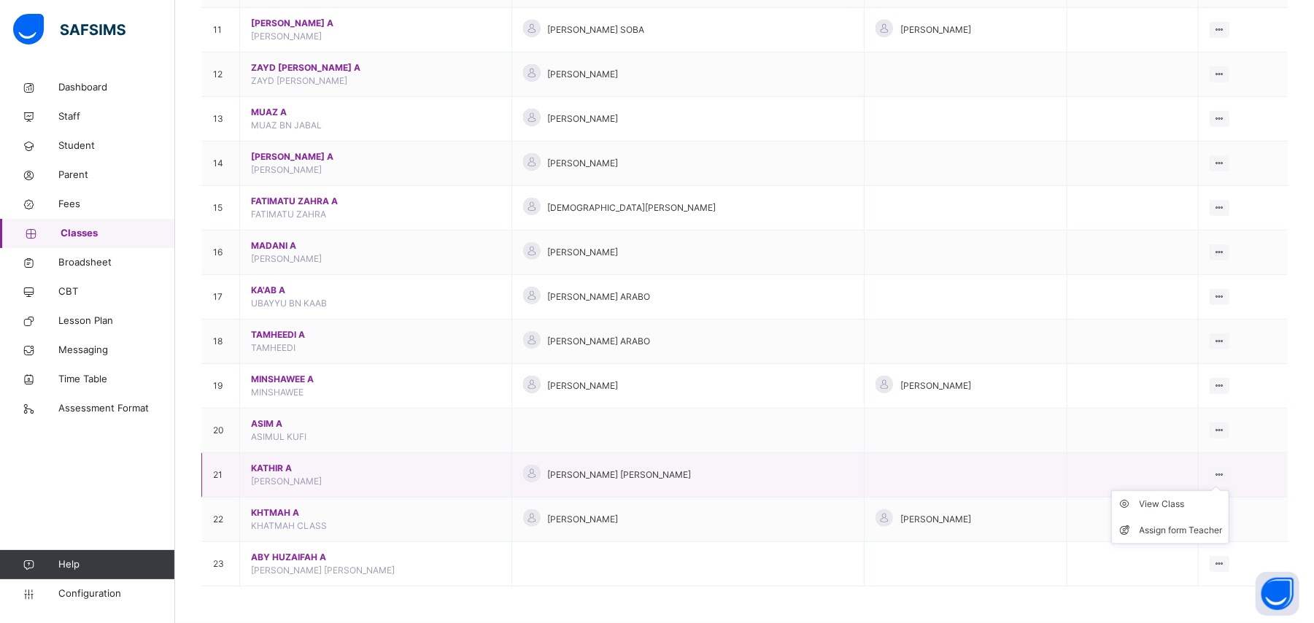
click at [1230, 468] on div at bounding box center [1220, 475] width 20 height 16
click at [1185, 502] on div "View Class" at bounding box center [1181, 504] width 83 height 15
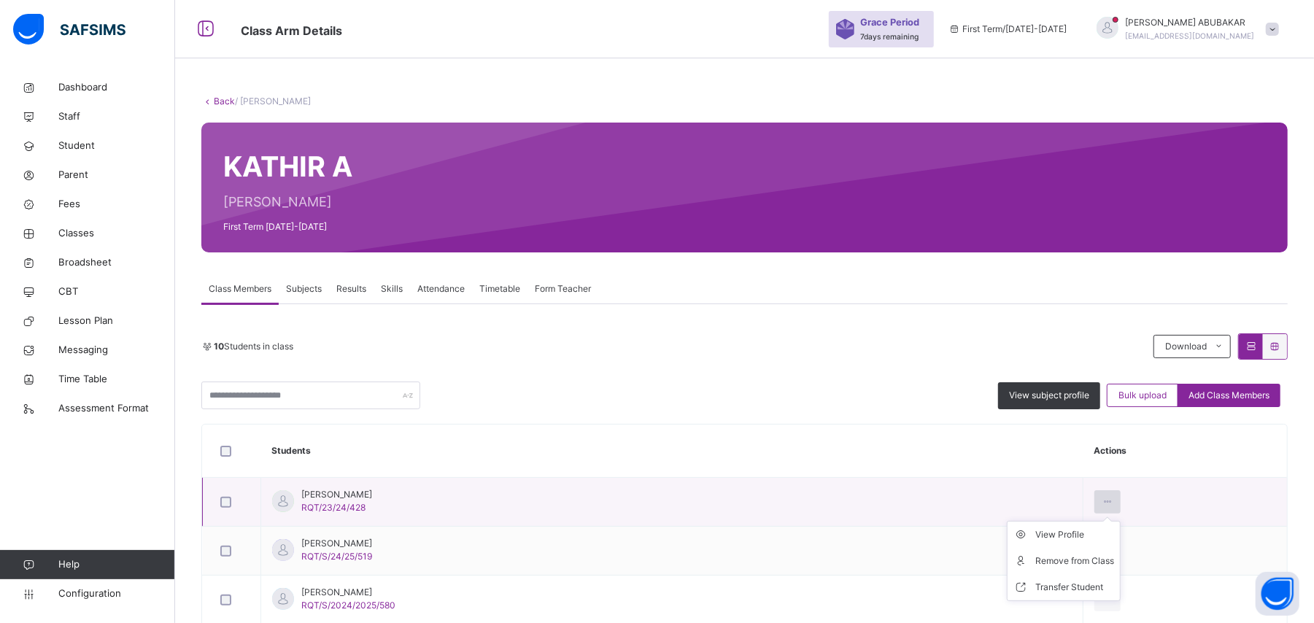
click at [1102, 502] on icon at bounding box center [1108, 501] width 12 height 13
click at [1060, 561] on div "Remove from Class" at bounding box center [1075, 561] width 79 height 15
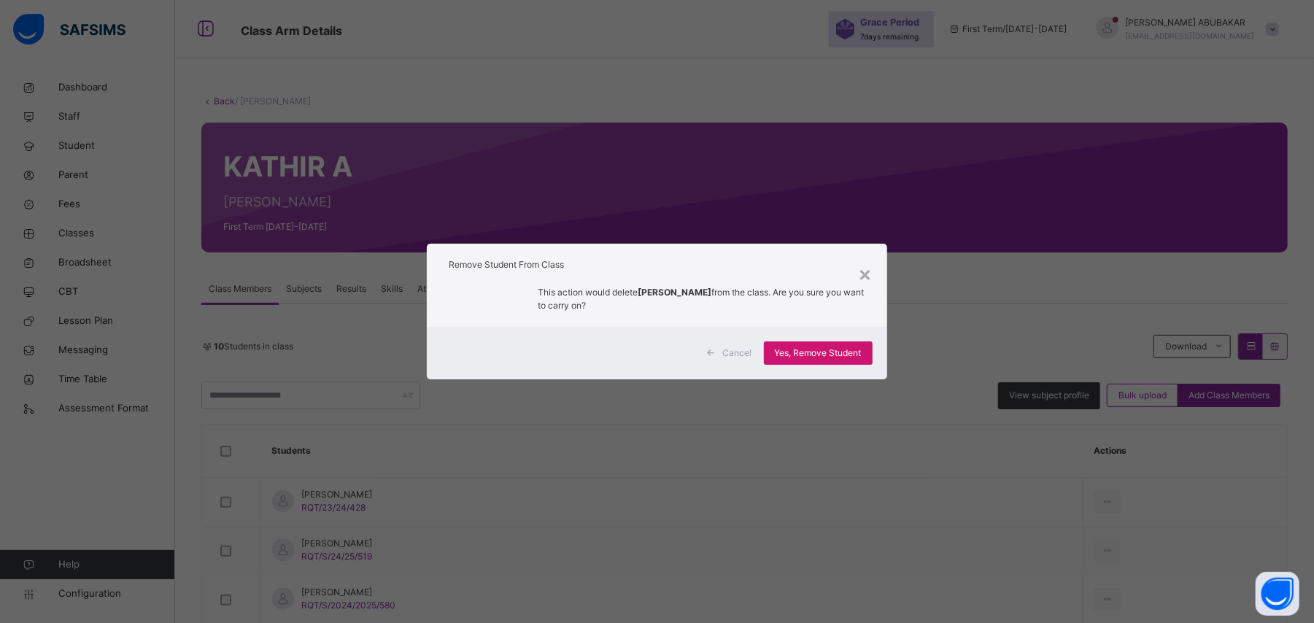
click at [817, 353] on span "Yes, Remove Student" at bounding box center [818, 353] width 87 height 13
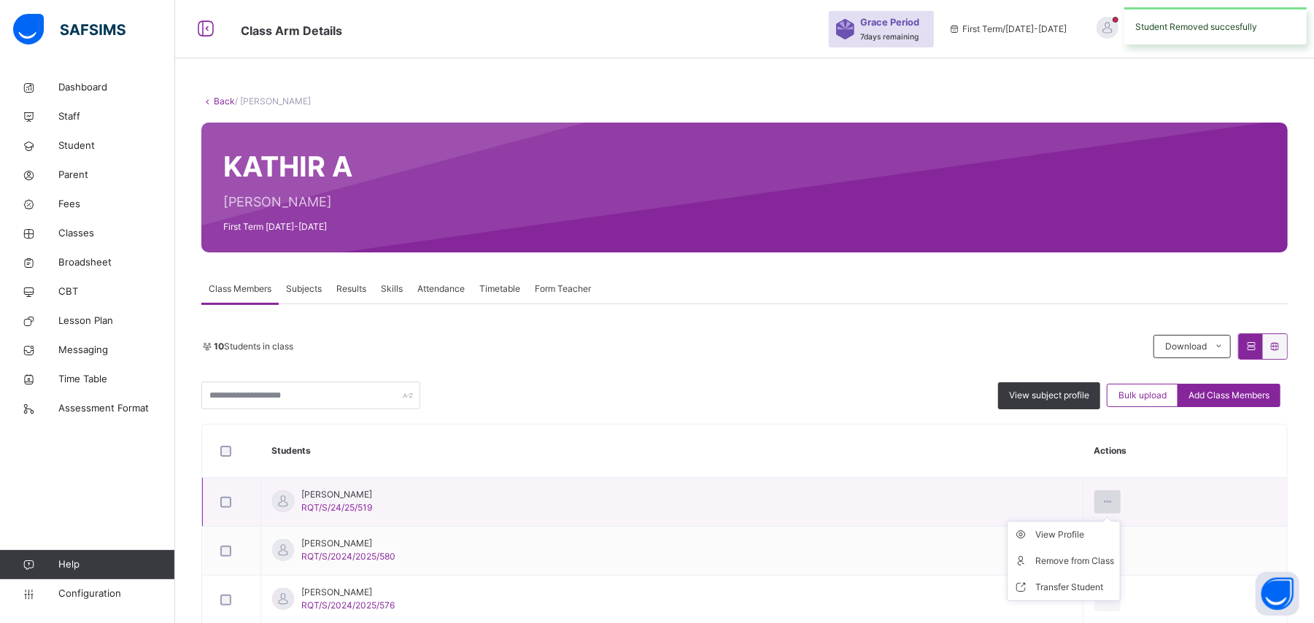
click at [1102, 503] on icon at bounding box center [1108, 501] width 12 height 13
click at [1075, 561] on div "Remove from Class" at bounding box center [1075, 561] width 79 height 15
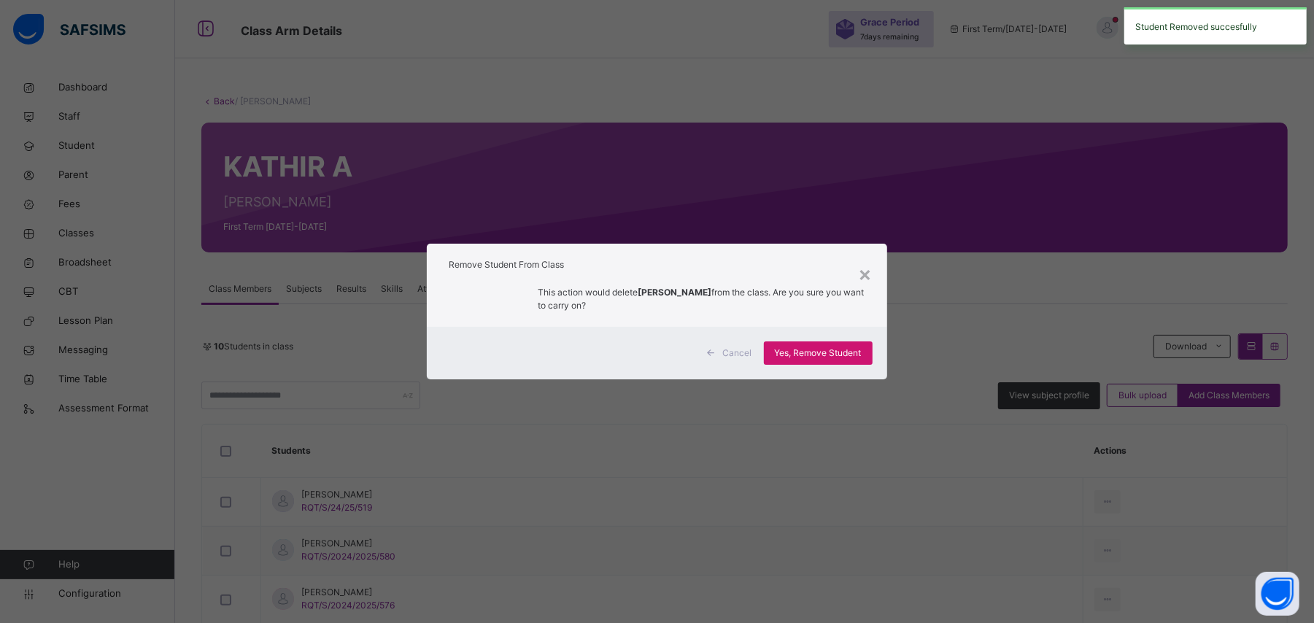
click at [833, 350] on span "Yes, Remove Student" at bounding box center [818, 353] width 87 height 13
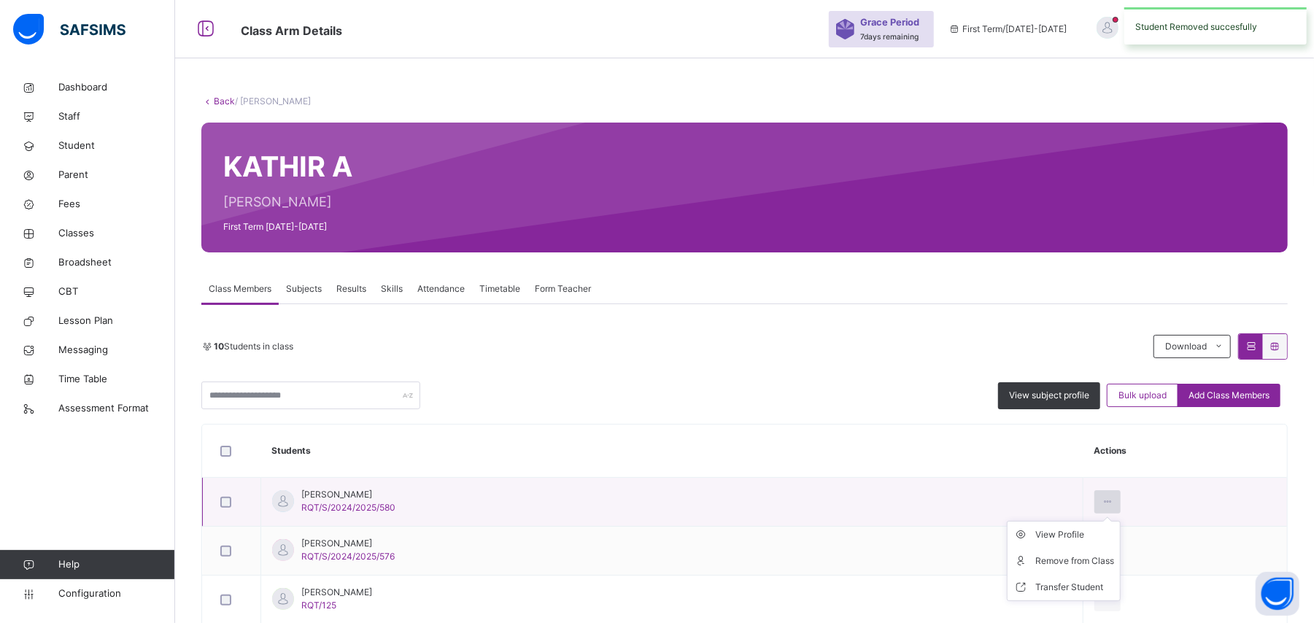
click at [1102, 497] on icon at bounding box center [1108, 501] width 12 height 13
click at [1075, 556] on div "Remove from Class" at bounding box center [1075, 561] width 79 height 15
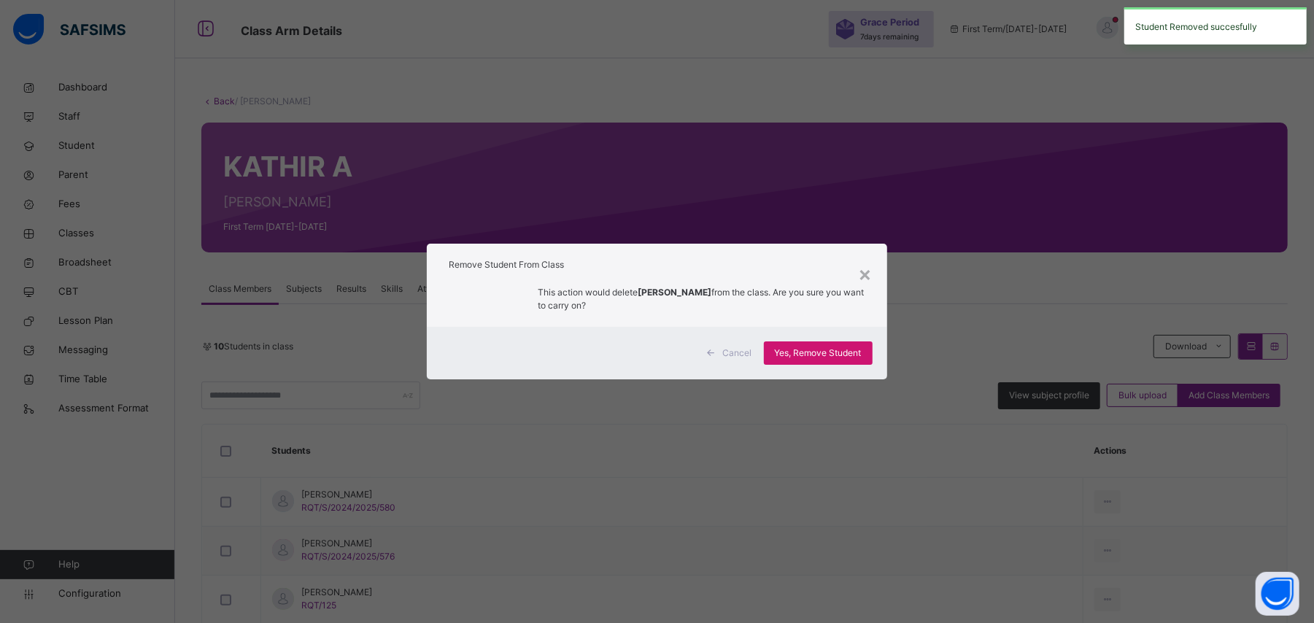
click at [828, 353] on span "Yes, Remove Student" at bounding box center [818, 353] width 87 height 13
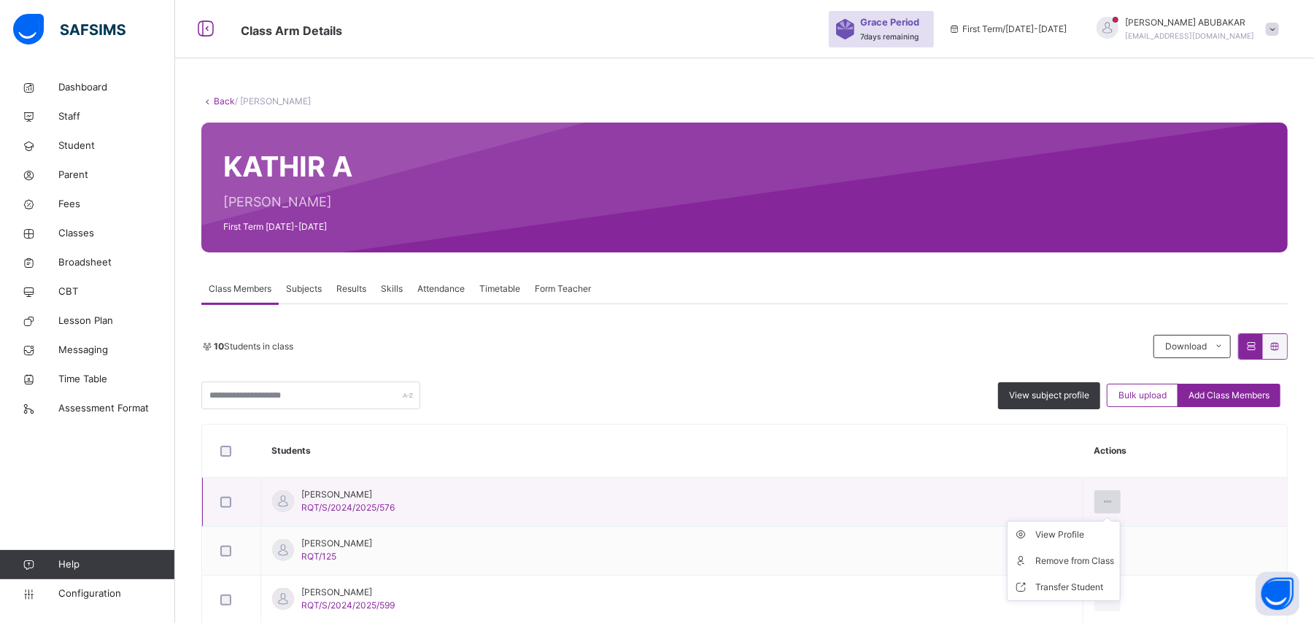
click at [1102, 503] on icon at bounding box center [1108, 501] width 12 height 13
click at [1069, 561] on div "Remove from Class" at bounding box center [1075, 561] width 79 height 15
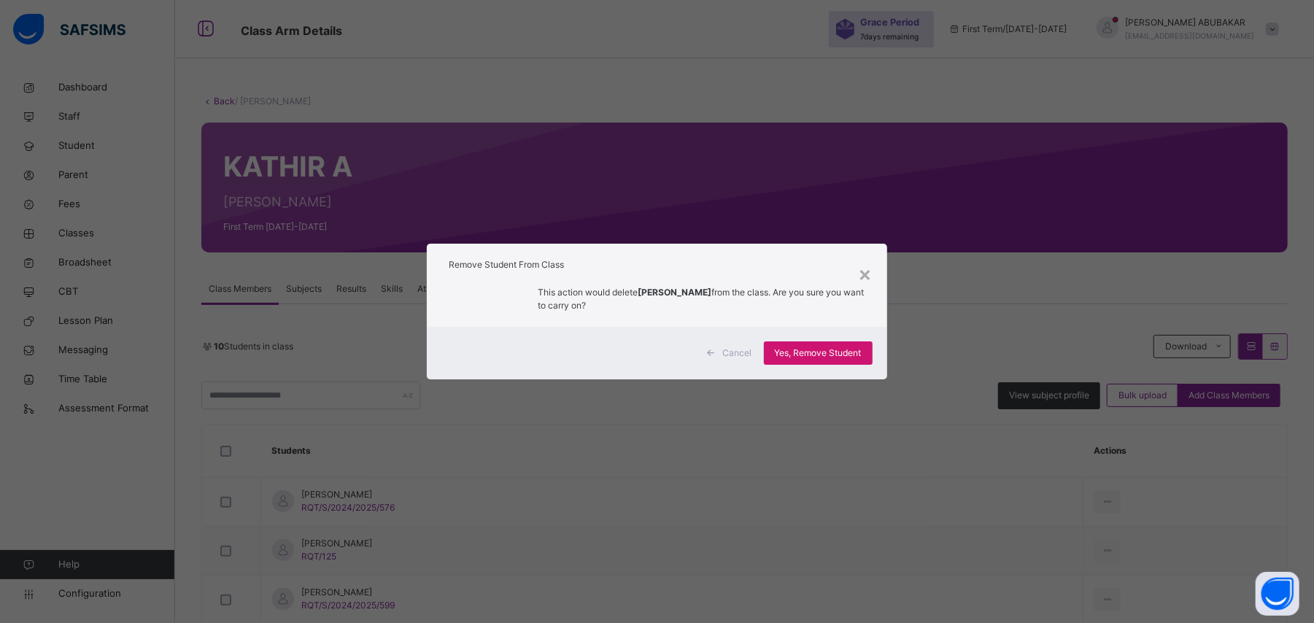
click at [853, 348] on span "Yes, Remove Student" at bounding box center [818, 353] width 87 height 13
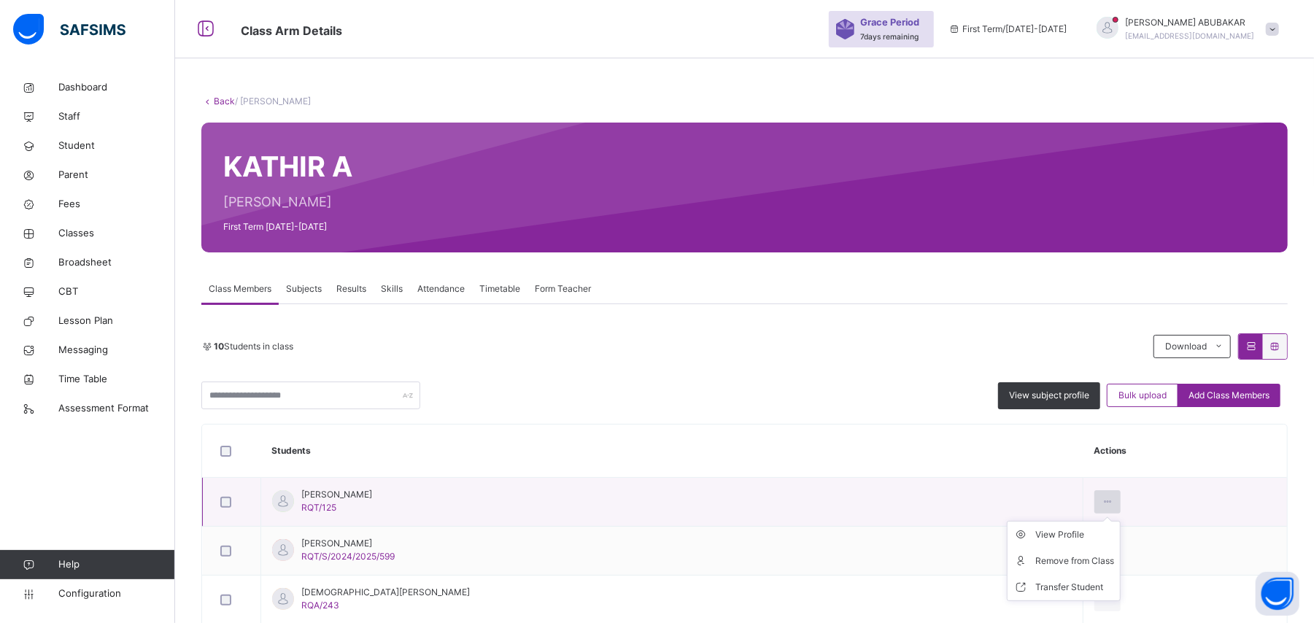
click at [1102, 503] on icon at bounding box center [1108, 501] width 12 height 13
click at [1078, 561] on div "Remove from Class" at bounding box center [1075, 561] width 79 height 15
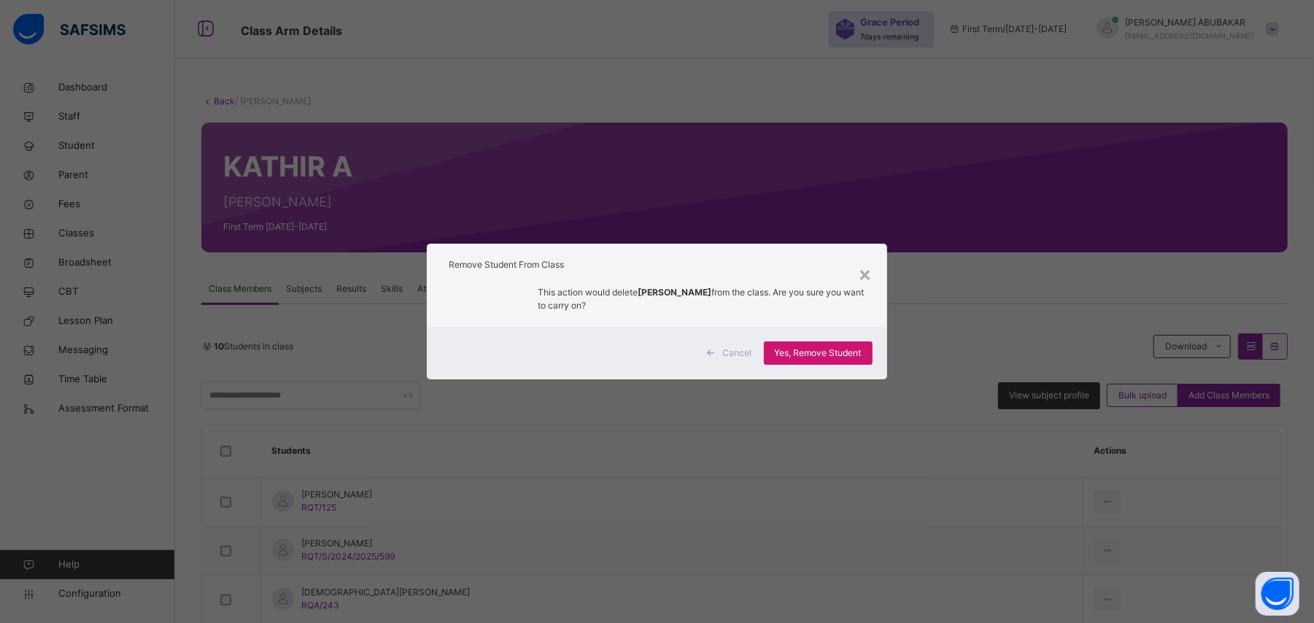
click at [847, 345] on div "Yes, Remove Student" at bounding box center [818, 353] width 109 height 23
click at [839, 353] on span "Yes, Remove Student" at bounding box center [818, 353] width 87 height 13
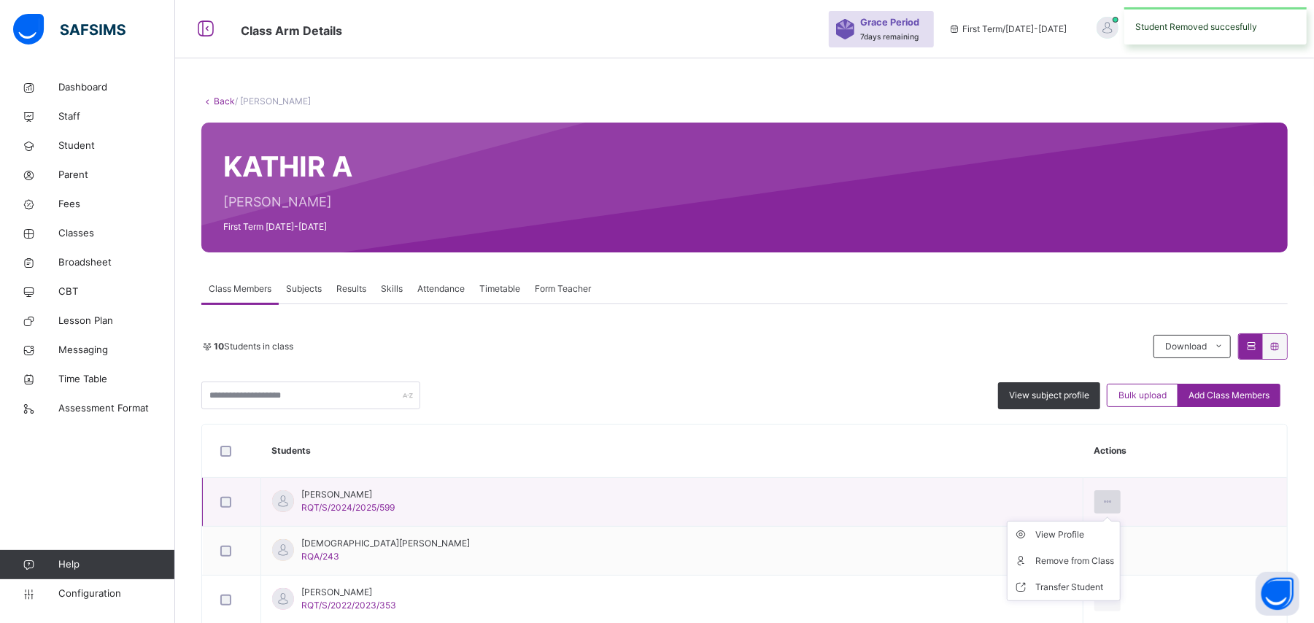
click at [1102, 503] on icon at bounding box center [1108, 501] width 12 height 13
click at [1075, 556] on div "Remove from Class" at bounding box center [1075, 561] width 79 height 15
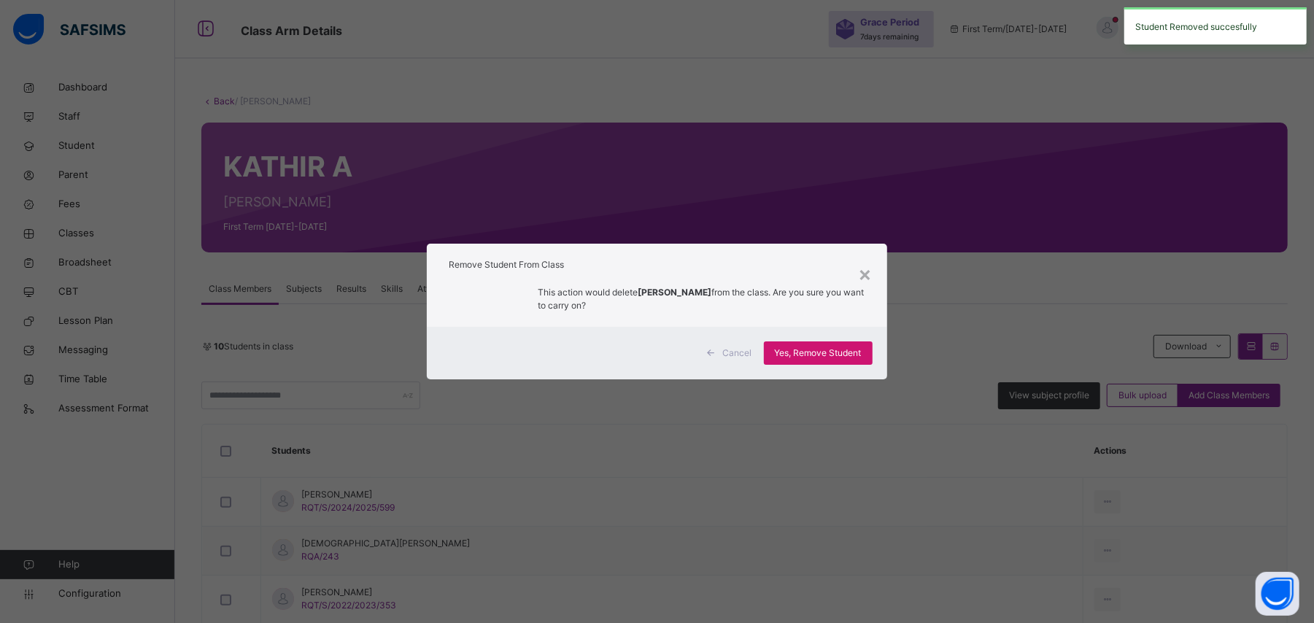
click at [849, 351] on span "Yes, Remove Student" at bounding box center [818, 353] width 87 height 13
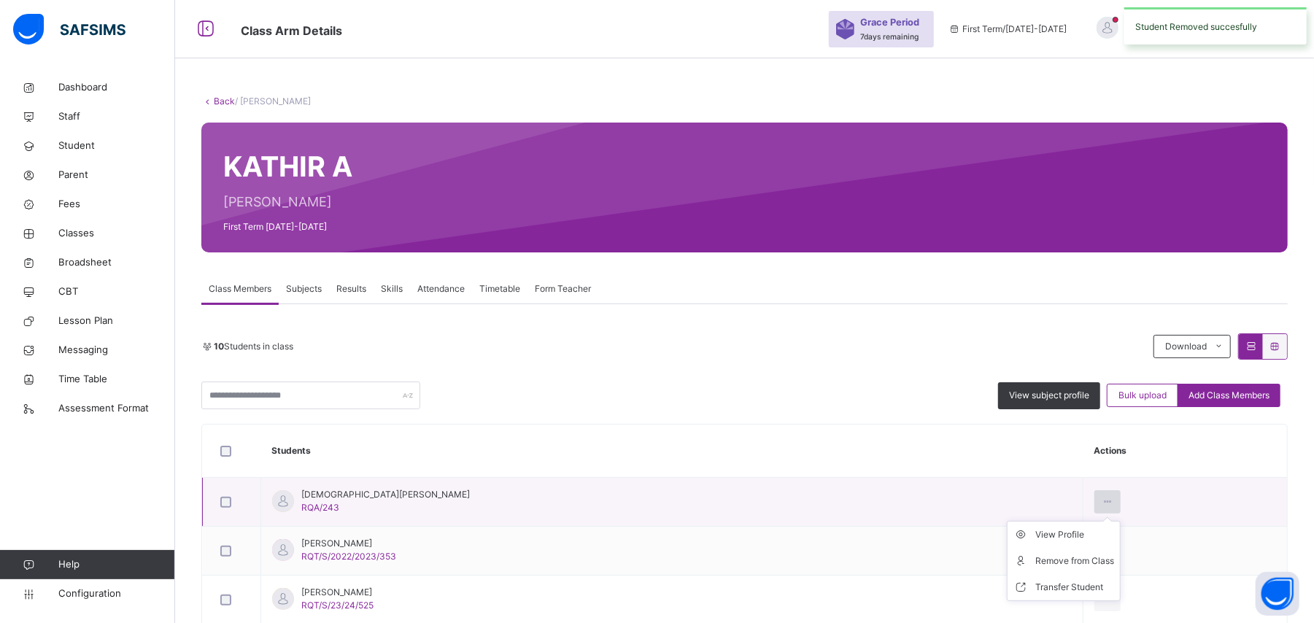
click at [1102, 503] on icon at bounding box center [1108, 501] width 12 height 13
click at [1068, 558] on div "Remove from Class" at bounding box center [1075, 561] width 79 height 15
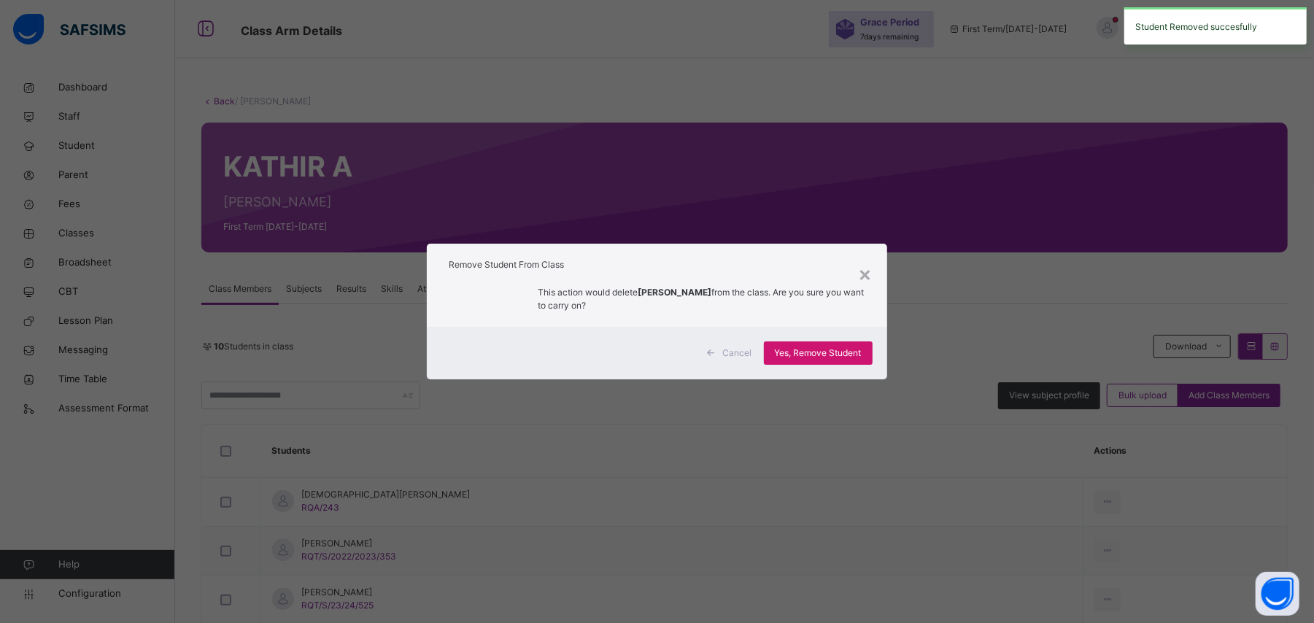
click at [845, 357] on span "Yes, Remove Student" at bounding box center [818, 353] width 87 height 13
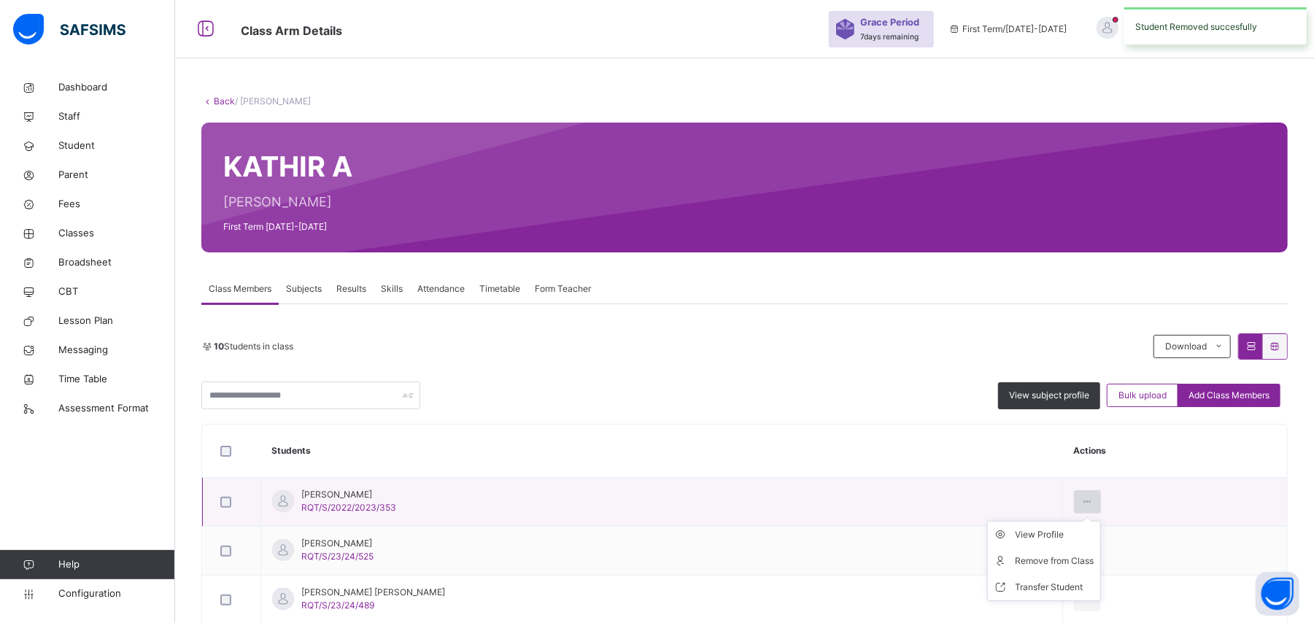
click at [1081, 503] on icon at bounding box center [1087, 501] width 12 height 13
click at [1065, 563] on div "Remove from Class" at bounding box center [1055, 561] width 79 height 15
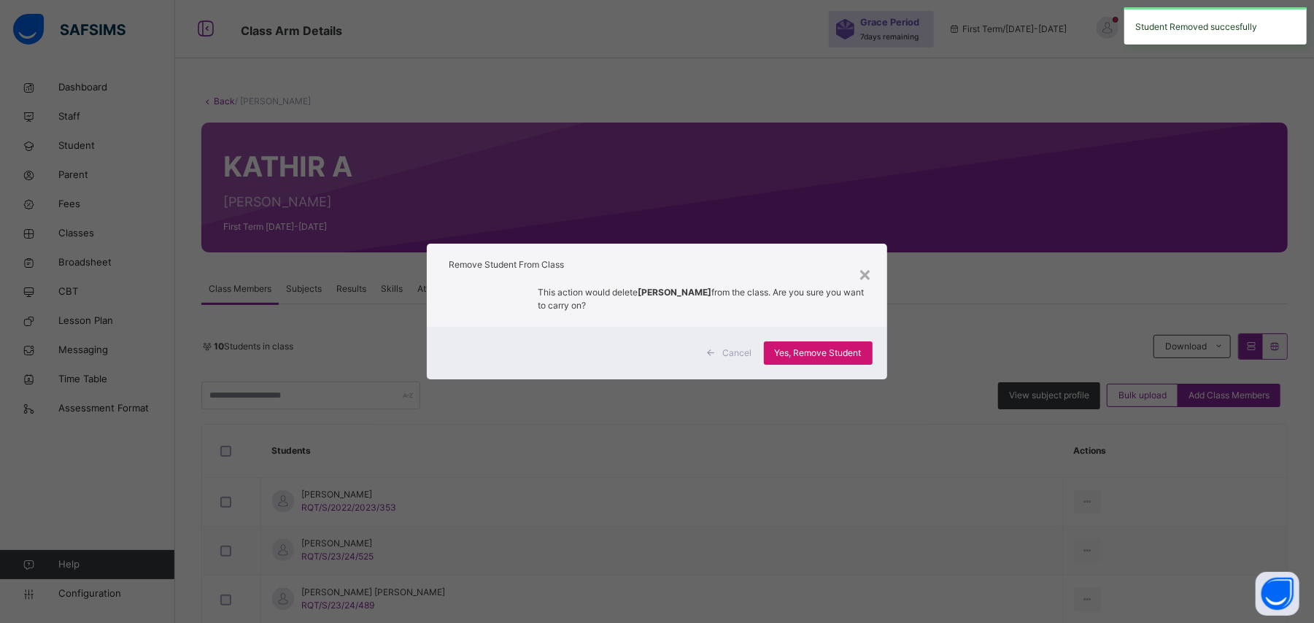
click at [830, 353] on span "Yes, Remove Student" at bounding box center [818, 353] width 87 height 13
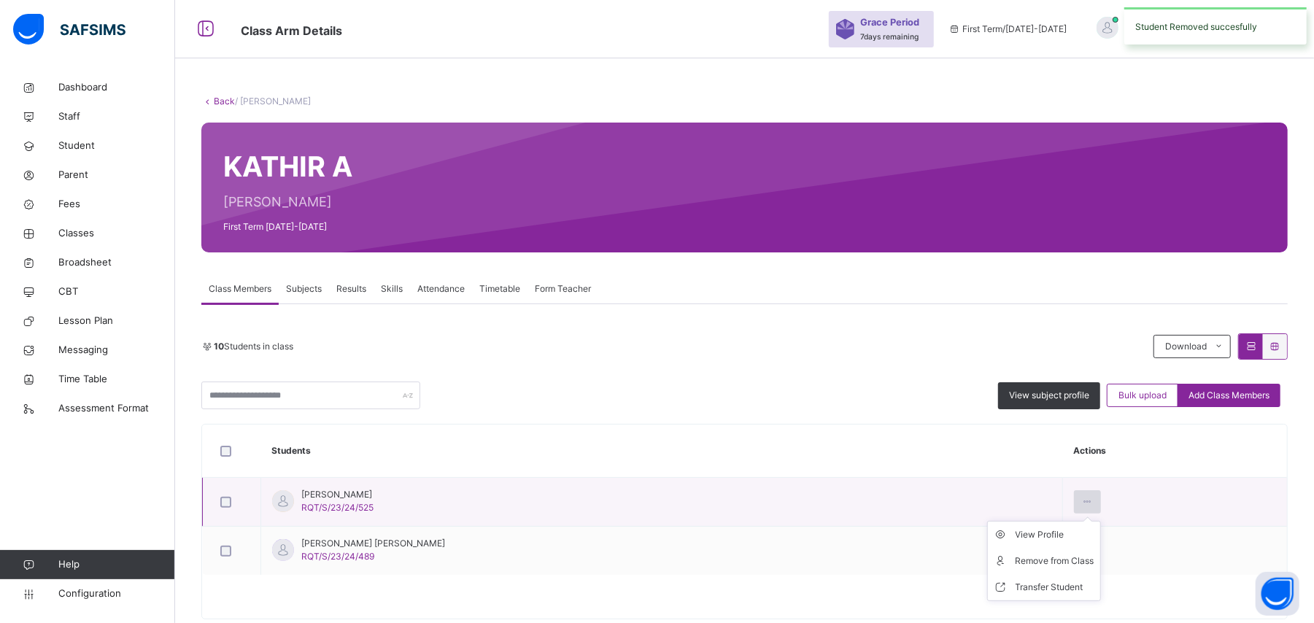
click at [1081, 503] on icon at bounding box center [1087, 501] width 12 height 13
click at [1057, 559] on div "Remove from Class" at bounding box center [1055, 561] width 79 height 15
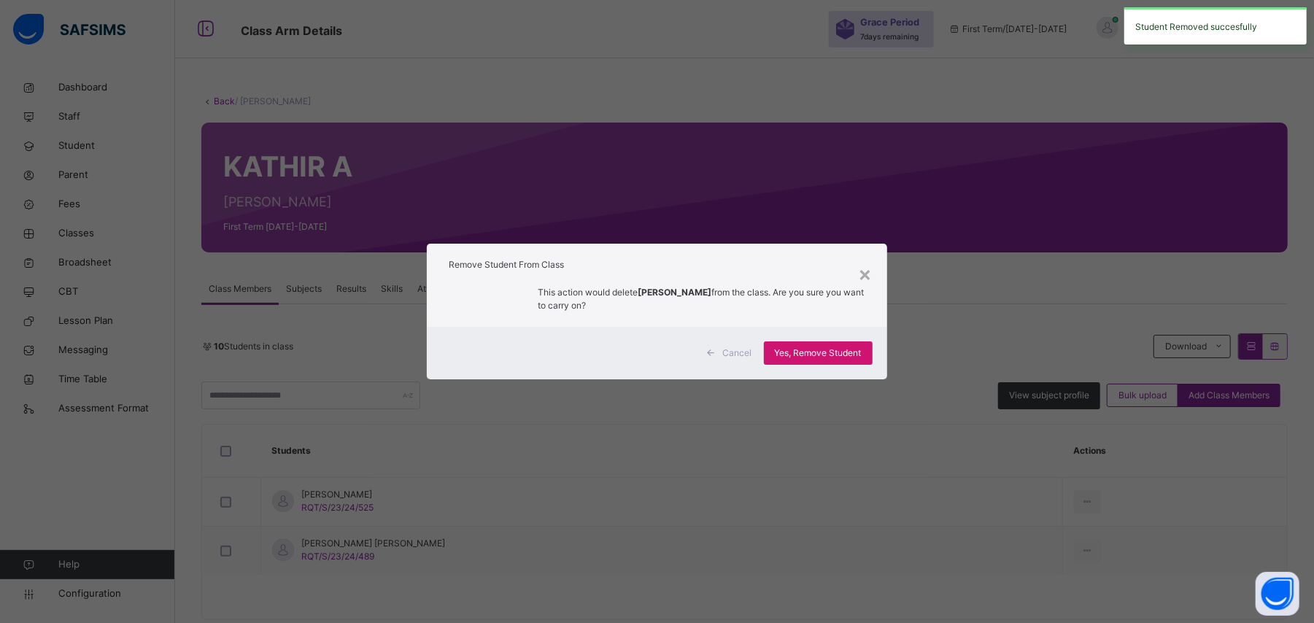
click at [841, 353] on span "Yes, Remove Student" at bounding box center [818, 353] width 87 height 13
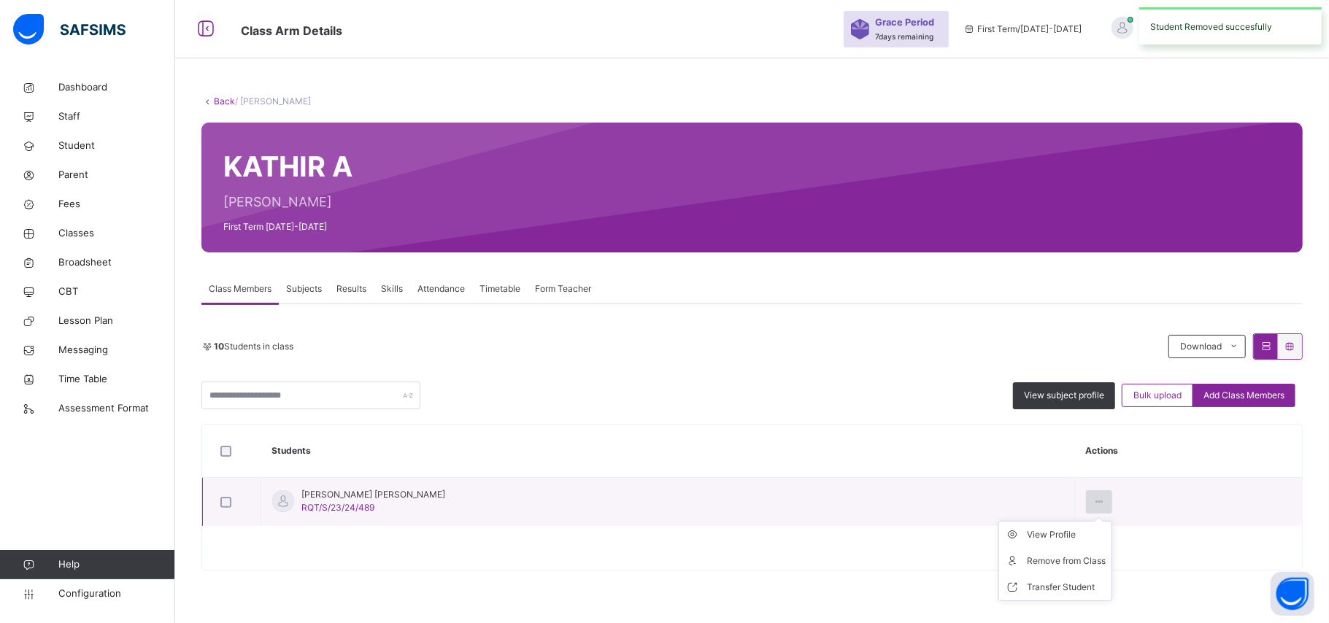
click at [1093, 504] on icon at bounding box center [1099, 501] width 12 height 13
click at [1049, 561] on div "Remove from Class" at bounding box center [1066, 561] width 79 height 15
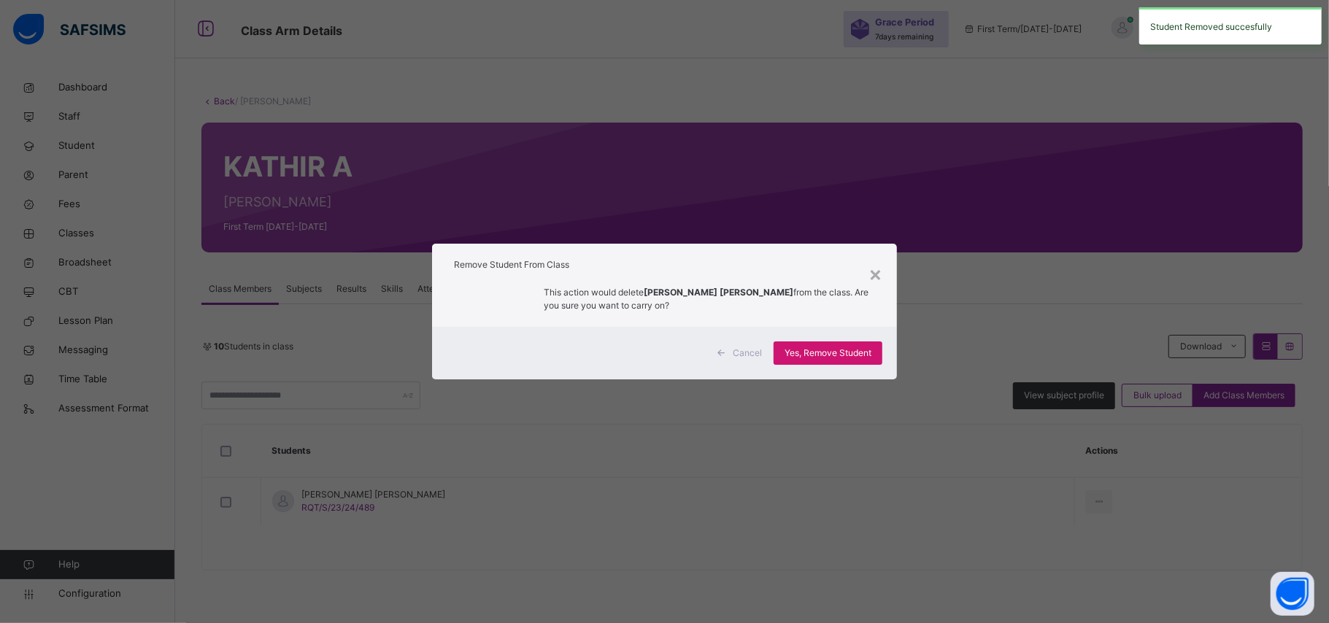
click at [848, 349] on span "Yes, Remove Student" at bounding box center [827, 353] width 87 height 13
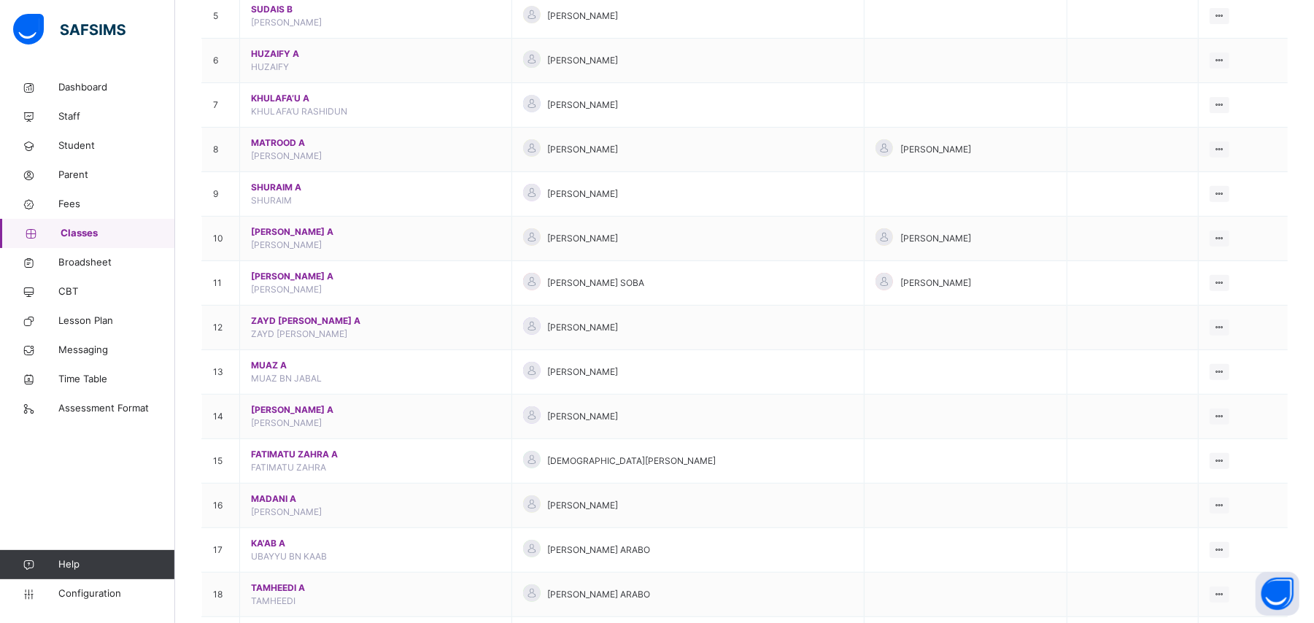
scroll to position [617, 0]
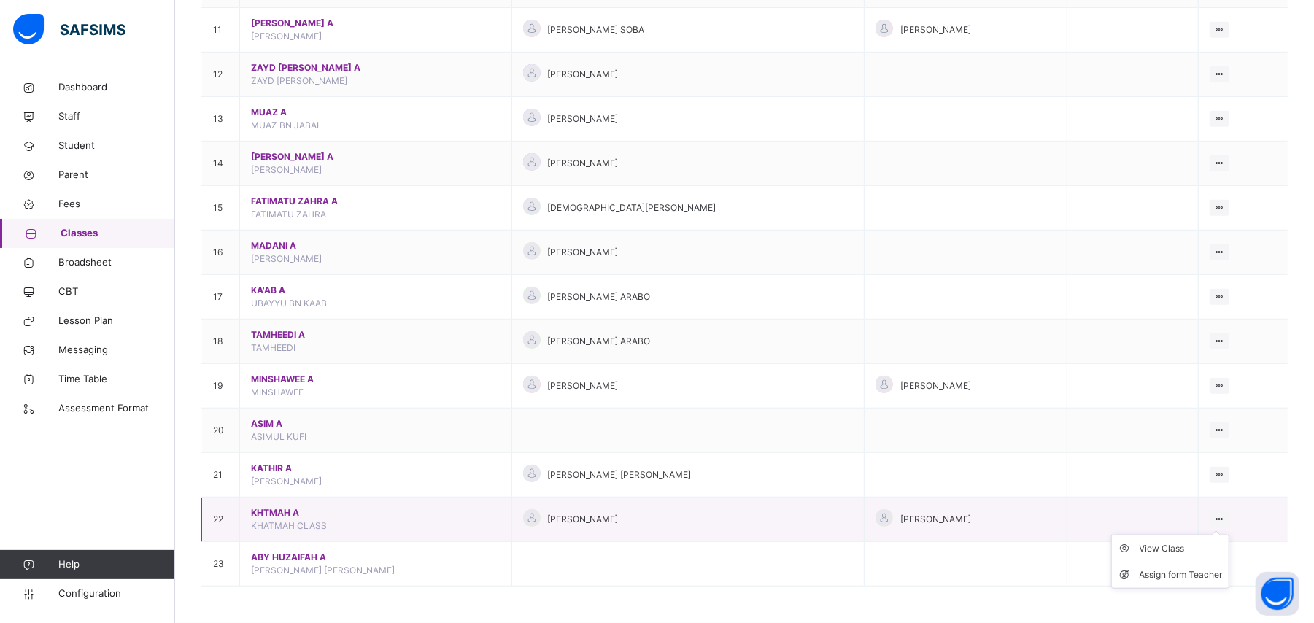
click at [1226, 514] on icon at bounding box center [1220, 519] width 12 height 11
click at [1184, 546] on div "View Class" at bounding box center [1181, 548] width 83 height 15
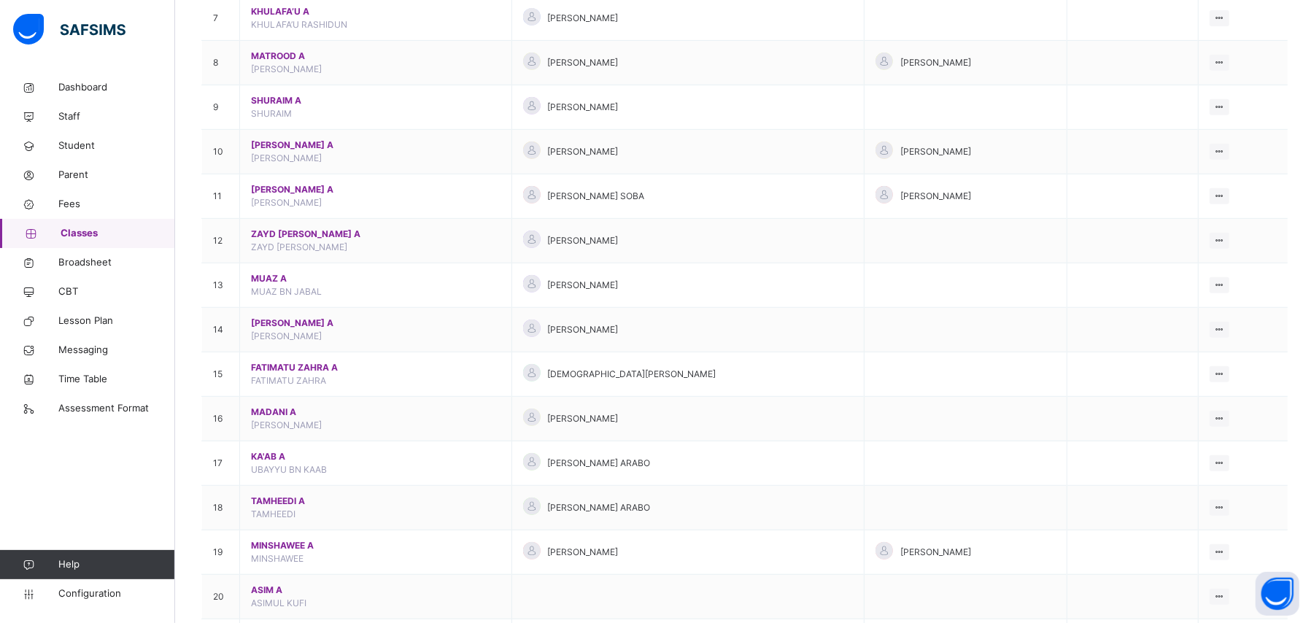
scroll to position [617, 0]
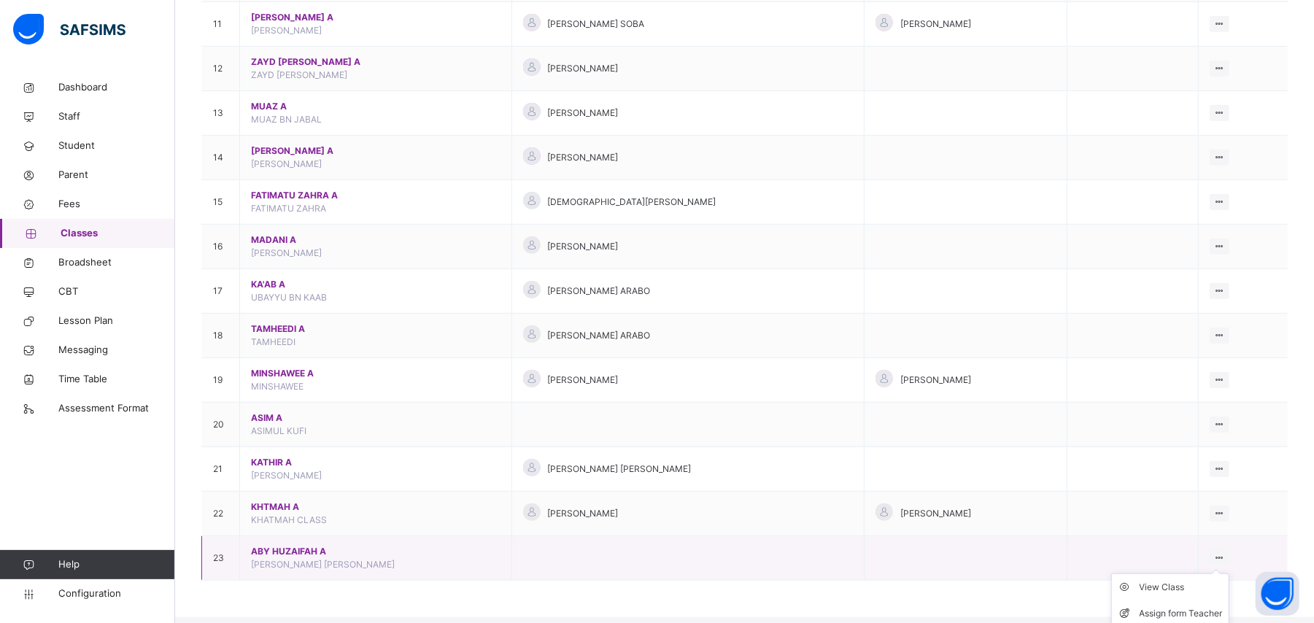
click at [1226, 563] on icon at bounding box center [1220, 557] width 12 height 11
click at [1192, 590] on div "View Class" at bounding box center [1181, 587] width 83 height 15
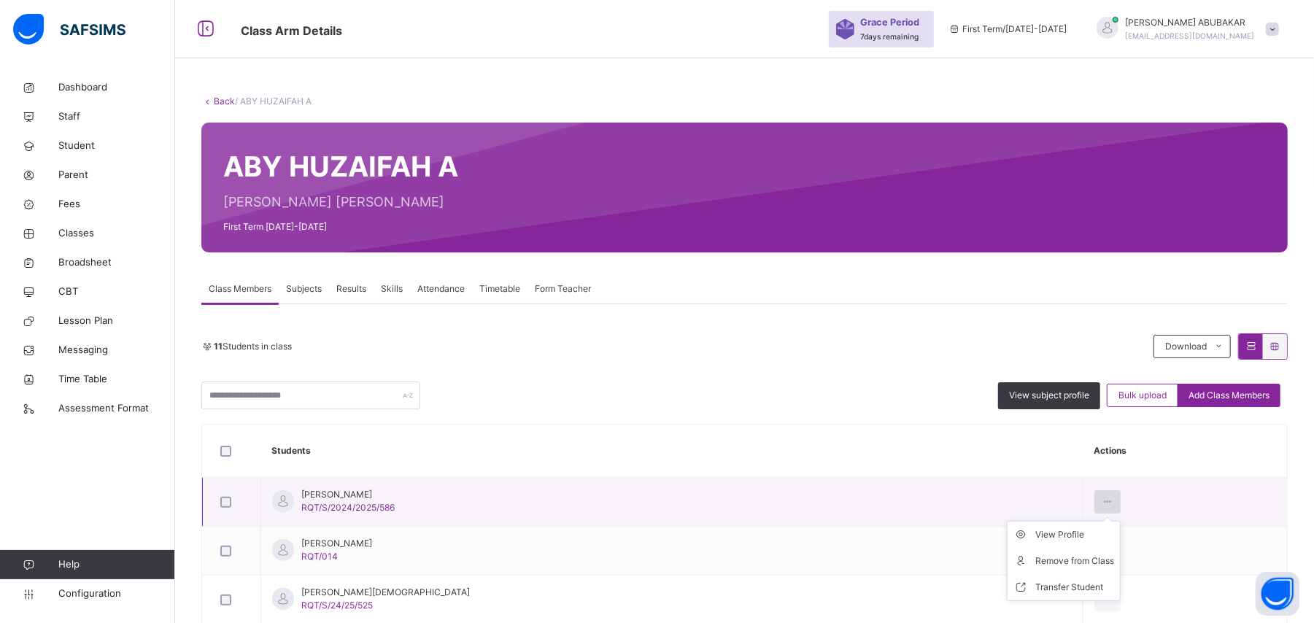
click at [1102, 503] on icon at bounding box center [1108, 501] width 12 height 13
click at [1102, 504] on icon at bounding box center [1108, 501] width 12 height 13
click at [1080, 563] on div "Remove from Class" at bounding box center [1075, 561] width 79 height 15
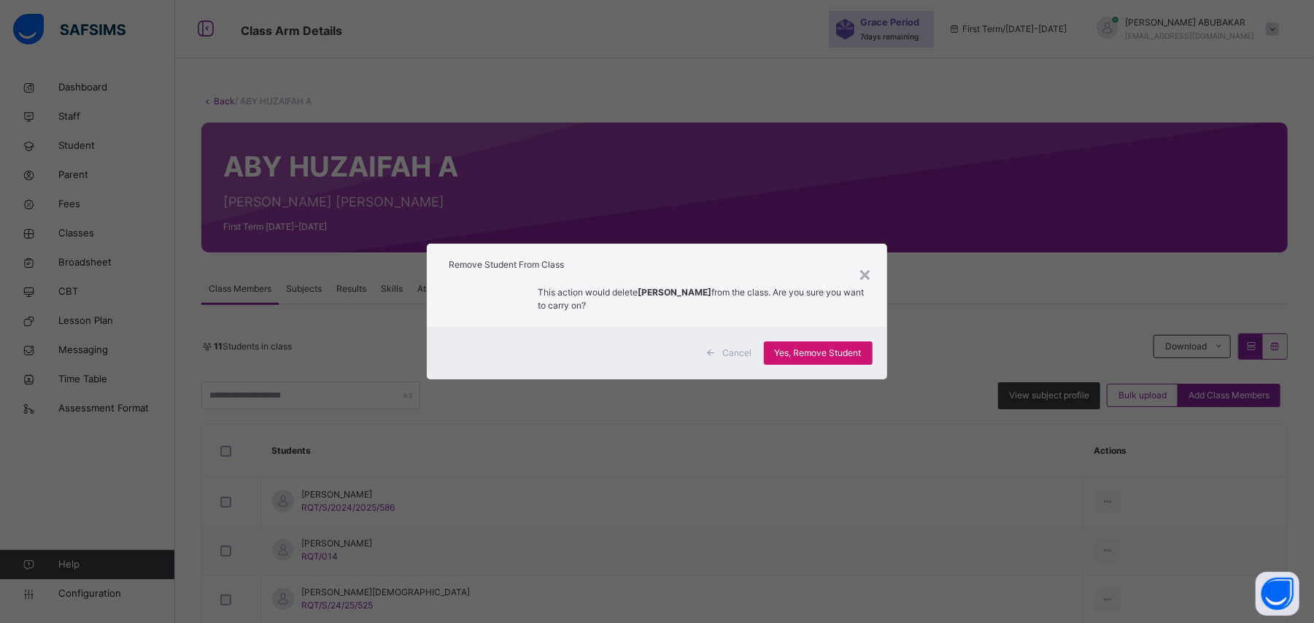
click at [835, 357] on span "Yes, Remove Student" at bounding box center [818, 353] width 87 height 13
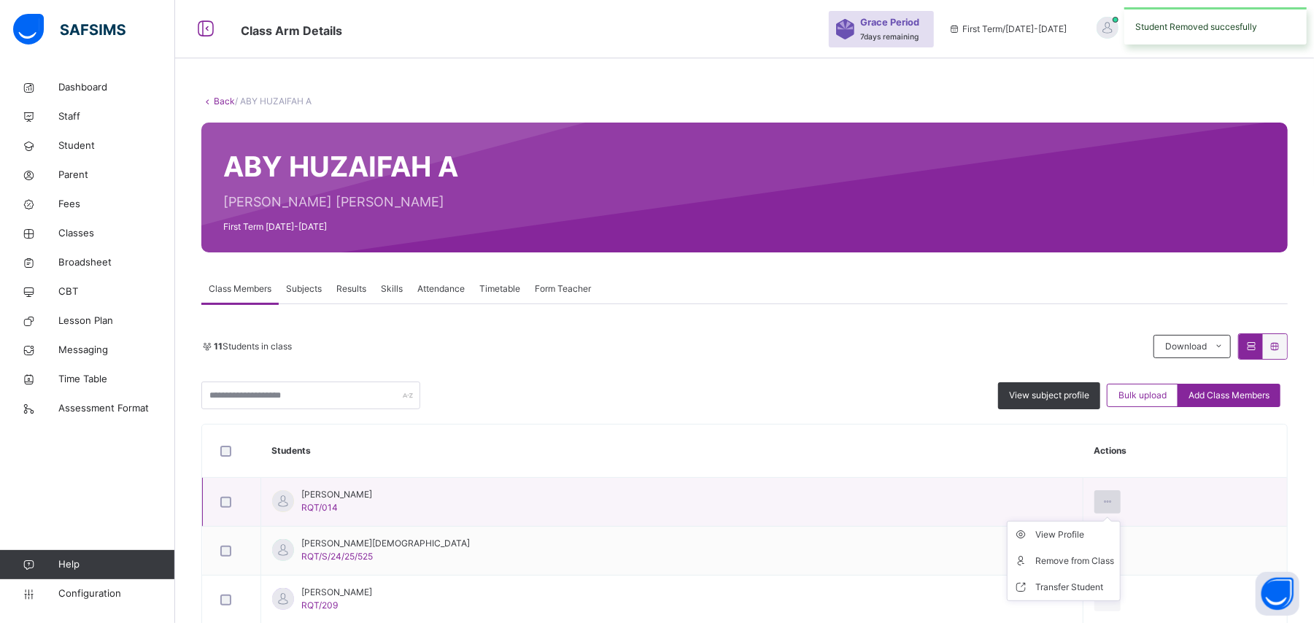
click at [1102, 503] on icon at bounding box center [1108, 501] width 12 height 13
click at [1080, 562] on div "Remove from Class" at bounding box center [1075, 561] width 79 height 15
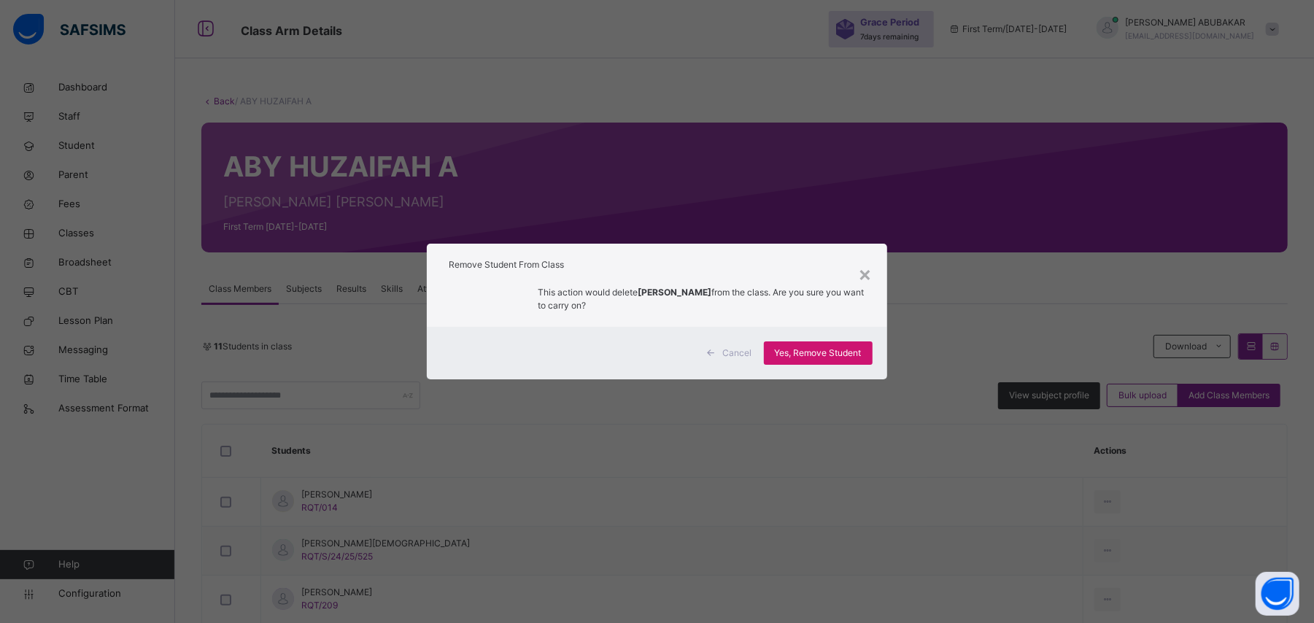
click at [819, 353] on span "Yes, Remove Student" at bounding box center [818, 353] width 87 height 13
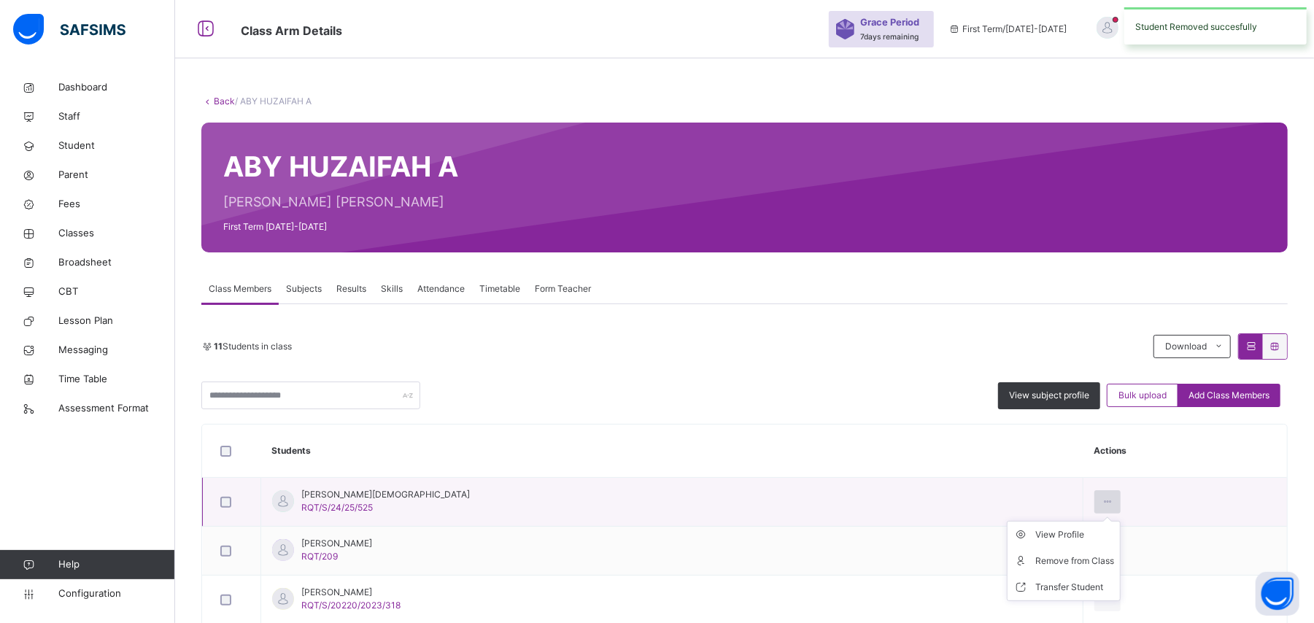
click at [1102, 502] on icon at bounding box center [1108, 501] width 12 height 13
click at [1075, 563] on div "Remove from Class" at bounding box center [1075, 561] width 79 height 15
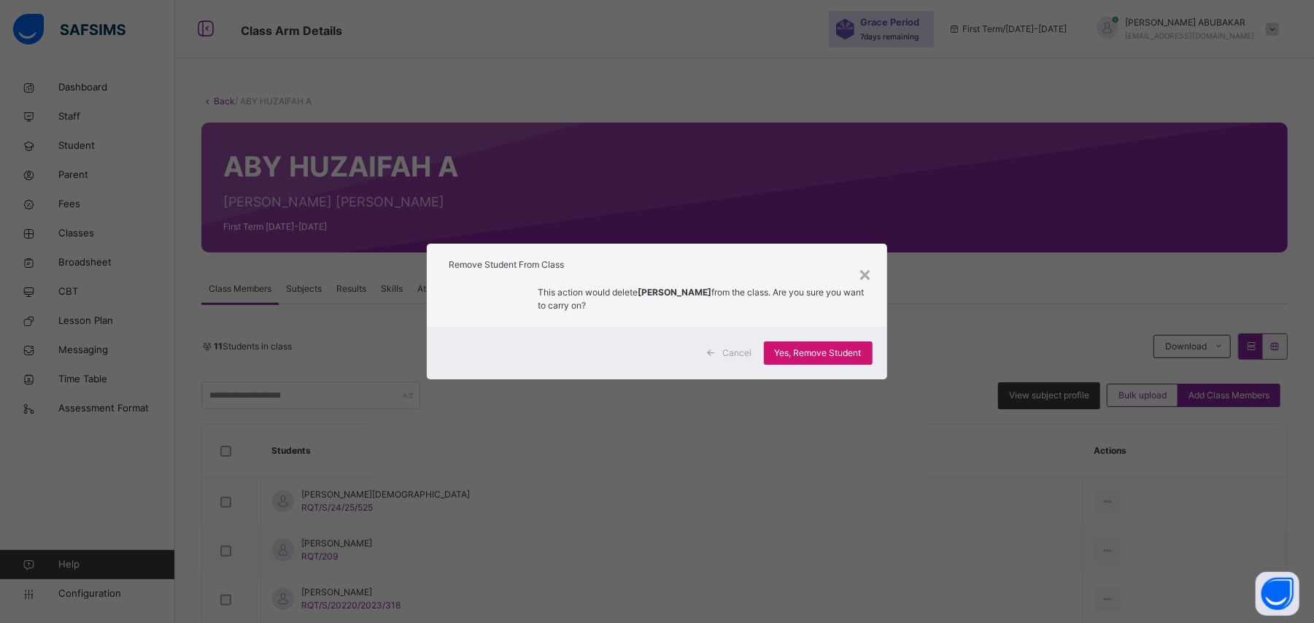
click at [838, 353] on span "Yes, Remove Student" at bounding box center [818, 353] width 87 height 13
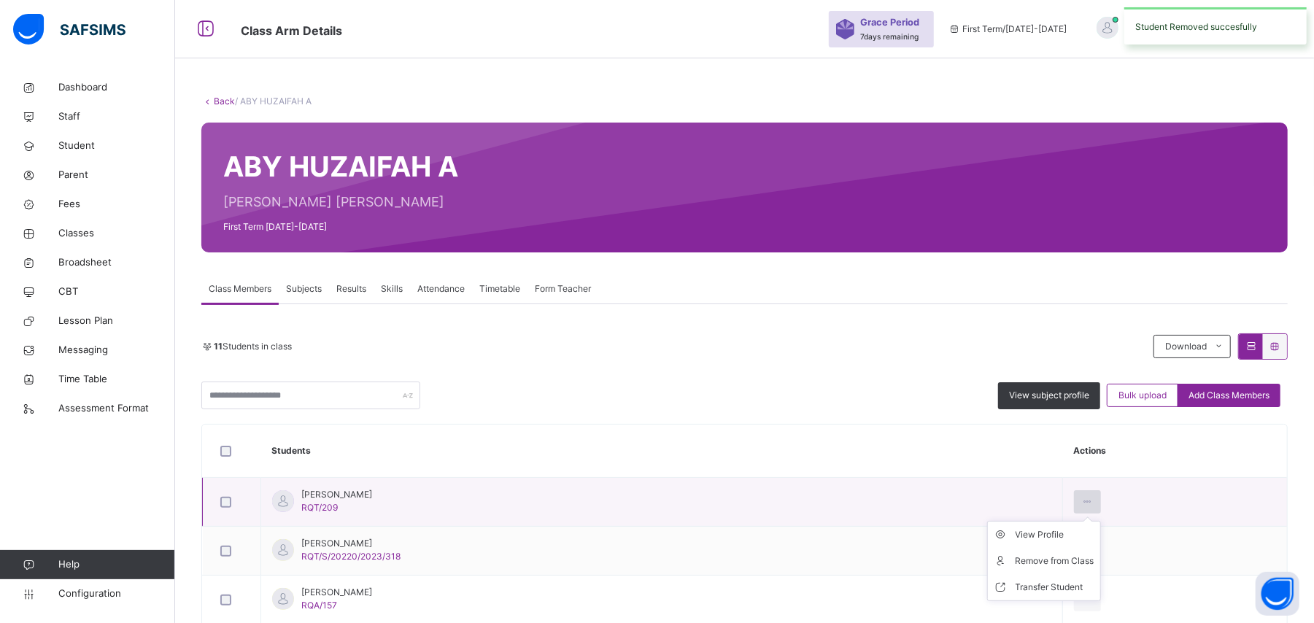
click at [1094, 498] on icon at bounding box center [1087, 501] width 12 height 13
click at [1081, 558] on div "Remove from Class" at bounding box center [1055, 561] width 79 height 15
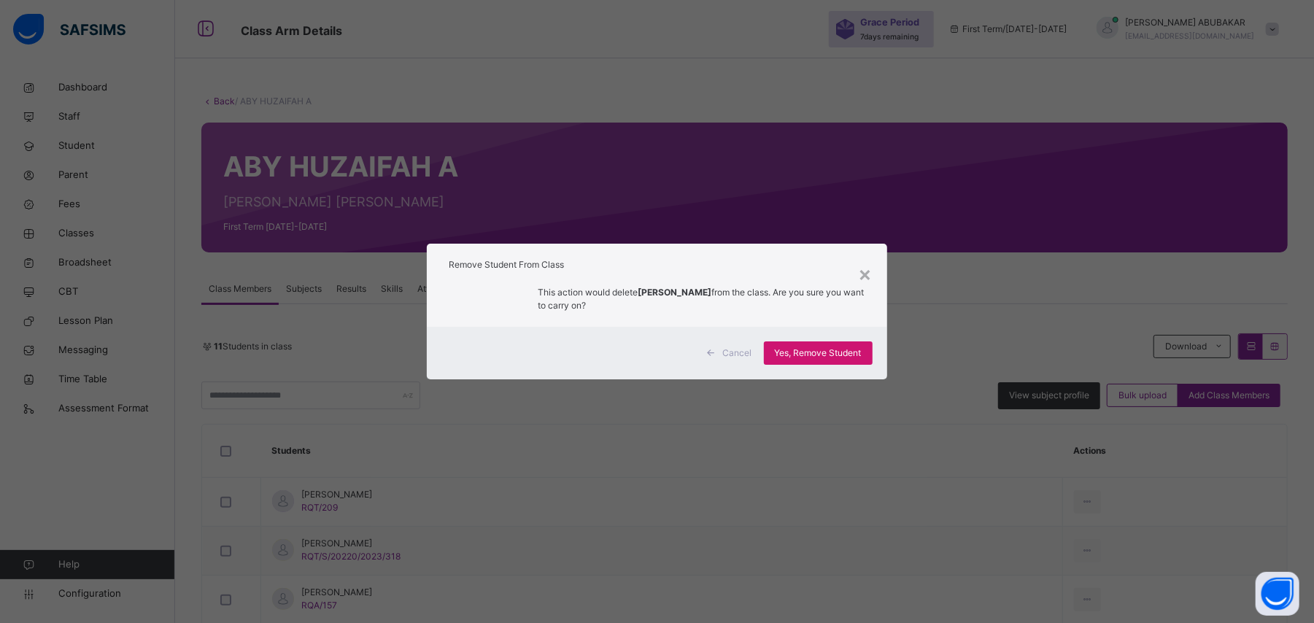
click at [825, 355] on span "Yes, Remove Student" at bounding box center [818, 353] width 87 height 13
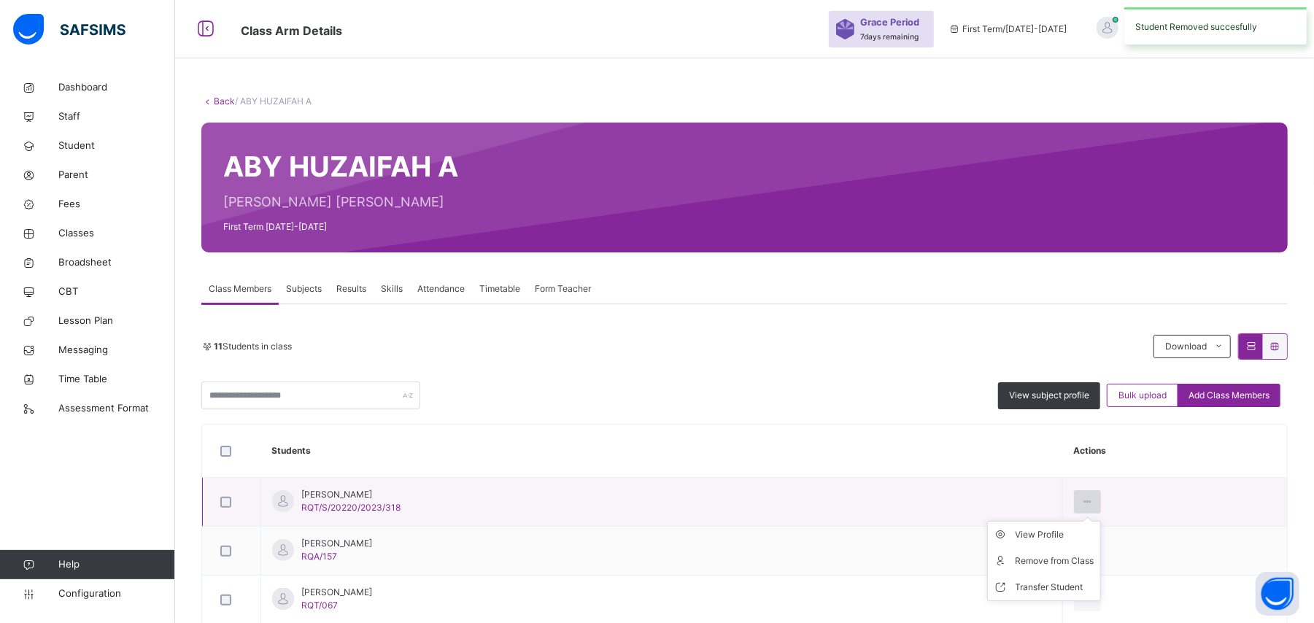
click at [1090, 503] on icon at bounding box center [1087, 501] width 12 height 13
click at [1083, 560] on div "Remove from Class" at bounding box center [1055, 561] width 79 height 15
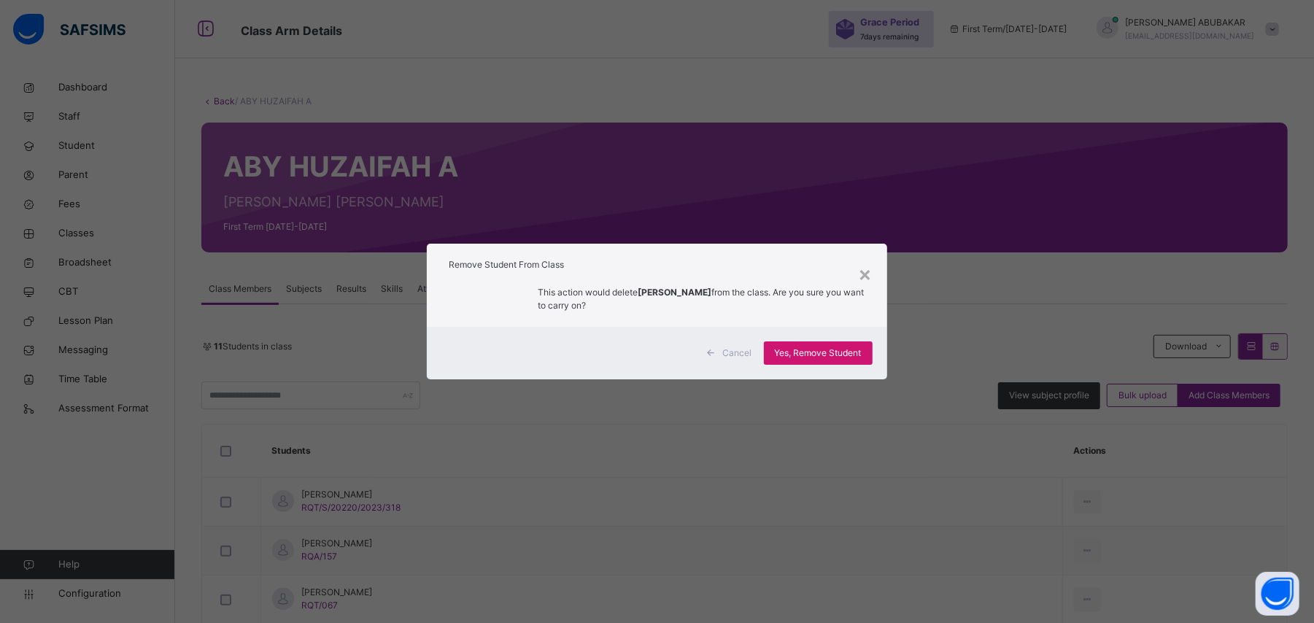
click at [822, 353] on span "Yes, Remove Student" at bounding box center [818, 353] width 87 height 13
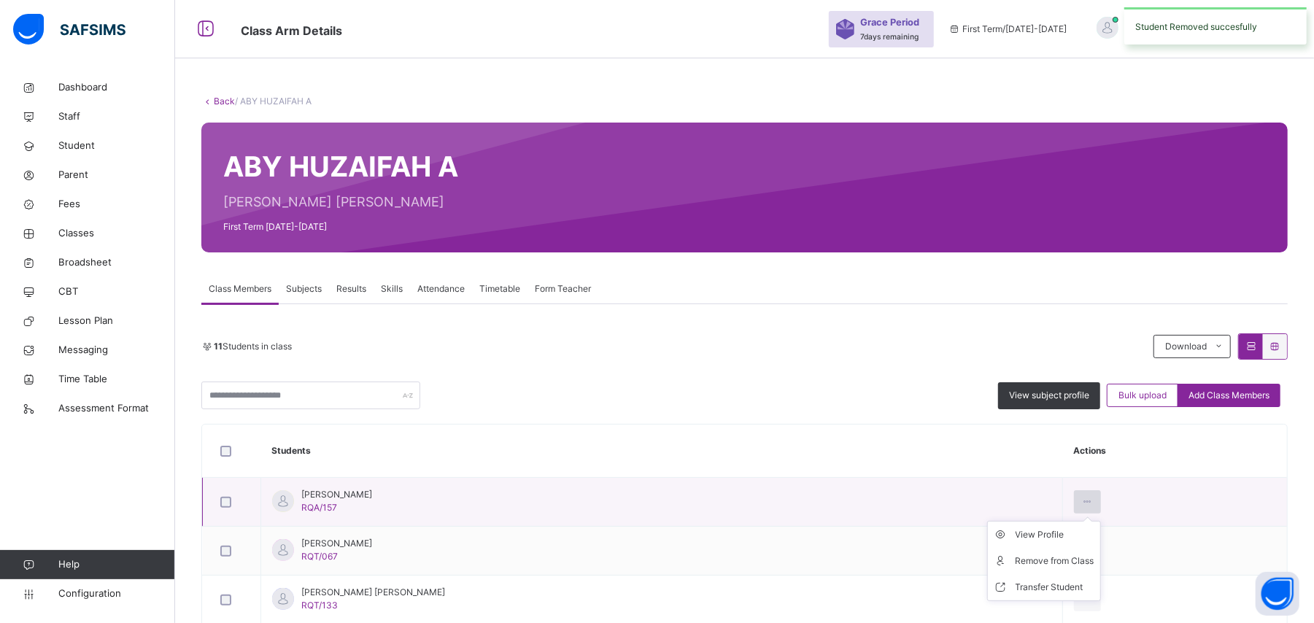
click at [1094, 499] on icon at bounding box center [1087, 501] width 12 height 13
click at [1071, 565] on div "Remove from Class" at bounding box center [1055, 561] width 79 height 15
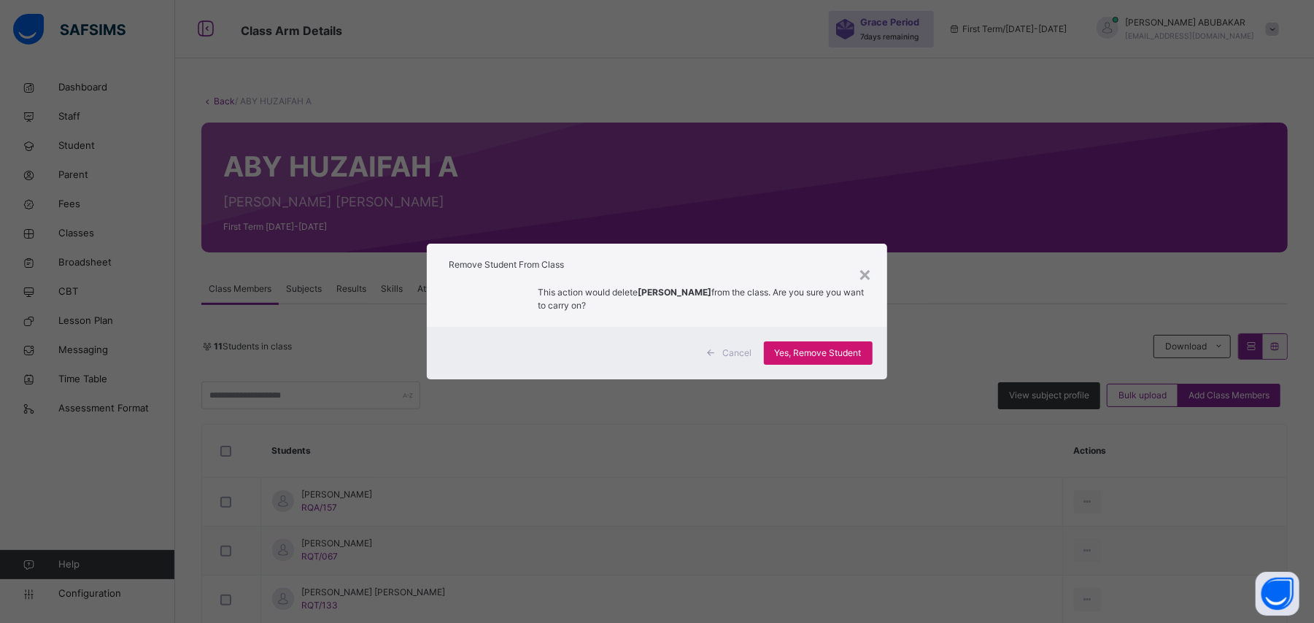
click at [836, 353] on span "Yes, Remove Student" at bounding box center [818, 353] width 87 height 13
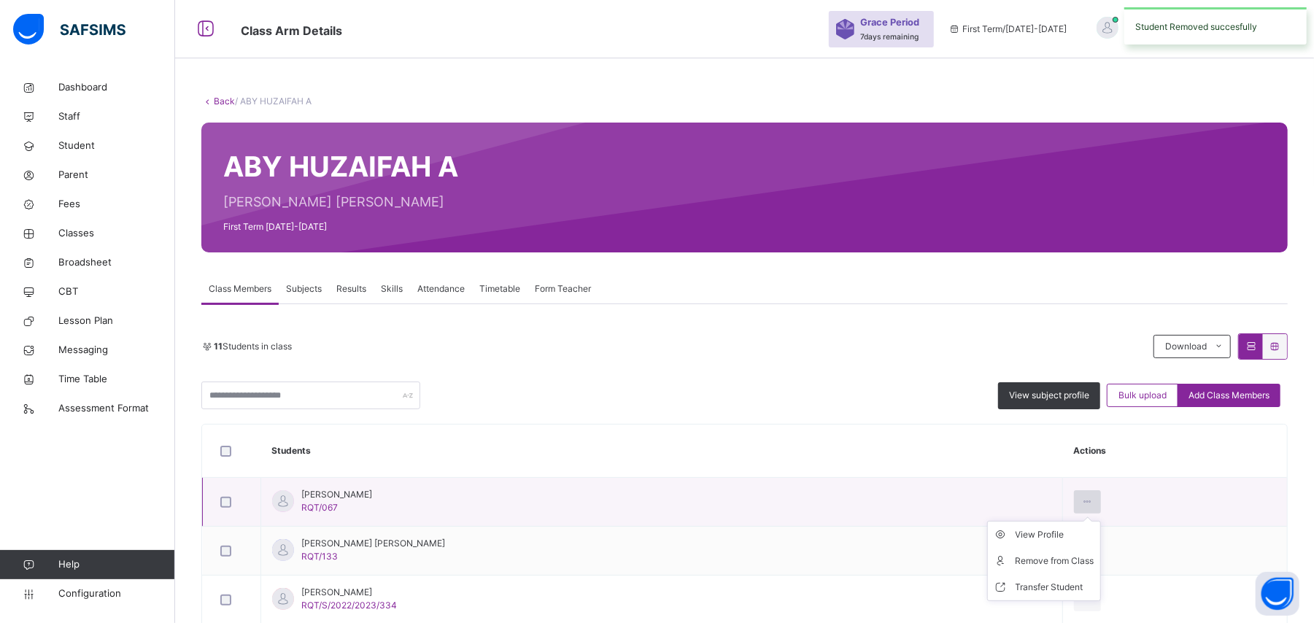
click at [1094, 504] on icon at bounding box center [1087, 501] width 12 height 13
click at [1071, 563] on div "Remove from Class" at bounding box center [1055, 561] width 79 height 15
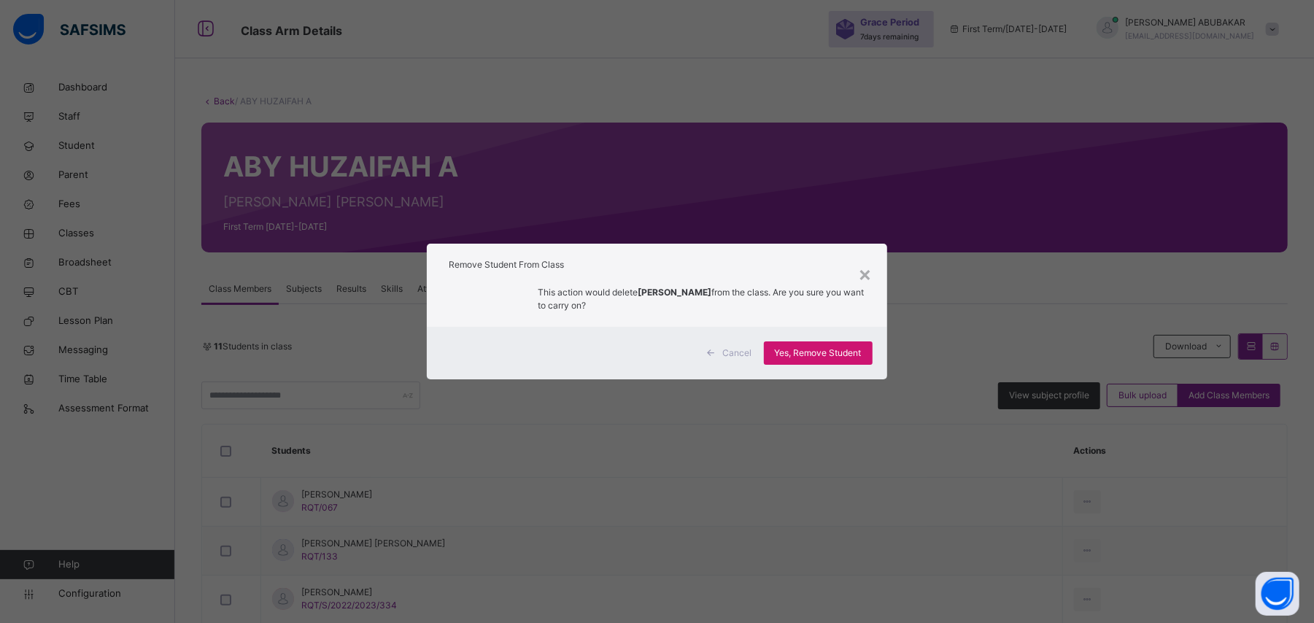
click at [835, 353] on span "Yes, Remove Student" at bounding box center [818, 353] width 87 height 13
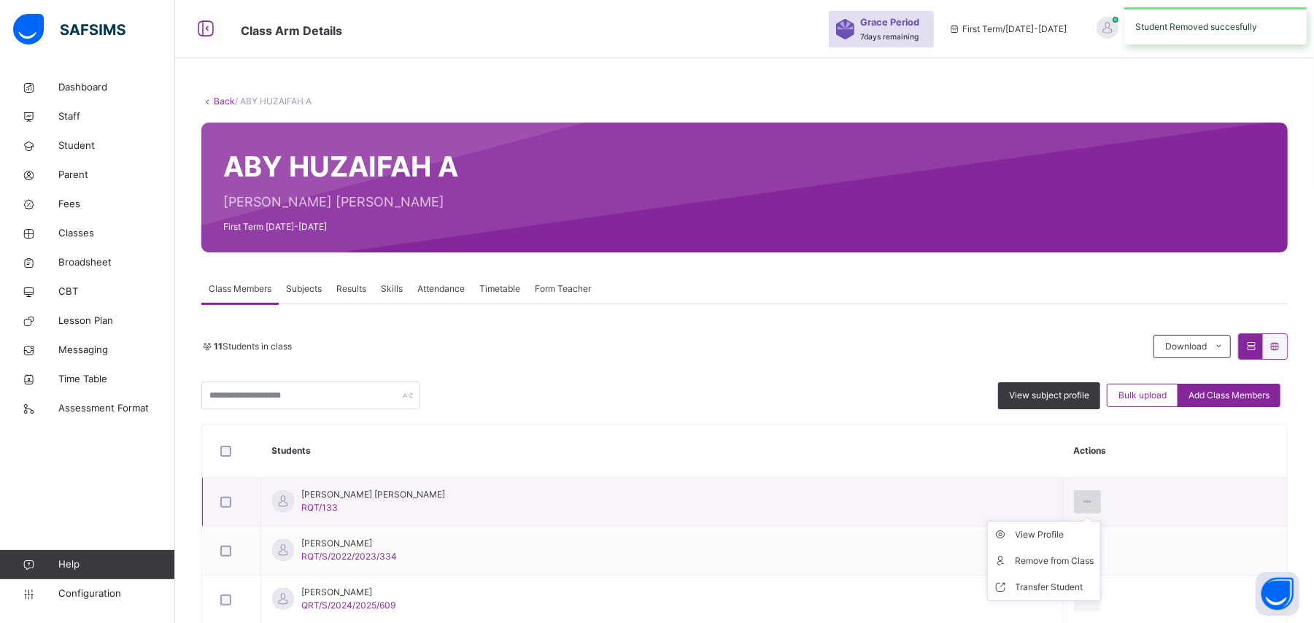
click at [1081, 503] on icon at bounding box center [1087, 501] width 12 height 13
click at [1046, 563] on div "Remove from Class" at bounding box center [1055, 561] width 79 height 15
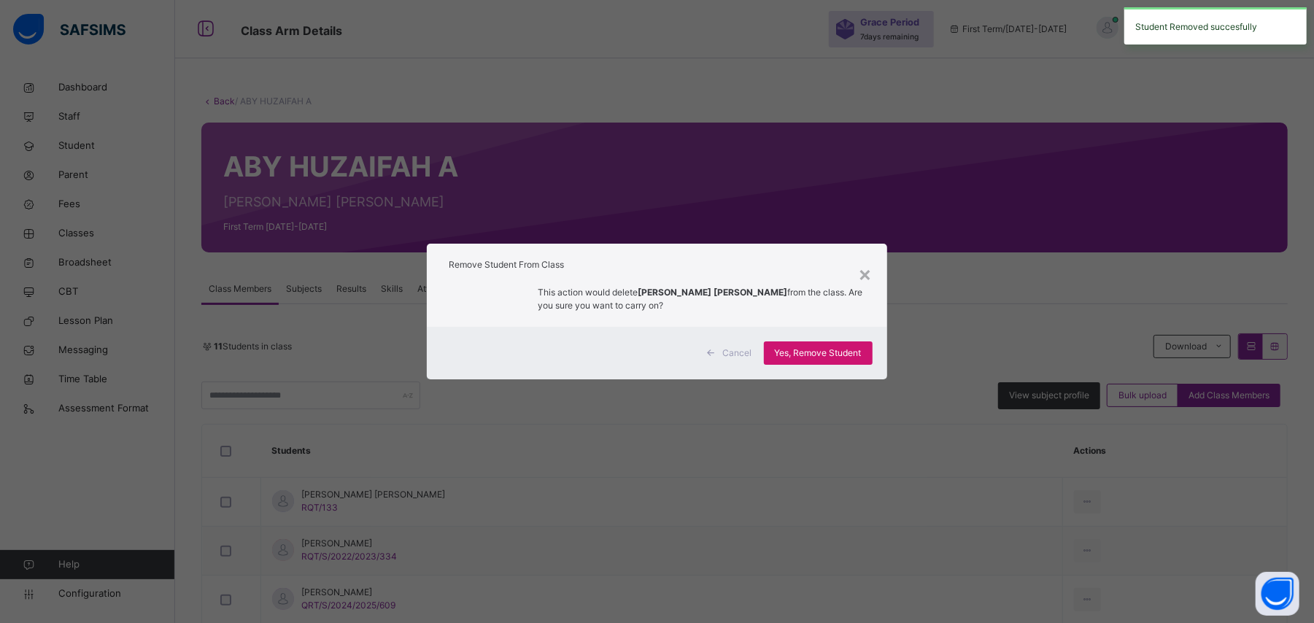
click at [844, 353] on span "Yes, Remove Student" at bounding box center [818, 353] width 87 height 13
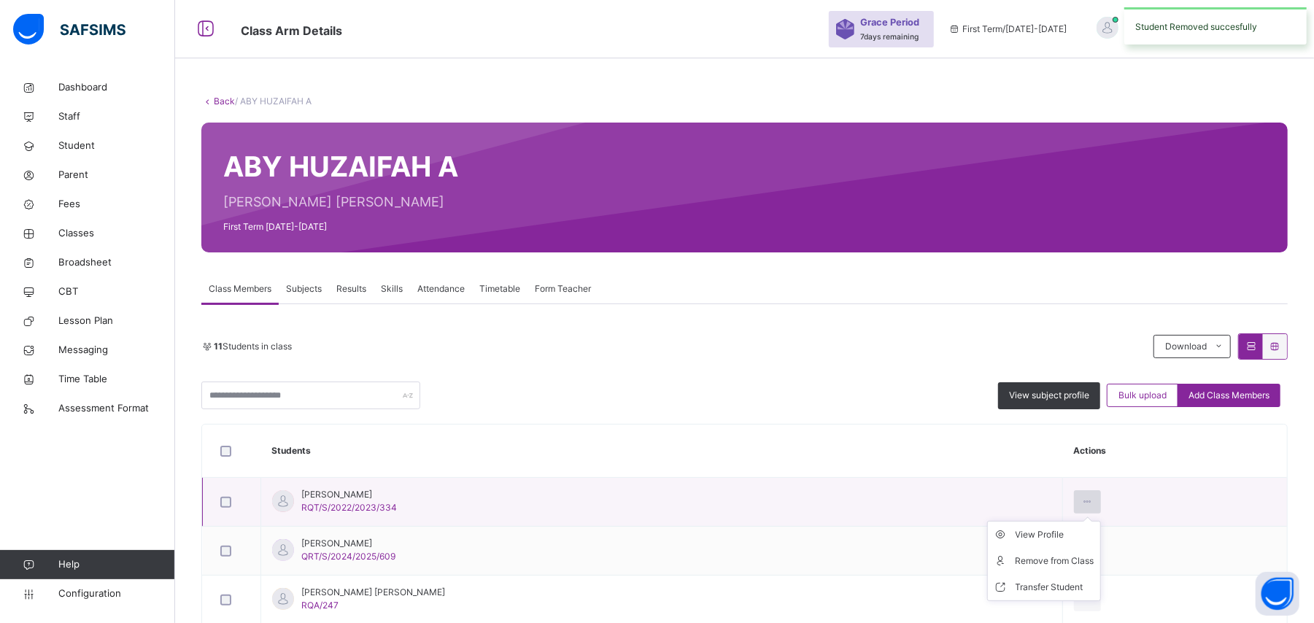
click at [1081, 503] on icon at bounding box center [1087, 501] width 12 height 13
click at [1051, 558] on div "Remove from Class" at bounding box center [1055, 561] width 79 height 15
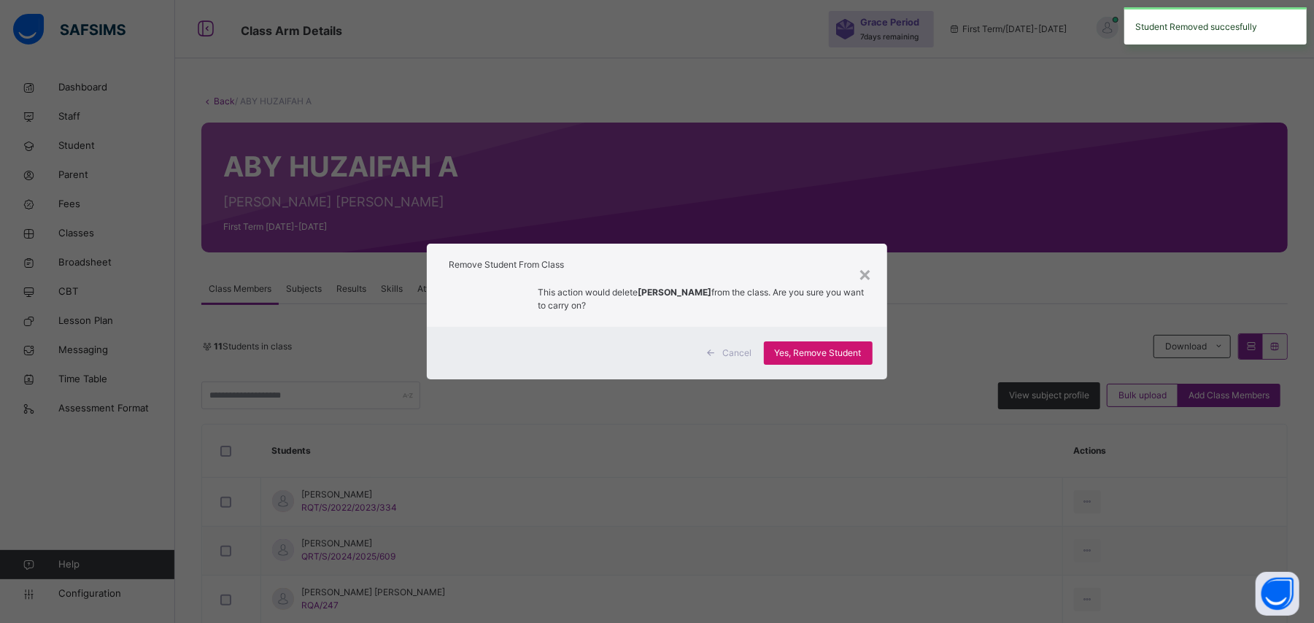
click at [836, 353] on span "Yes, Remove Student" at bounding box center [818, 353] width 87 height 13
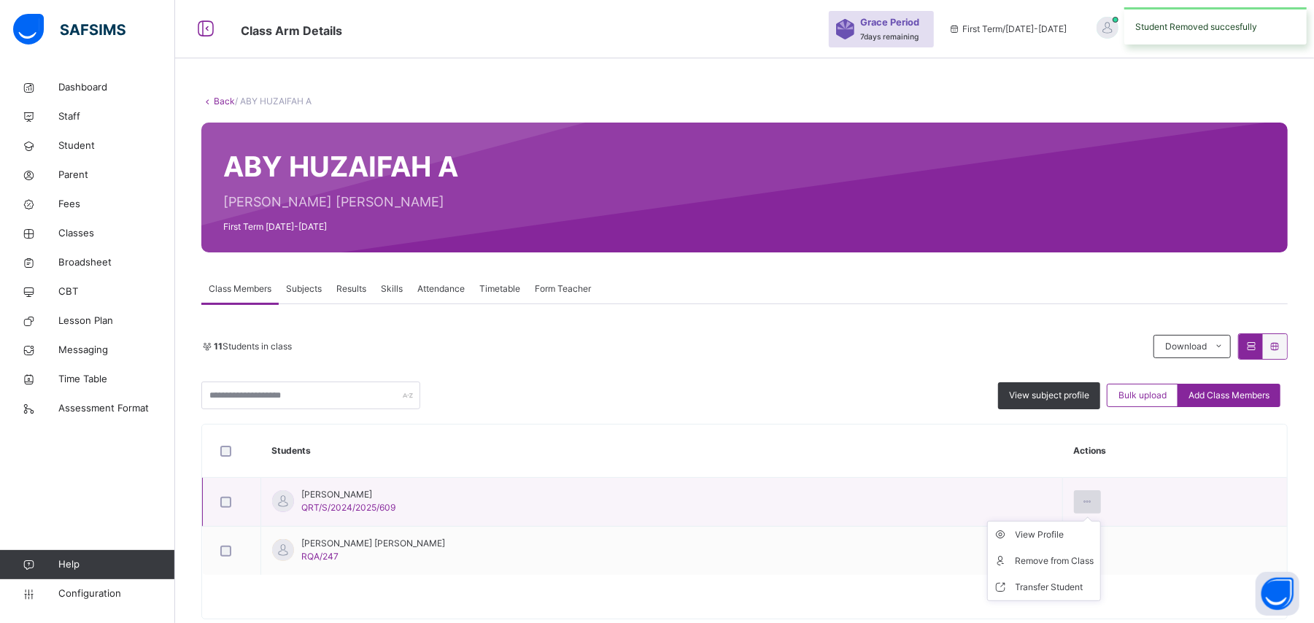
click at [1081, 496] on icon at bounding box center [1087, 501] width 12 height 13
click at [1046, 563] on div "Remove from Class" at bounding box center [1055, 561] width 79 height 15
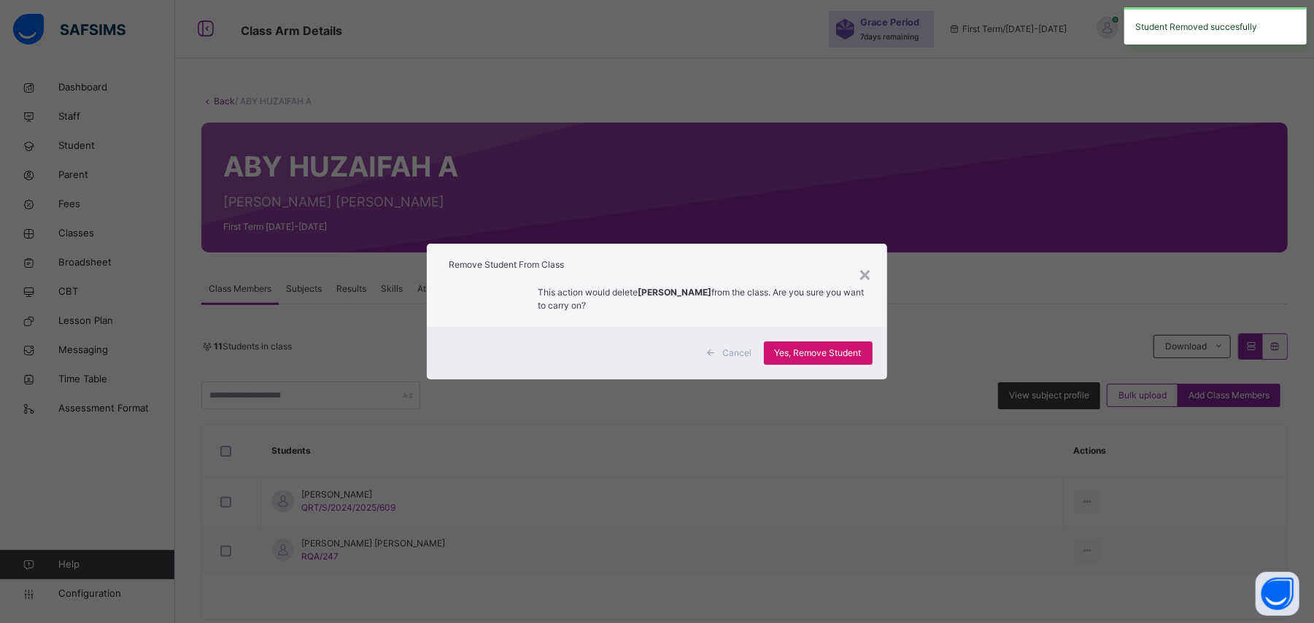
click at [842, 357] on span "Yes, Remove Student" at bounding box center [818, 353] width 87 height 13
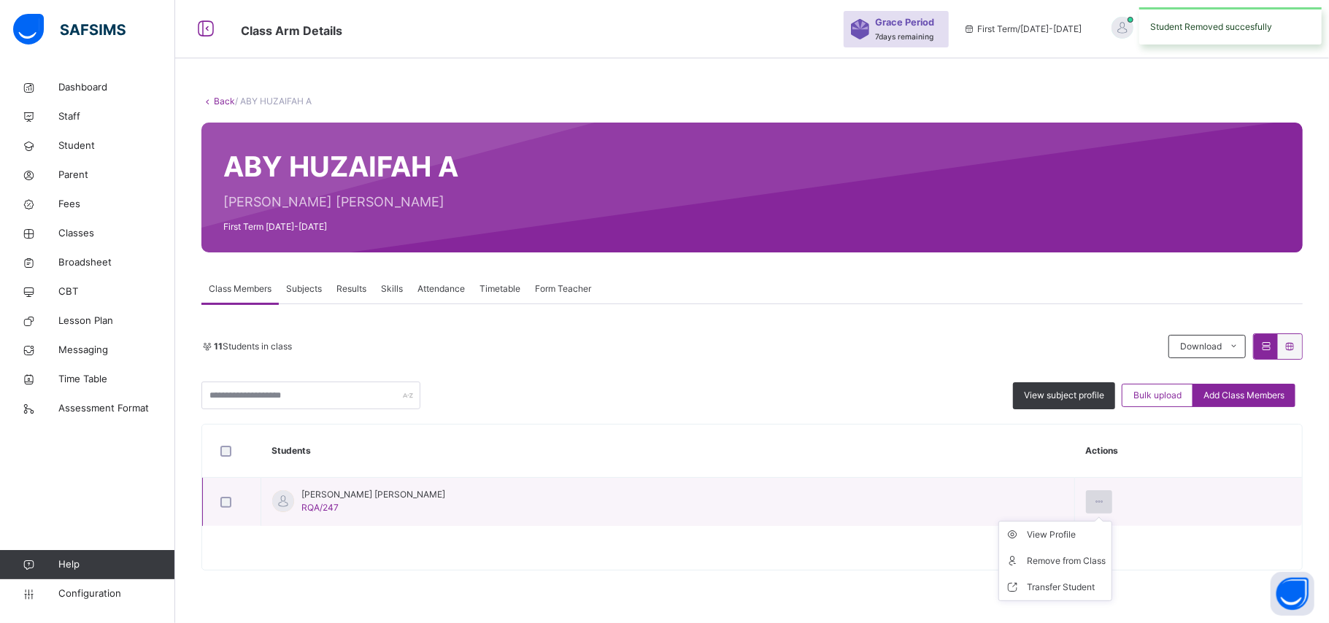
click at [1093, 503] on icon at bounding box center [1099, 501] width 12 height 13
click at [1037, 562] on div "Remove from Class" at bounding box center [1066, 561] width 79 height 15
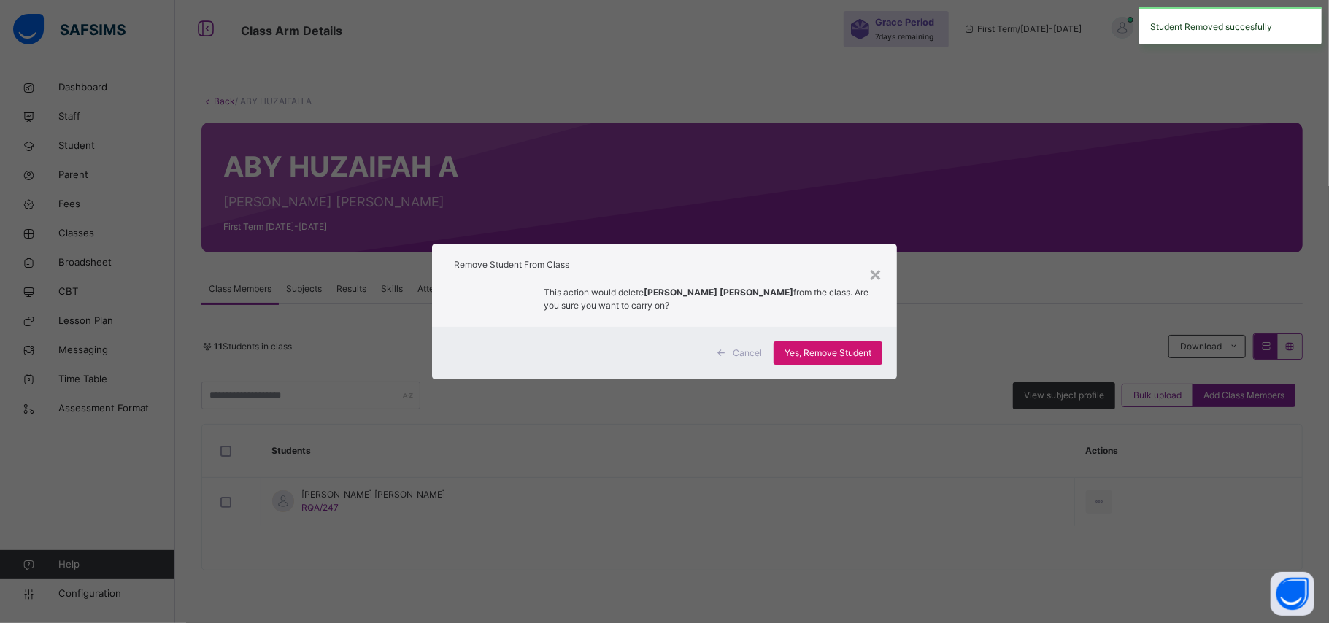
click at [848, 353] on span "Yes, Remove Student" at bounding box center [827, 353] width 87 height 13
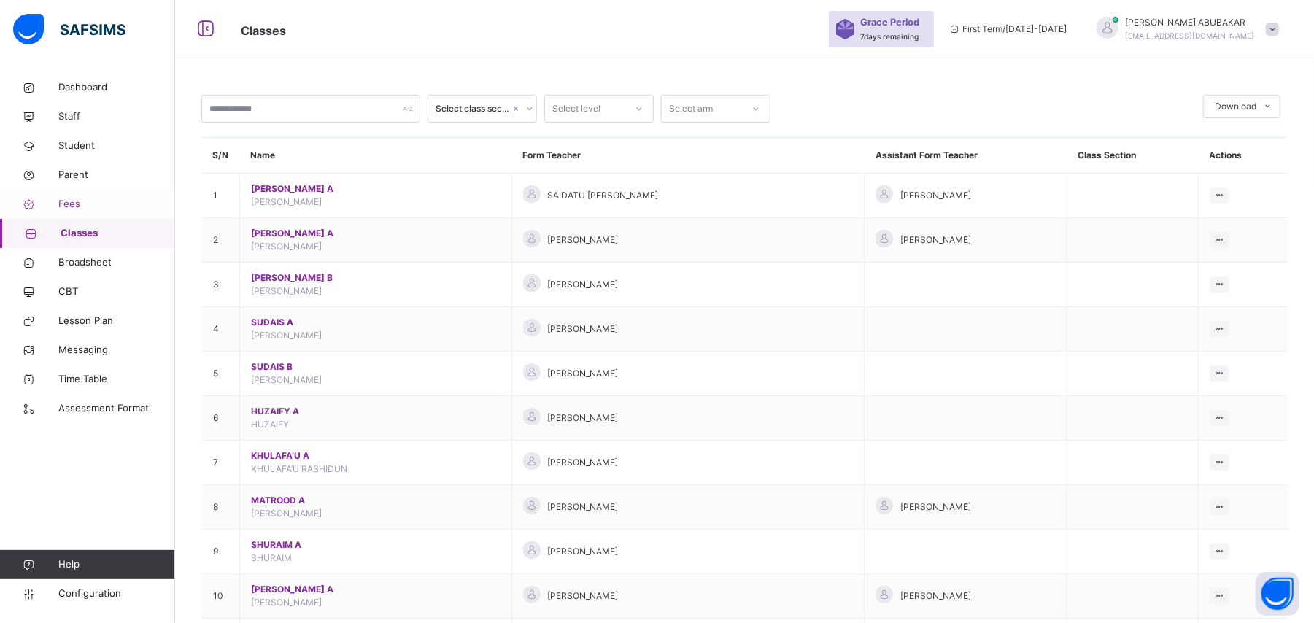
click at [74, 209] on span "Fees" at bounding box center [116, 204] width 117 height 15
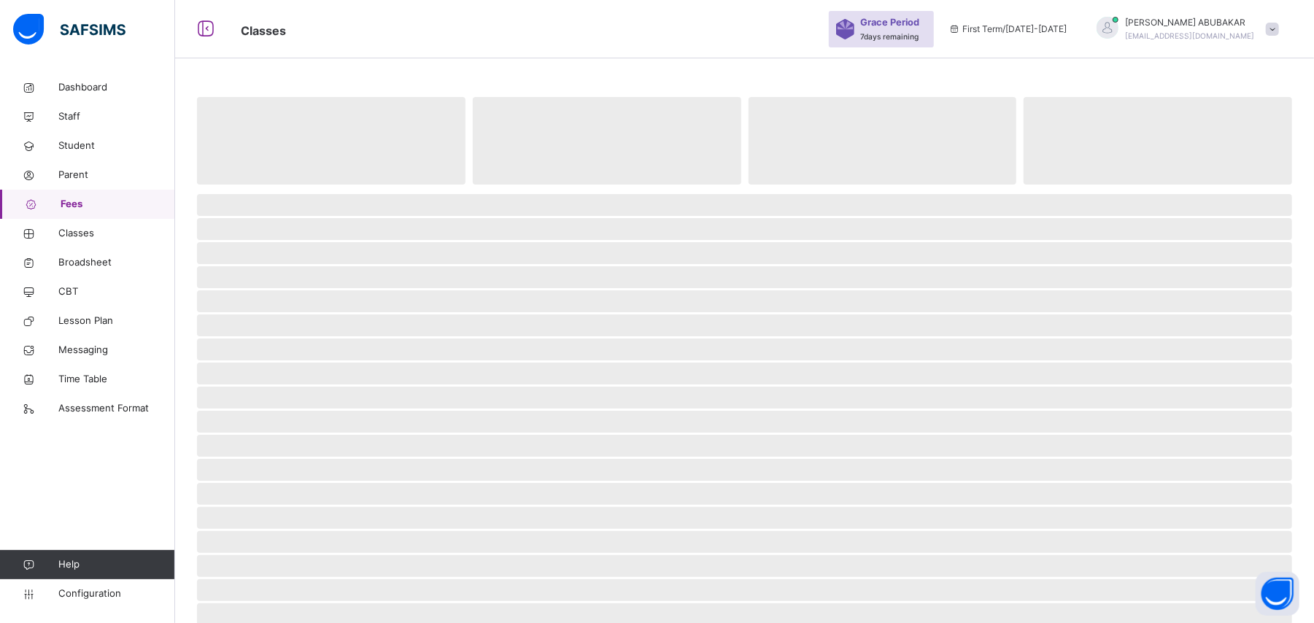
click at [1287, 36] on div "[PERSON_NAME] [EMAIL_ADDRESS][DOMAIN_NAME]" at bounding box center [1184, 29] width 204 height 26
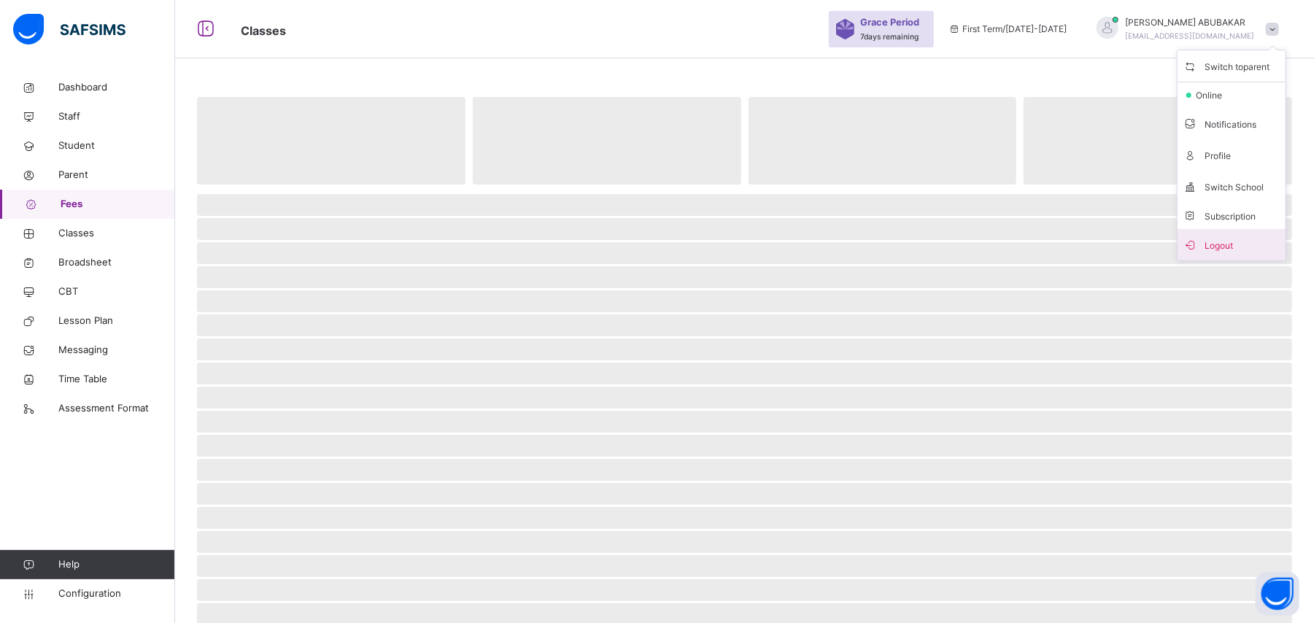
click at [1244, 248] on span "Logout" at bounding box center [1232, 245] width 96 height 20
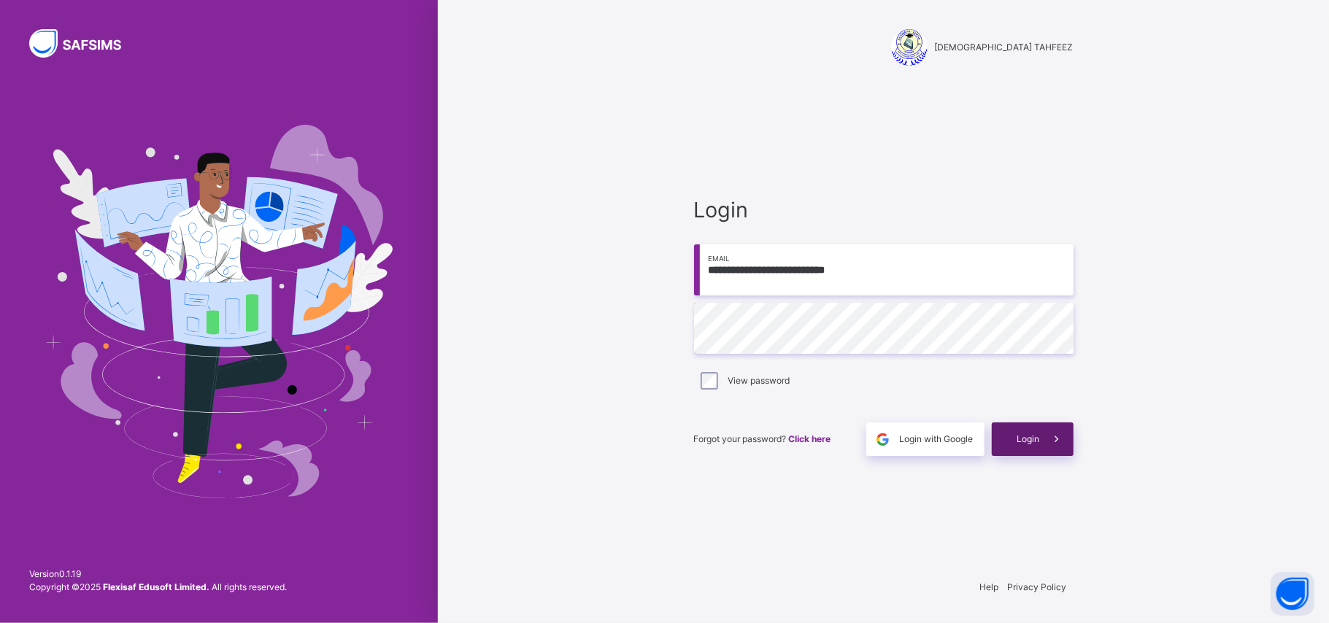
click at [1057, 439] on icon at bounding box center [1056, 439] width 15 height 17
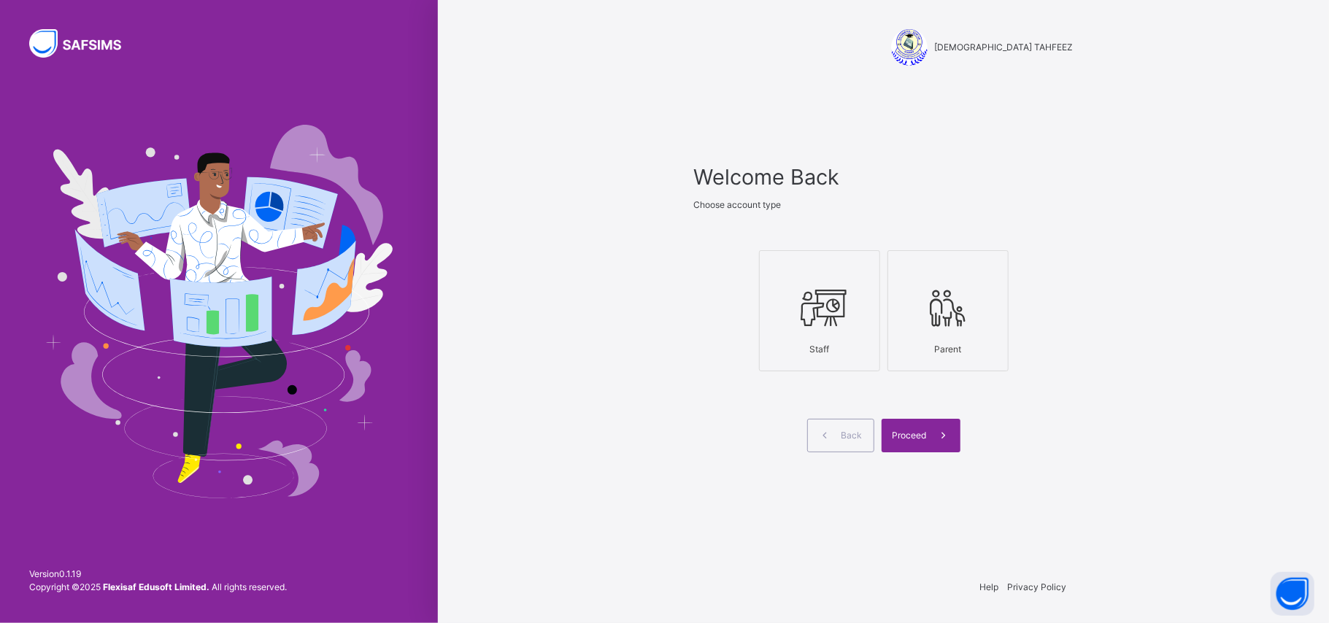
click at [828, 301] on icon at bounding box center [819, 308] width 51 height 55
click at [936, 439] on icon at bounding box center [943, 436] width 15 height 17
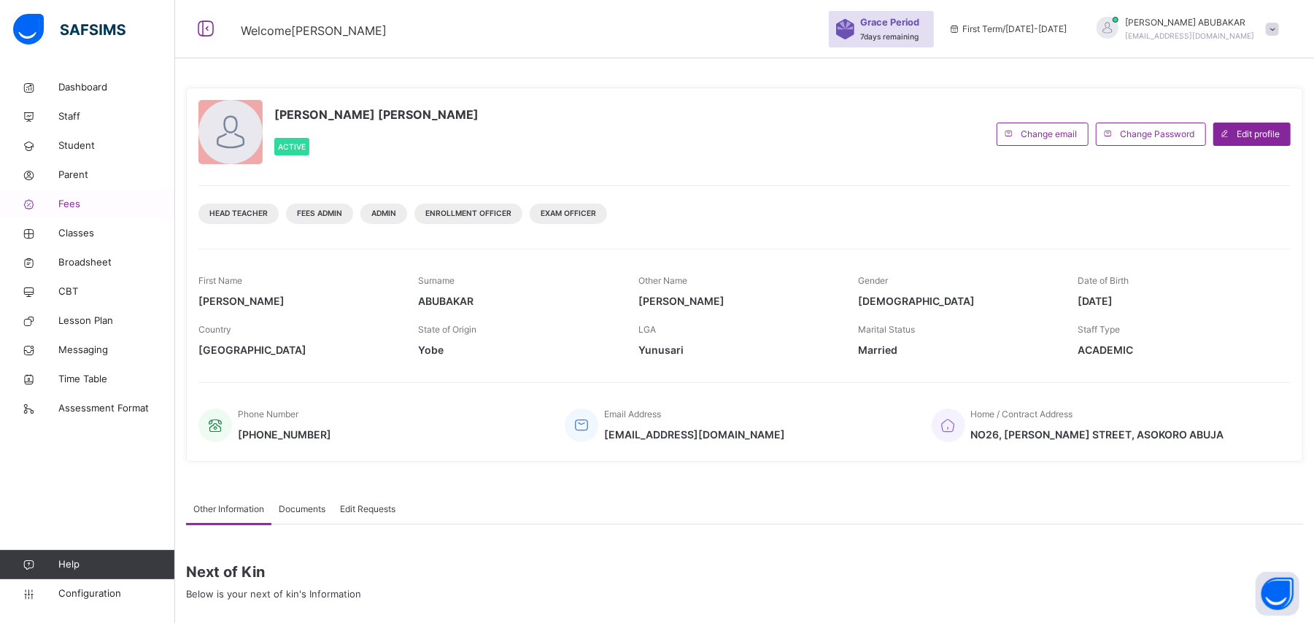
click at [82, 204] on span "Fees" at bounding box center [116, 204] width 117 height 15
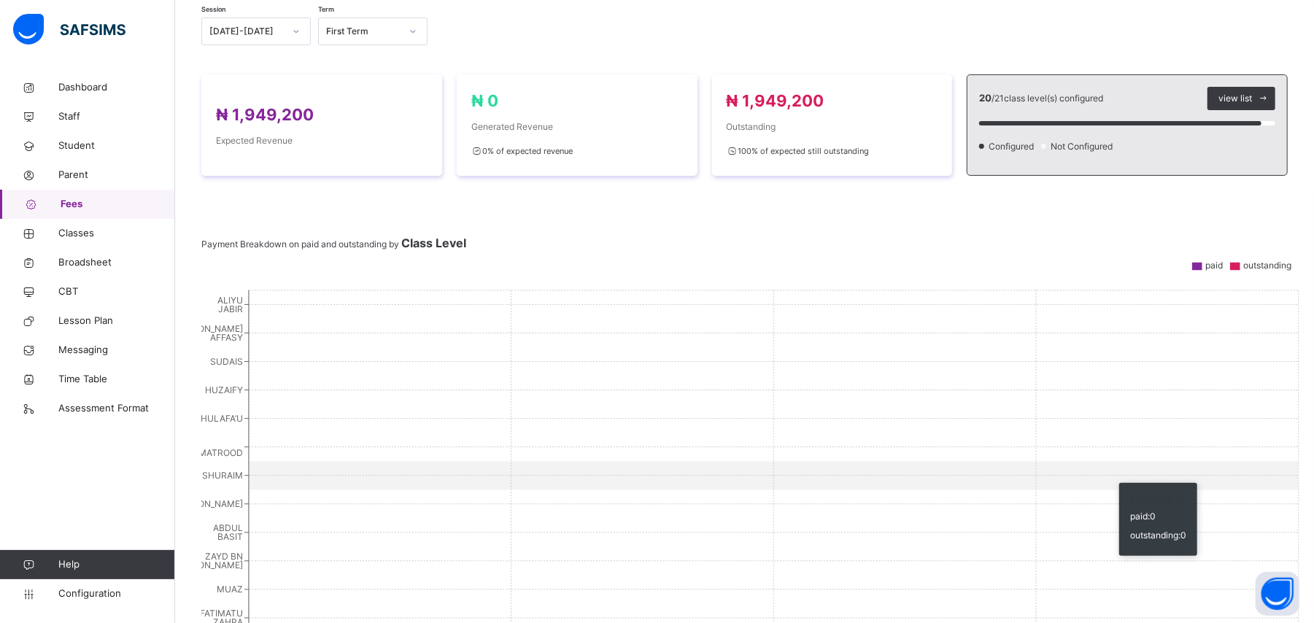
scroll to position [451, 0]
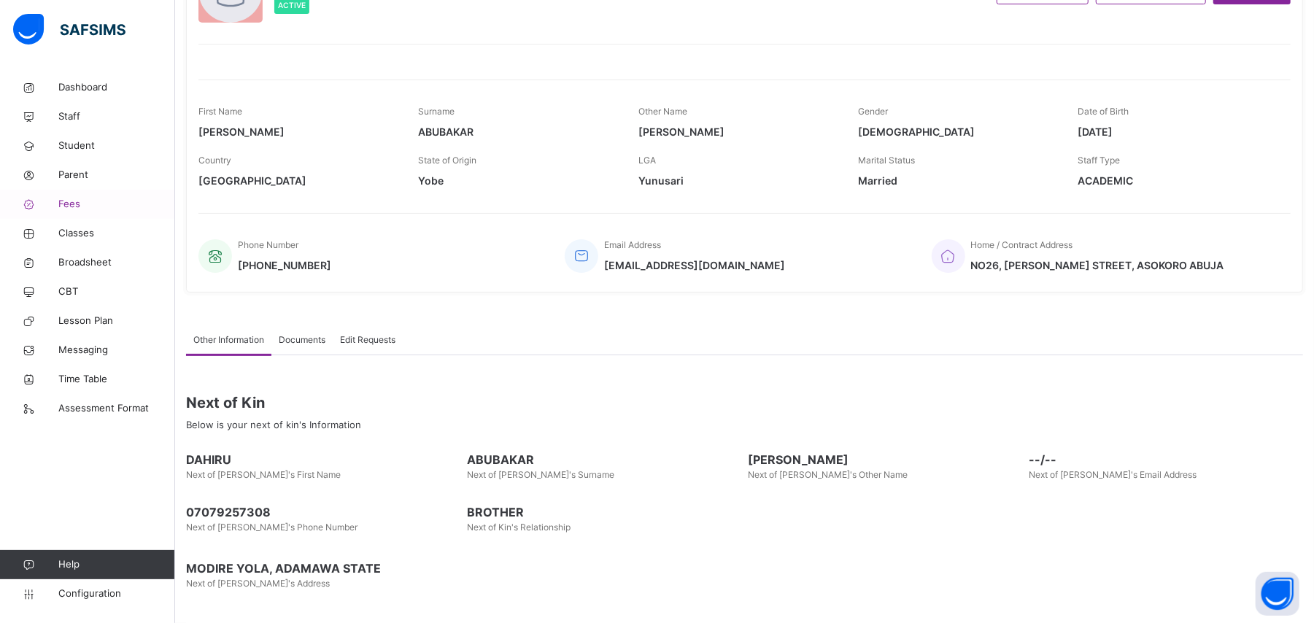
scroll to position [169, 0]
